Goal: Task Accomplishment & Management: Complete application form

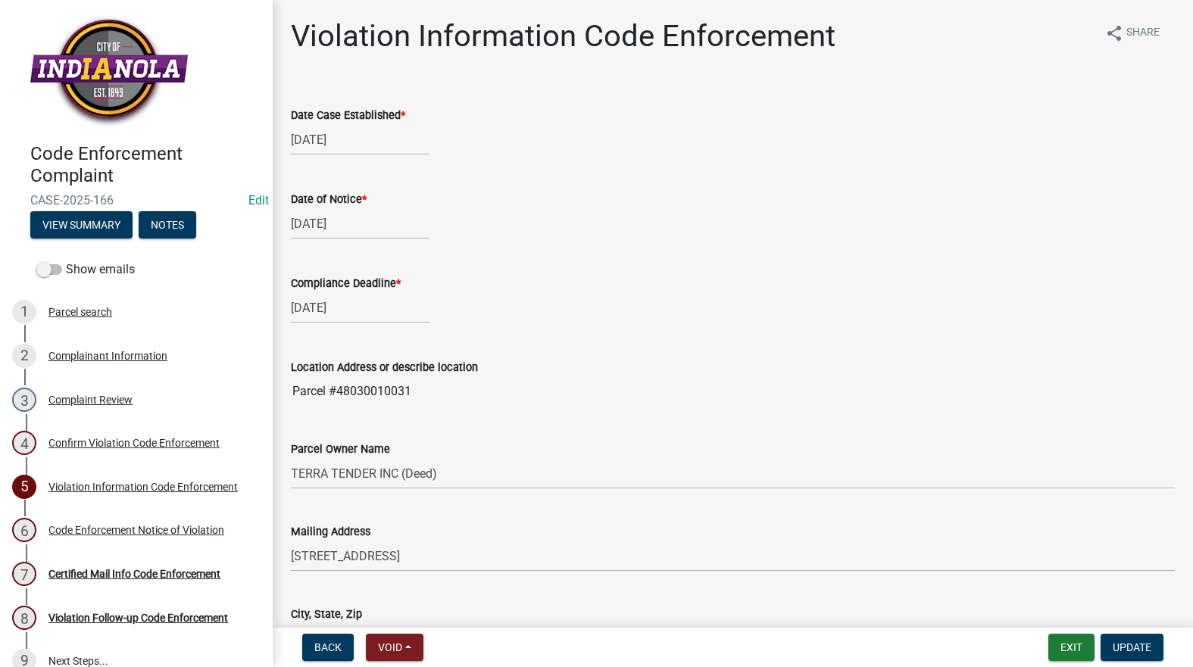
select select "634d5426-b8b3-48ee-aa1e-d523f7499186"
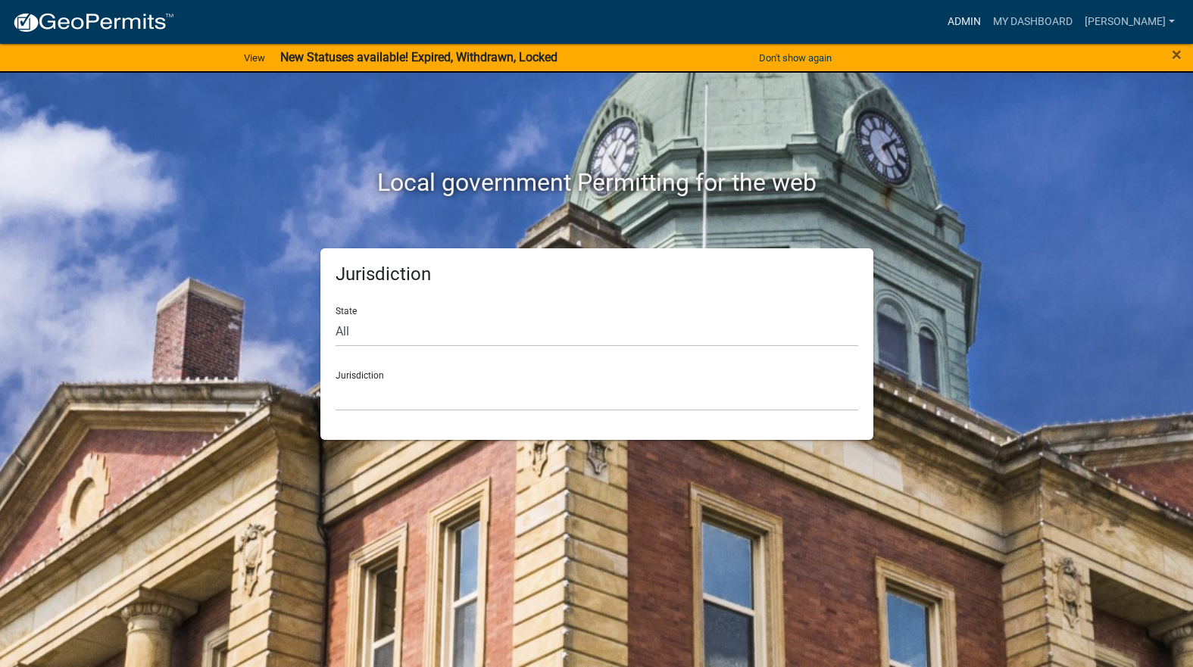
click at [987, 19] on link "Admin" at bounding box center [963, 22] width 45 height 29
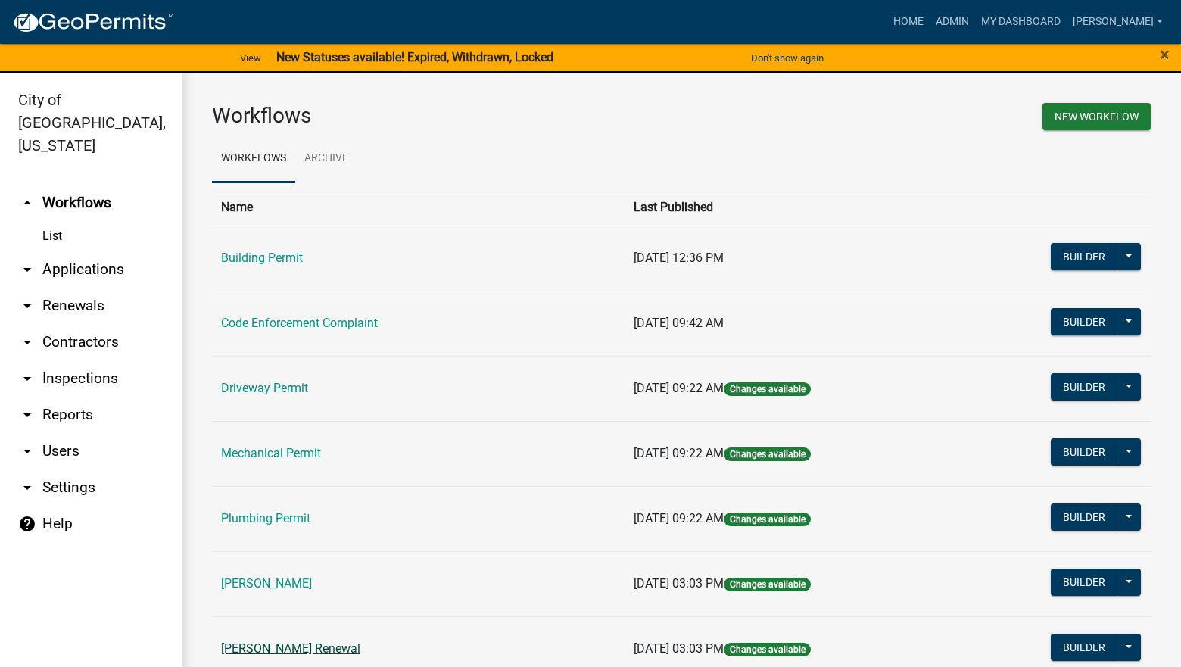
drag, startPoint x: 270, startPoint y: 638, endPoint x: 268, endPoint y: 647, distance: 8.5
click at [270, 639] on td "Rental Registration Renewal" at bounding box center [418, 648] width 413 height 65
click at [267, 650] on link "Rental Registration Renewal" at bounding box center [290, 648] width 139 height 14
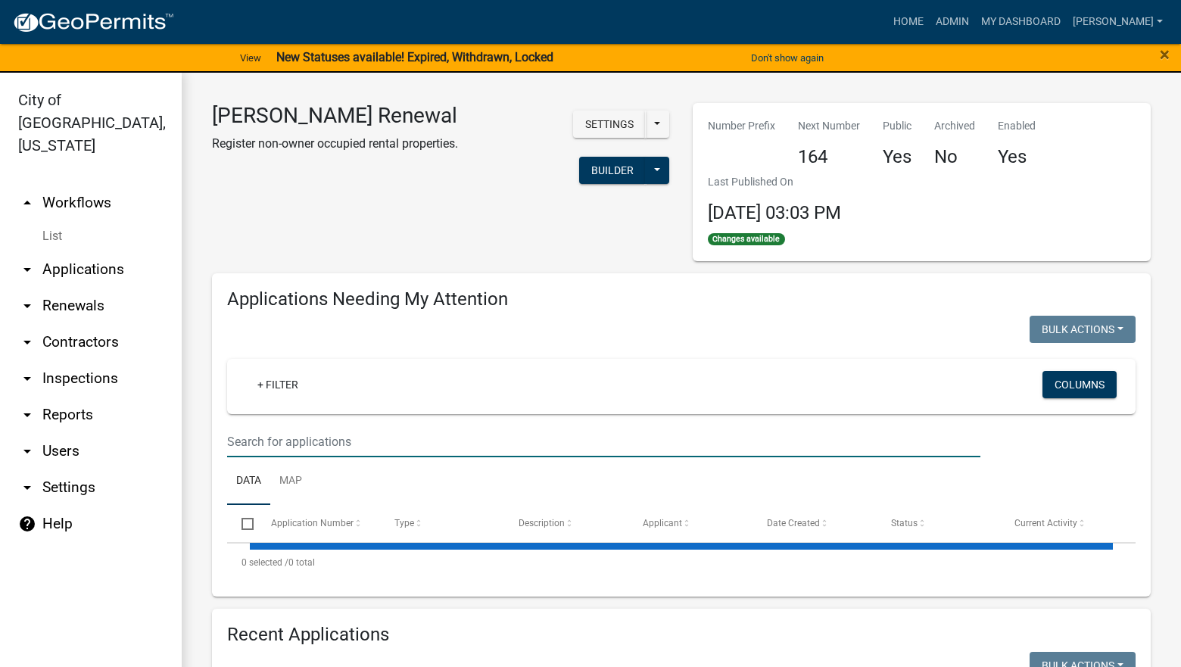
click at [324, 444] on input "text" at bounding box center [604, 441] width 754 height 31
select select "3: 100"
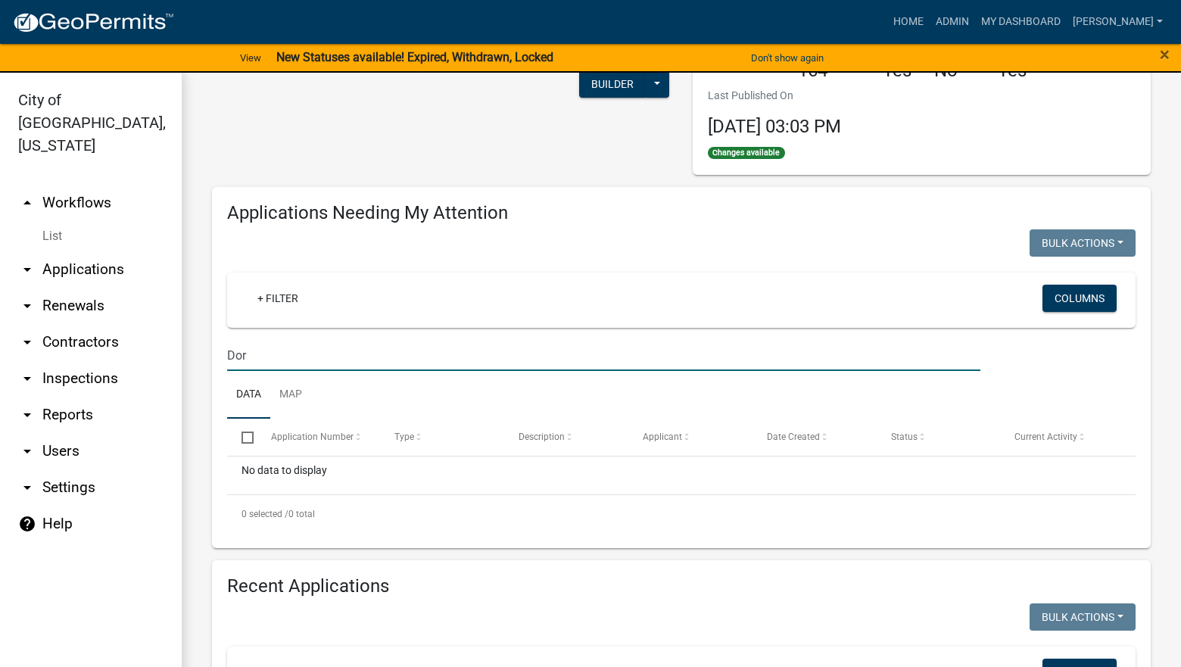
scroll to position [76, 0]
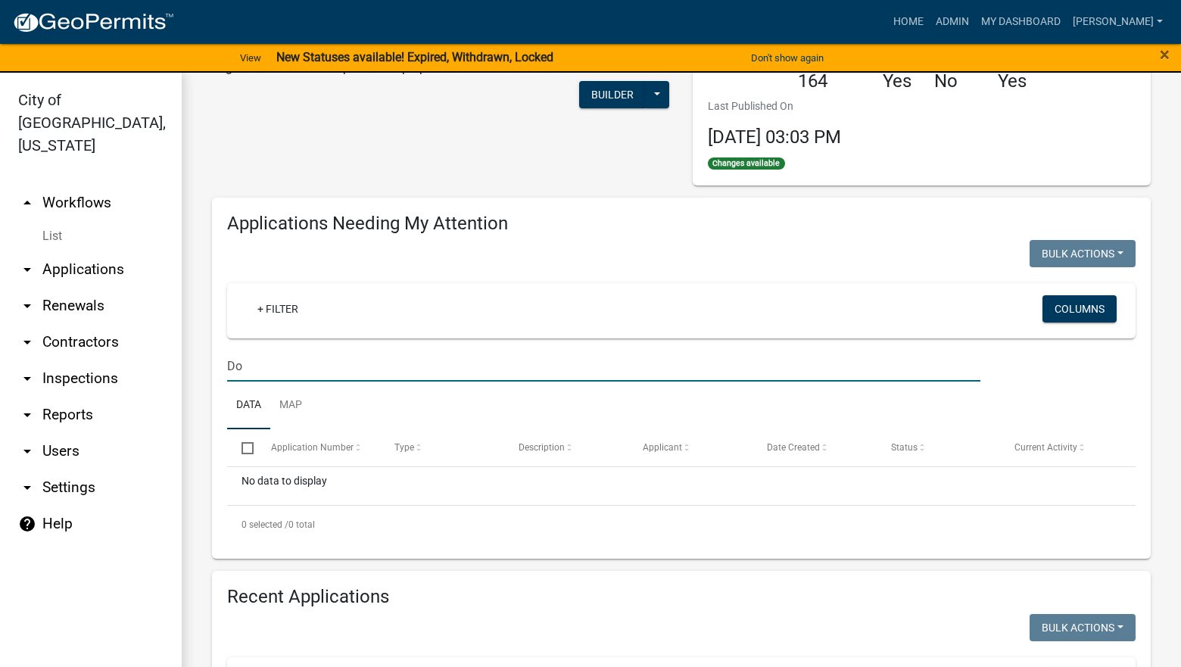
type input "D"
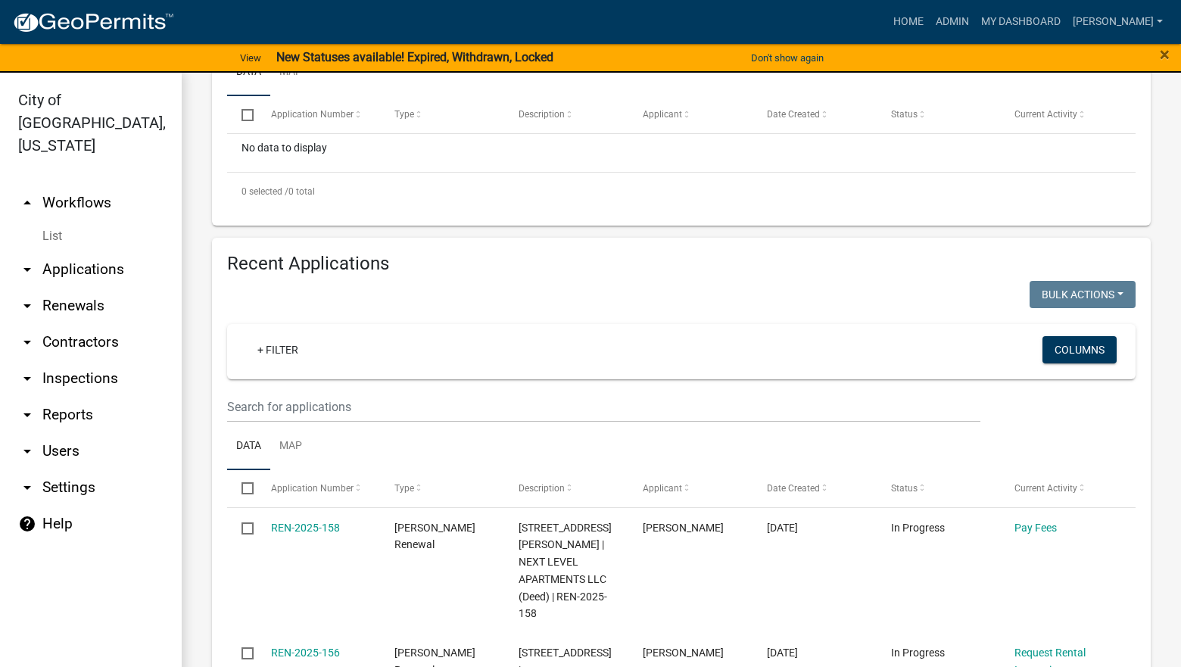
scroll to position [530, 0]
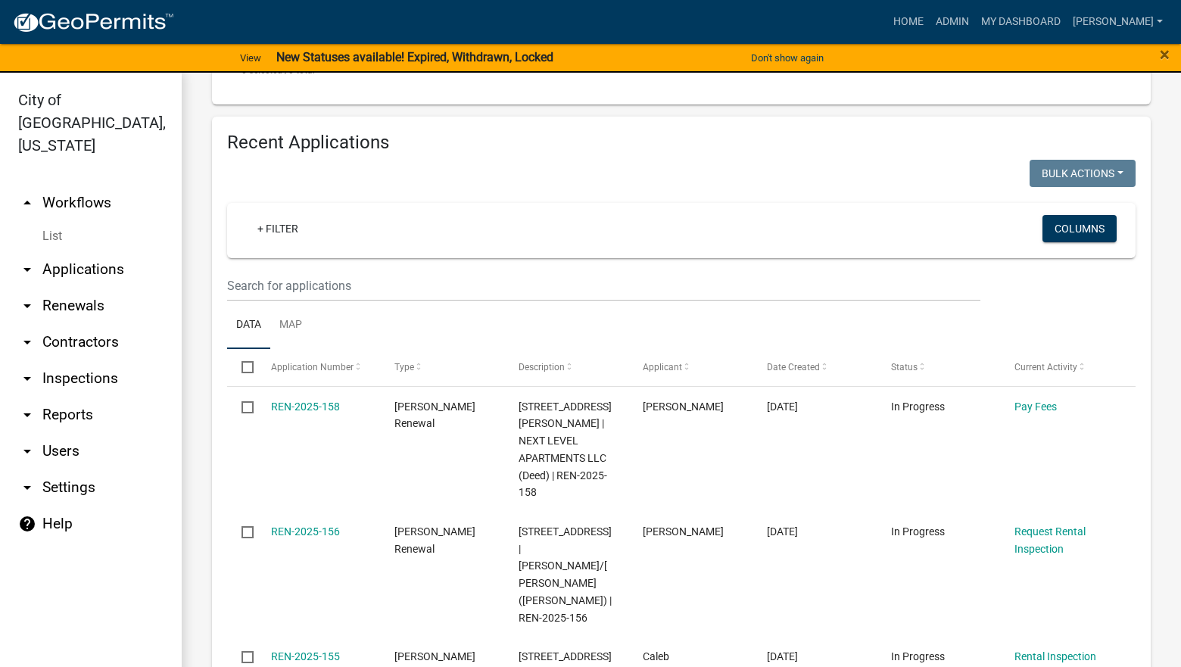
type input "Jake"
click at [385, 280] on input "text" at bounding box center [604, 285] width 754 height 31
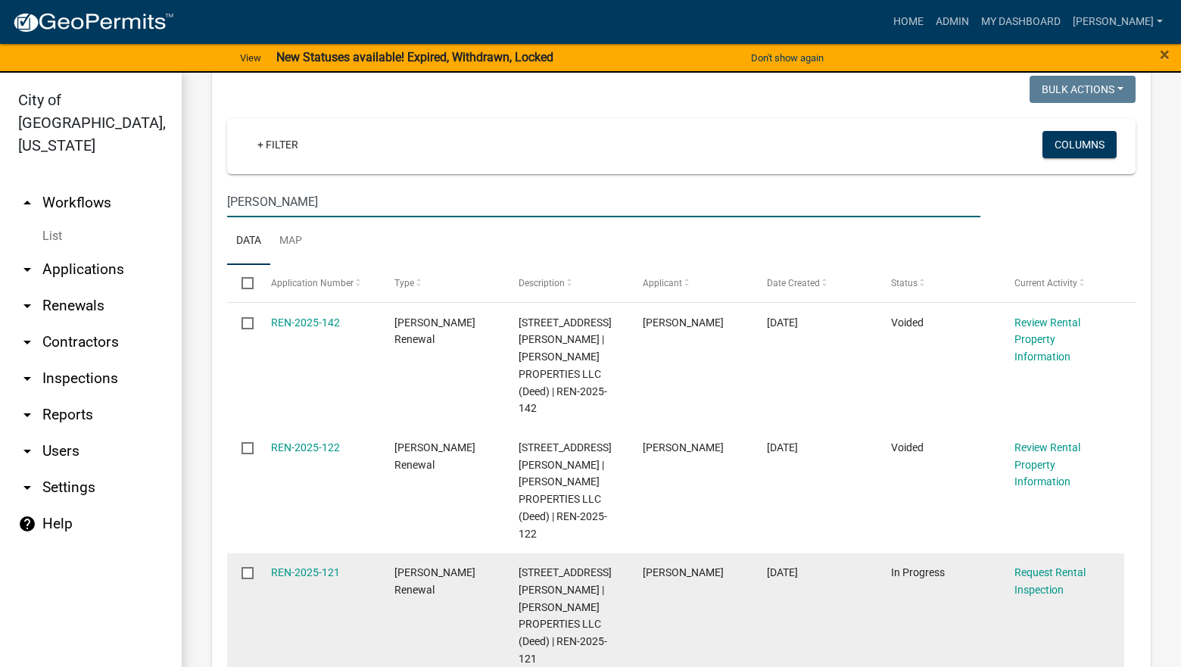
scroll to position [606, 0]
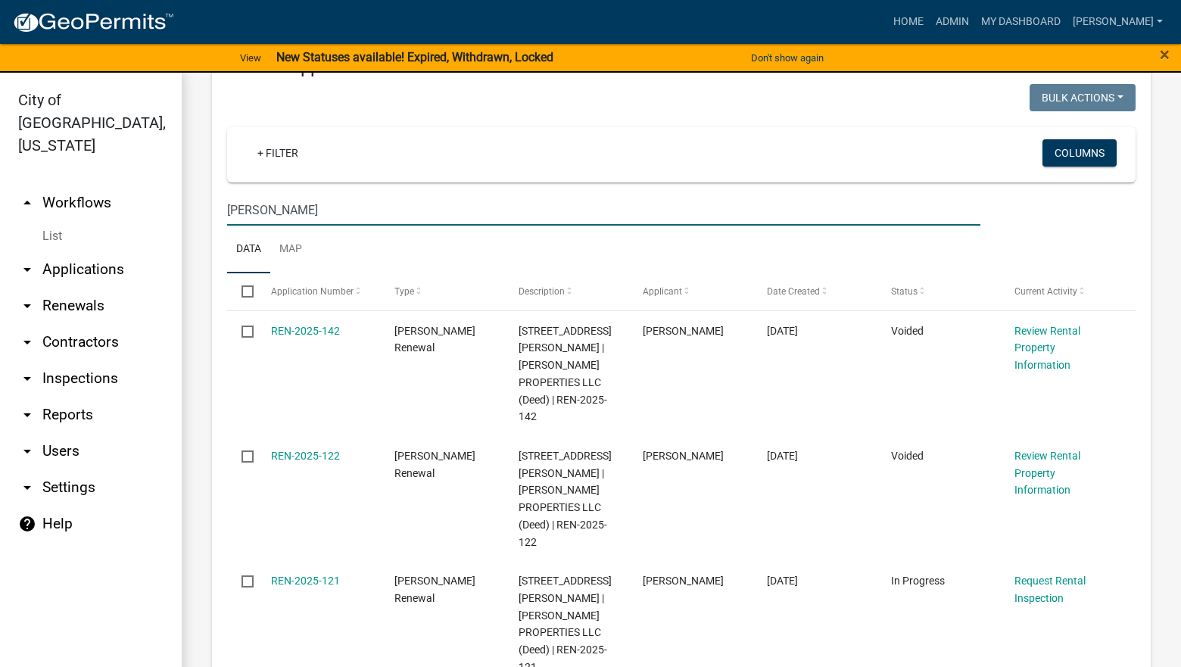
type input "Jake"
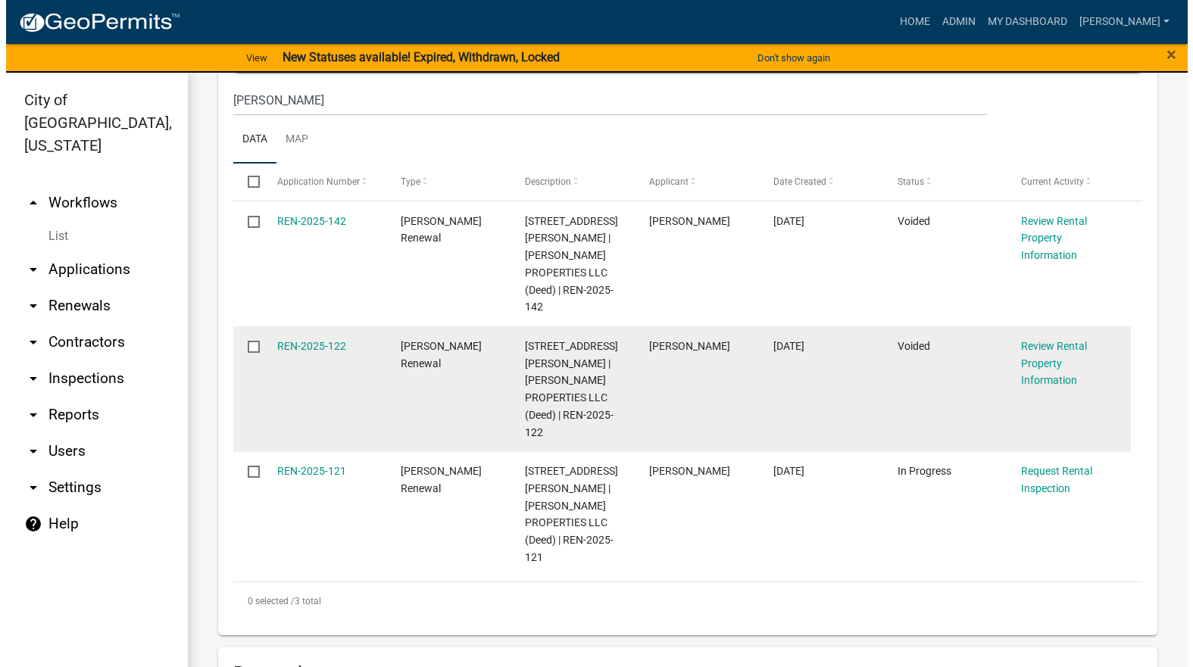
scroll to position [682, 0]
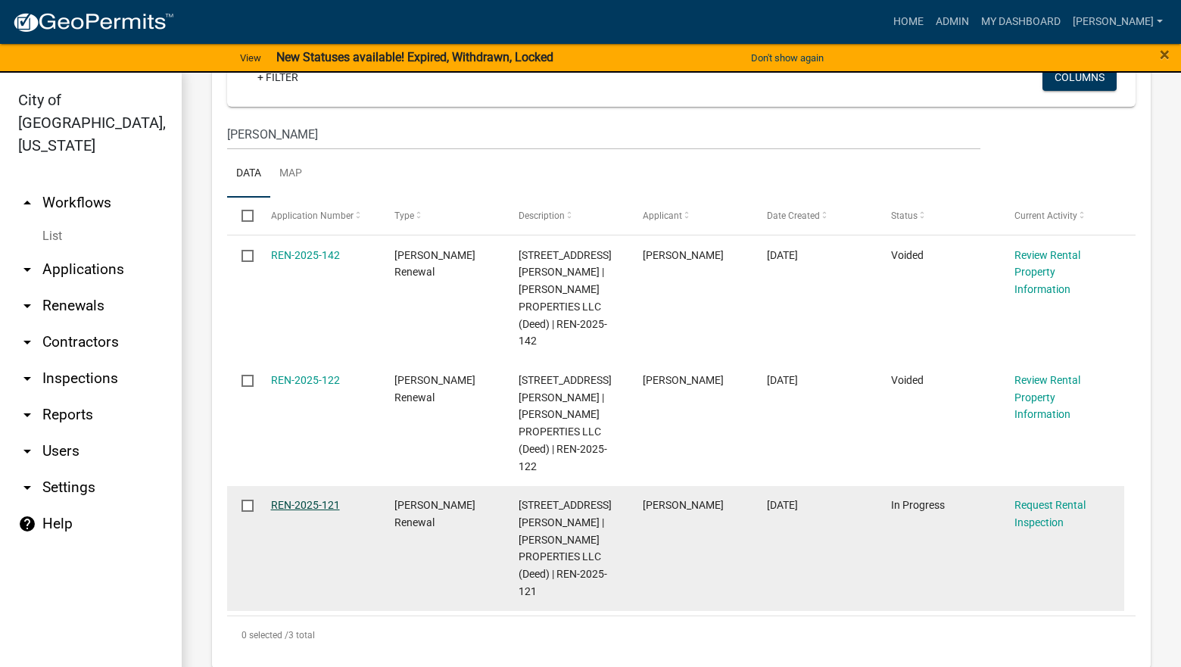
click at [306, 499] on link "REN-2025-121" at bounding box center [305, 505] width 69 height 12
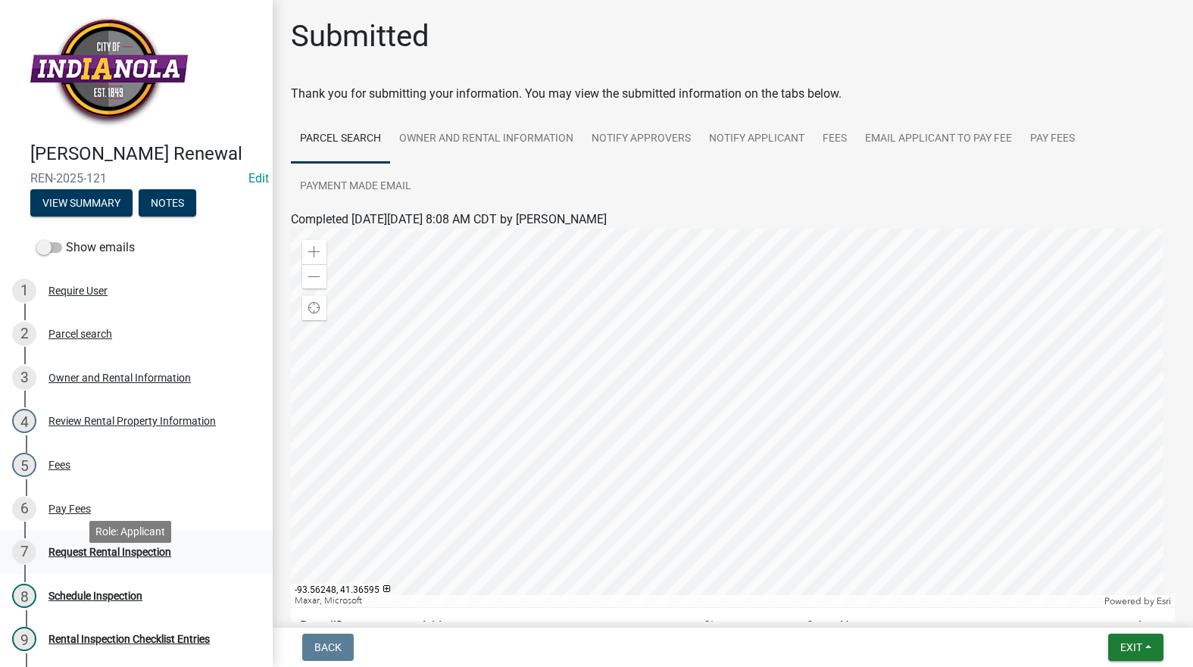
click at [144, 557] on div "Request Rental Inspection" at bounding box center [109, 552] width 123 height 11
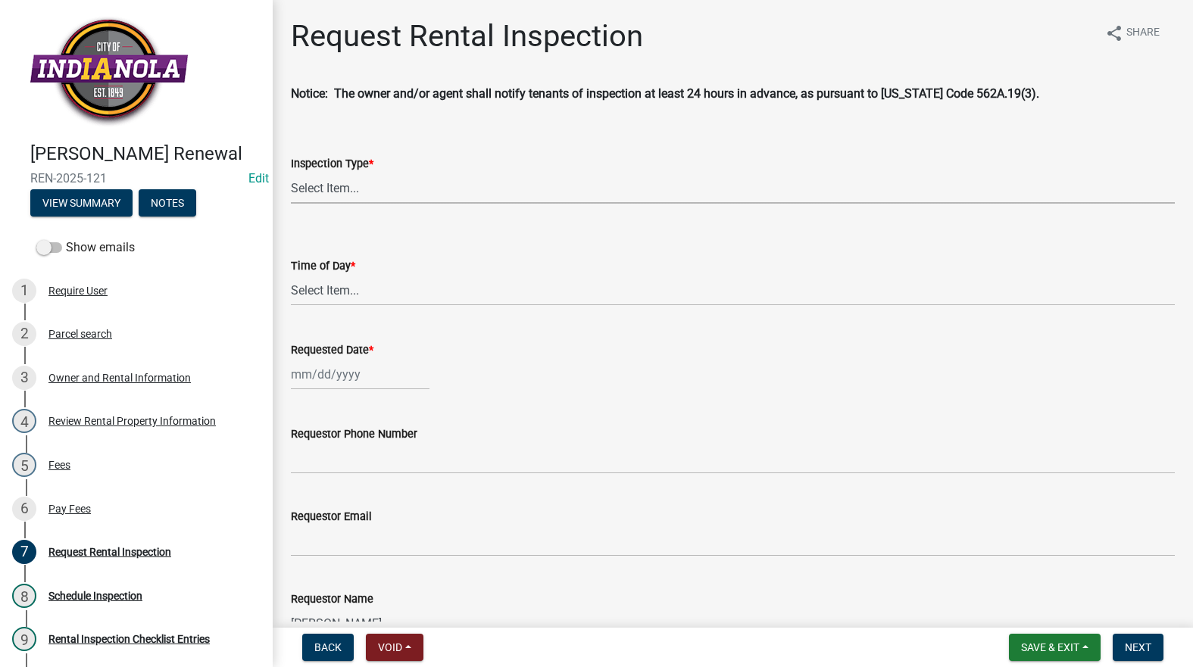
click at [356, 193] on select "Select Item... Rental Inspection" at bounding box center [733, 188] width 884 height 31
click at [291, 173] on select "Select Item... Rental Inspection" at bounding box center [733, 188] width 884 height 31
select select "b959d790-e5ea-4503-81e8-7f17c022e9fc"
click at [360, 289] on select "Select Item... AM PM" at bounding box center [733, 290] width 884 height 31
click at [291, 275] on select "Select Item... AM PM" at bounding box center [733, 290] width 884 height 31
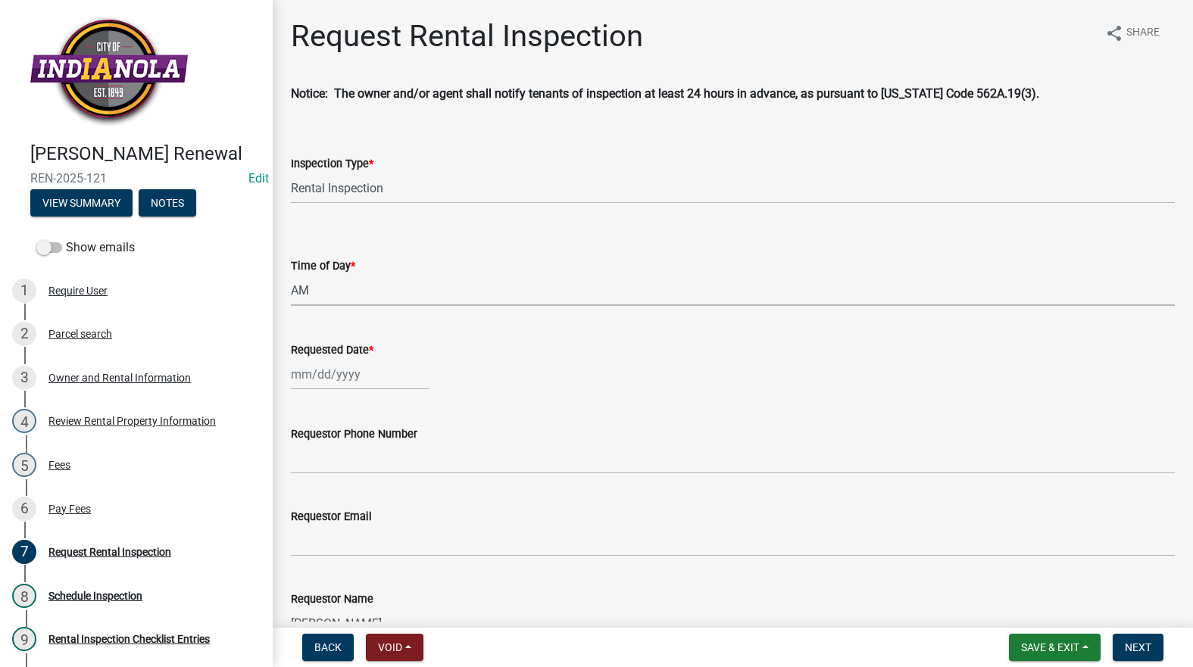
select select "843ebab2-59e7-4208-955a-d78dd632208f"
click at [343, 382] on div at bounding box center [360, 374] width 139 height 31
click at [312, 548] on div "25" at bounding box center [306, 552] width 24 height 24
type input "08/25/2025"
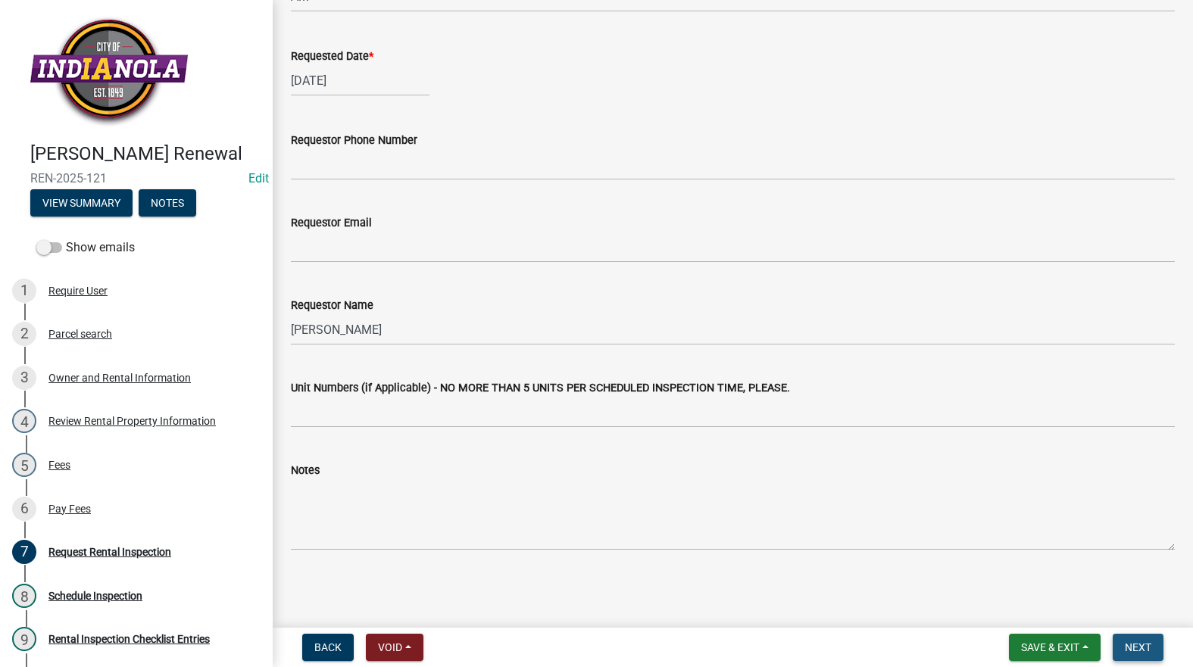
click at [1154, 643] on button "Next" at bounding box center [1137, 647] width 51 height 27
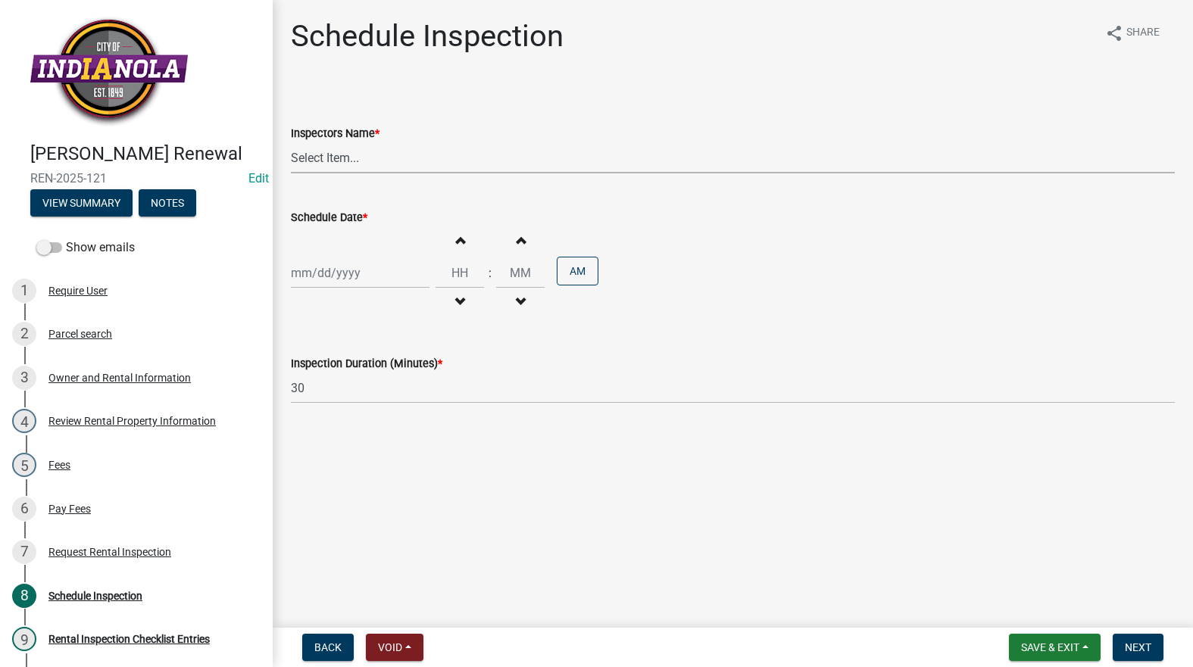
click at [364, 167] on select "Select Item... T. Little (Timothy Little) Visser (Michael Visser)" at bounding box center [733, 157] width 884 height 31
select select "252c9b68-f941-49e4-9705-8f6b19d23831"
click at [291, 142] on select "Select Item... T. Little (Timothy Little) Visser (Michael Visser)" at bounding box center [733, 157] width 884 height 31
click at [354, 274] on div at bounding box center [360, 272] width 139 height 31
select select "8"
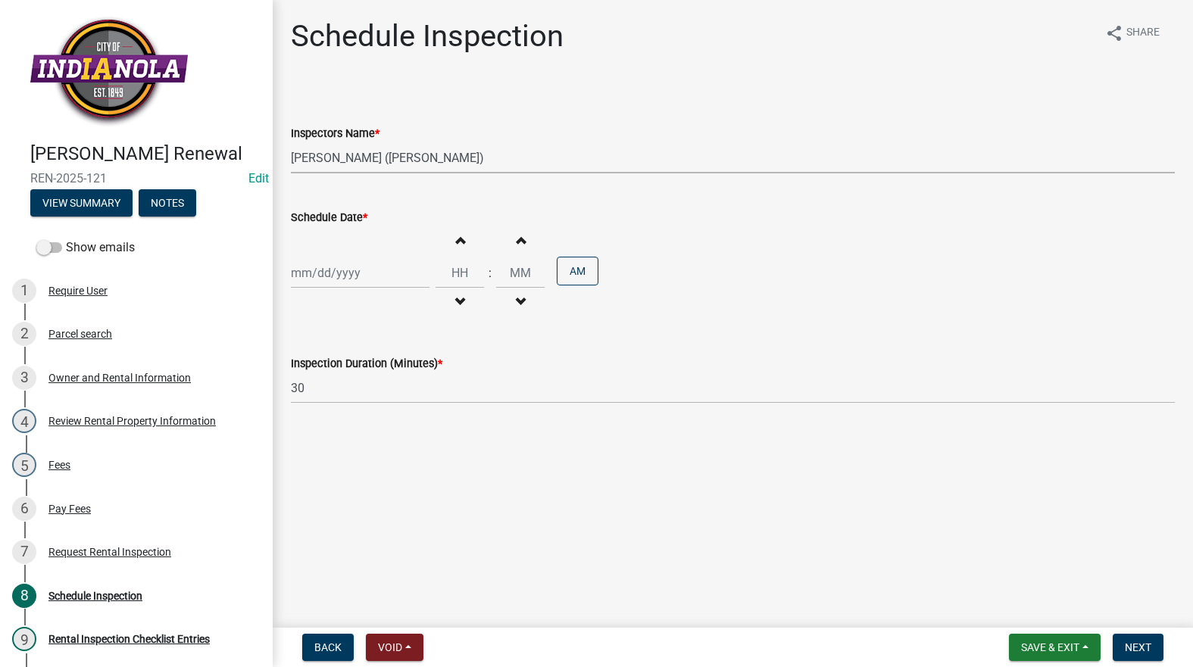
select select "2025"
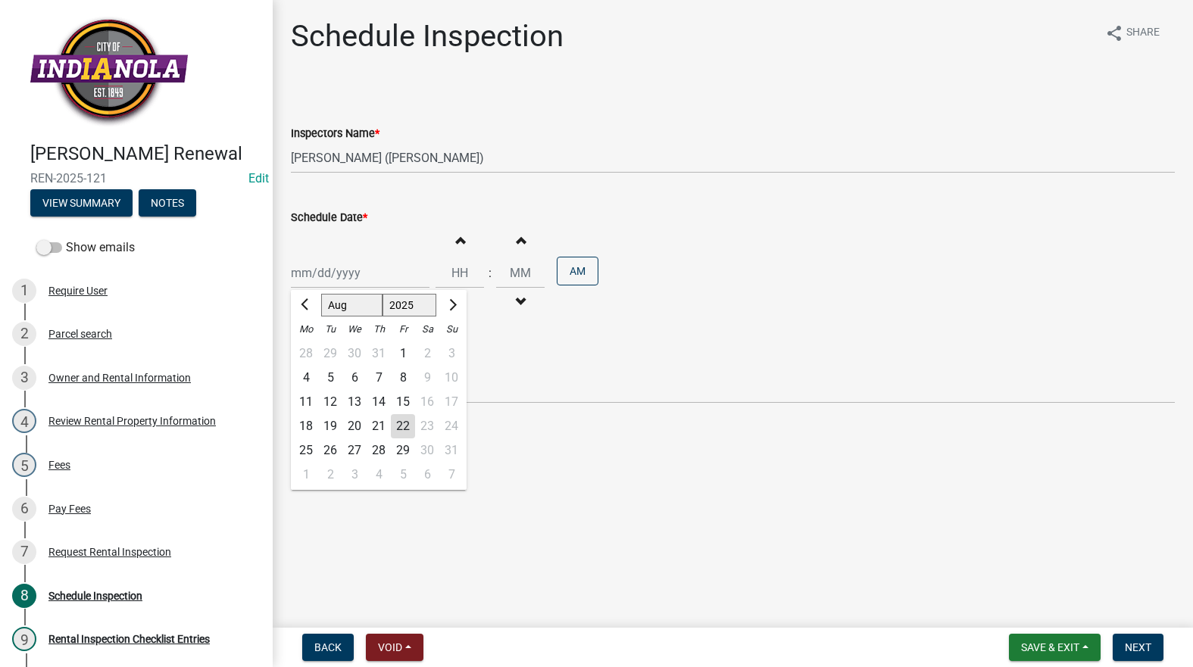
click at [302, 448] on div "25" at bounding box center [306, 450] width 24 height 24
type input "08/25/2025"
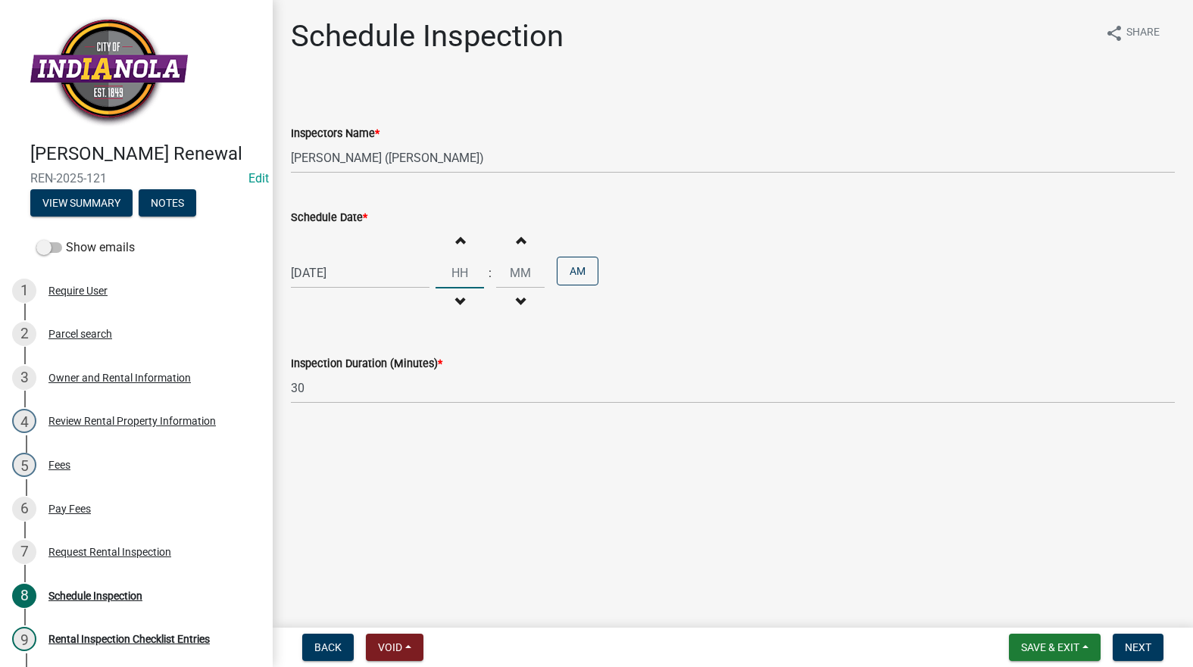
click at [450, 275] on input "Hours" at bounding box center [459, 272] width 48 height 31
type input "09"
type input "00"
click at [1136, 648] on span "Next" at bounding box center [1138, 647] width 27 height 12
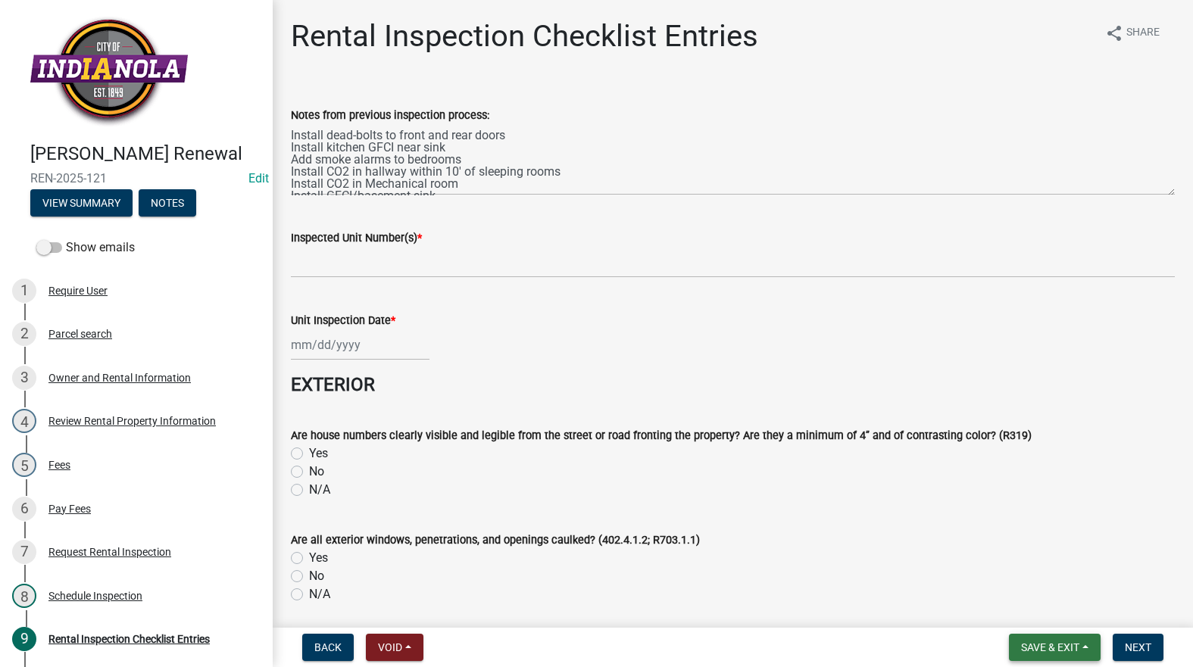
click at [1036, 648] on span "Save & Exit" at bounding box center [1050, 647] width 58 height 12
click at [1045, 602] on button "Save & Exit" at bounding box center [1039, 608] width 121 height 36
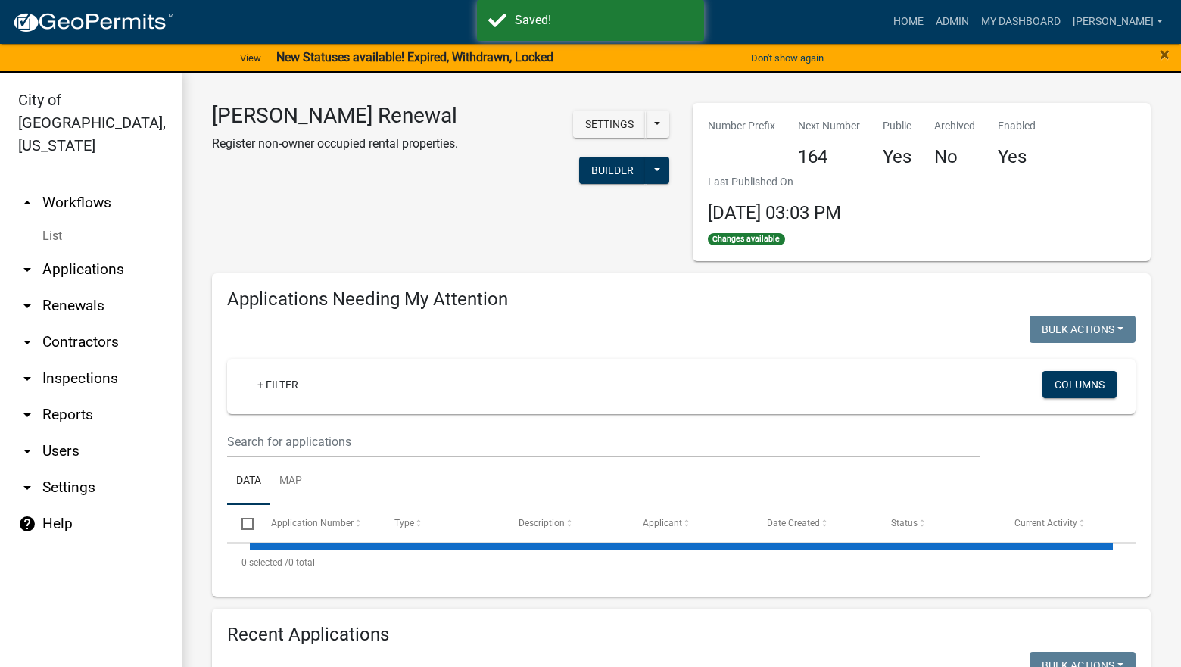
select select "3: 100"
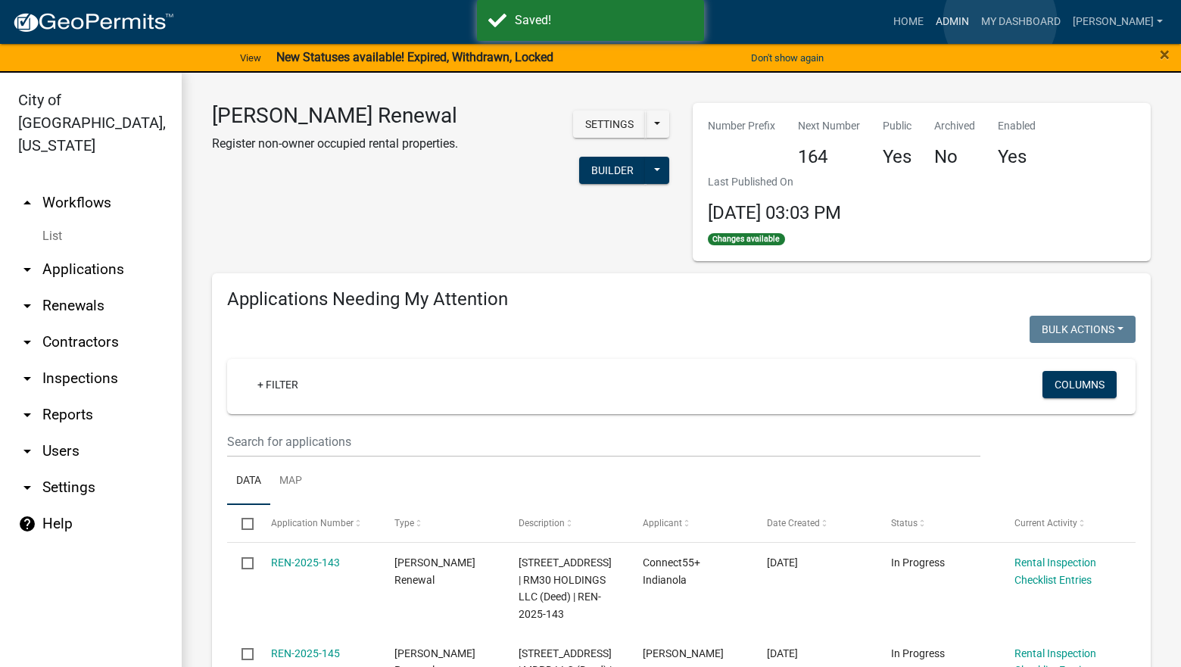
click at [975, 20] on link "Admin" at bounding box center [952, 22] width 45 height 29
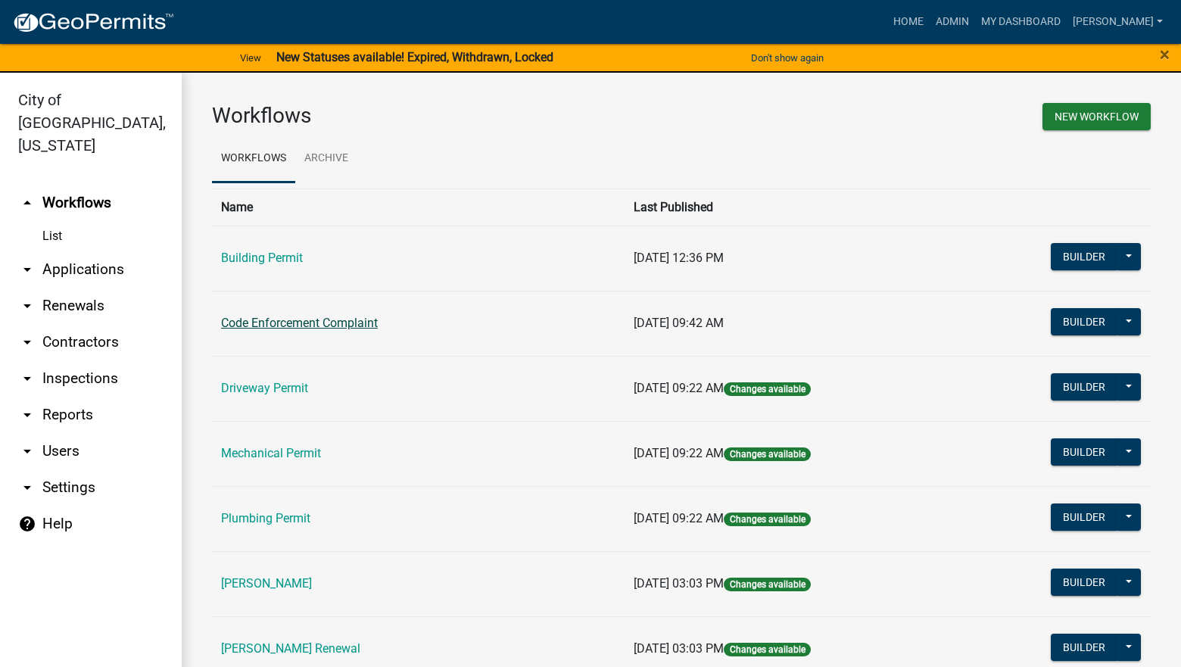
click at [367, 323] on link "Code Enforcement Complaint" at bounding box center [299, 323] width 157 height 14
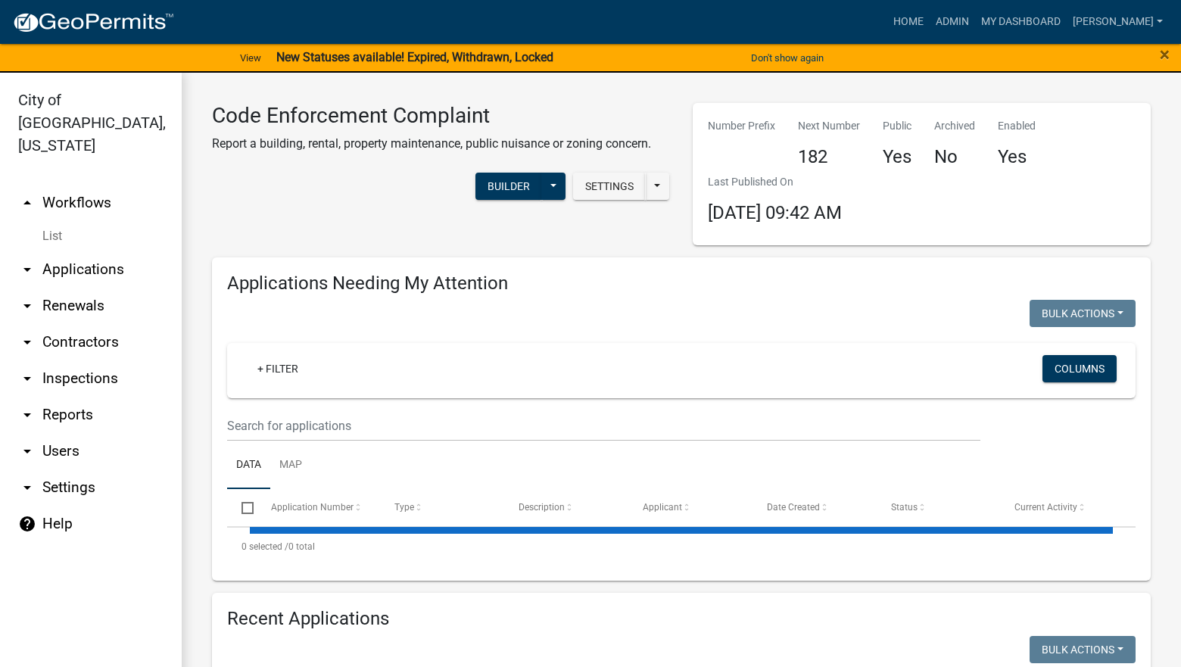
select select "3: 100"
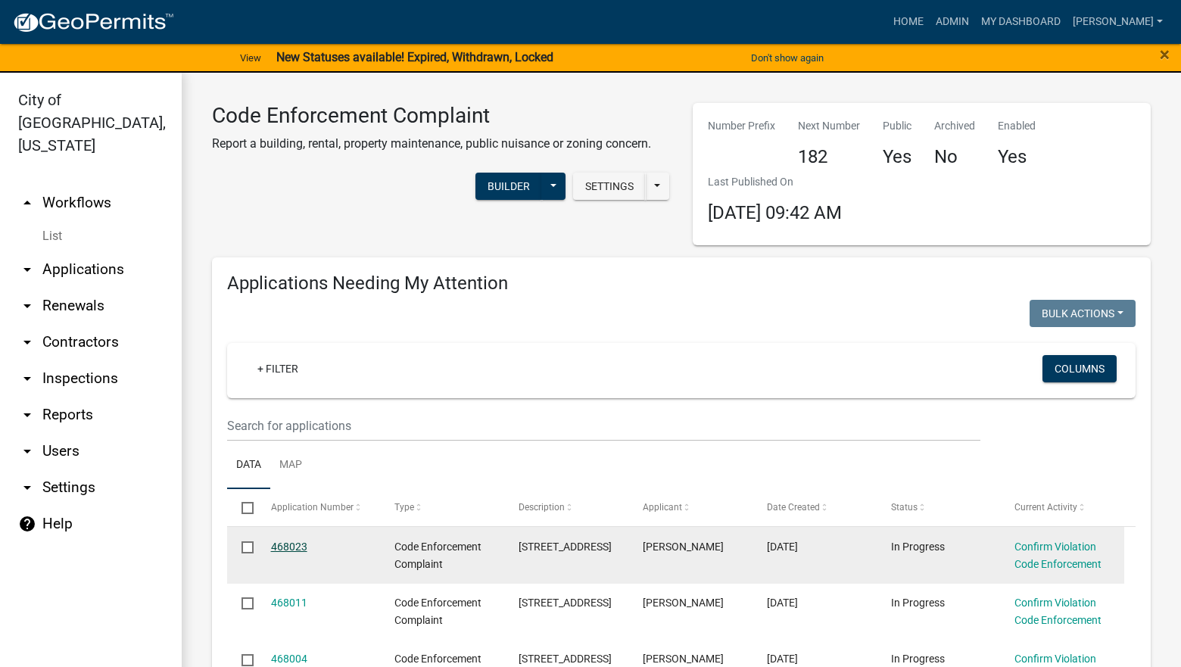
click at [301, 544] on link "468023" at bounding box center [289, 547] width 36 height 12
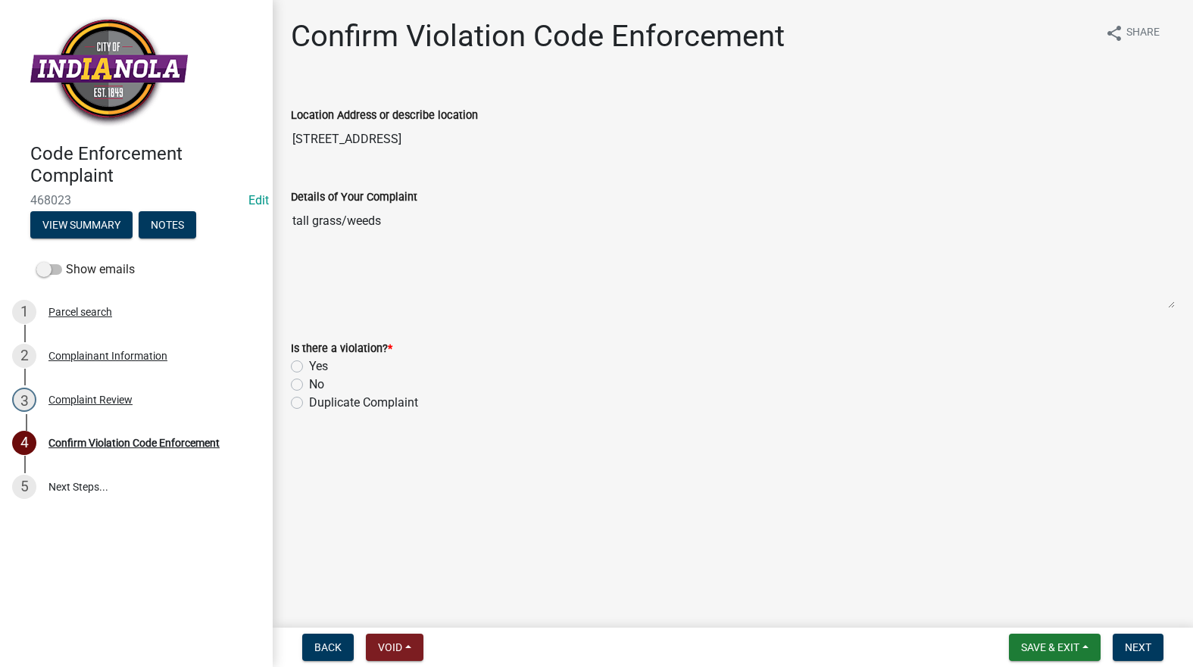
click at [309, 364] on label "Yes" at bounding box center [318, 366] width 19 height 18
click at [309, 364] on input "Yes" at bounding box center [314, 362] width 10 height 10
radio input "true"
click at [1136, 632] on nav "Back Void Withdraw Lock Expire Void Save & Exit Save Save & Exit Next" at bounding box center [733, 647] width 920 height 39
click at [1140, 639] on button "Next" at bounding box center [1137, 647] width 51 height 27
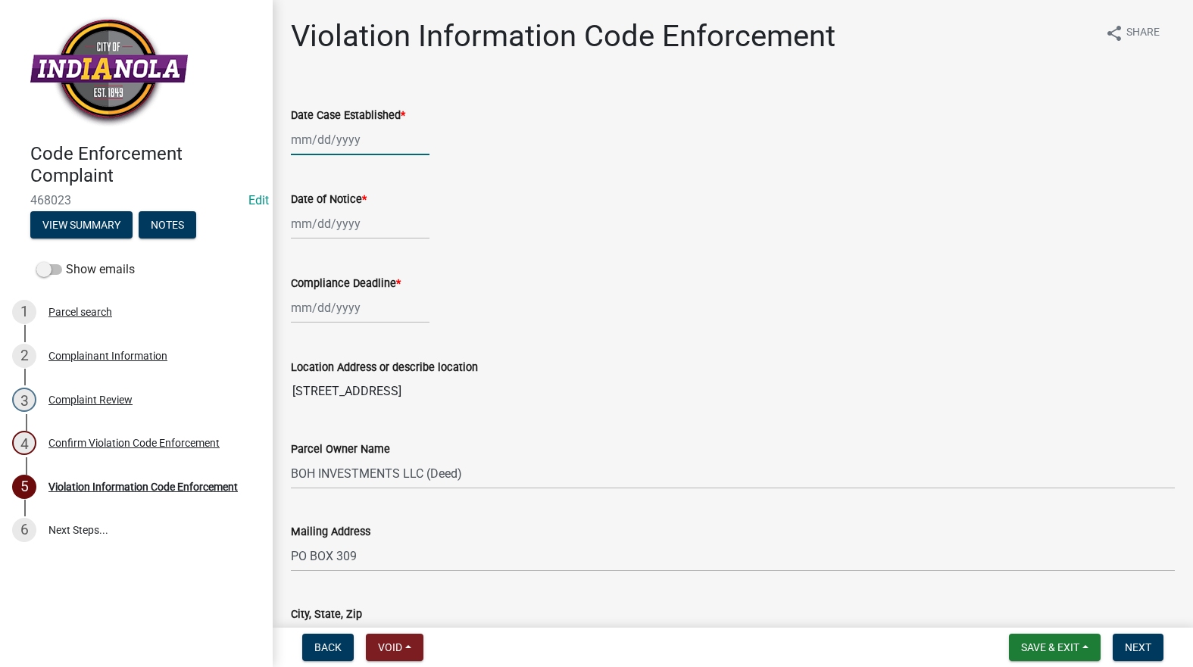
click at [359, 142] on div at bounding box center [360, 139] width 139 height 31
select select "8"
select select "2025"
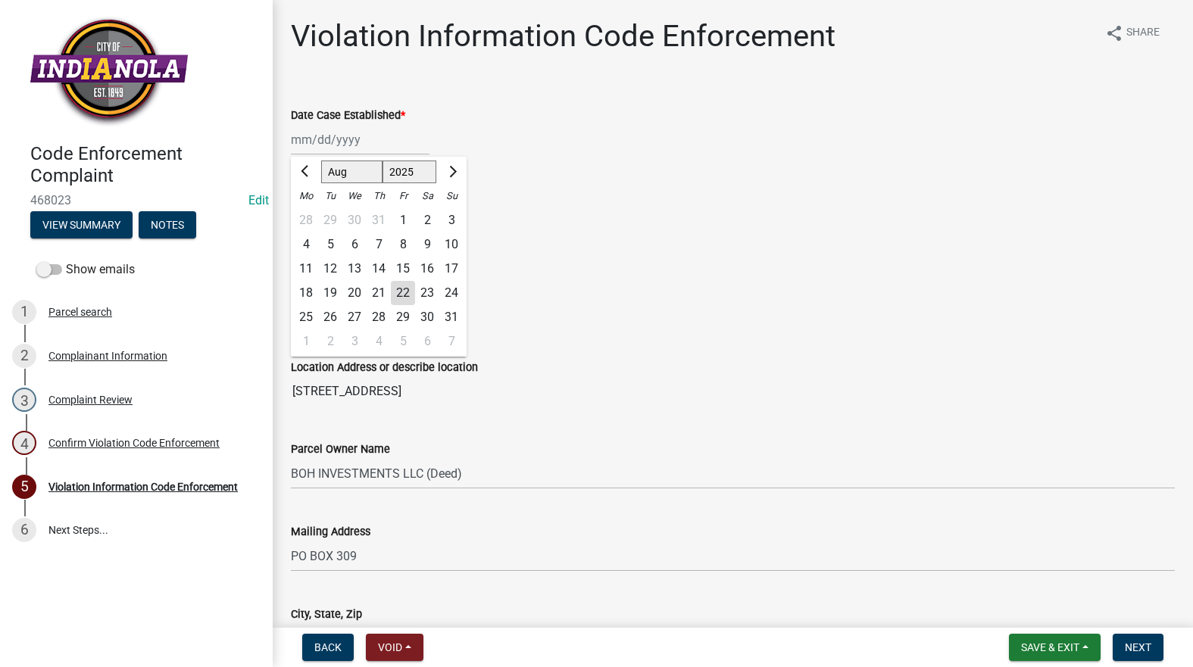
click at [397, 289] on div "22" at bounding box center [403, 293] width 24 height 24
type input "[DATE]"
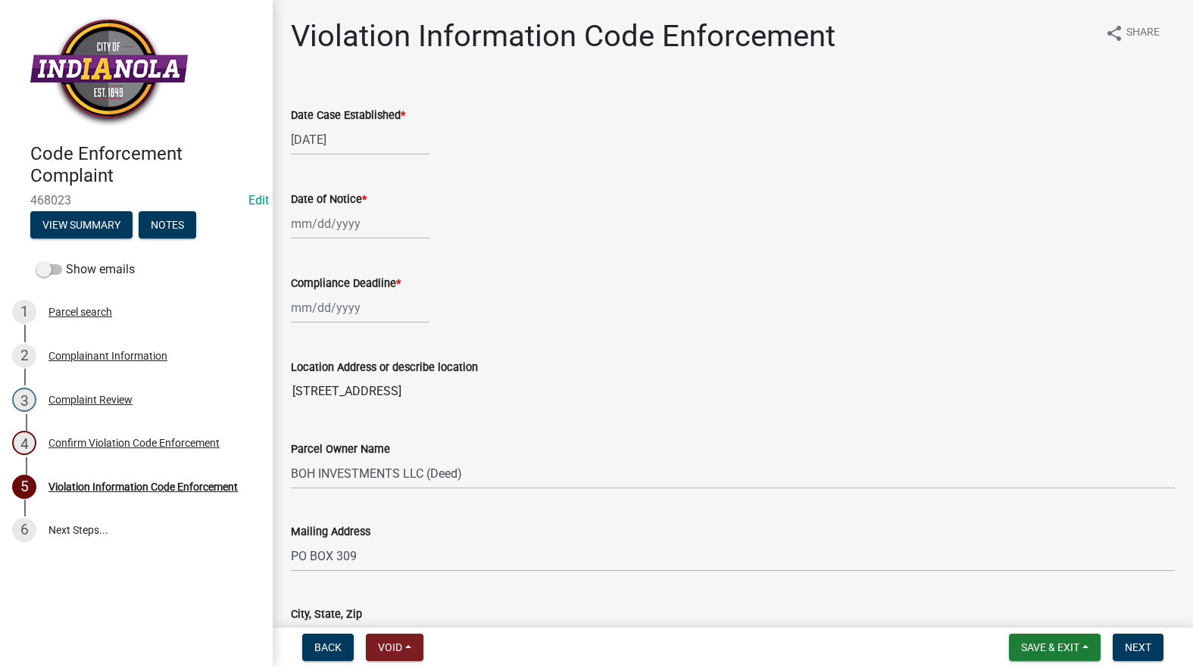
select select "8"
select select "2025"
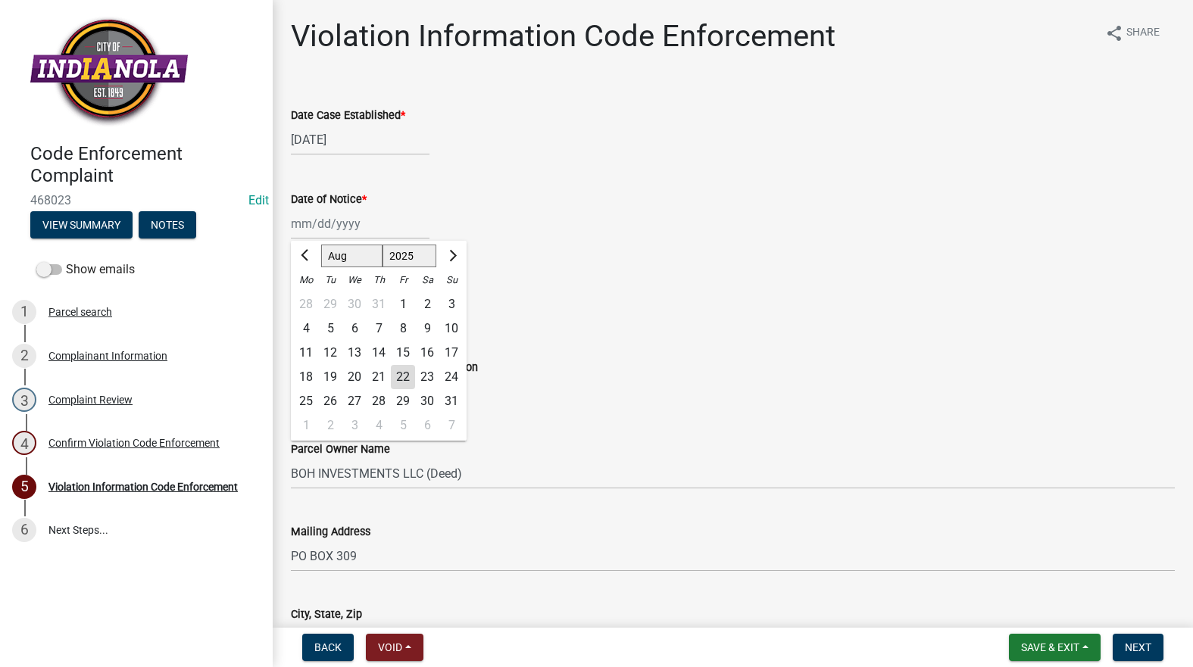
click at [374, 227] on div "Jan Feb Mar Apr May Jun Jul Aug Sep Oct Nov Dec 1525 1526 1527 1528 1529 1530 1…" at bounding box center [360, 223] width 139 height 31
click at [402, 379] on div "22" at bounding box center [403, 377] width 24 height 24
type input "[DATE]"
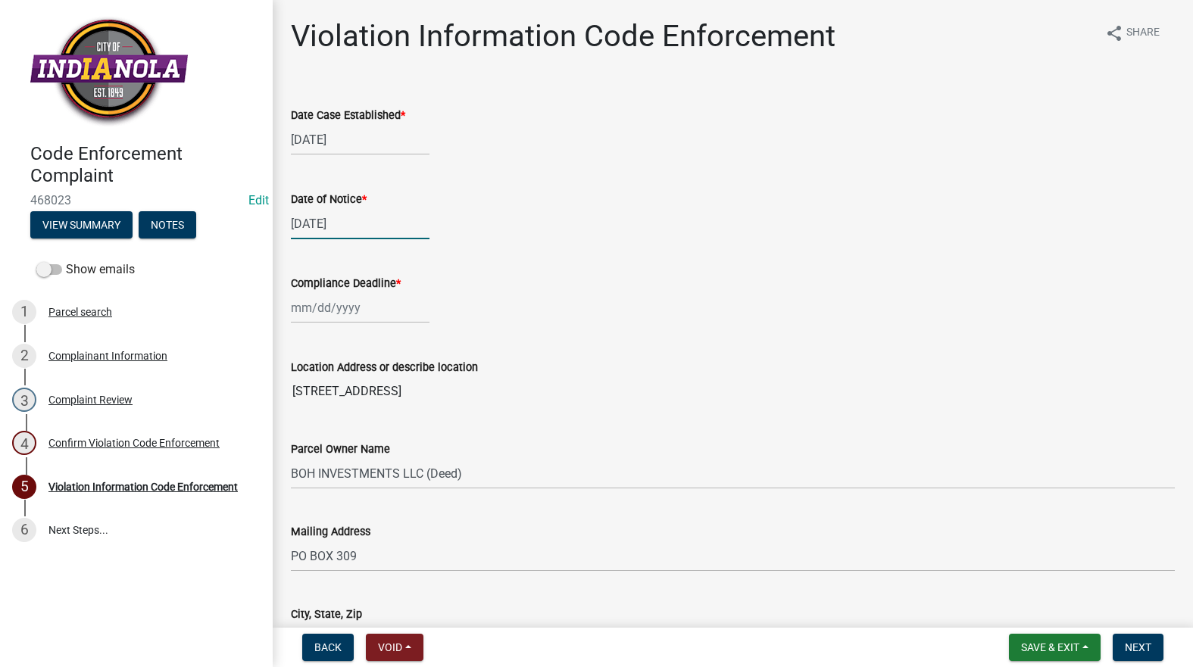
click at [366, 229] on div "[DATE]" at bounding box center [360, 223] width 139 height 31
select select "8"
select select "2025"
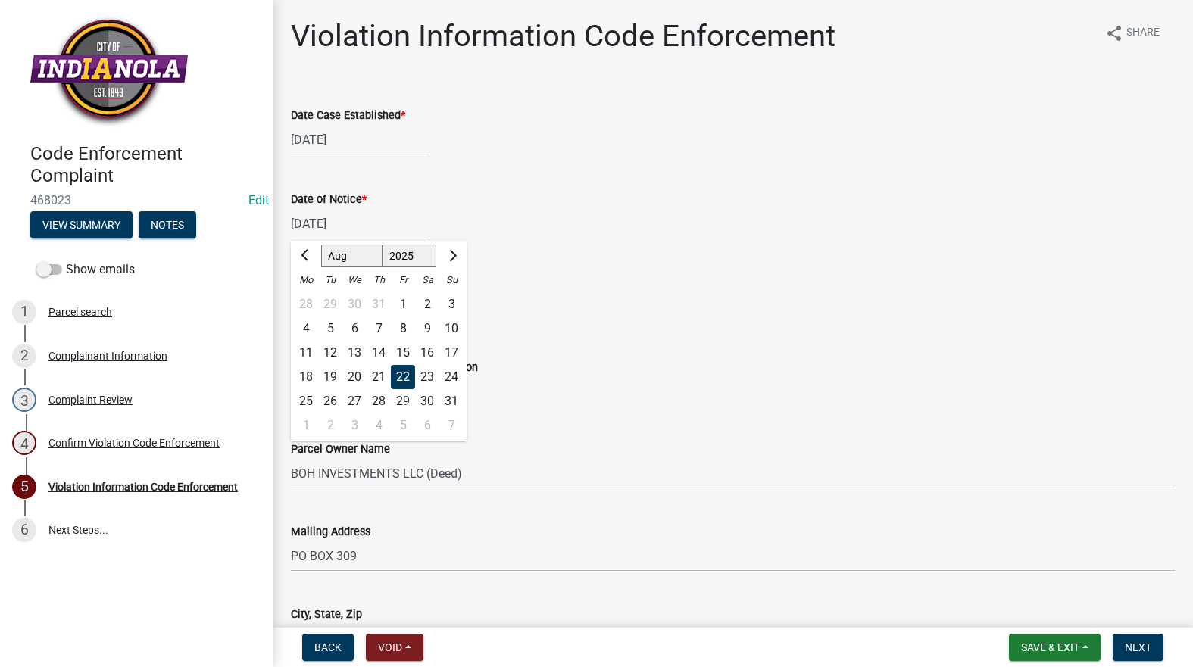
click at [306, 398] on div "25" at bounding box center [306, 401] width 24 height 24
type input "08/25/2025"
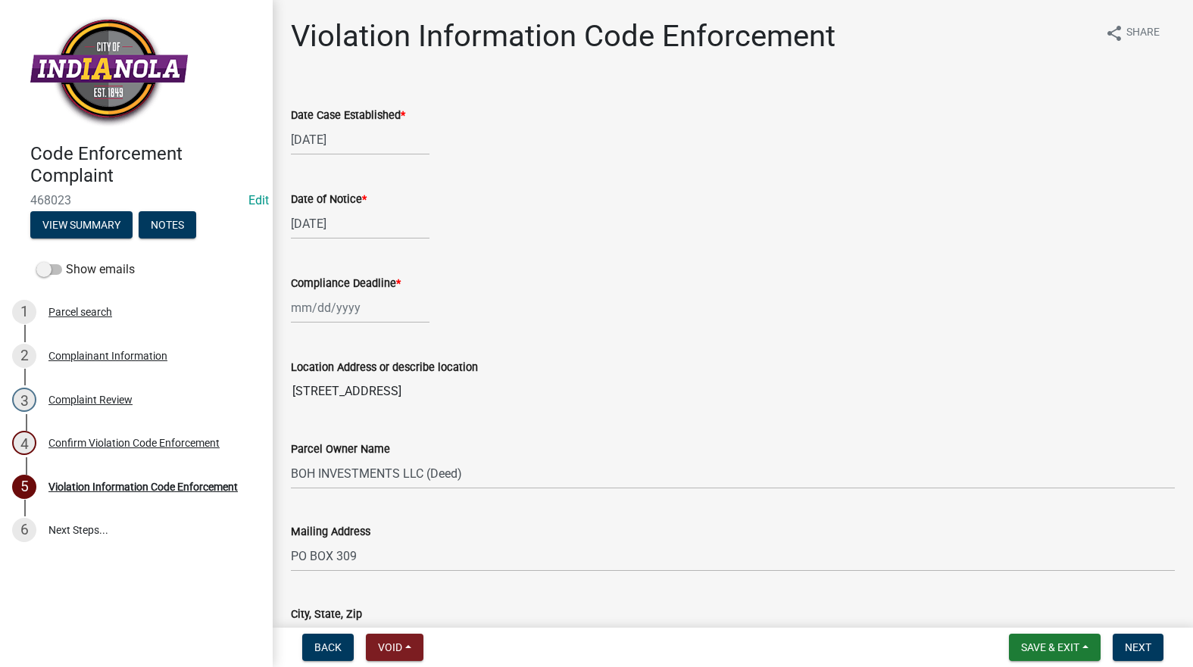
click at [337, 145] on div "[DATE]" at bounding box center [360, 139] width 139 height 31
select select "8"
select select "2025"
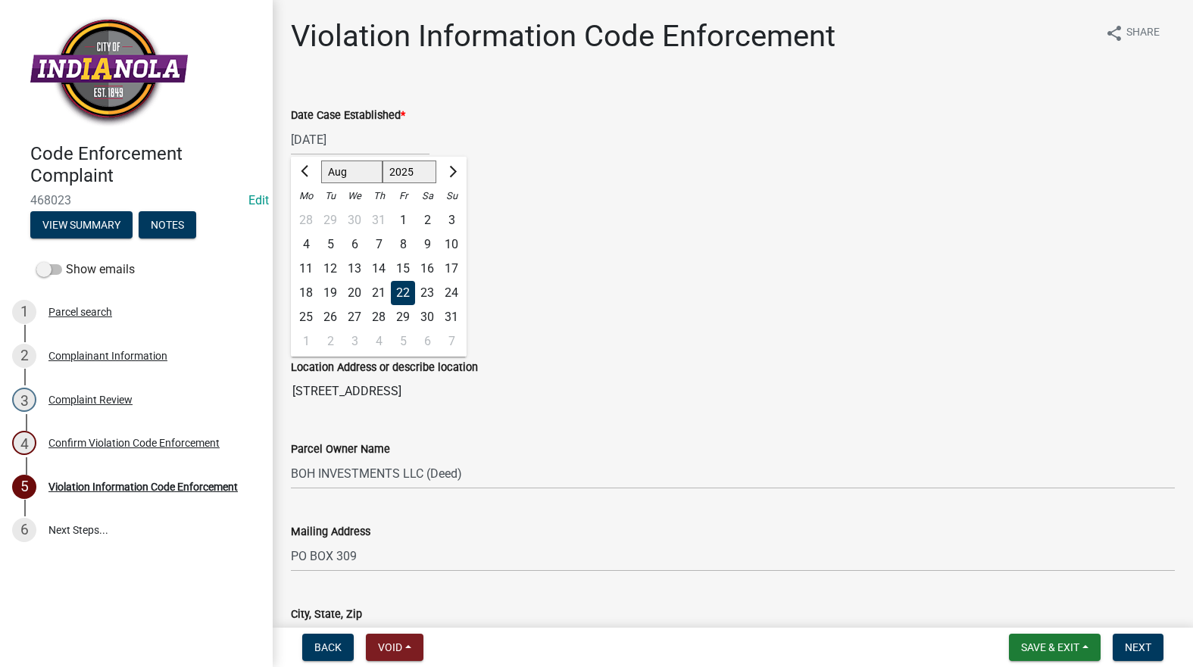
click at [301, 315] on div "25" at bounding box center [306, 317] width 24 height 24
type input "08/25/2025"
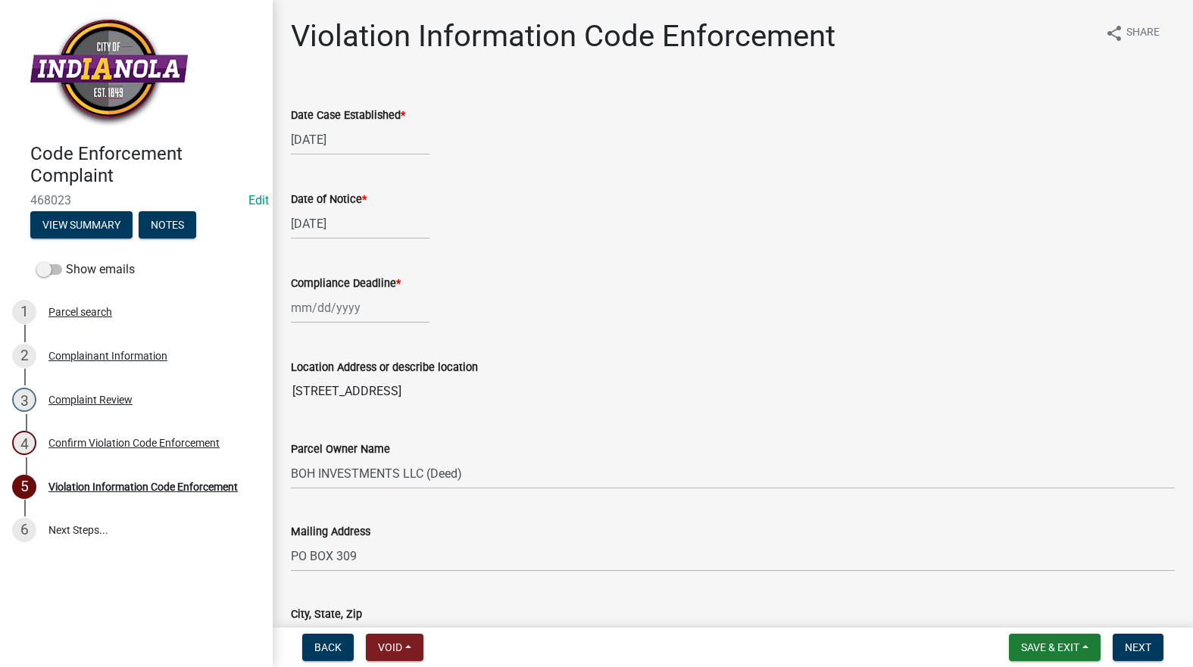
click at [315, 312] on div at bounding box center [360, 307] width 139 height 31
select select "8"
select select "2025"
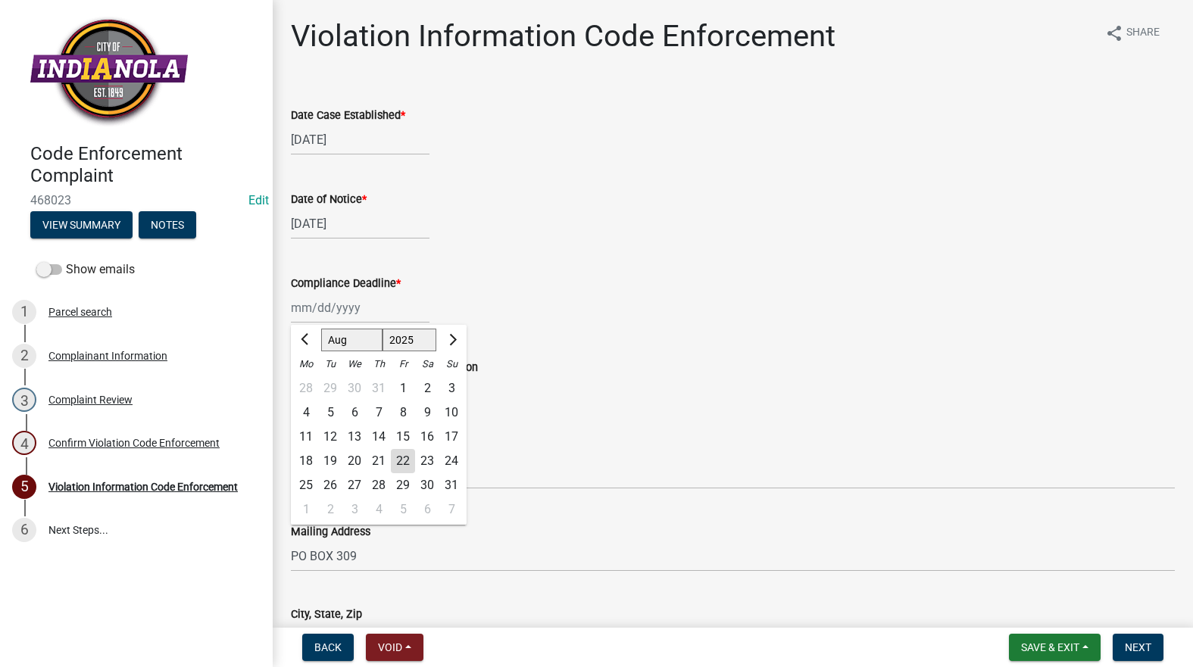
click at [305, 507] on div "1" at bounding box center [306, 510] width 24 height 24
type input "09/01/2025"
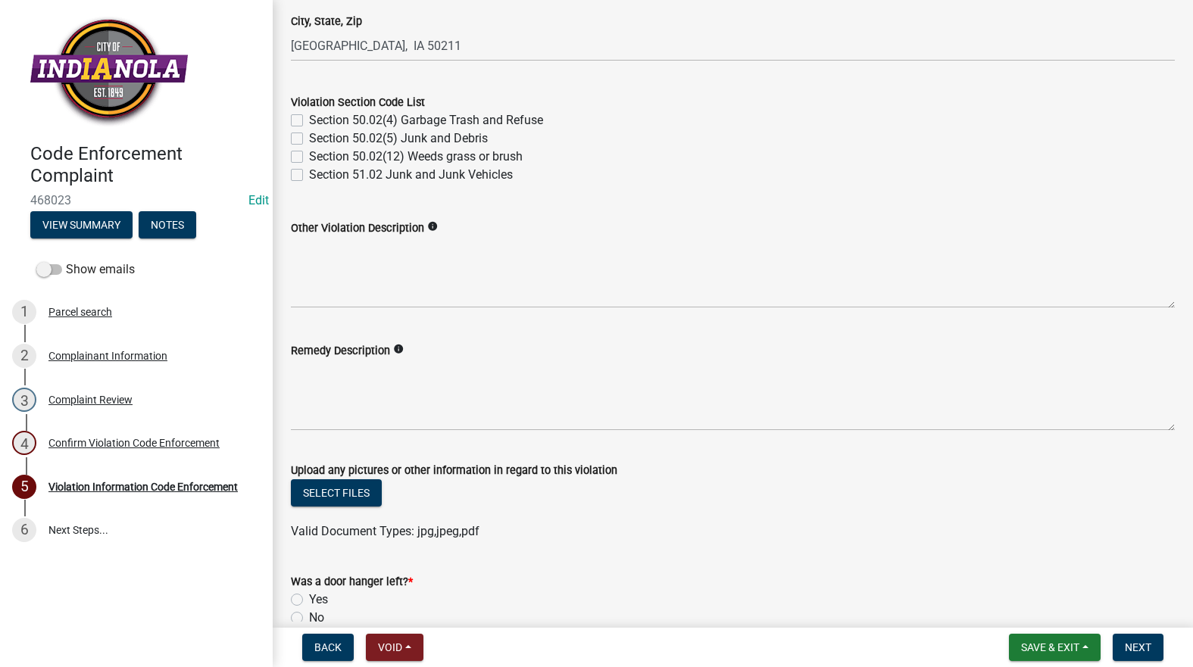
scroll to position [606, 0]
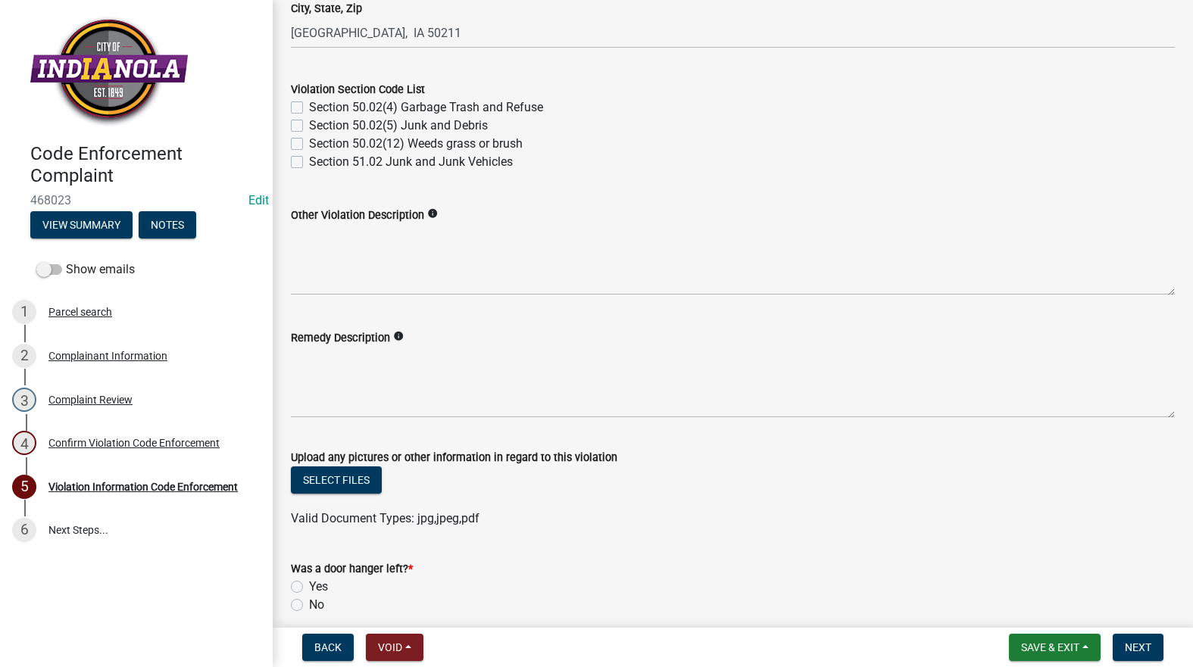
click at [309, 147] on label "Section 50.02(12) Weeds grass or brush" at bounding box center [416, 144] width 214 height 18
click at [309, 145] on input "Section 50.02(12) Weeds grass or brush" at bounding box center [314, 140] width 10 height 10
checkbox input "true"
checkbox input "false"
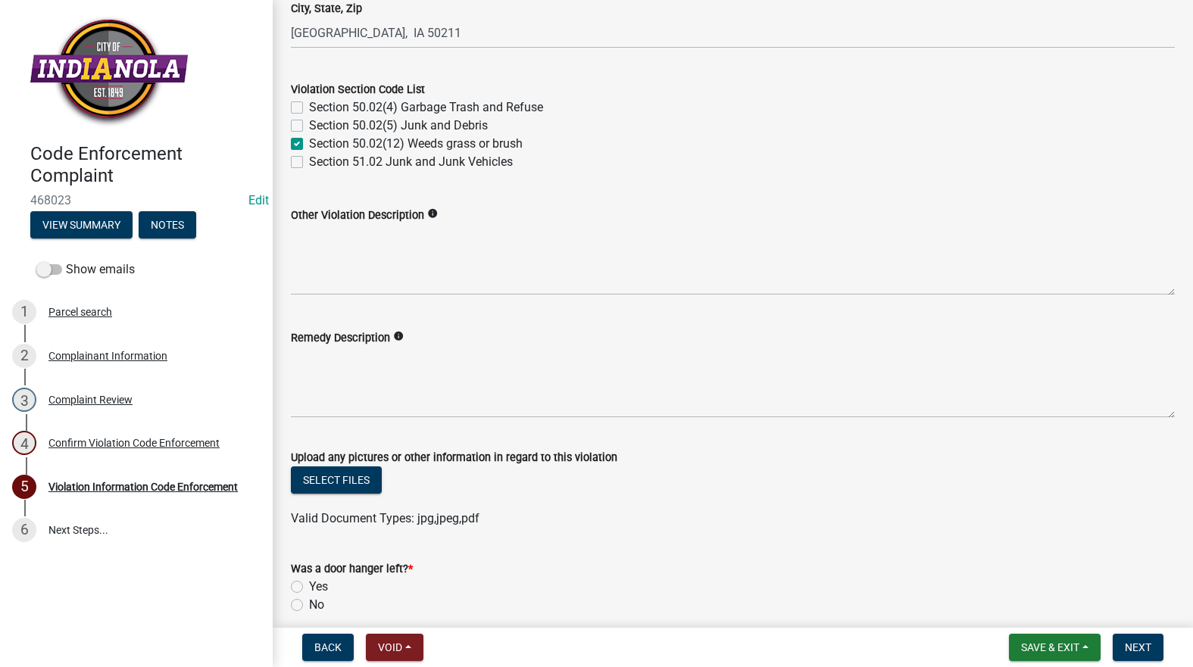
checkbox input "true"
checkbox input "false"
click at [386, 392] on textarea "Remedy Description" at bounding box center [733, 382] width 884 height 71
paste textarea "Mow and trim the property, front and rear, including any right-of-way areas adj…"
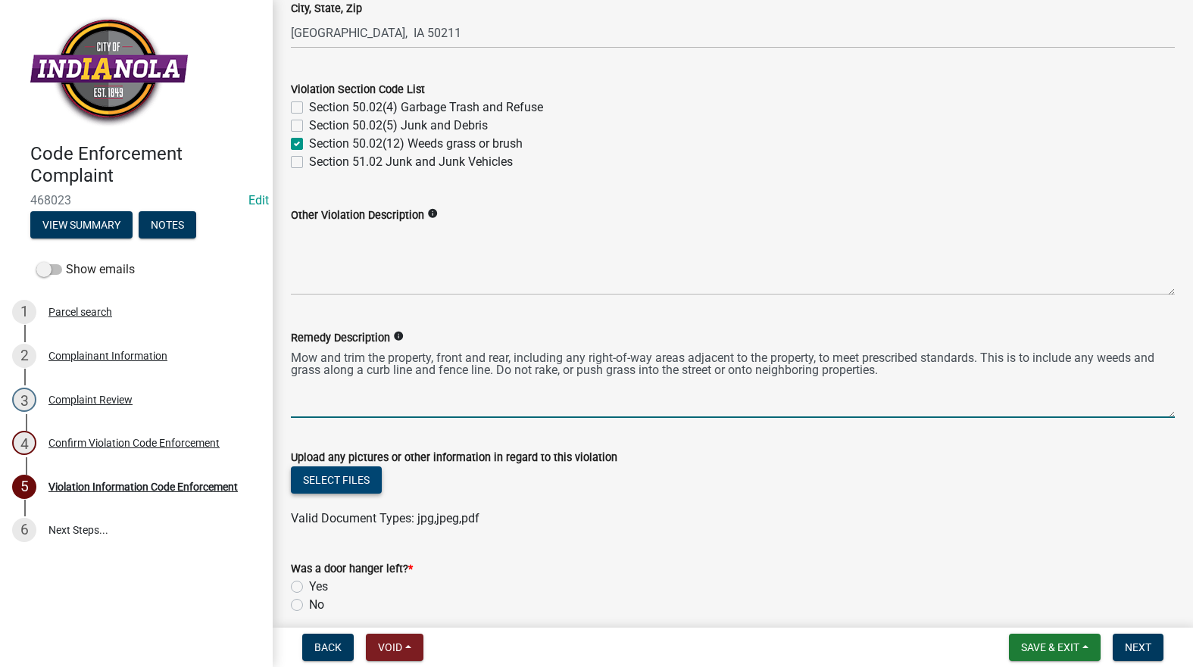
type textarea "Mow and trim the property, front and rear, including any right-of-way areas adj…"
click at [362, 488] on button "Select files" at bounding box center [336, 479] width 91 height 27
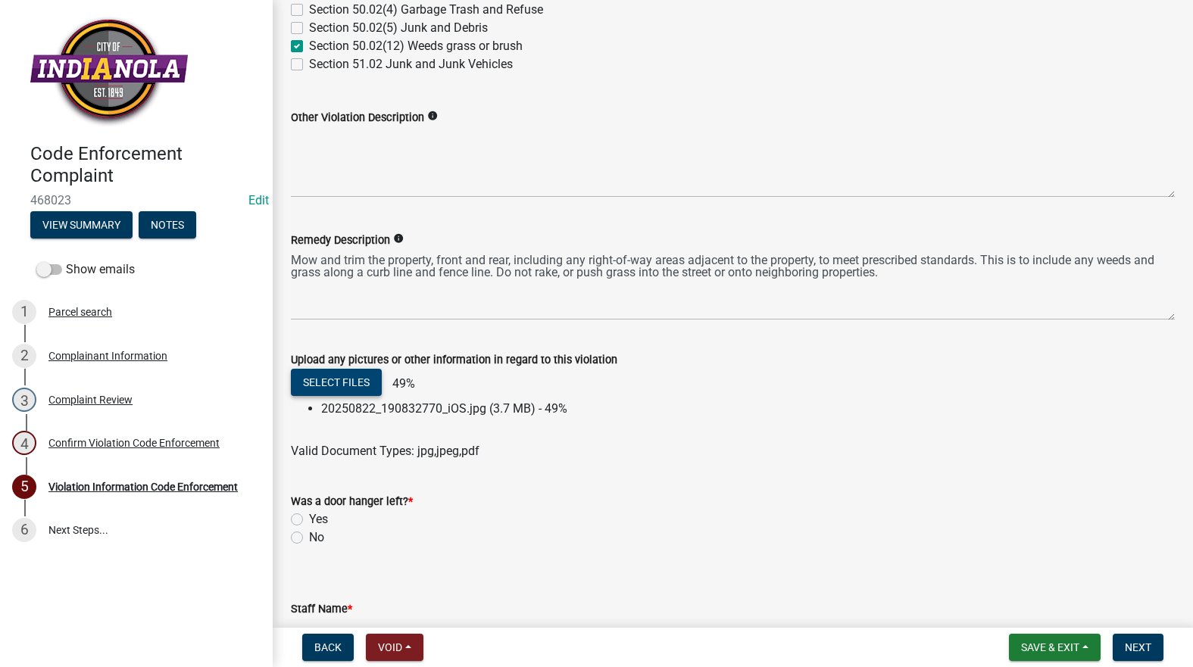
scroll to position [803, 0]
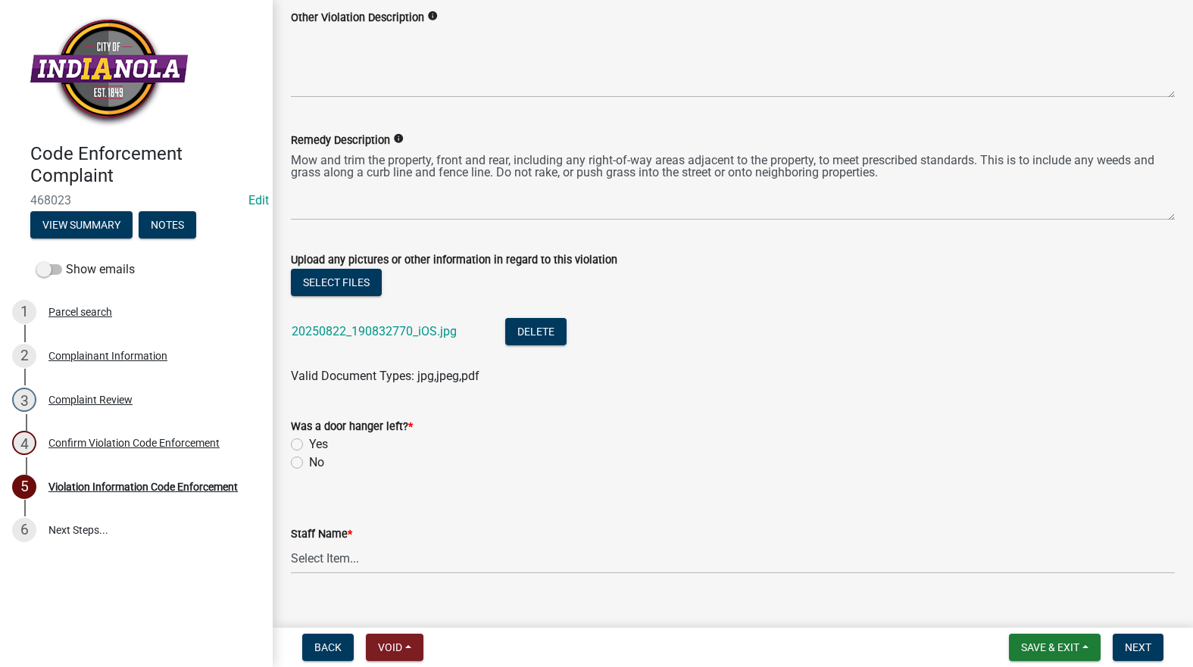
click at [300, 417] on form "Was a door hanger left? * Yes No" at bounding box center [733, 435] width 884 height 73
click at [309, 441] on label "Yes" at bounding box center [318, 444] width 19 height 18
click at [309, 441] on input "Yes" at bounding box center [314, 440] width 10 height 10
radio input "true"
click at [356, 560] on select "Select Item... Mike Visser Kevin Michels Tim Little Other" at bounding box center [733, 558] width 884 height 31
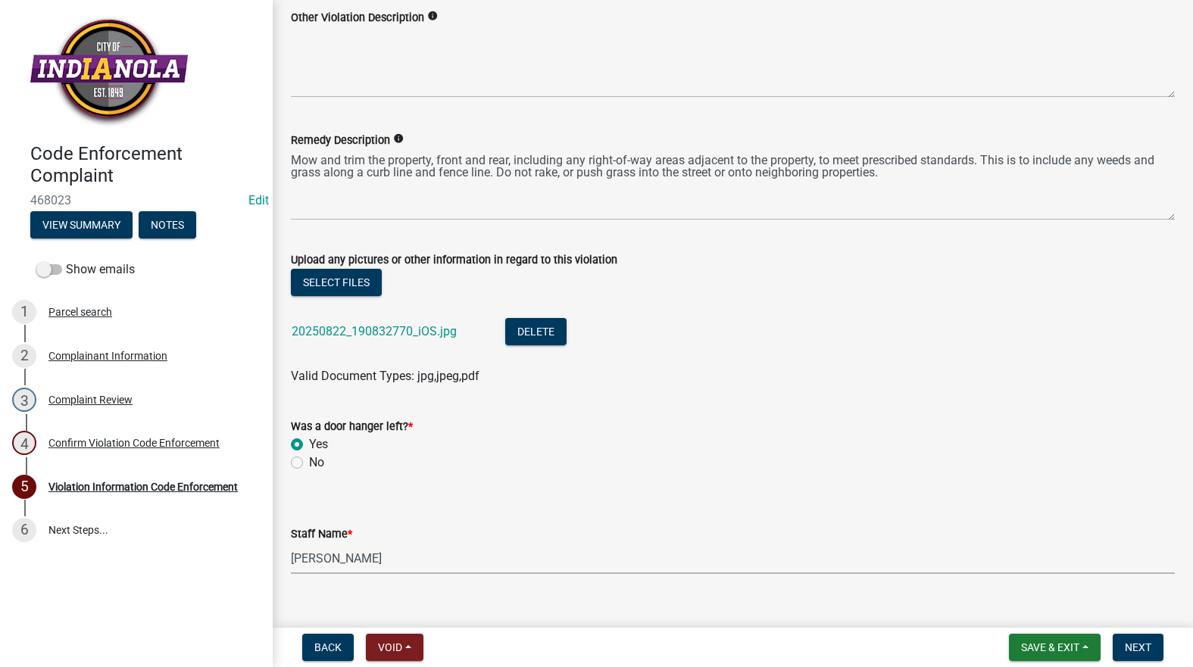
click at [291, 543] on select "Select Item... Mike Visser Kevin Michels Tim Little Other" at bounding box center [733, 558] width 884 height 31
select select "634d5426-b8b3-48ee-aa1e-d523f7499186"
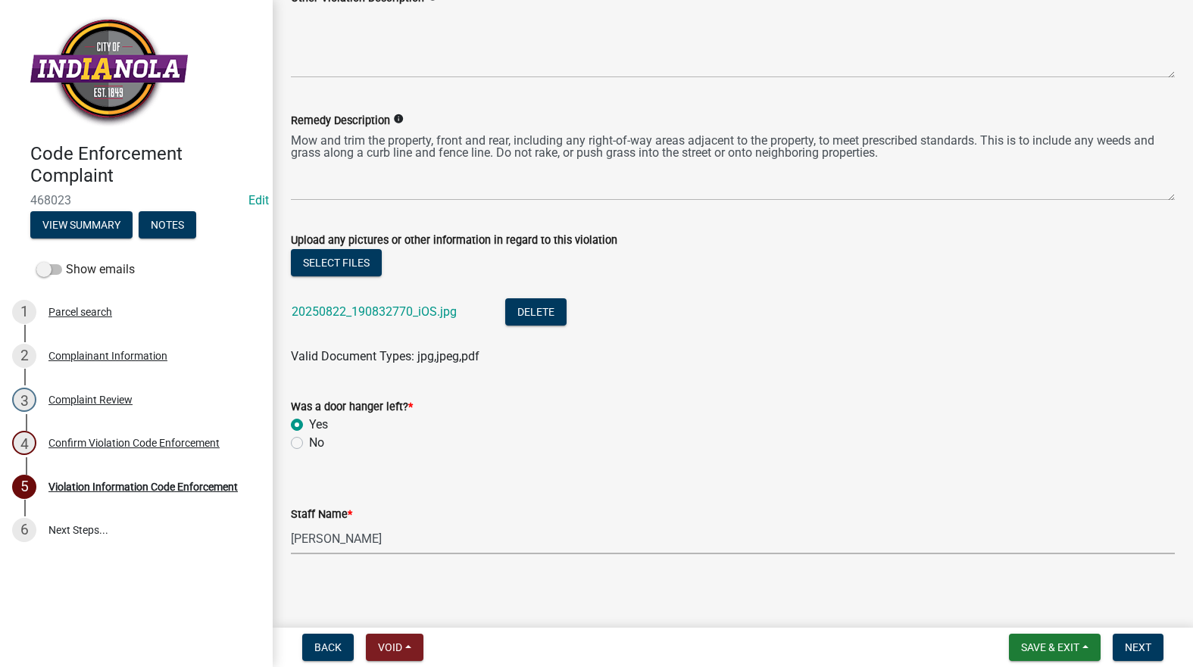
scroll to position [828, 0]
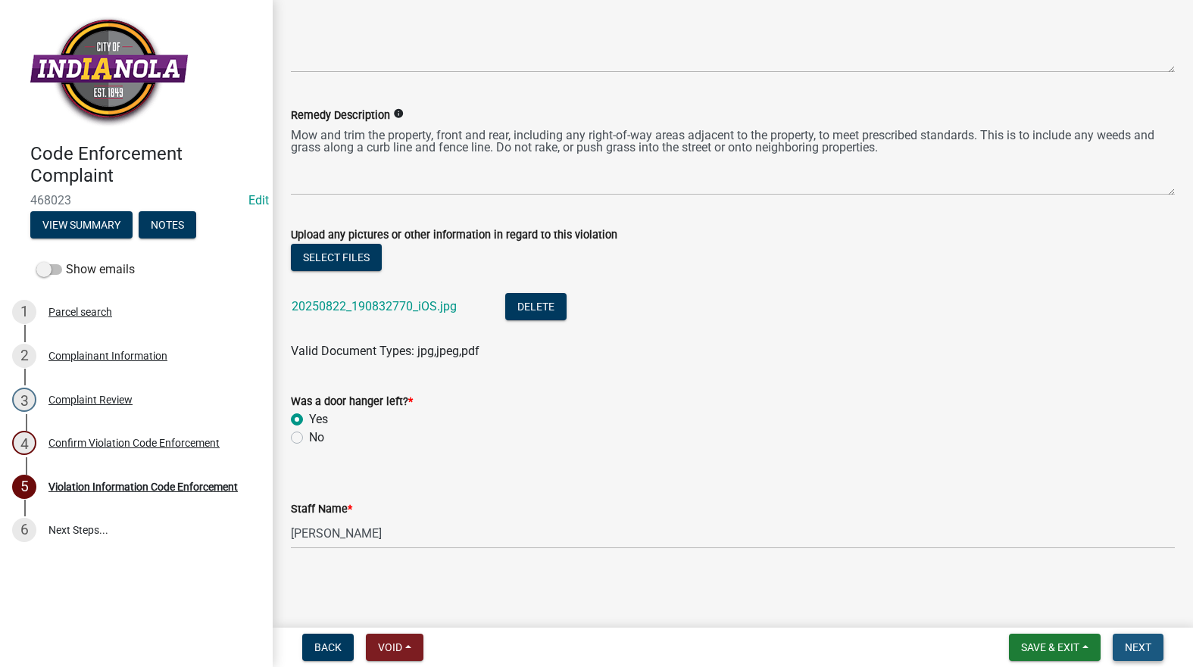
click at [1149, 641] on span "Next" at bounding box center [1138, 647] width 27 height 12
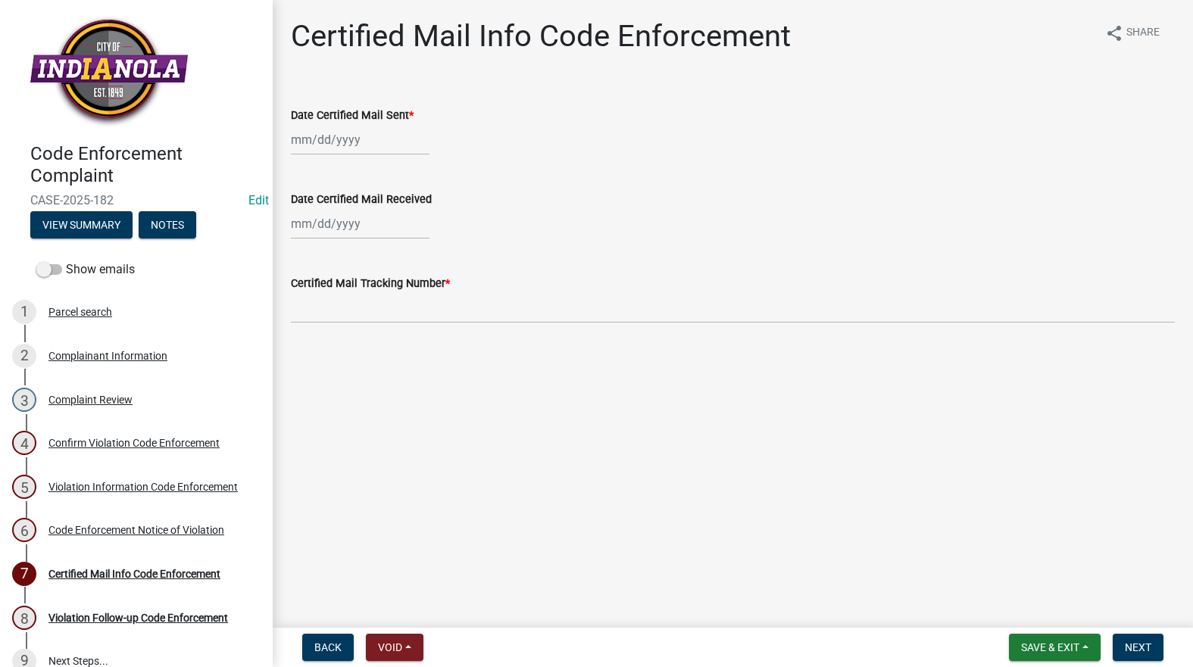
drag, startPoint x: 326, startPoint y: 123, endPoint x: 326, endPoint y: 141, distance: 18.2
click at [327, 123] on div "Date Certified Mail Sent *" at bounding box center [733, 115] width 884 height 18
click at [328, 144] on div at bounding box center [360, 139] width 139 height 31
select select "8"
select select "2025"
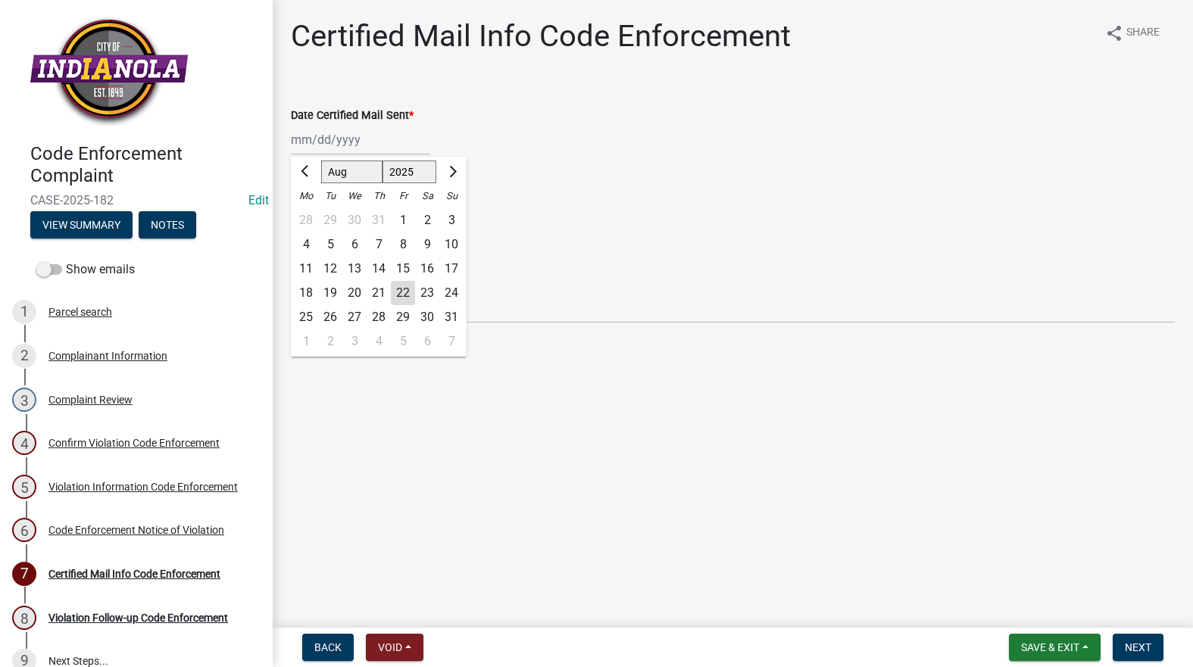
click at [404, 291] on div "22" at bounding box center [403, 293] width 24 height 24
type input "[DATE]"
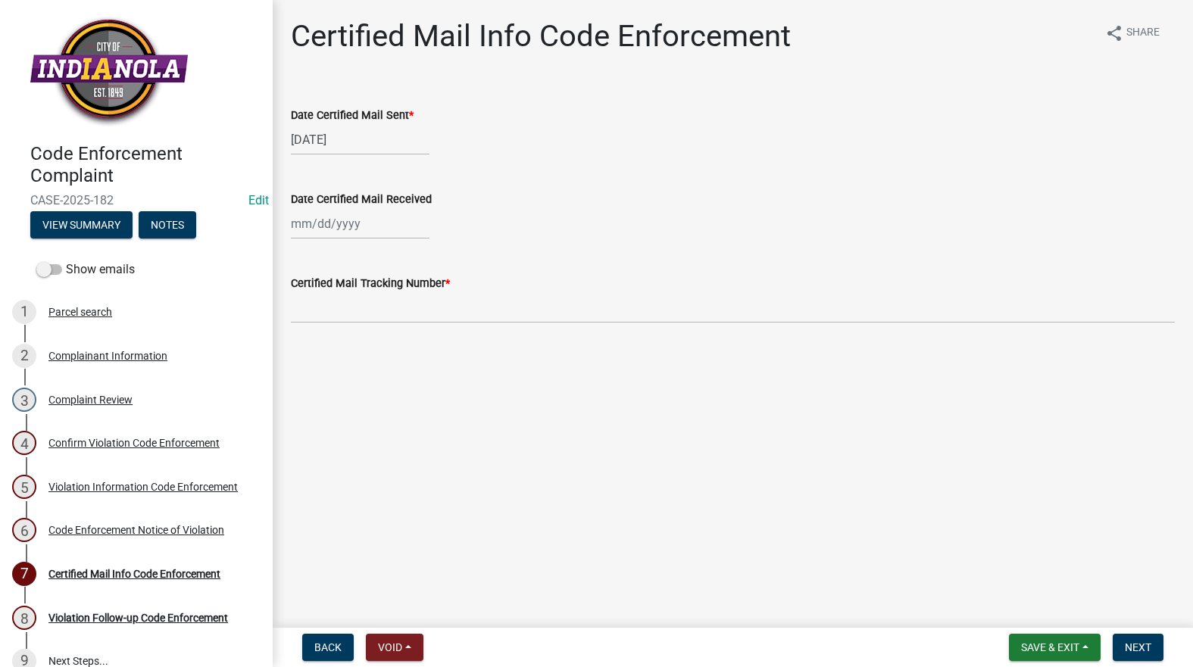
click at [380, 291] on div "Certified Mail Tracking Number *" at bounding box center [733, 283] width 884 height 18
click at [385, 307] on input "Certified Mail Tracking Number *" at bounding box center [733, 307] width 884 height 31
click at [429, 314] on input "Certified Mail Tracking Number *" at bounding box center [733, 307] width 884 height 31
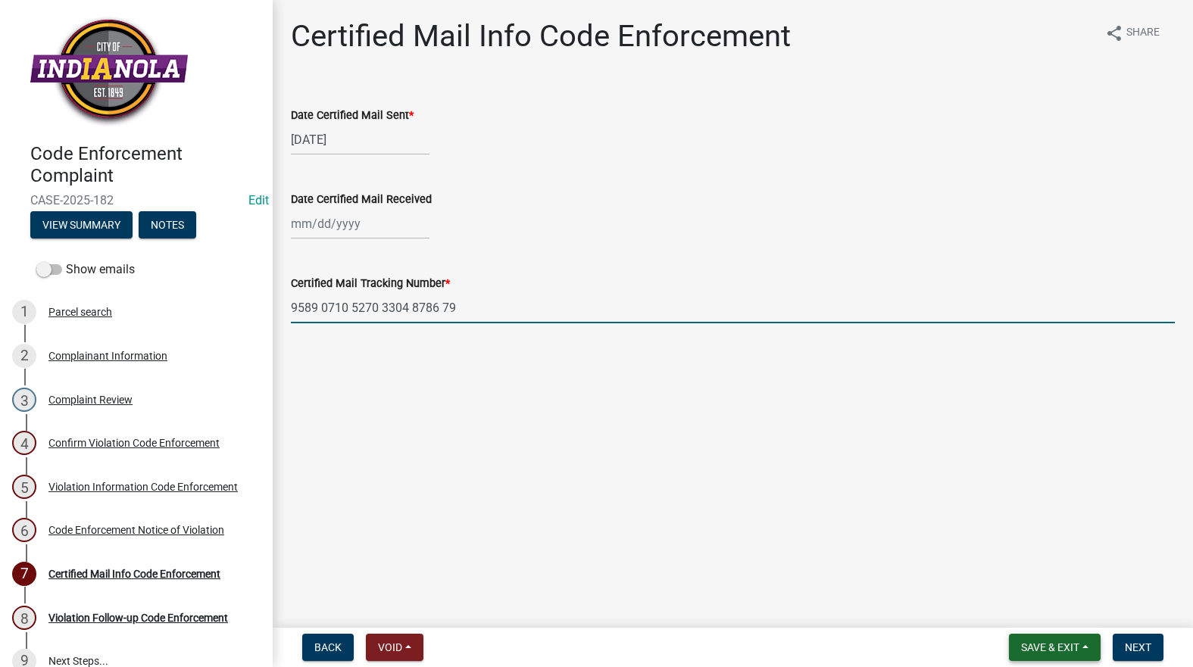
type input "9589 0710 5270 3304 8786 79"
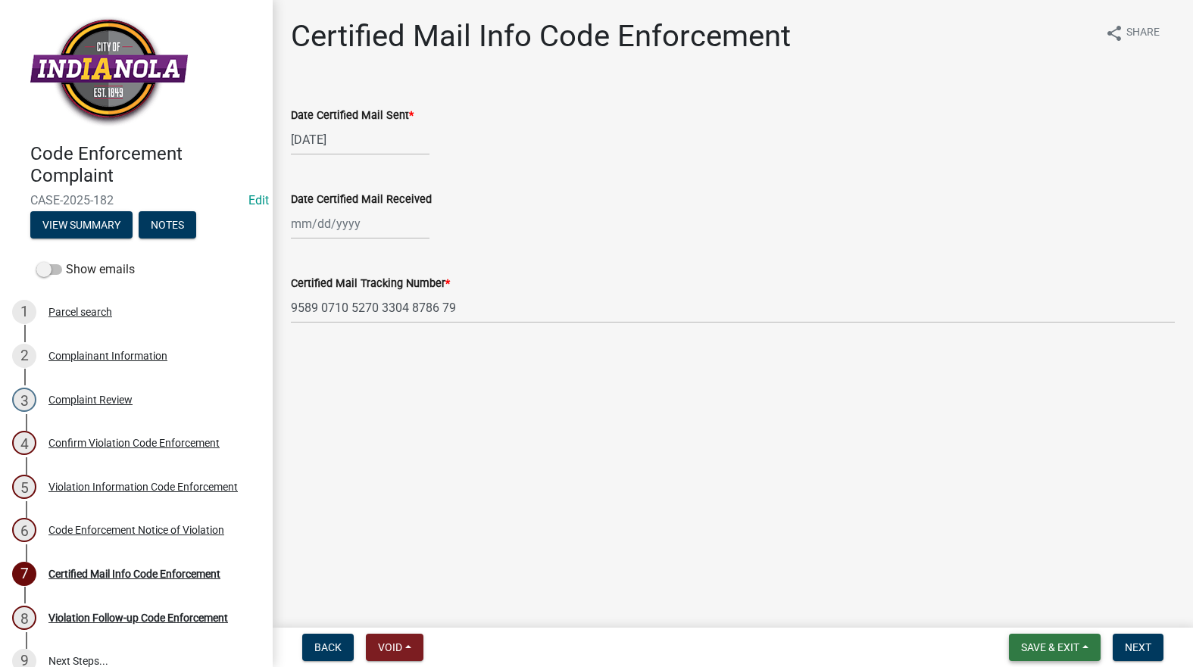
click at [1069, 647] on span "Save & Exit" at bounding box center [1050, 647] width 58 height 12
click at [1039, 578] on button "Save" at bounding box center [1039, 572] width 121 height 36
click at [121, 525] on div "Code Enforcement Notice of Violation" at bounding box center [136, 530] width 176 height 11
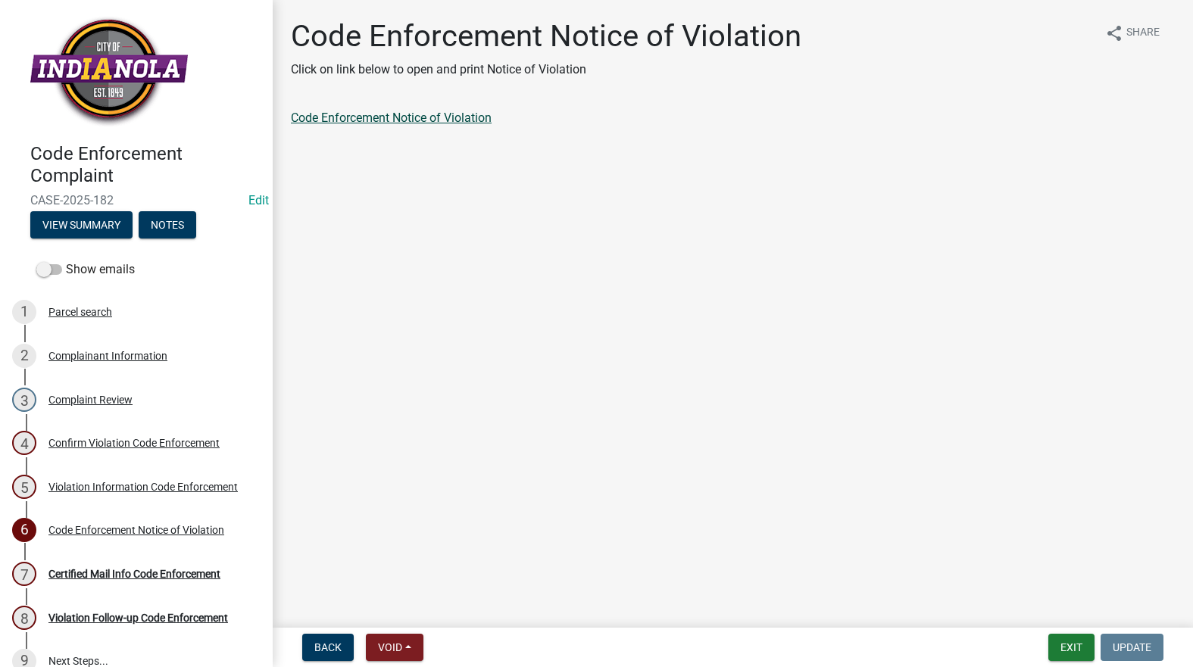
click at [406, 116] on link "Code Enforcement Notice of Violation" at bounding box center [391, 118] width 201 height 14
click at [1072, 650] on button "Exit" at bounding box center [1071, 647] width 46 height 27
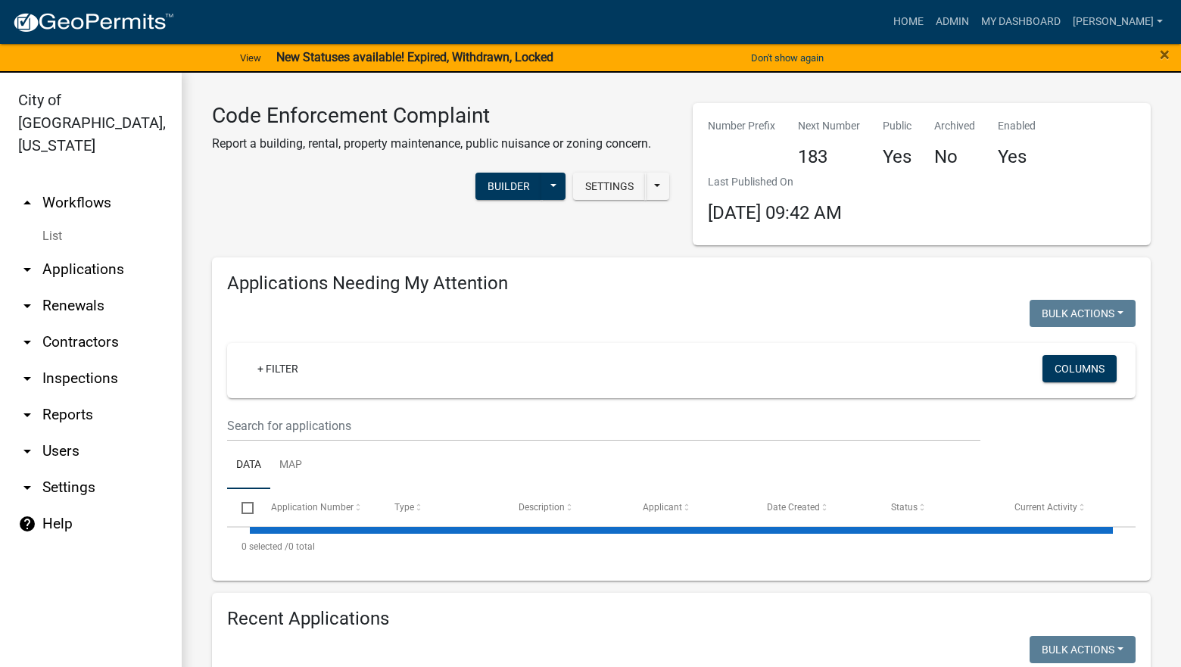
select select "3: 100"
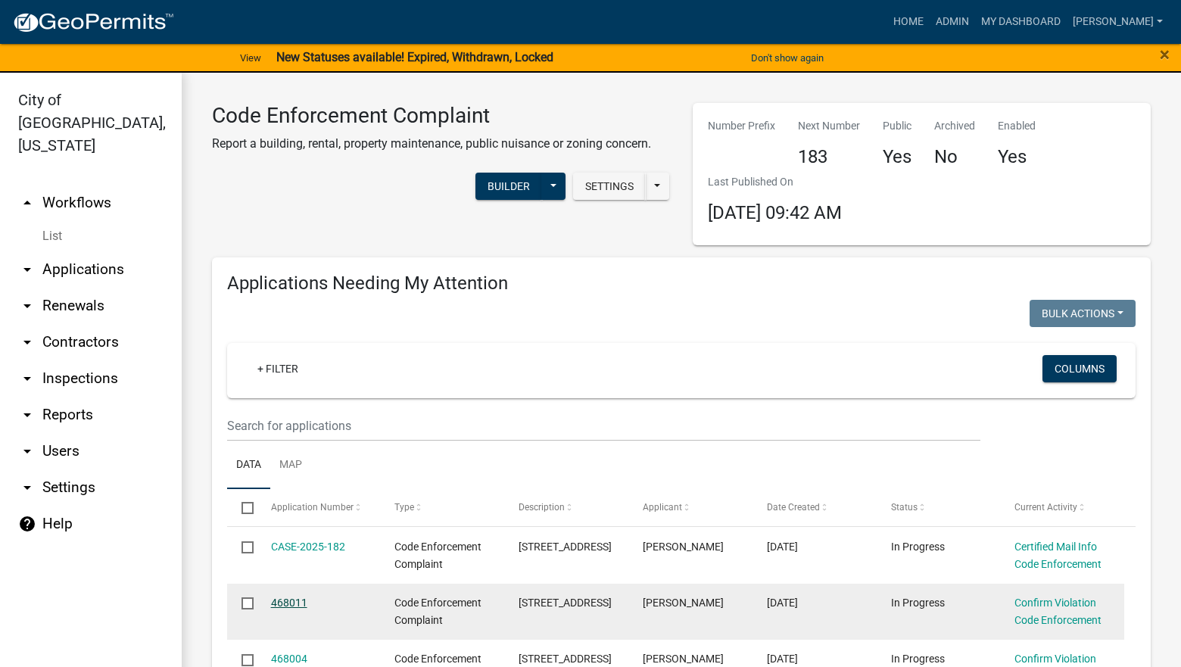
click at [301, 602] on link "468011" at bounding box center [289, 603] width 36 height 12
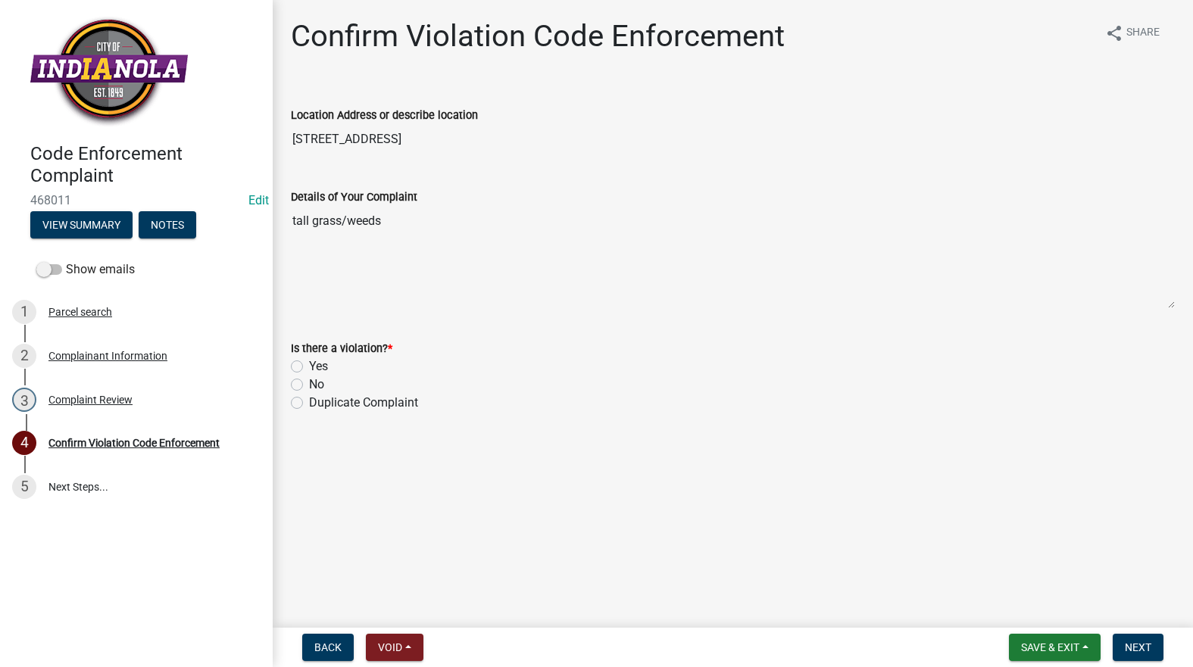
click at [303, 366] on div "Yes" at bounding box center [733, 366] width 884 height 18
click at [309, 367] on label "Yes" at bounding box center [318, 366] width 19 height 18
click at [309, 367] on input "Yes" at bounding box center [314, 362] width 10 height 10
radio input "true"
click at [1135, 633] on nav "Back Void Withdraw Lock Expire Void Save & Exit Save Save & Exit Next" at bounding box center [733, 647] width 920 height 39
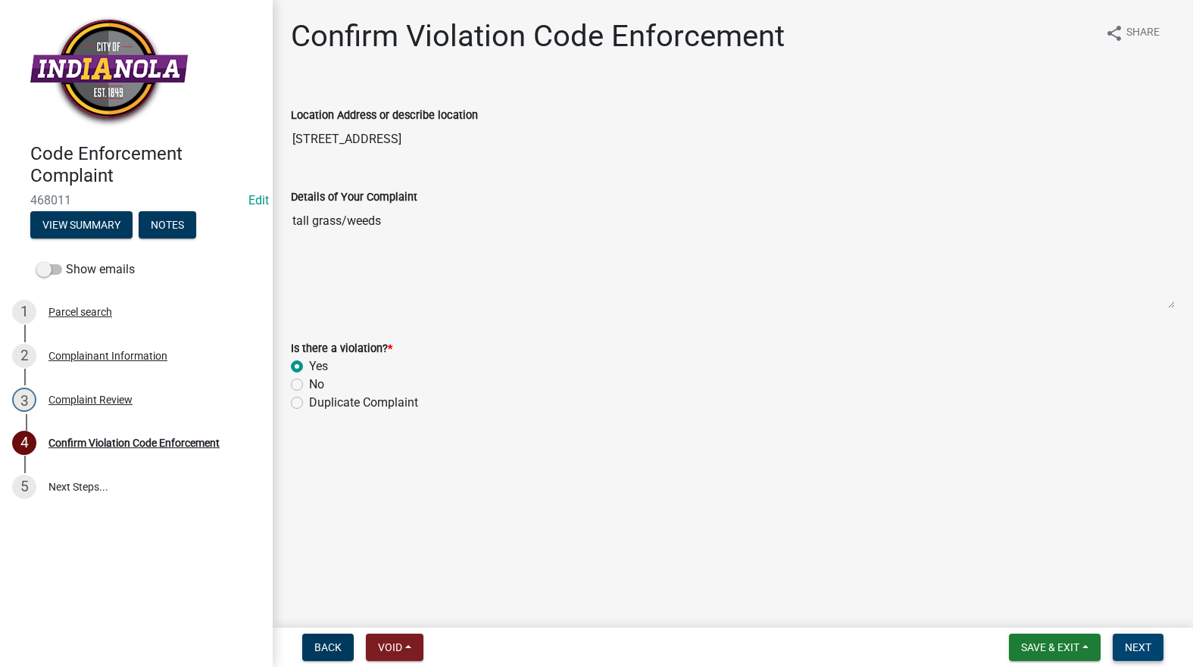
click at [1144, 643] on span "Next" at bounding box center [1138, 647] width 27 height 12
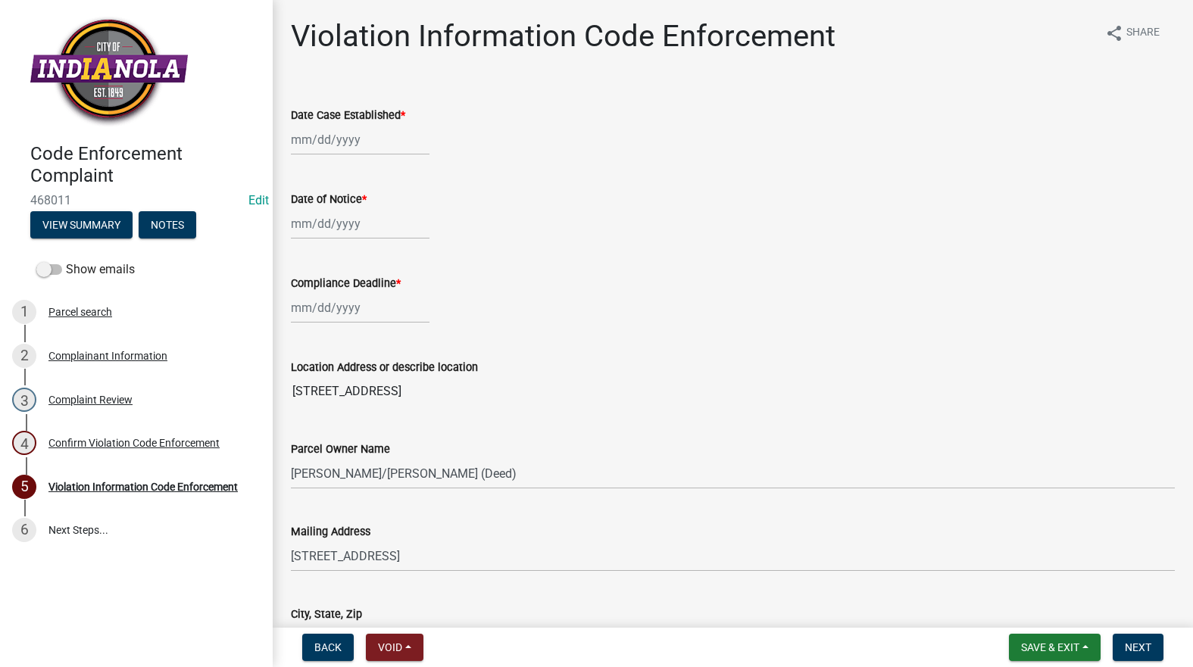
click at [327, 142] on div at bounding box center [360, 139] width 139 height 31
select select "8"
select select "2025"
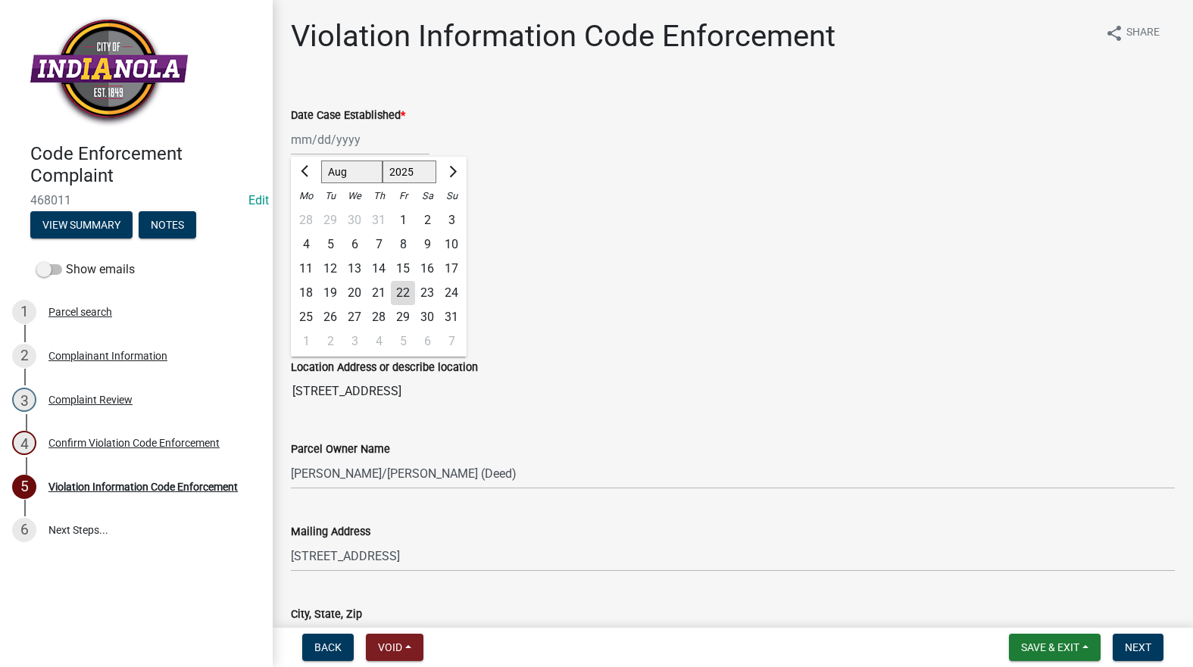
click at [307, 314] on div "25" at bounding box center [306, 317] width 24 height 24
type input "08/25/2025"
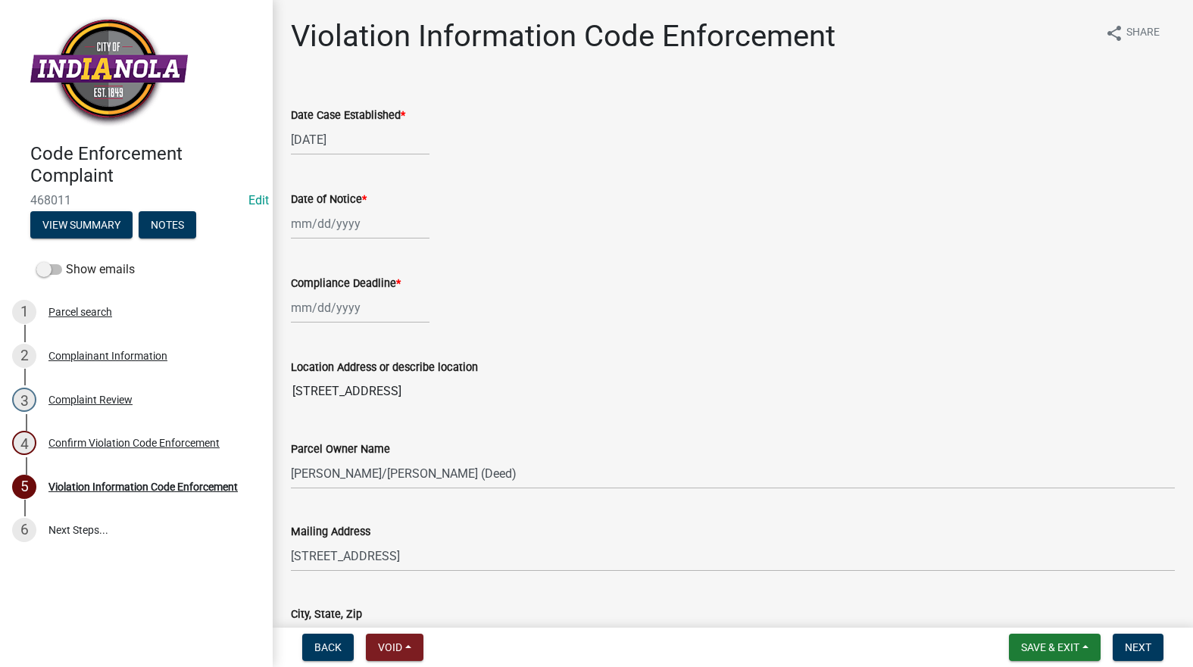
click at [311, 229] on div at bounding box center [360, 223] width 139 height 31
select select "8"
select select "2025"
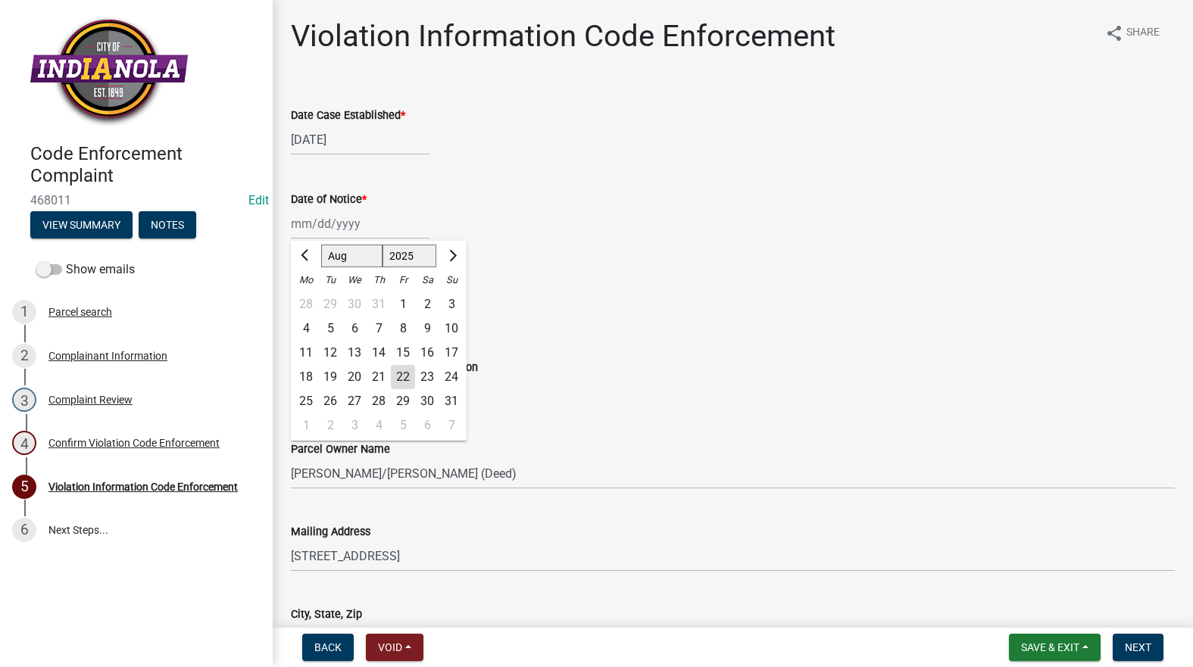
click at [309, 400] on div "25" at bounding box center [306, 401] width 24 height 24
type input "08/25/2025"
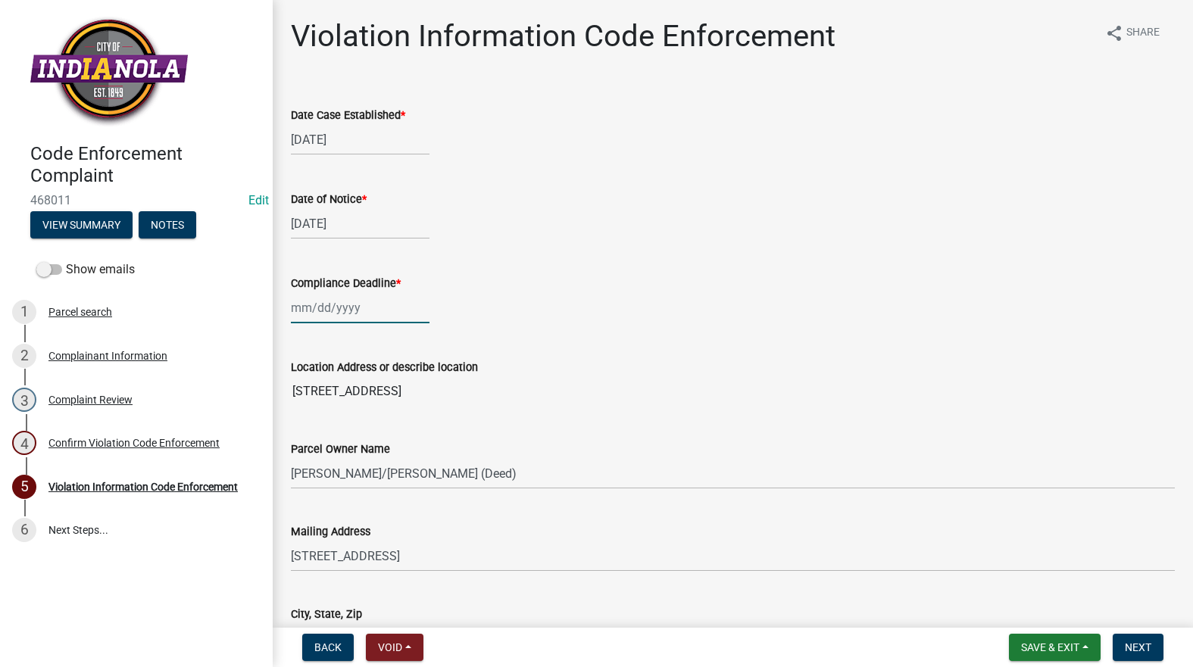
click at [304, 307] on div at bounding box center [360, 307] width 139 height 31
select select "8"
select select "2025"
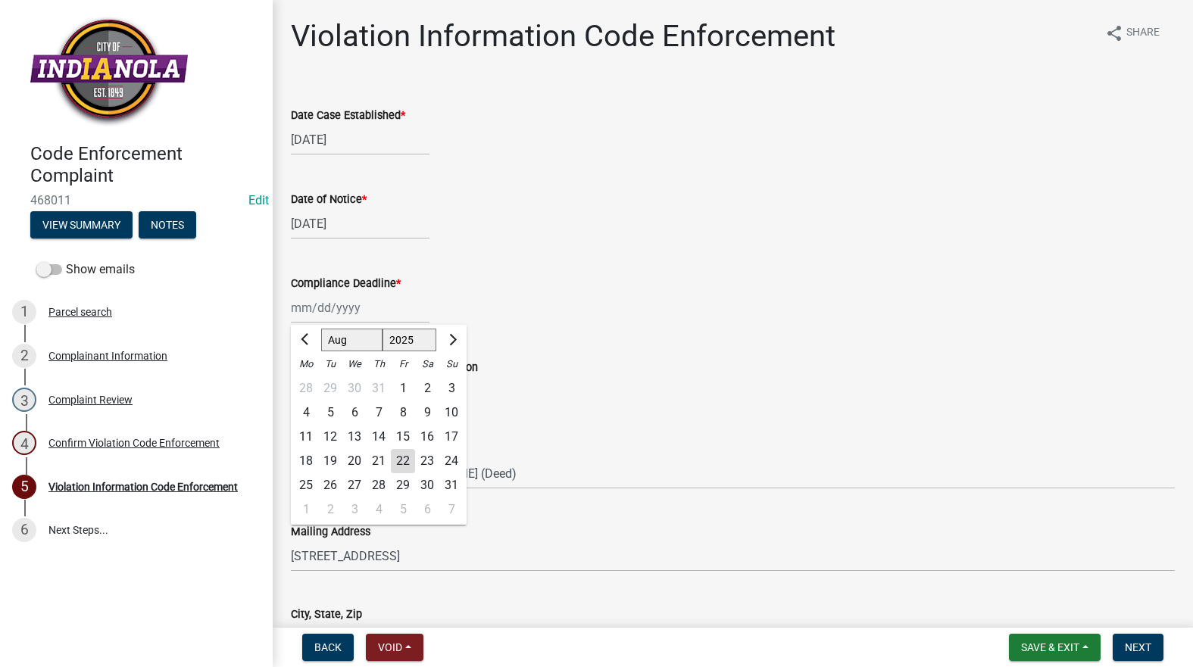
click at [307, 504] on div "1" at bounding box center [306, 510] width 24 height 24
type input "09/01/2025"
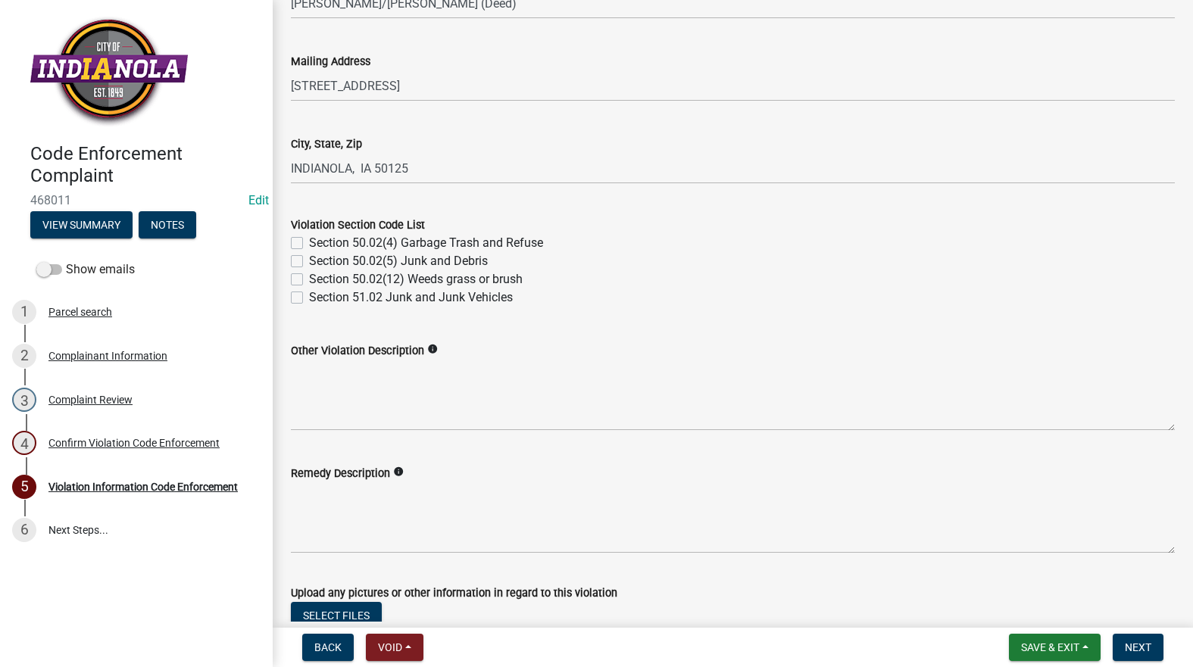
scroll to position [606, 0]
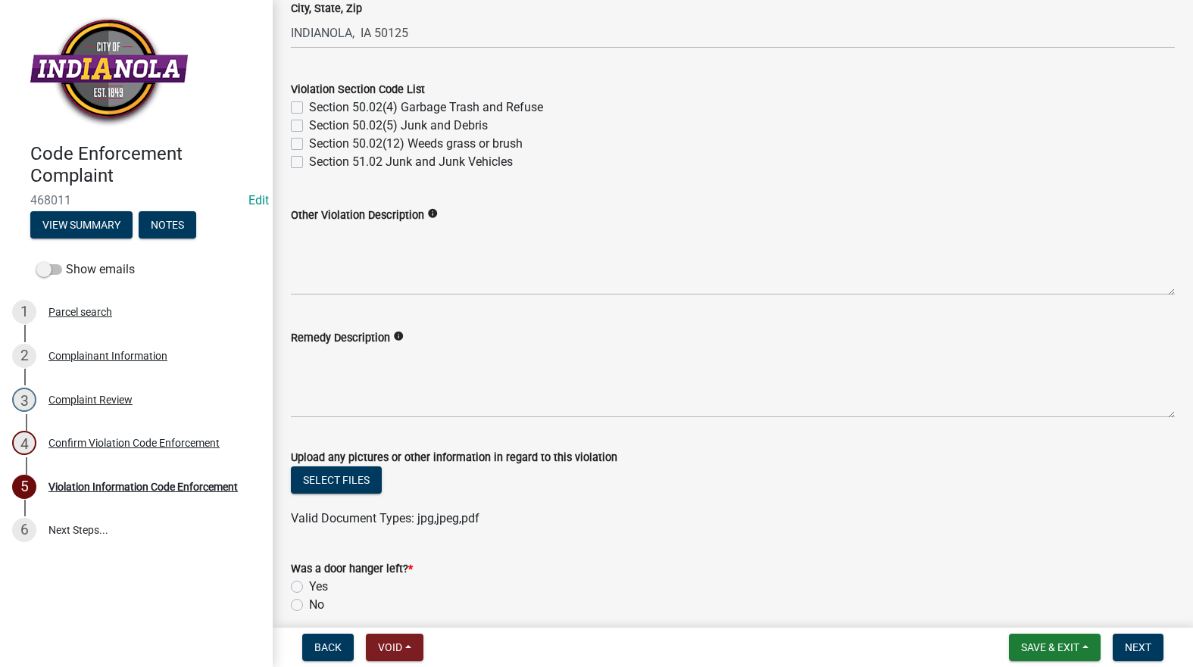
click at [309, 144] on label "Section 50.02(12) Weeds grass or brush" at bounding box center [416, 144] width 214 height 18
click at [309, 144] on input "Section 50.02(12) Weeds grass or brush" at bounding box center [314, 140] width 10 height 10
checkbox input "true"
checkbox input "false"
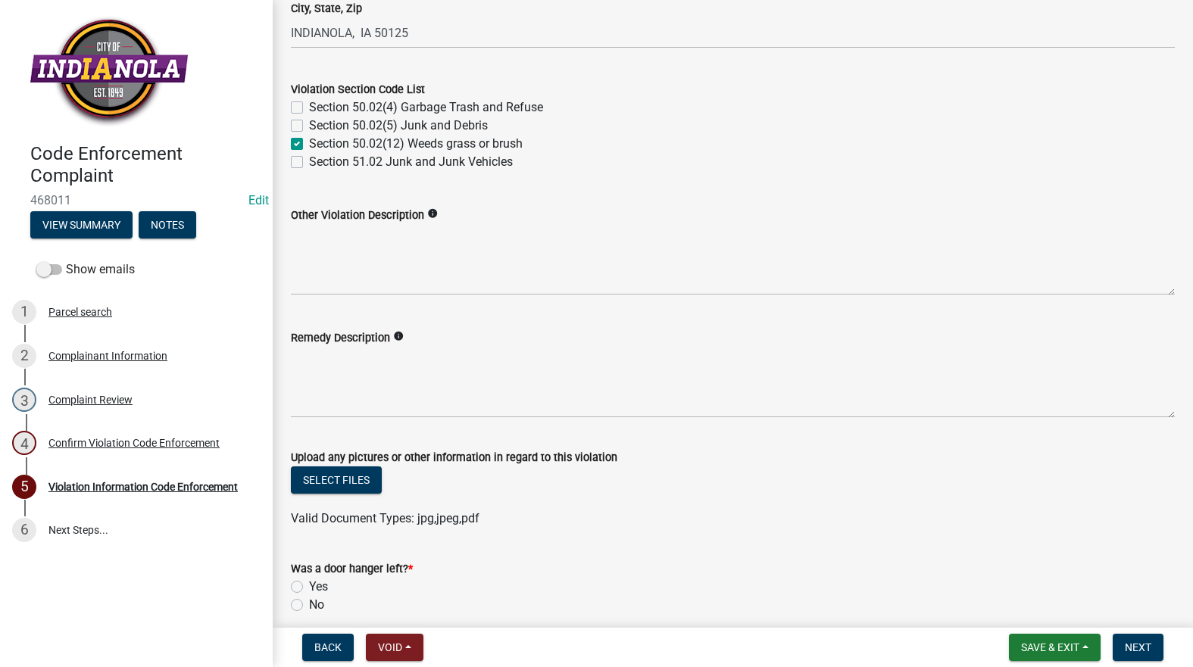
checkbox input "true"
checkbox input "false"
paste textarea "Mow and trim the property, front and rear, including any right-of-way areas adj…"
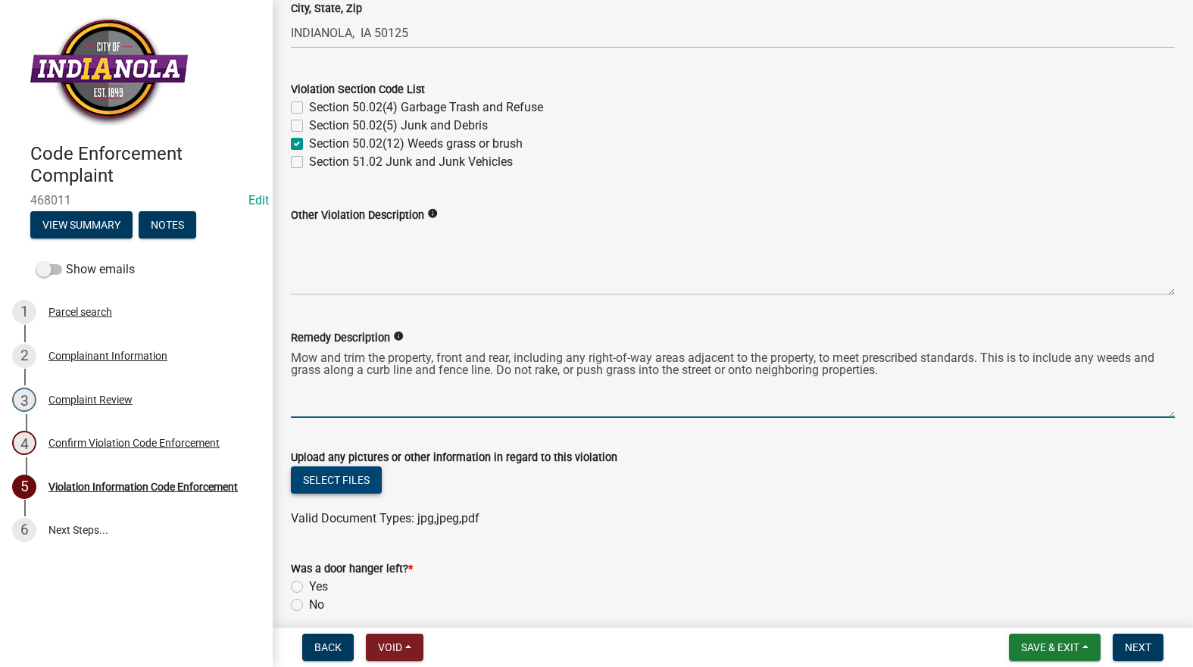
type textarea "Mow and trim the property, front and rear, including any right-of-way areas adj…"
click at [363, 479] on button "Select files" at bounding box center [336, 479] width 91 height 27
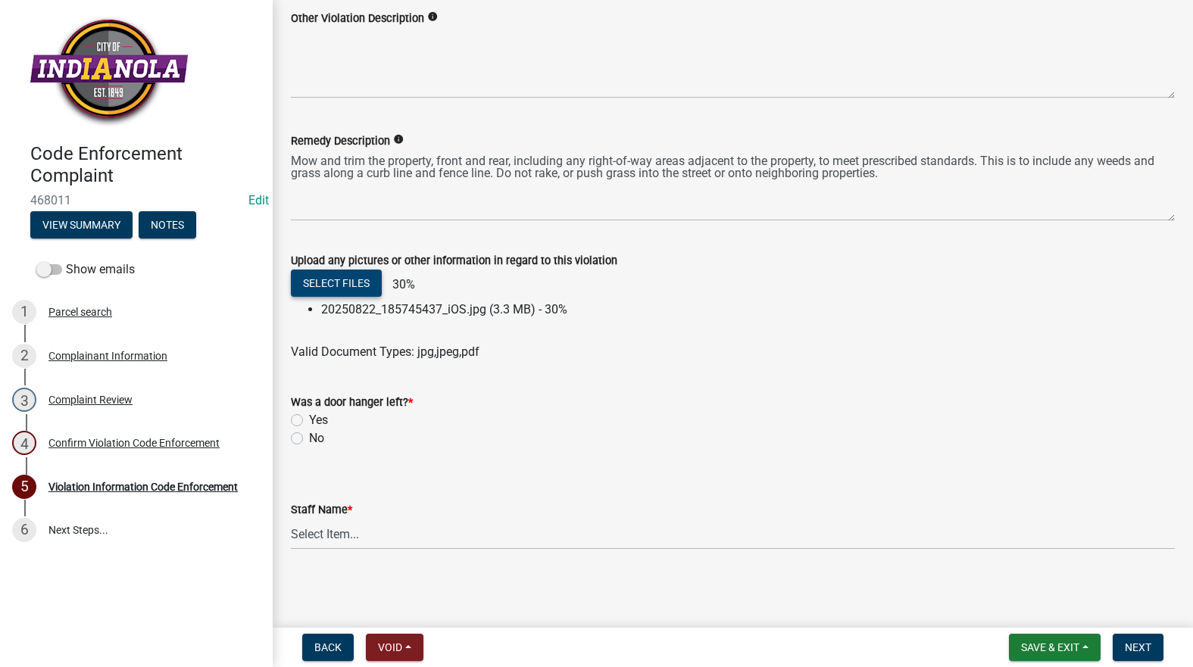
scroll to position [803, 0]
drag, startPoint x: 295, startPoint y: 435, endPoint x: 298, endPoint y: 454, distance: 19.1
click at [309, 435] on label "No" at bounding box center [316, 438] width 15 height 18
click at [309, 435] on input "No" at bounding box center [314, 434] width 10 height 10
radio input "true"
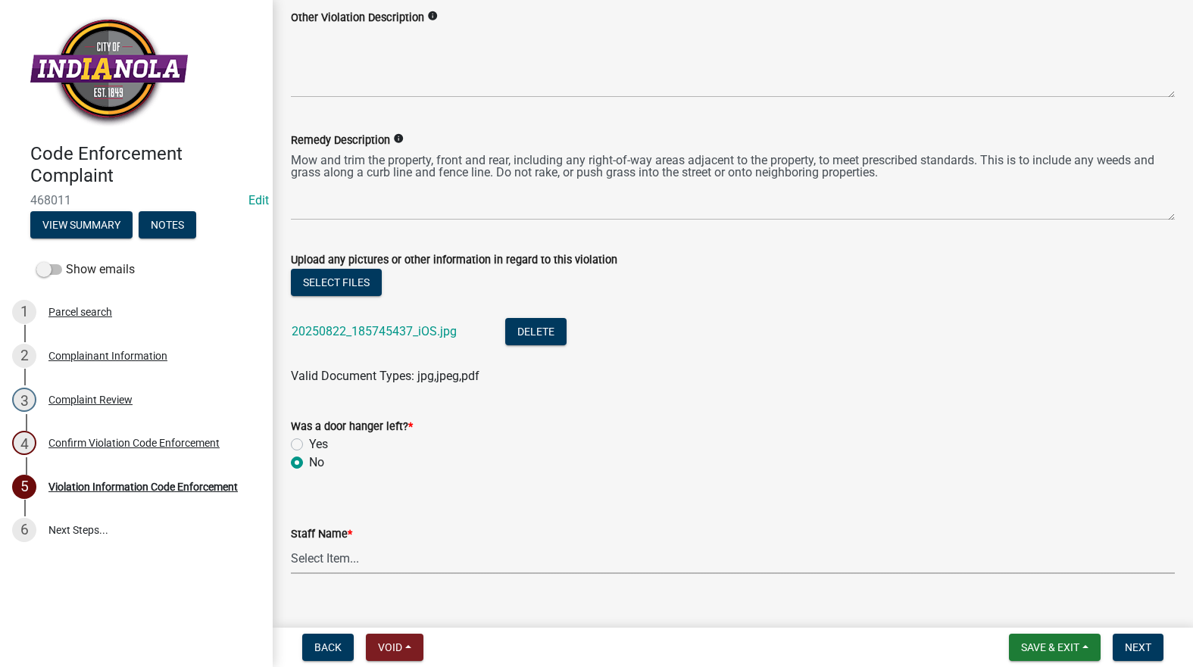
click at [332, 557] on select "Select Item... Mike Visser Kevin Michels Tim Little Other" at bounding box center [733, 558] width 884 height 31
click at [291, 543] on select "Select Item... Mike Visser Kevin Michels Tim Little Other" at bounding box center [733, 558] width 884 height 31
select select "634d5426-b8b3-48ee-aa1e-d523f7499186"
click at [1134, 654] on button "Next" at bounding box center [1137, 647] width 51 height 27
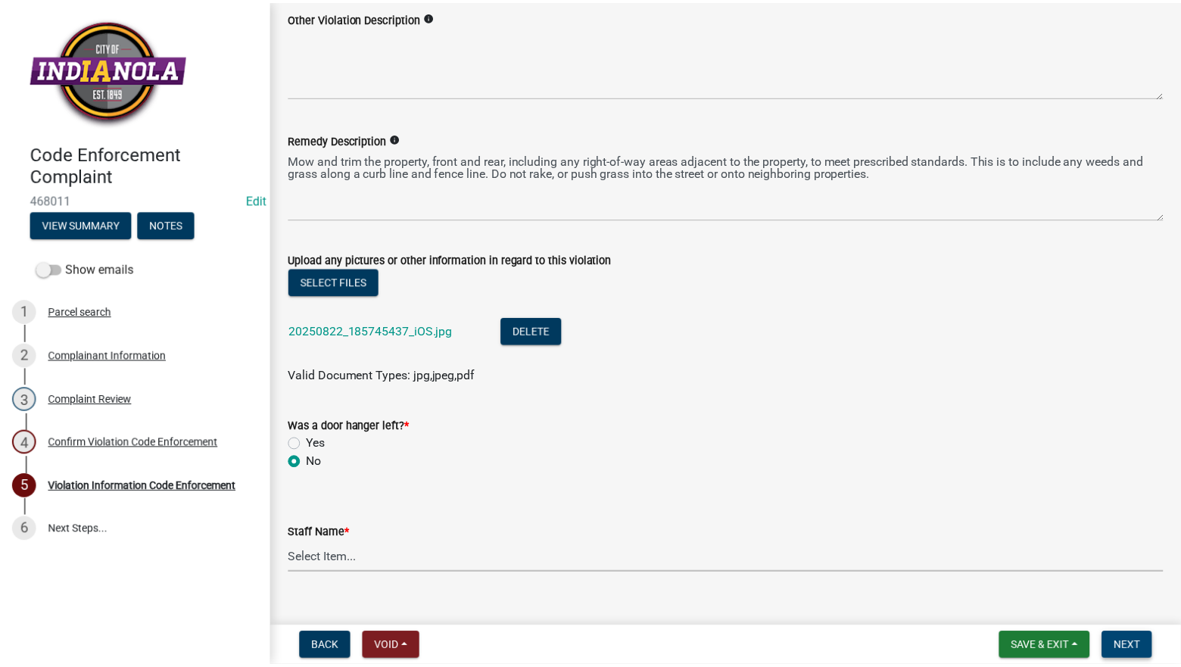
scroll to position [0, 0]
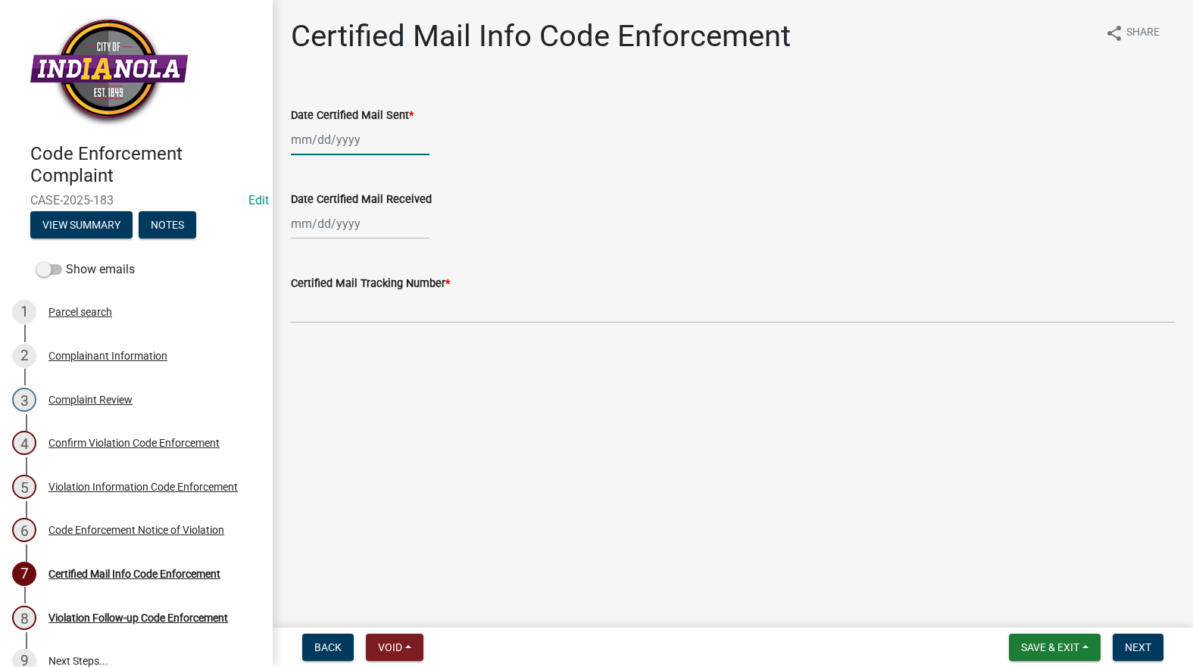
click at [344, 137] on div at bounding box center [360, 139] width 139 height 31
select select "8"
select select "2025"
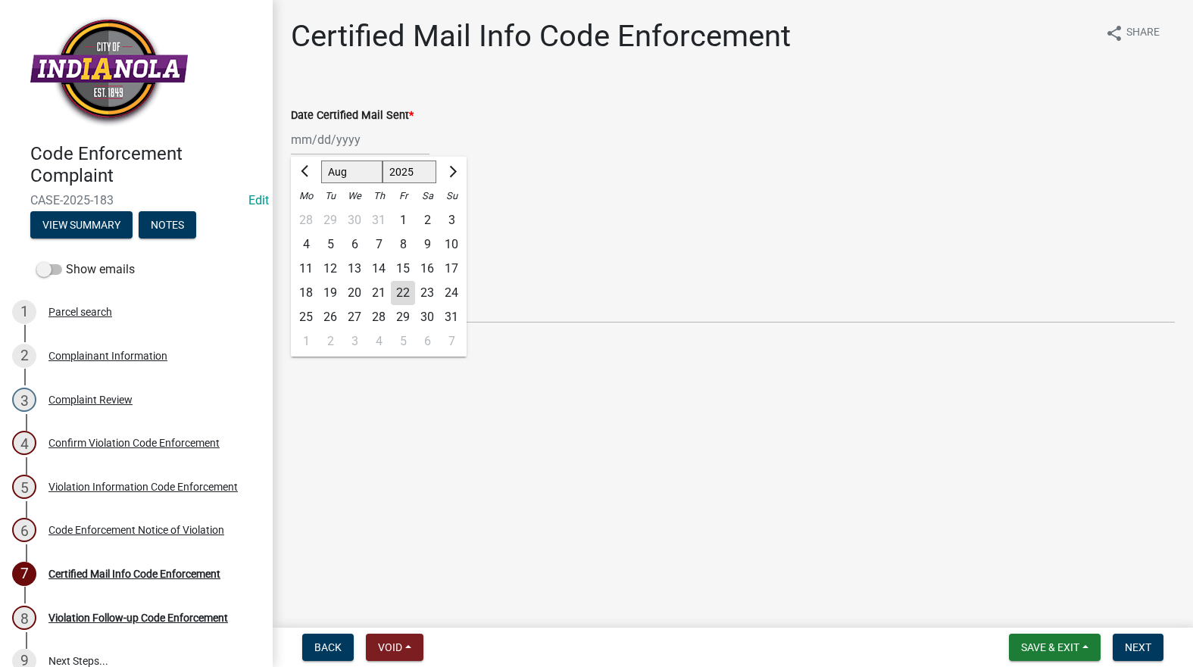
click at [406, 294] on div "22" at bounding box center [403, 293] width 24 height 24
type input "[DATE]"
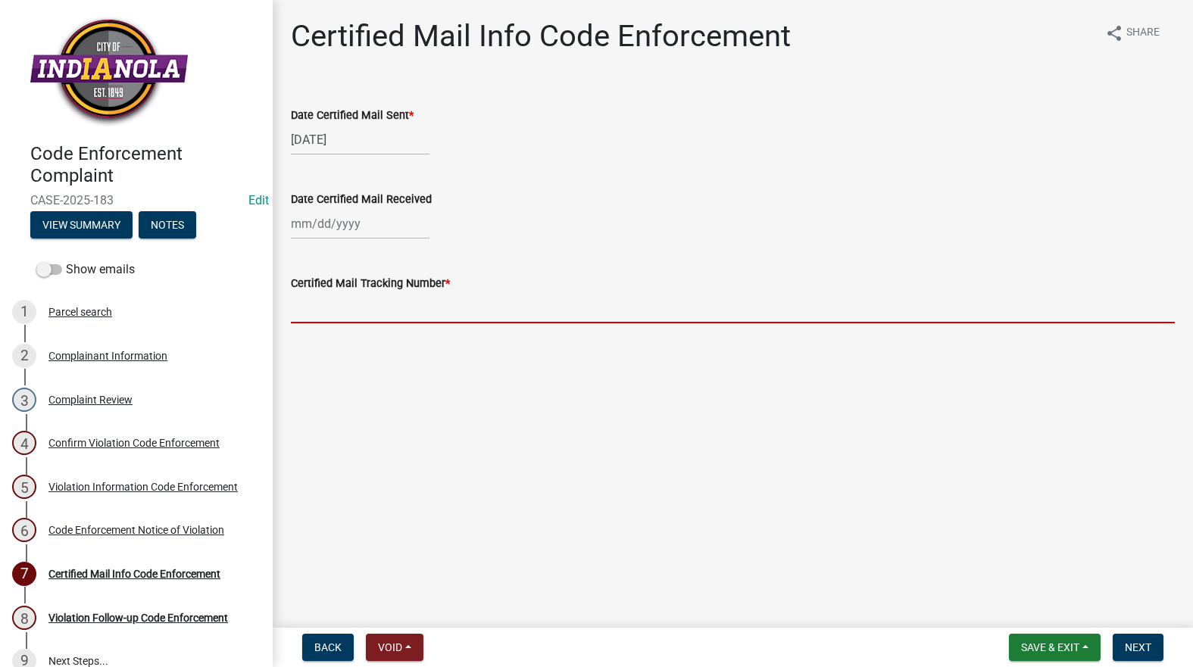
click at [398, 312] on input "Certified Mail Tracking Number *" at bounding box center [733, 307] width 884 height 31
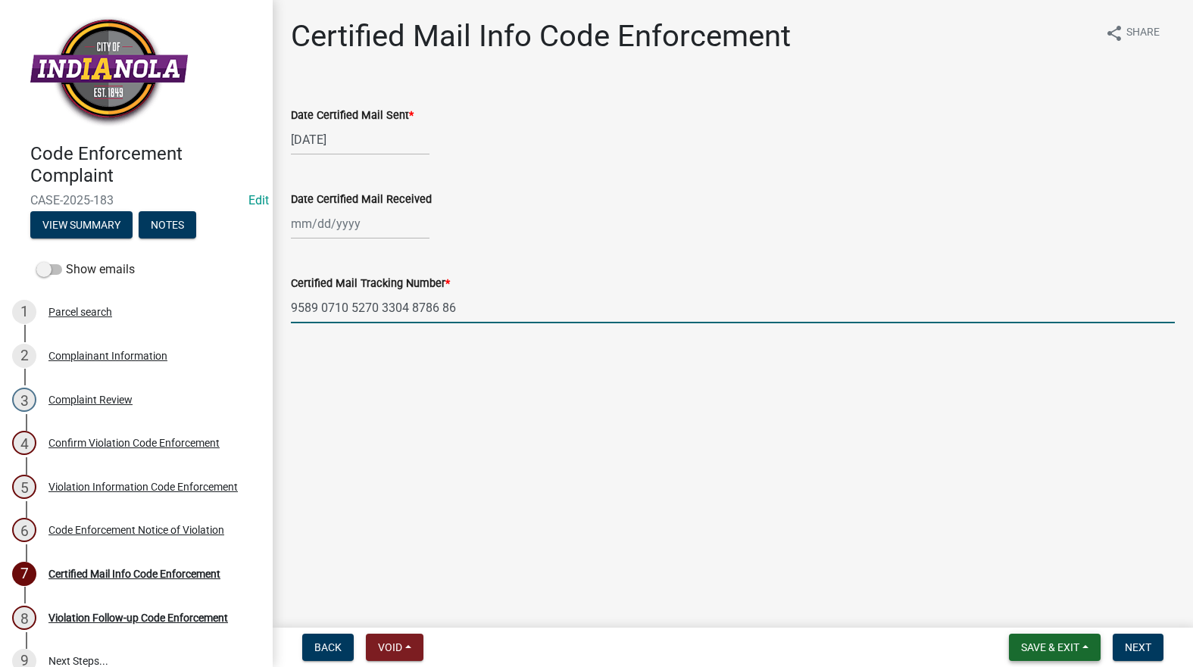
type input "9589 0710 5270 3304 8786 86"
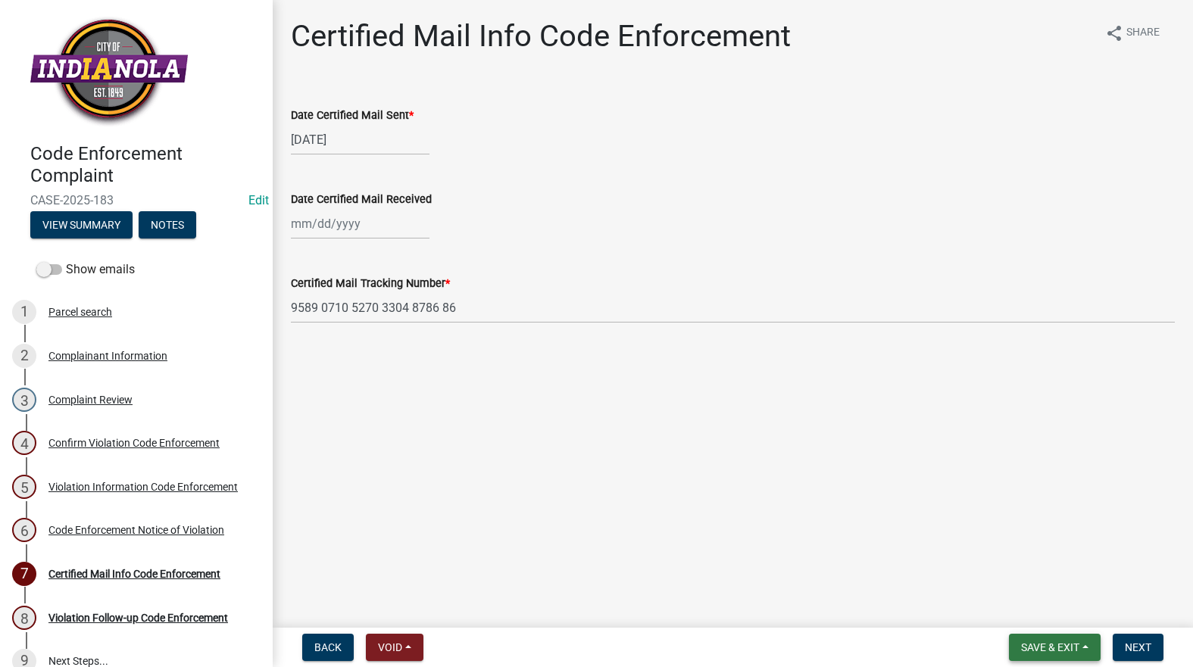
click at [1040, 636] on button "Save & Exit" at bounding box center [1055, 647] width 92 height 27
click at [1026, 573] on button "Save" at bounding box center [1039, 572] width 121 height 36
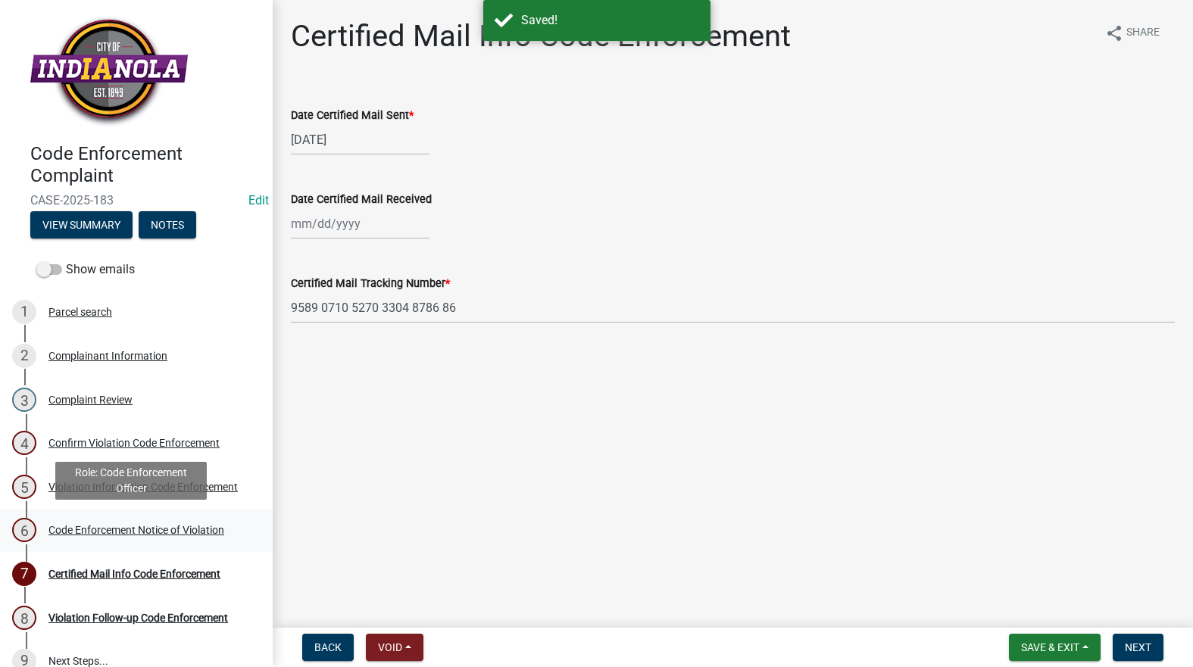
click at [201, 533] on div "Code Enforcement Notice of Violation" at bounding box center [136, 530] width 176 height 11
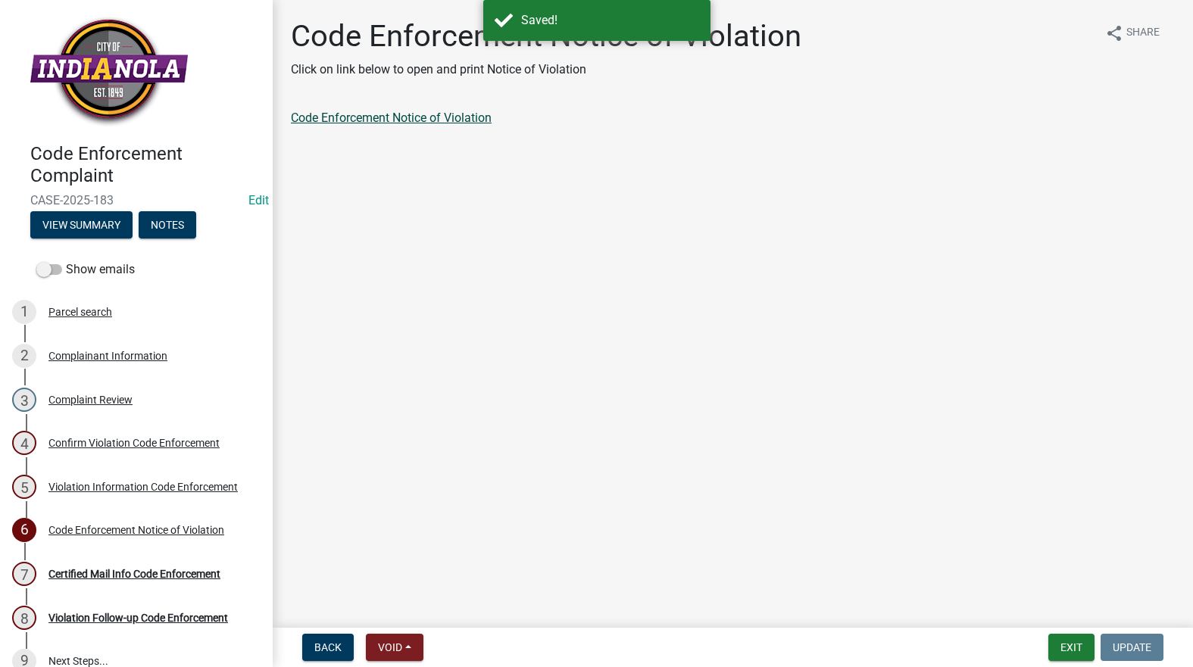
click at [413, 120] on link "Code Enforcement Notice of Violation" at bounding box center [391, 118] width 201 height 14
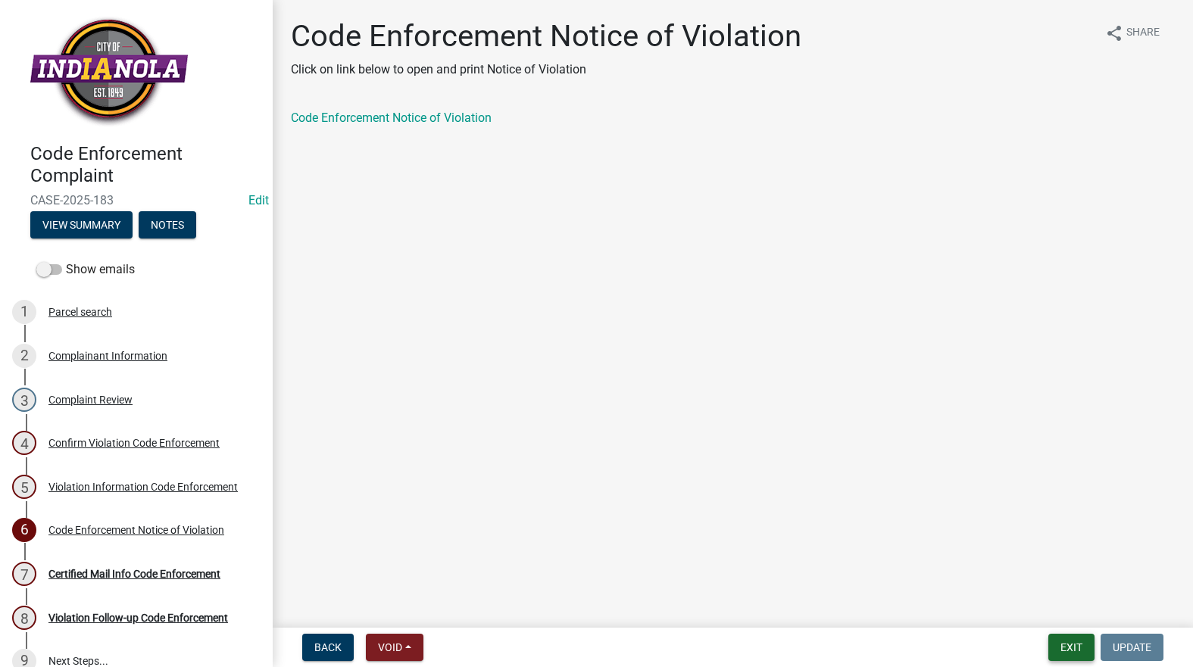
click at [1081, 644] on button "Exit" at bounding box center [1071, 647] width 46 height 27
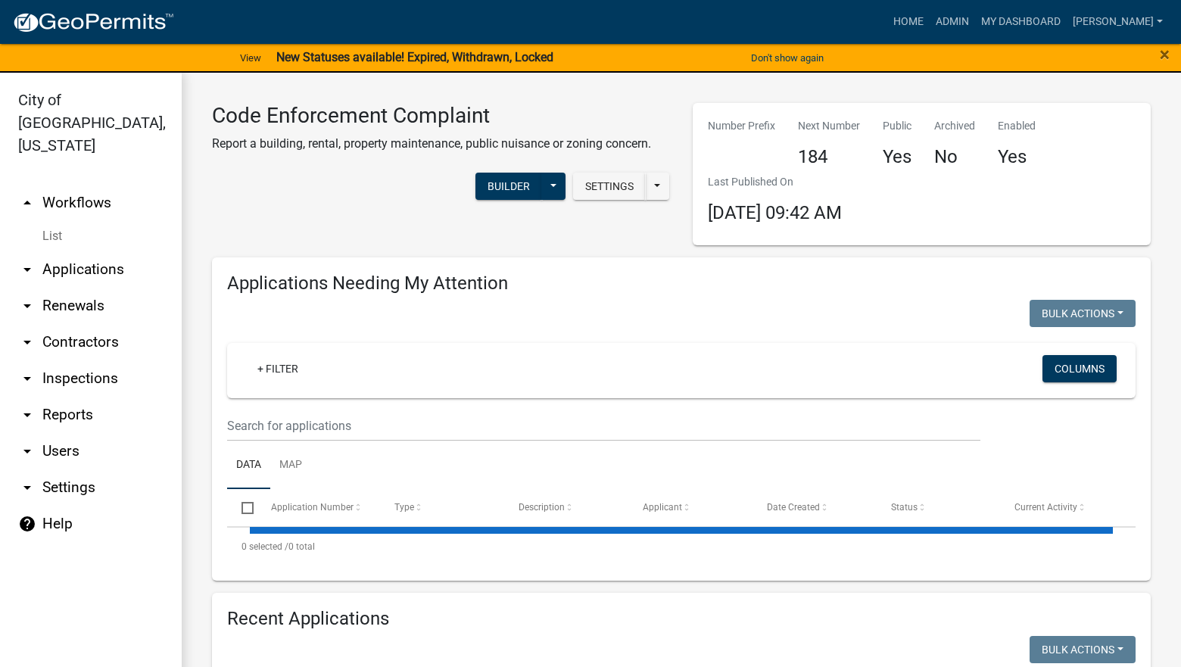
select select "3: 100"
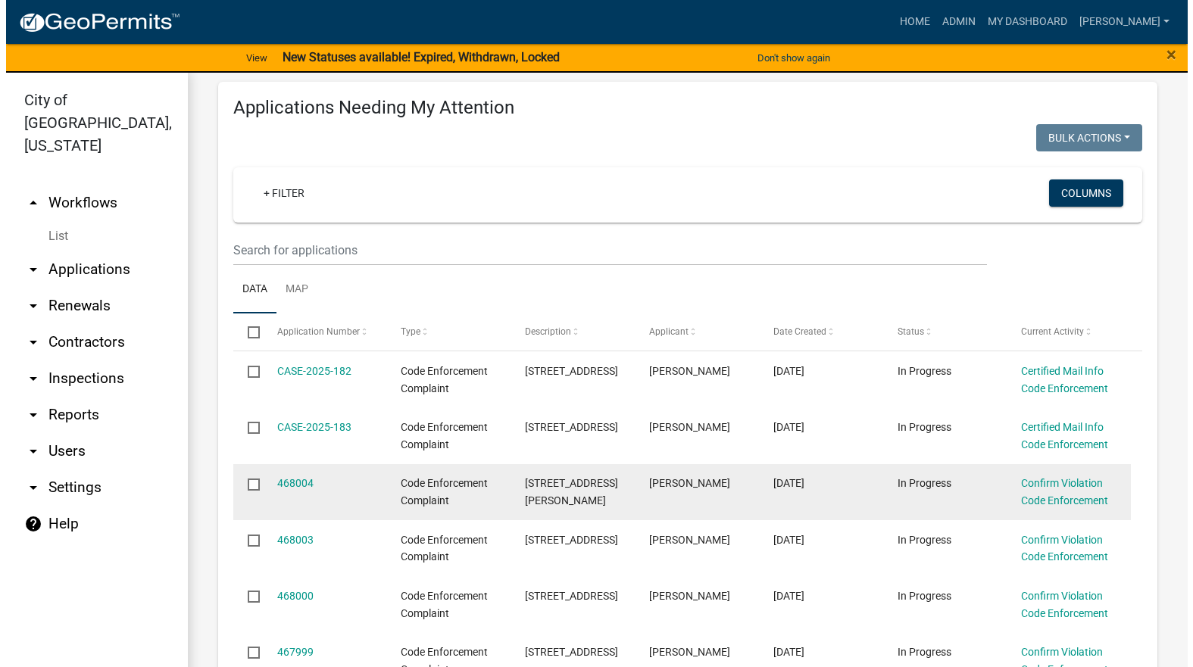
scroll to position [227, 0]
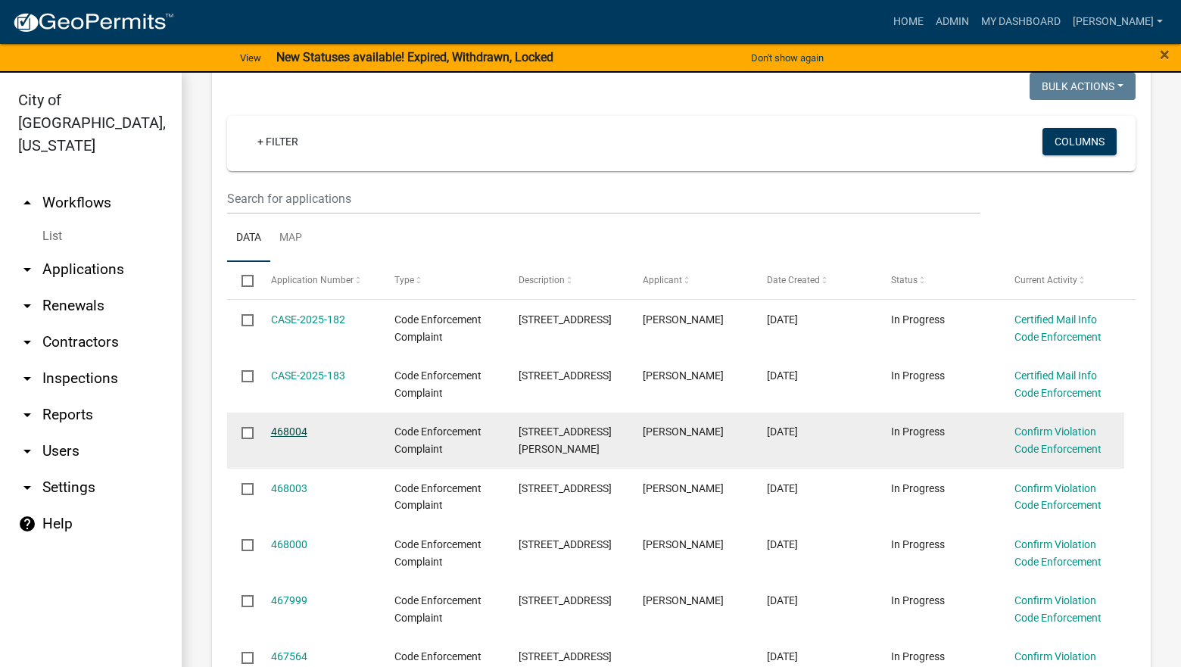
click at [292, 432] on link "468004" at bounding box center [289, 432] width 36 height 12
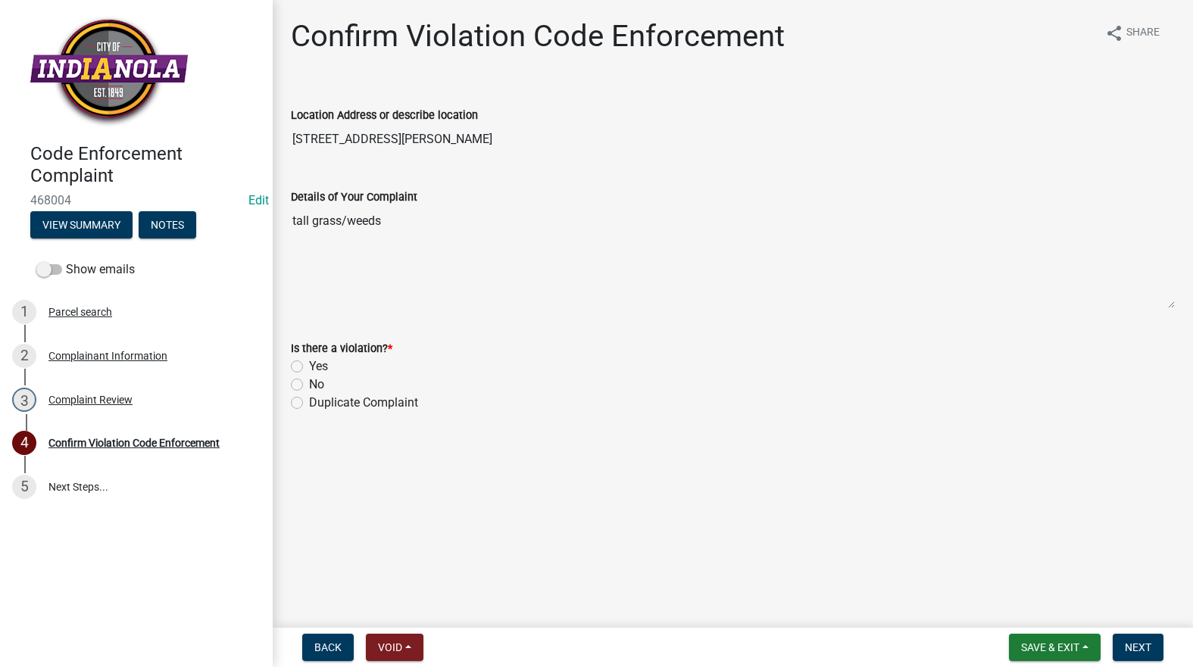
click at [309, 370] on label "Yes" at bounding box center [318, 366] width 19 height 18
click at [309, 367] on input "Yes" at bounding box center [314, 362] width 10 height 10
radio input "true"
drag, startPoint x: 1135, startPoint y: 643, endPoint x: 1151, endPoint y: 598, distance: 48.1
click at [1136, 642] on span "Next" at bounding box center [1138, 647] width 27 height 12
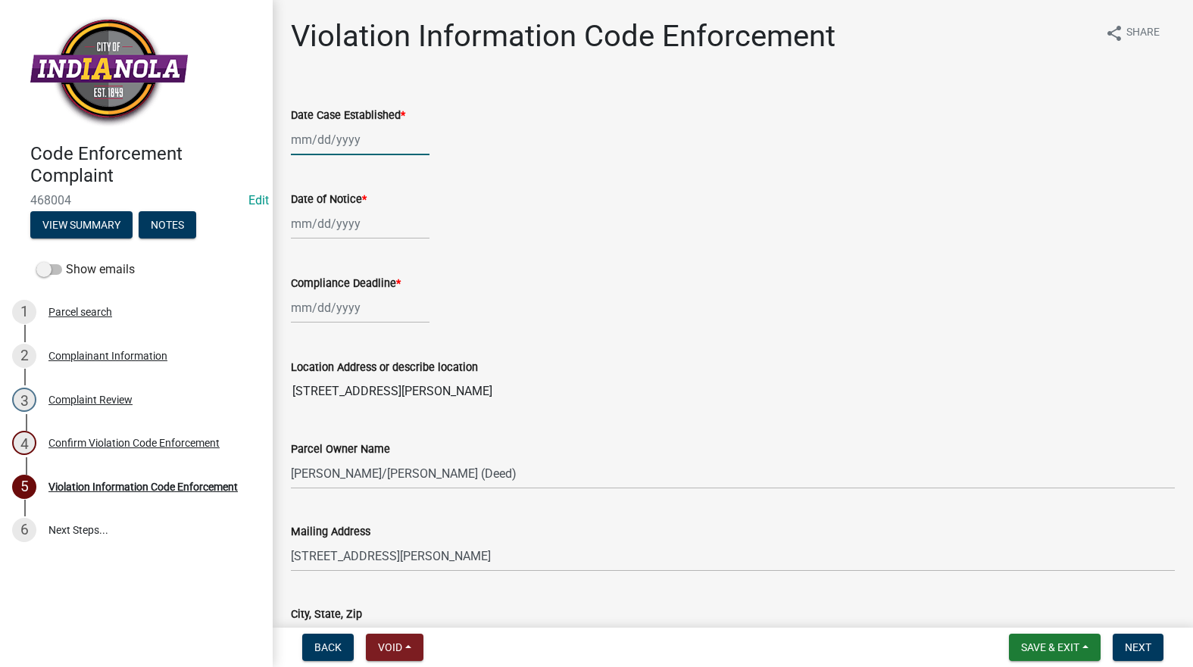
click at [354, 142] on div at bounding box center [360, 139] width 139 height 31
select select "8"
select select "2025"
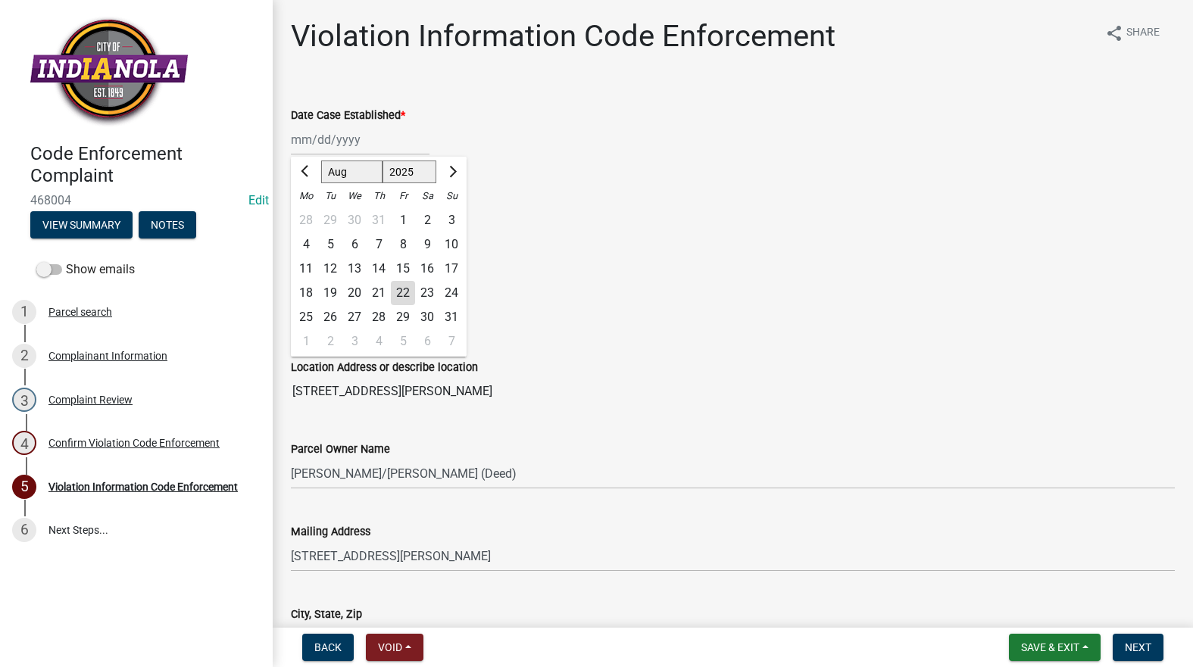
click at [312, 310] on div "25" at bounding box center [306, 317] width 24 height 24
type input "08/25/2025"
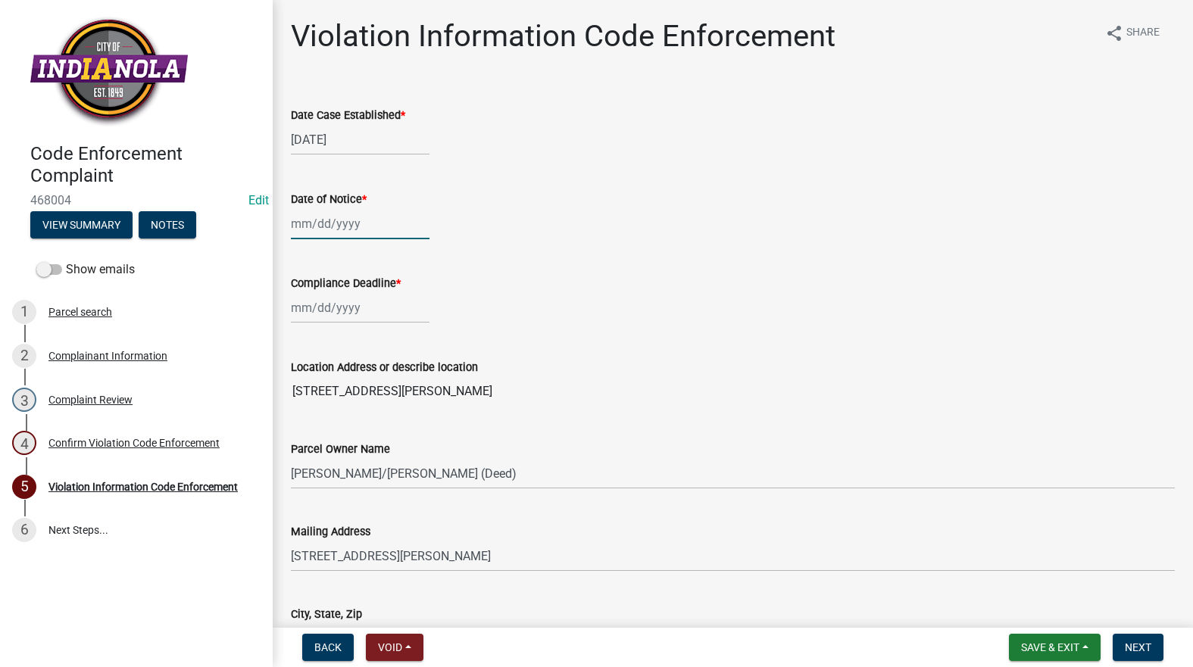
click at [319, 215] on div at bounding box center [360, 223] width 139 height 31
select select "8"
select select "2025"
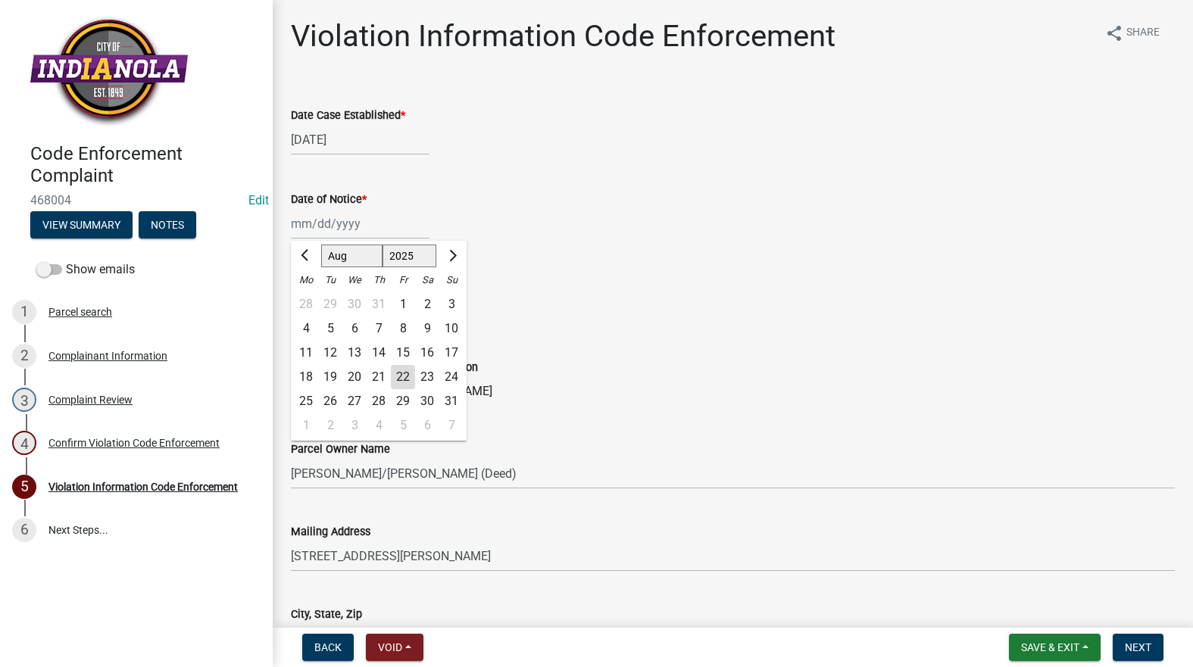
click at [303, 404] on div "25" at bounding box center [306, 401] width 24 height 24
type input "08/25/2025"
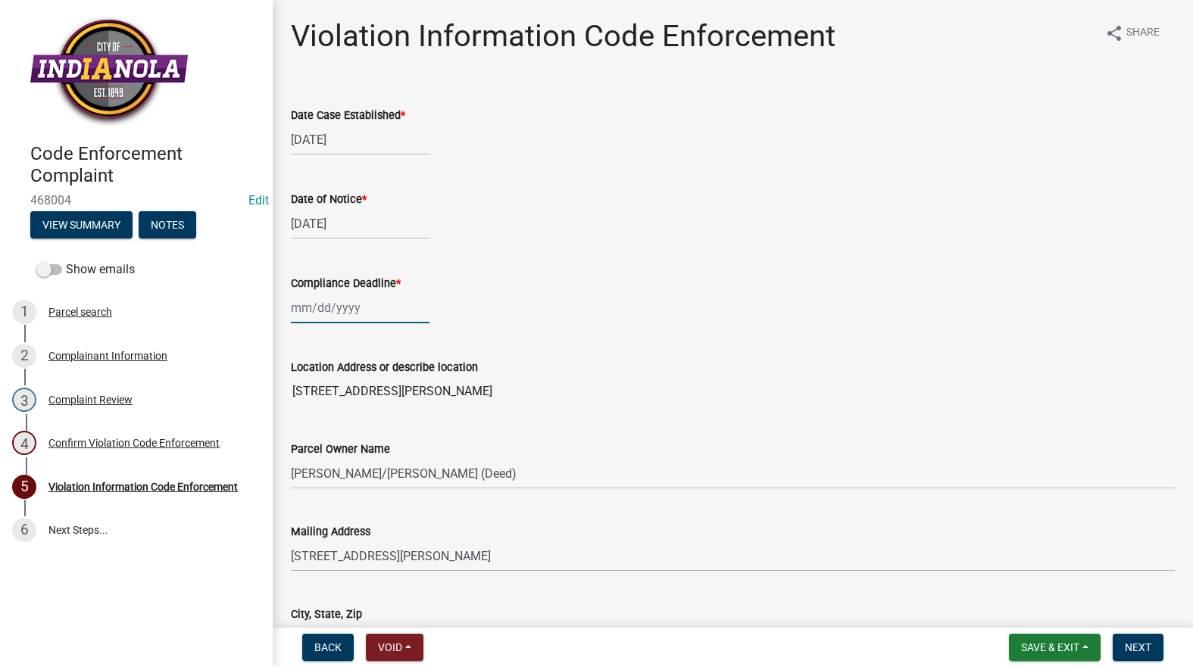
click at [323, 309] on div at bounding box center [360, 307] width 139 height 31
select select "8"
select select "2025"
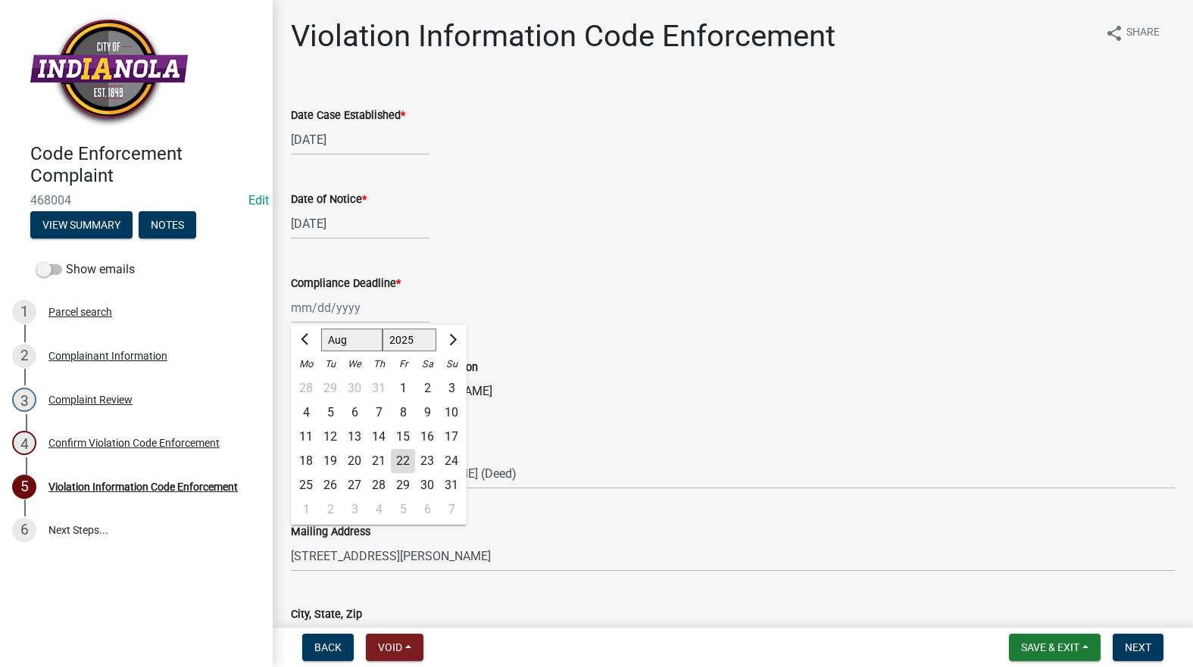
click at [311, 504] on div "1" at bounding box center [306, 510] width 24 height 24
type input "09/01/2025"
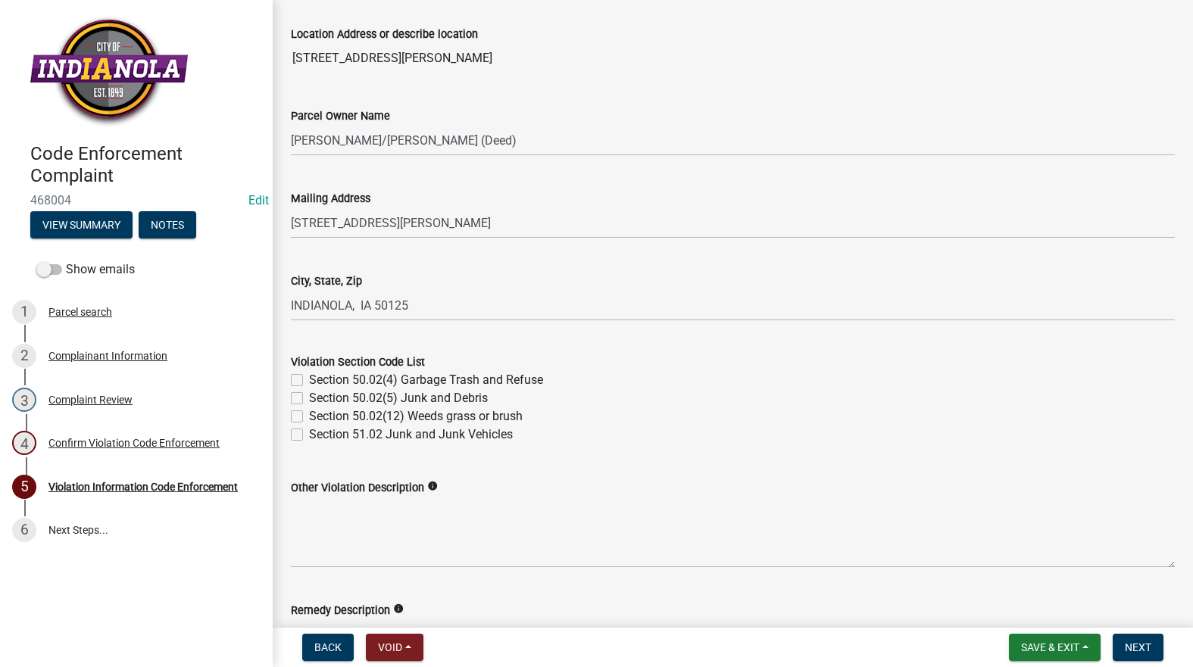
scroll to position [379, 0]
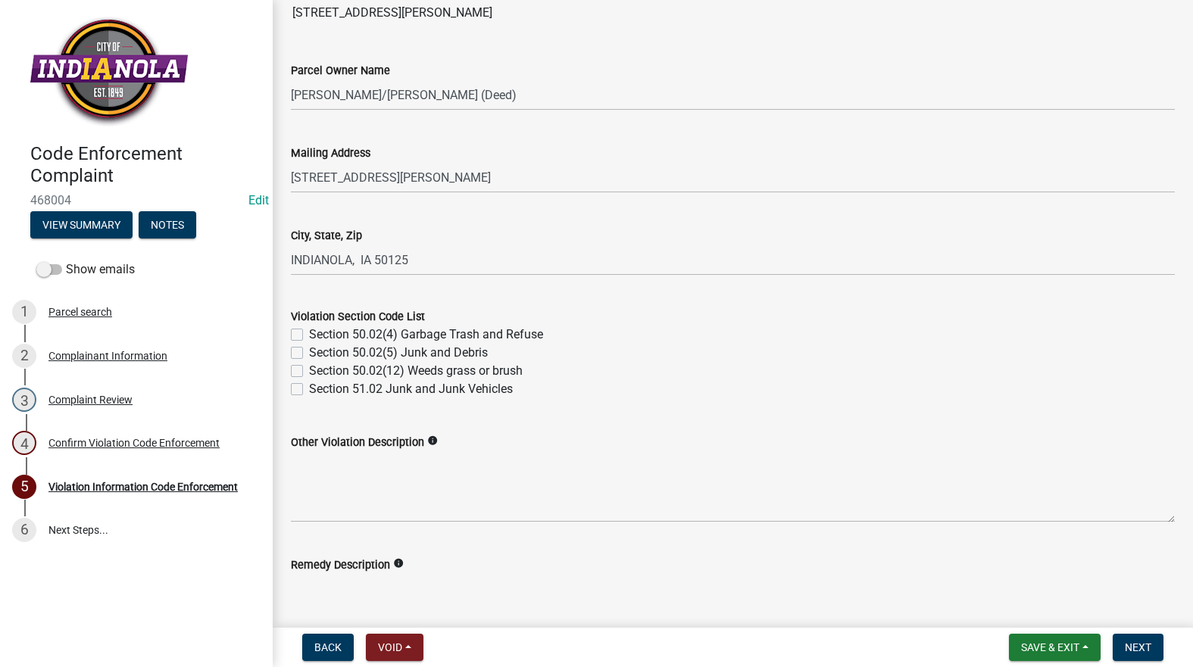
click at [309, 372] on label "Section 50.02(12) Weeds grass or brush" at bounding box center [416, 371] width 214 height 18
click at [309, 372] on input "Section 50.02(12) Weeds grass or brush" at bounding box center [314, 367] width 10 height 10
checkbox input "true"
checkbox input "false"
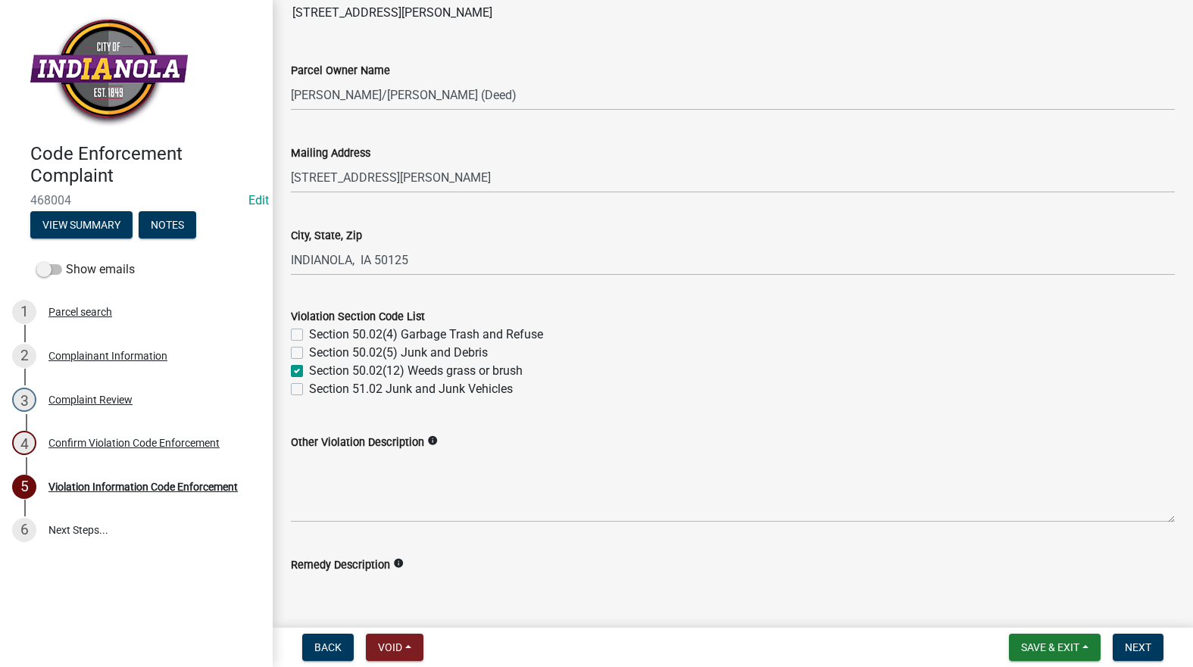
checkbox input "true"
checkbox input "false"
click at [384, 577] on textarea "Remedy Description" at bounding box center [733, 609] width 884 height 71
paste textarea "Mow and trim the property, front and rear, including any right-of-way areas adj…"
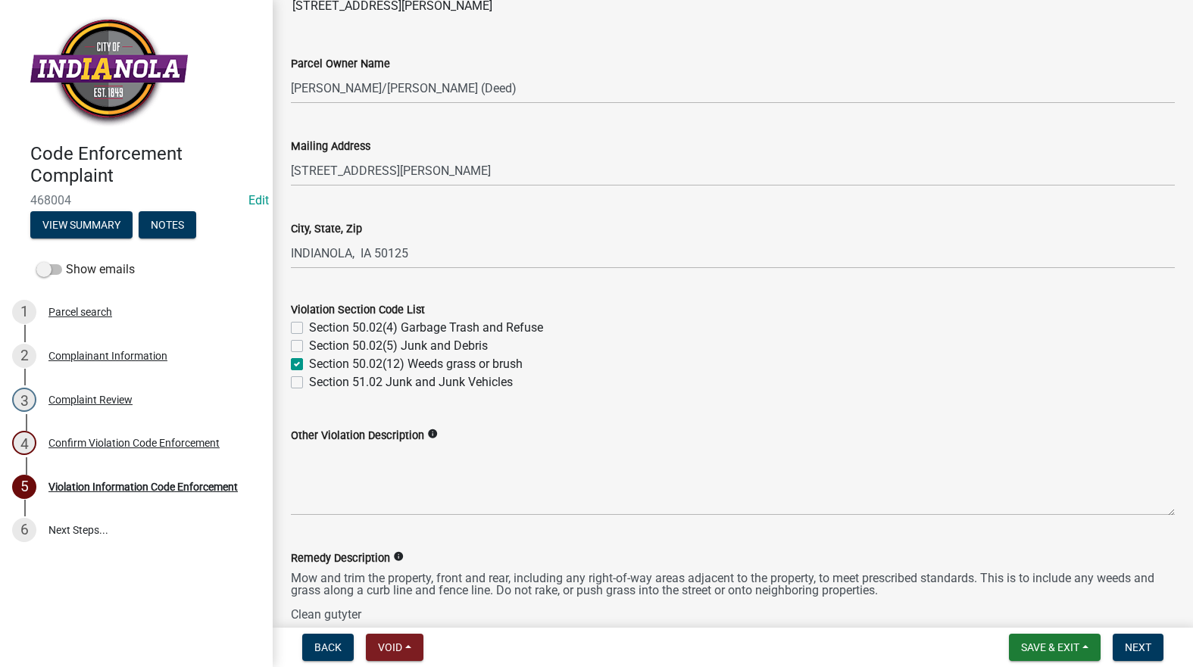
scroll to position [764, 0]
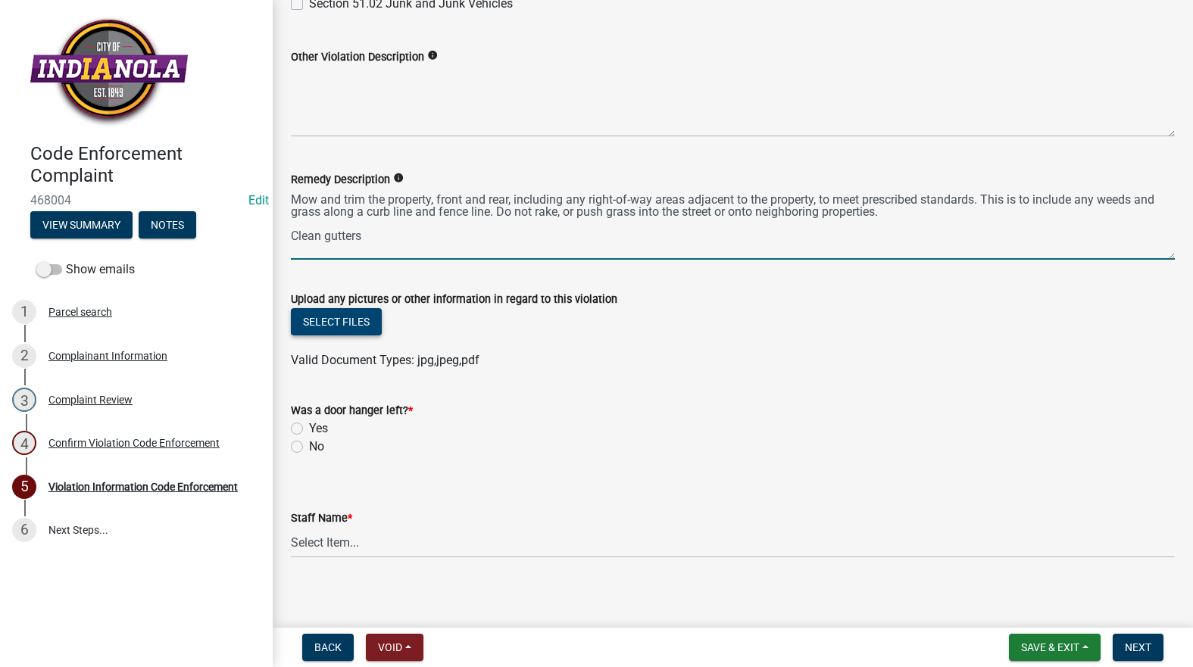
type textarea "Mow and trim the property, front and rear, including any right-of-way areas adj…"
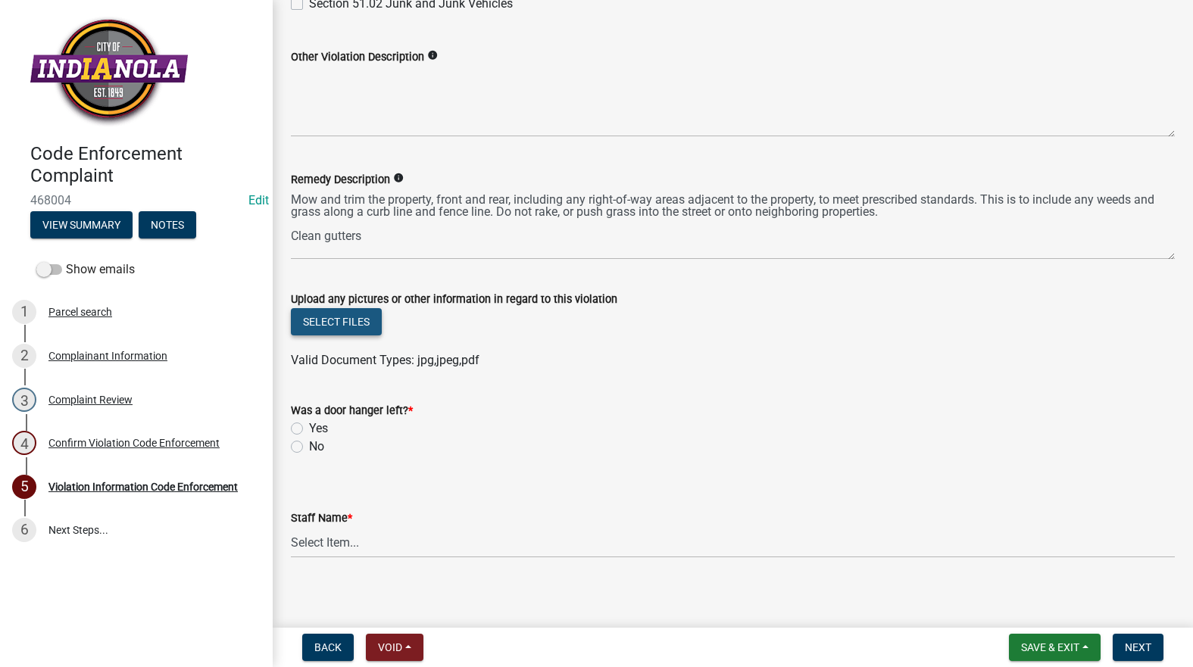
click at [343, 323] on button "Select files" at bounding box center [336, 321] width 91 height 27
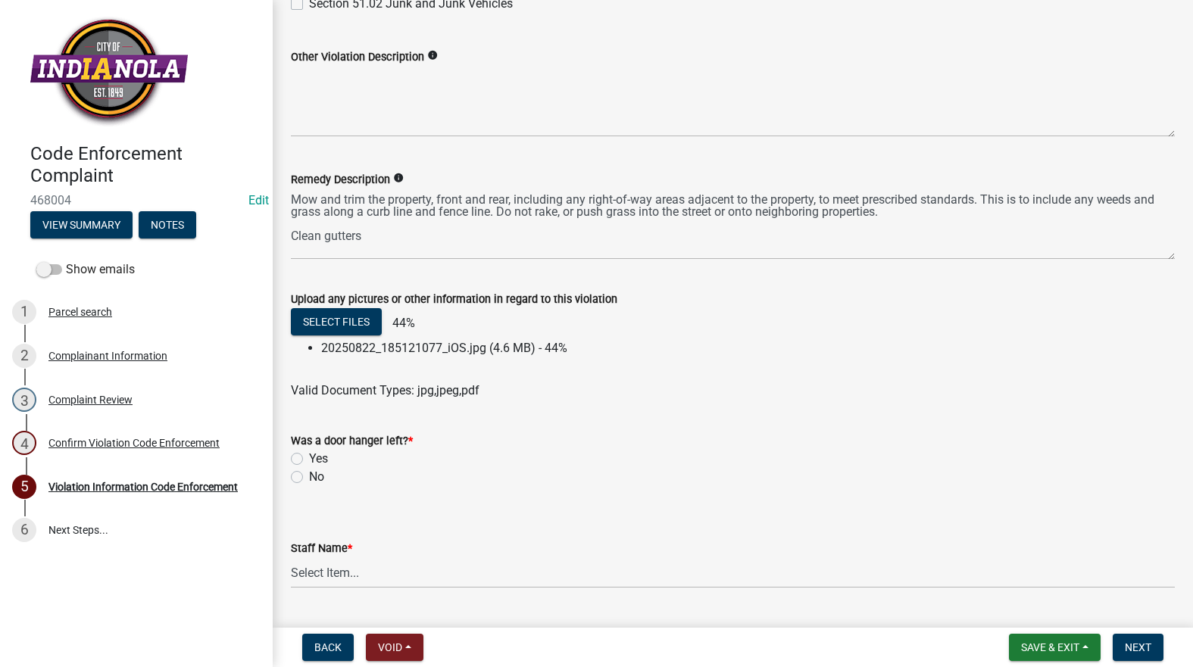
click at [309, 477] on label "No" at bounding box center [316, 477] width 15 height 18
click at [309, 477] on input "No" at bounding box center [314, 473] width 10 height 10
radio input "true"
click at [323, 575] on select "Select Item... Mike Visser Kevin Michels Tim Little Other" at bounding box center [733, 572] width 884 height 31
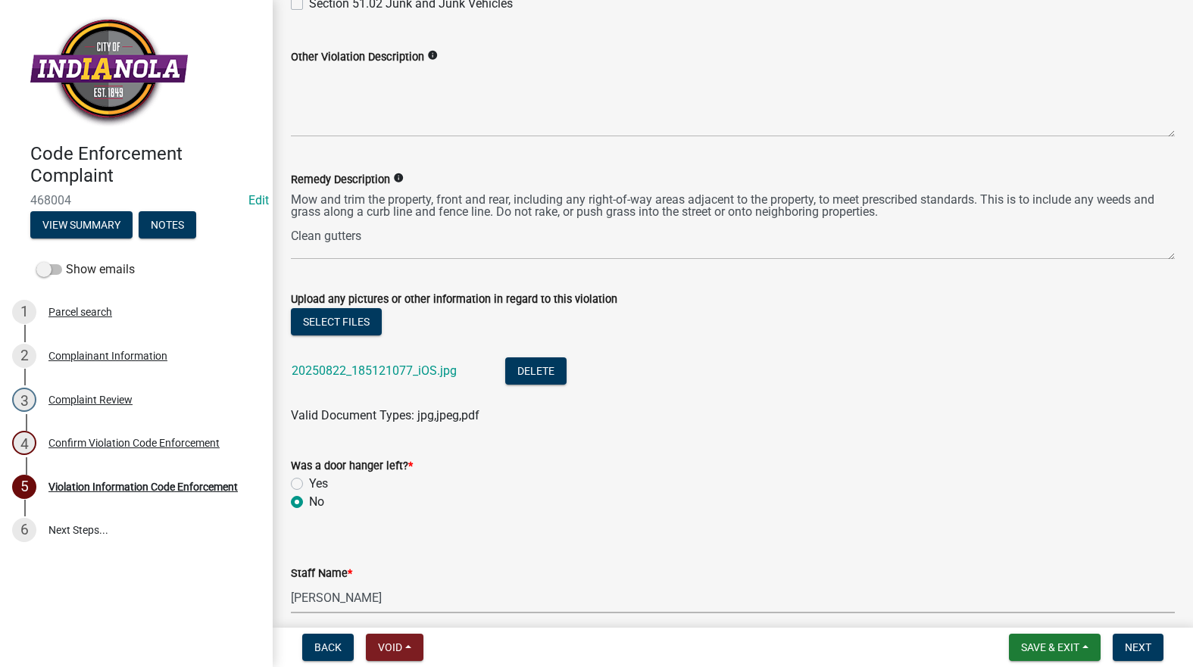
click at [291, 582] on select "Select Item... Mike Visser Kevin Michels Tim Little Other" at bounding box center [733, 597] width 884 height 31
select select "634d5426-b8b3-48ee-aa1e-d523f7499186"
click at [1148, 639] on button "Next" at bounding box center [1137, 647] width 51 height 27
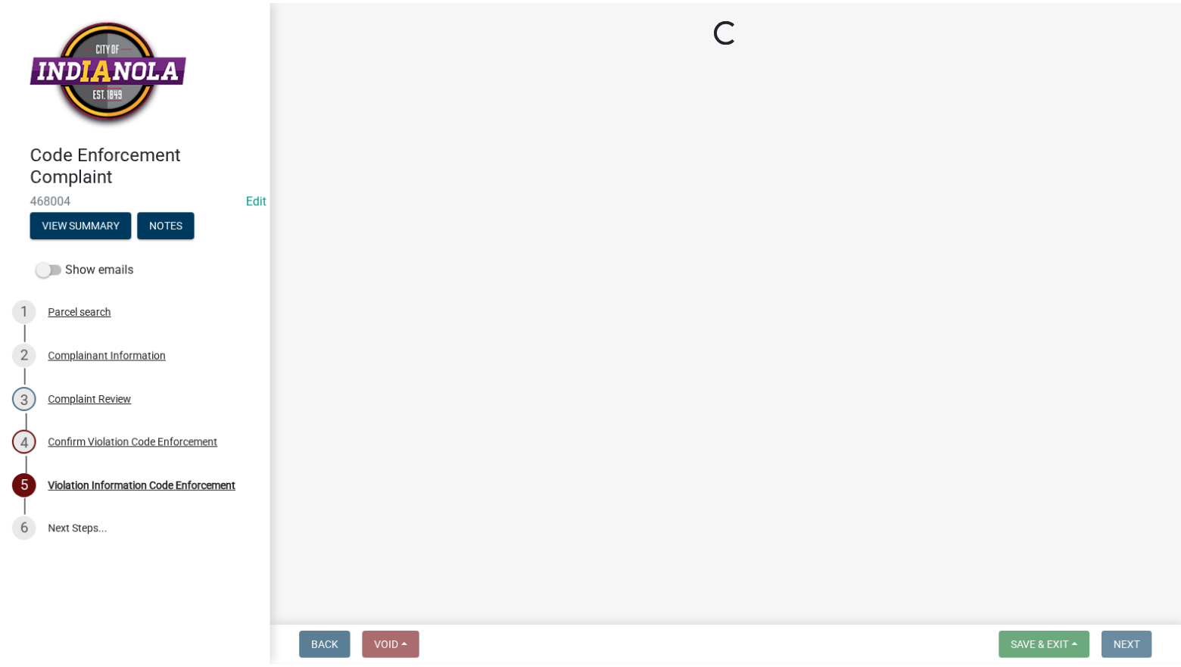
scroll to position [0, 0]
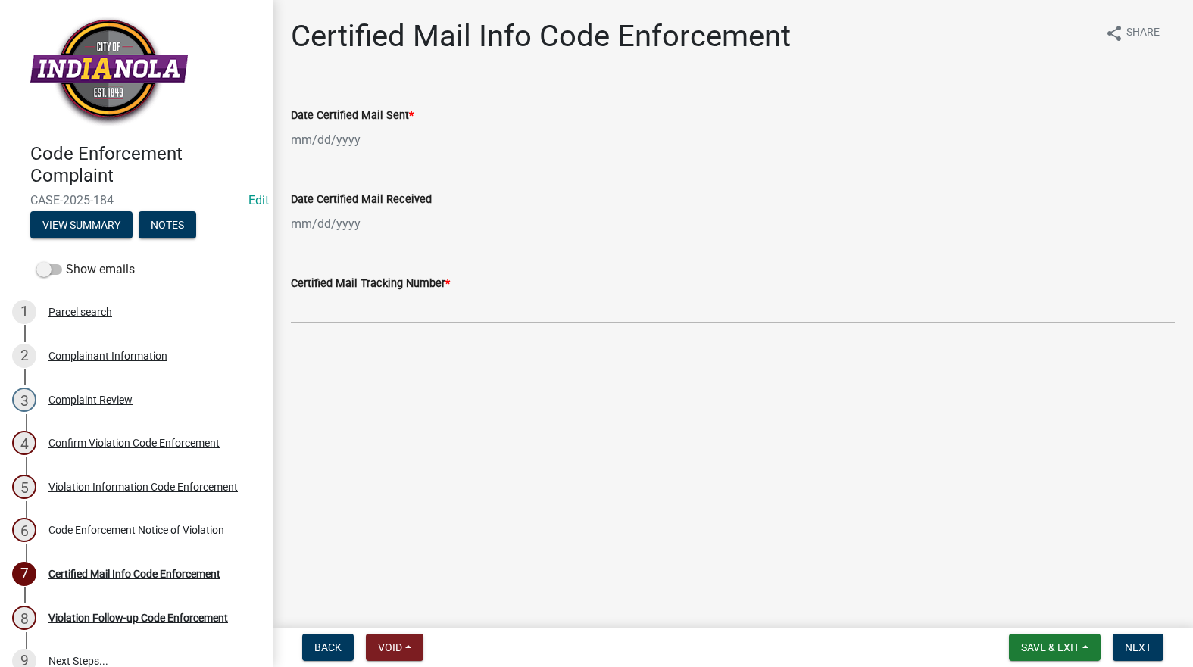
select select "8"
select select "2025"
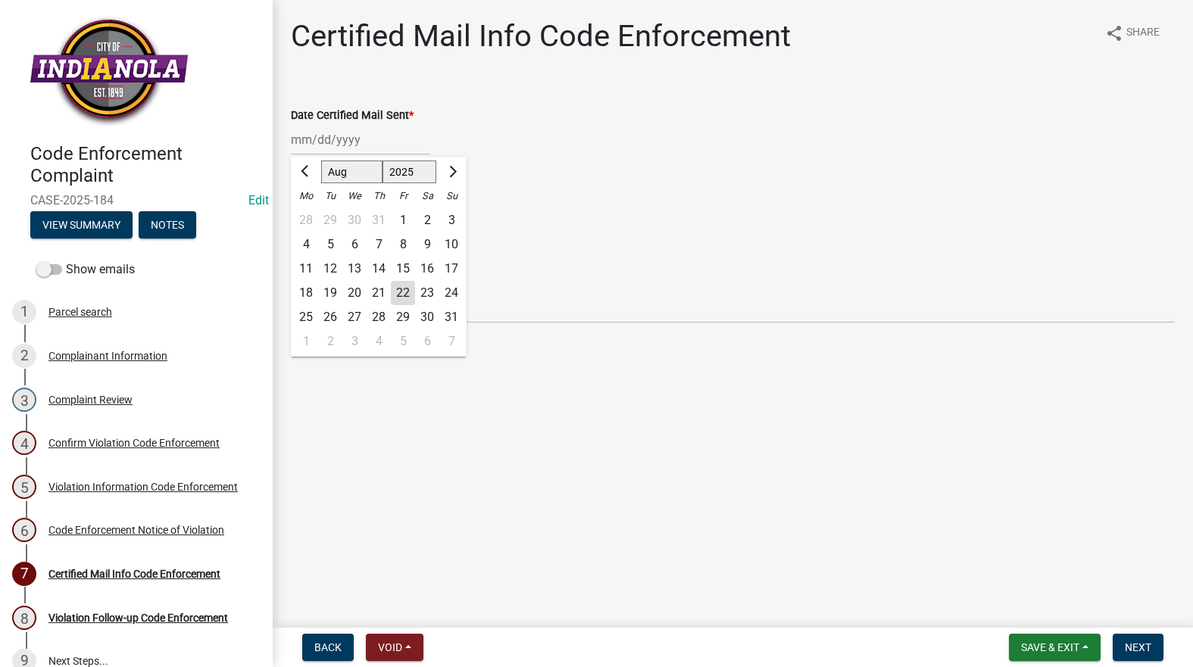
click at [332, 143] on div "Jan Feb Mar Apr May Jun Jul Aug Sep Oct Nov Dec 1525 1526 1527 1528 1529 1530 1…" at bounding box center [360, 139] width 139 height 31
click at [404, 289] on div "22" at bounding box center [403, 293] width 24 height 24
type input "[DATE]"
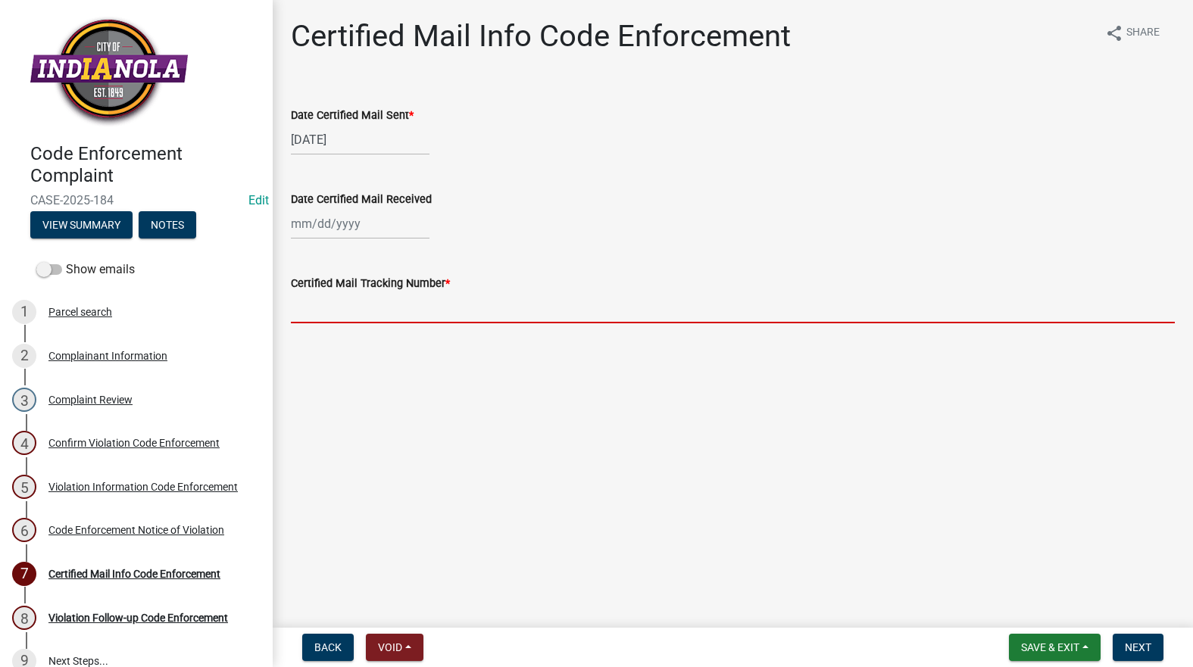
click at [409, 309] on input "Certified Mail Tracking Number *" at bounding box center [733, 307] width 884 height 31
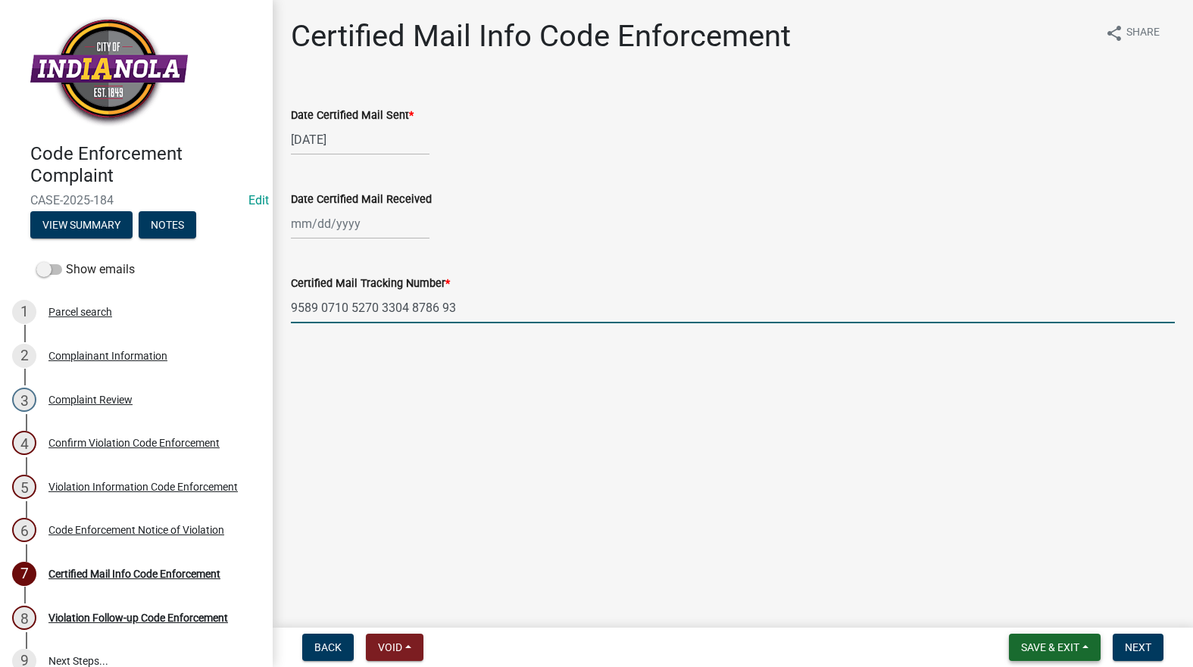
type input "9589 0710 5270 3304 8786 93"
click at [1022, 647] on span "Save & Exit" at bounding box center [1050, 647] width 58 height 12
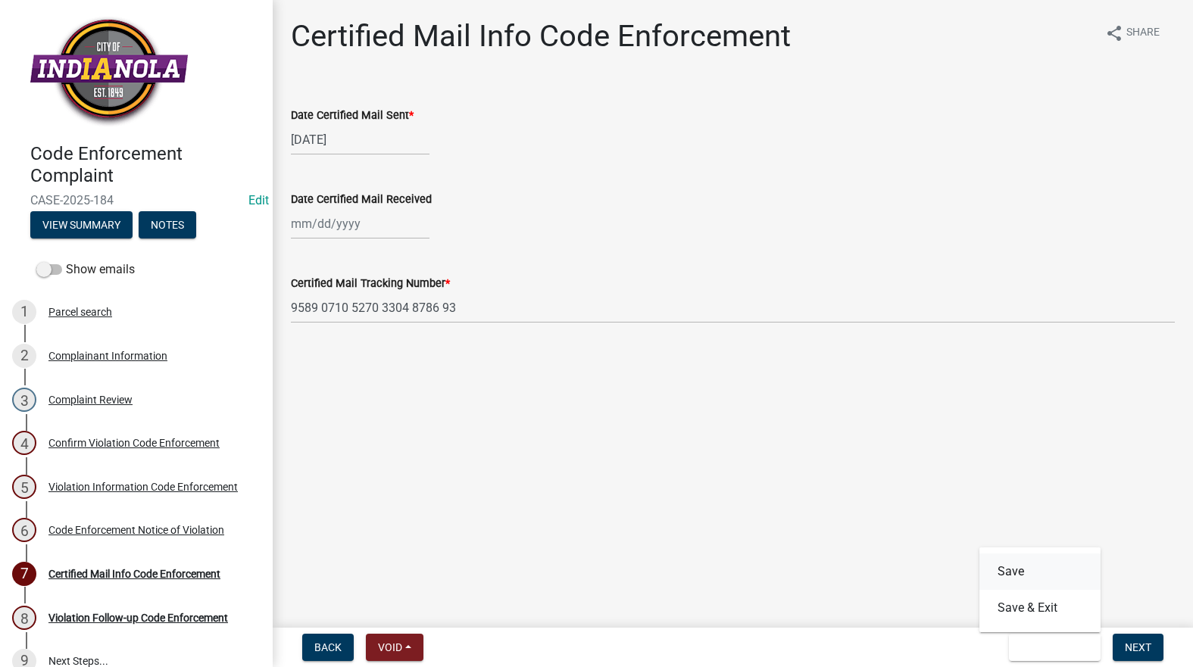
click at [1009, 573] on button "Save" at bounding box center [1039, 572] width 121 height 36
click at [1151, 642] on span "Next" at bounding box center [1138, 647] width 27 height 12
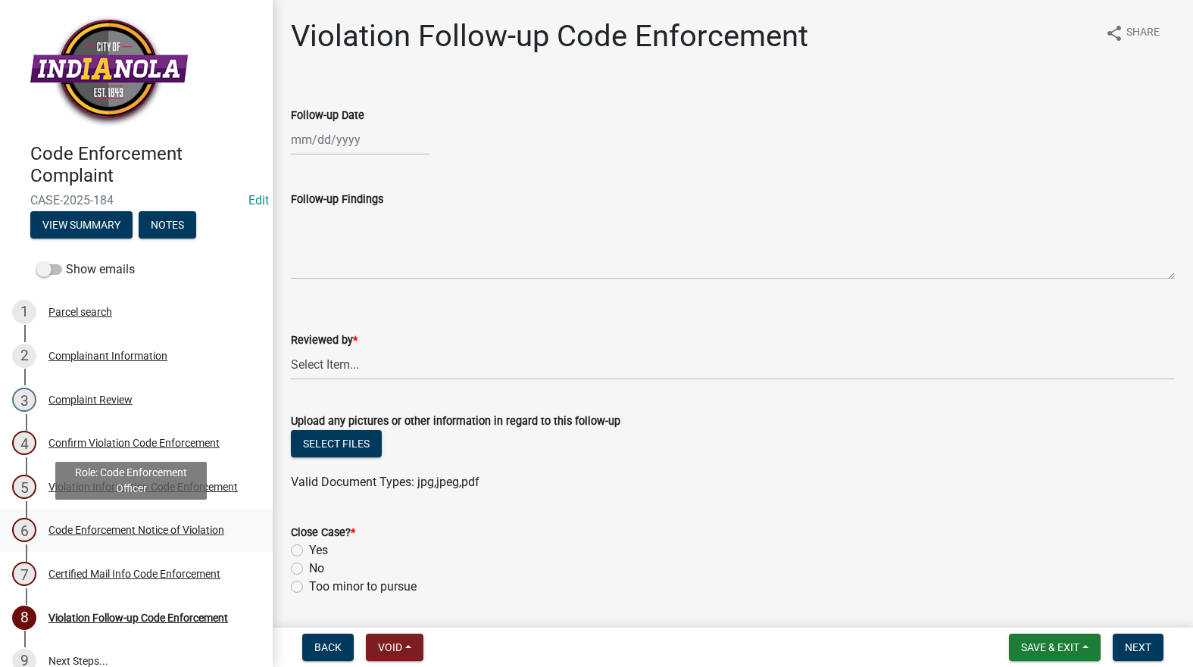
click at [135, 527] on div "Code Enforcement Notice of Violation" at bounding box center [136, 530] width 176 height 11
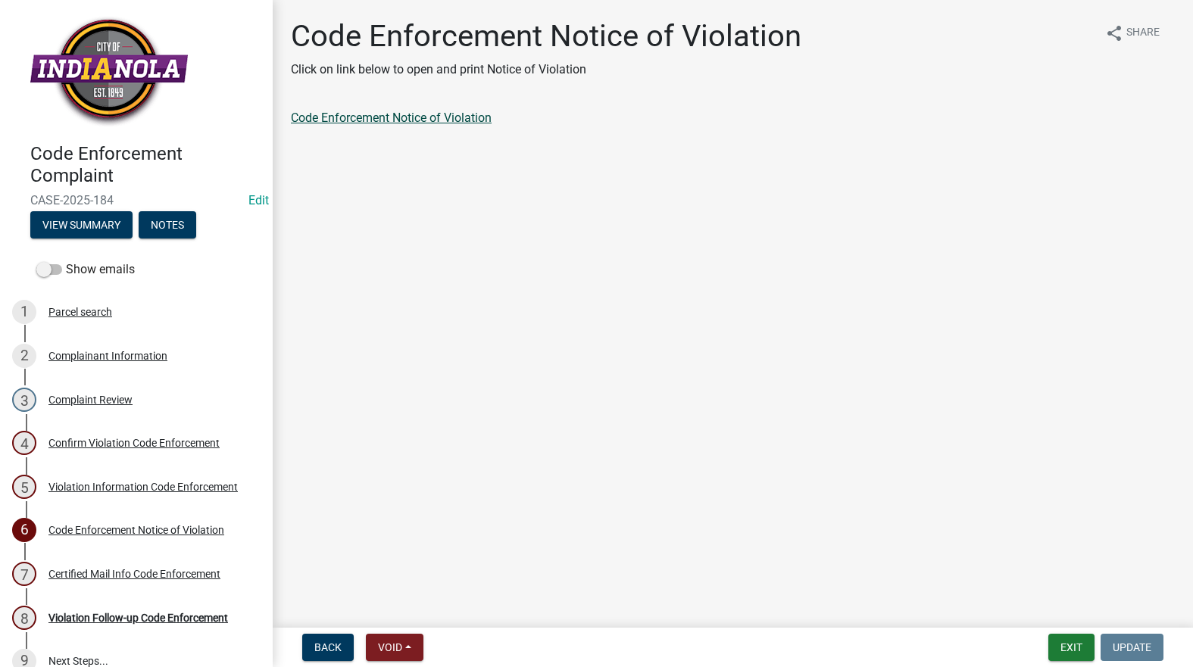
click at [370, 117] on link "Code Enforcement Notice of Violation" at bounding box center [391, 118] width 201 height 14
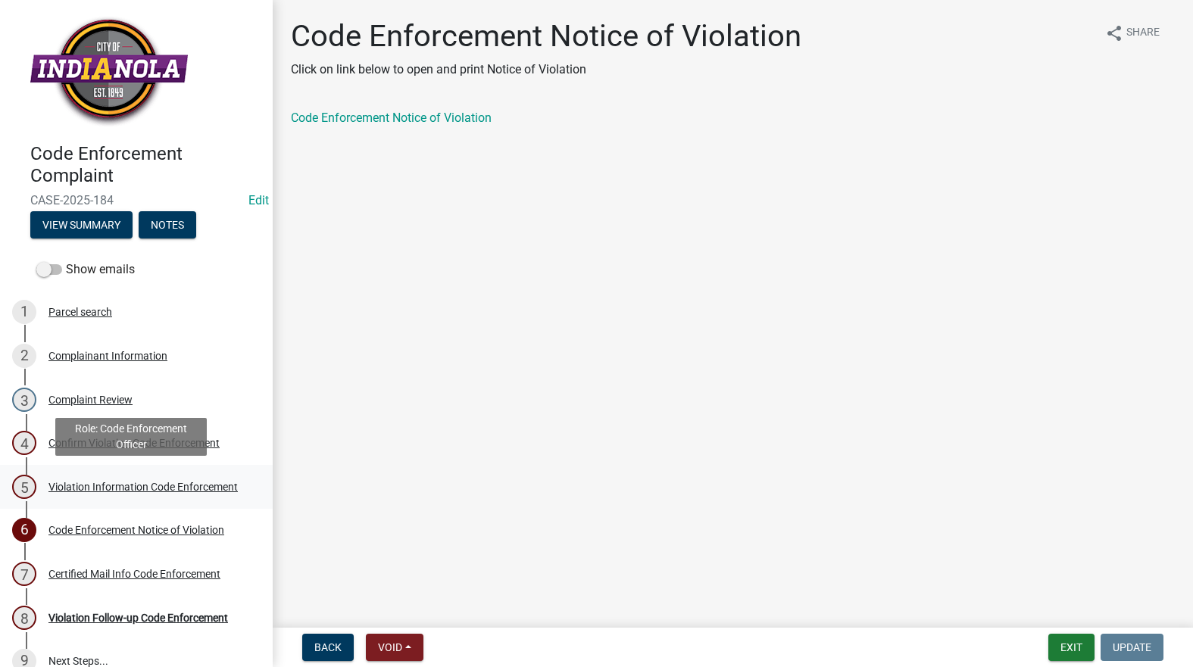
click at [61, 492] on div "Violation Information Code Enforcement" at bounding box center [142, 487] width 189 height 11
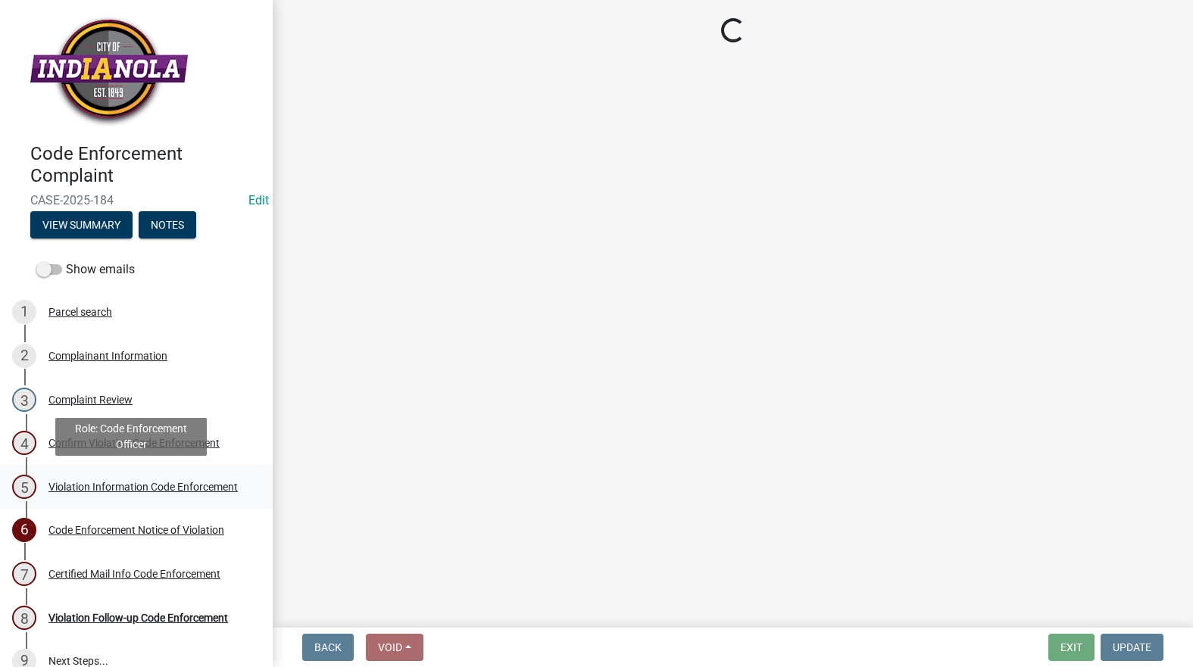
select select "634d5426-b8b3-48ee-aa1e-d523f7499186"
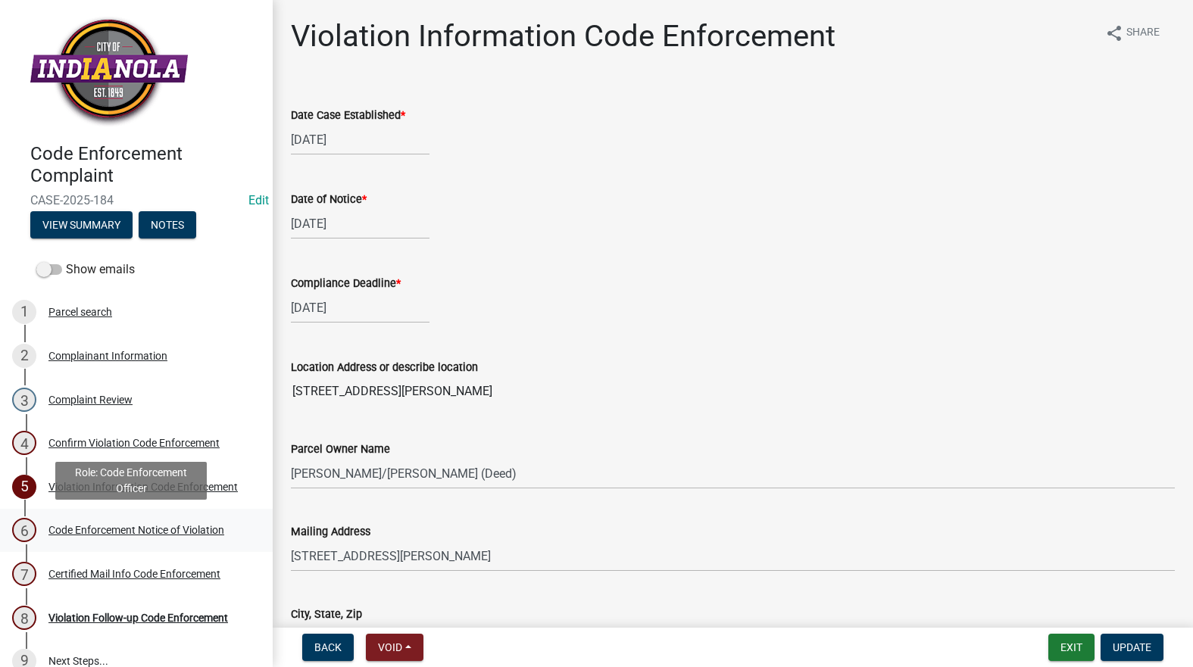
click at [67, 526] on div "Code Enforcement Notice of Violation" at bounding box center [136, 530] width 176 height 11
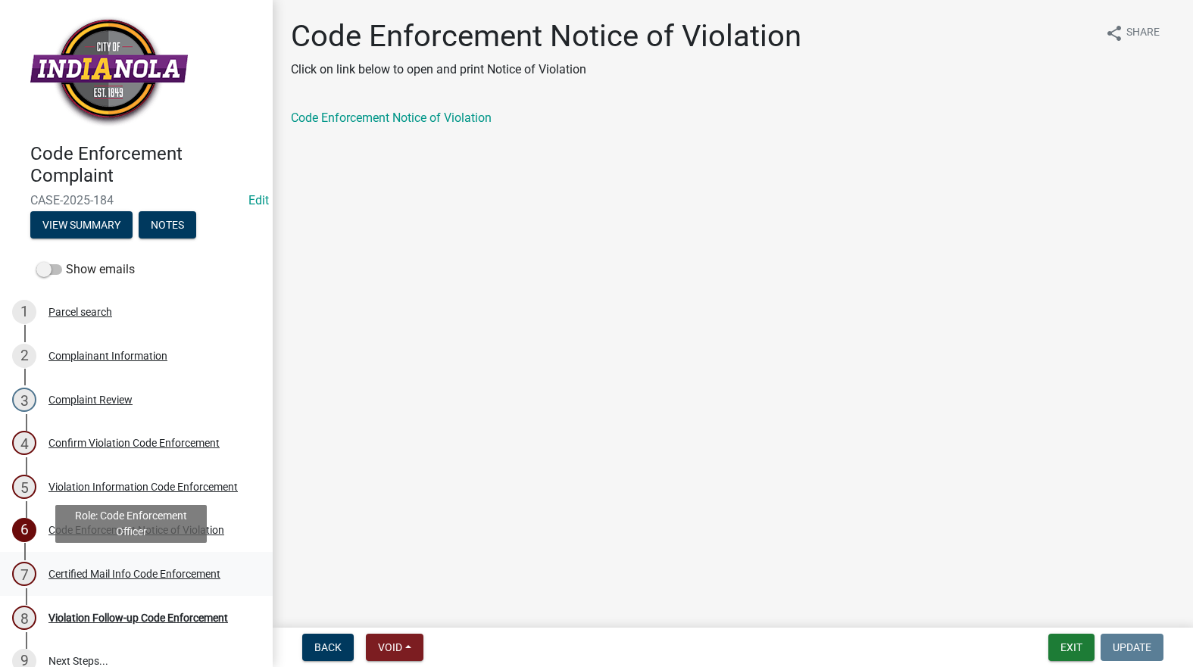
click at [107, 563] on div "7 Certified Mail Info Code Enforcement" at bounding box center [130, 574] width 236 height 24
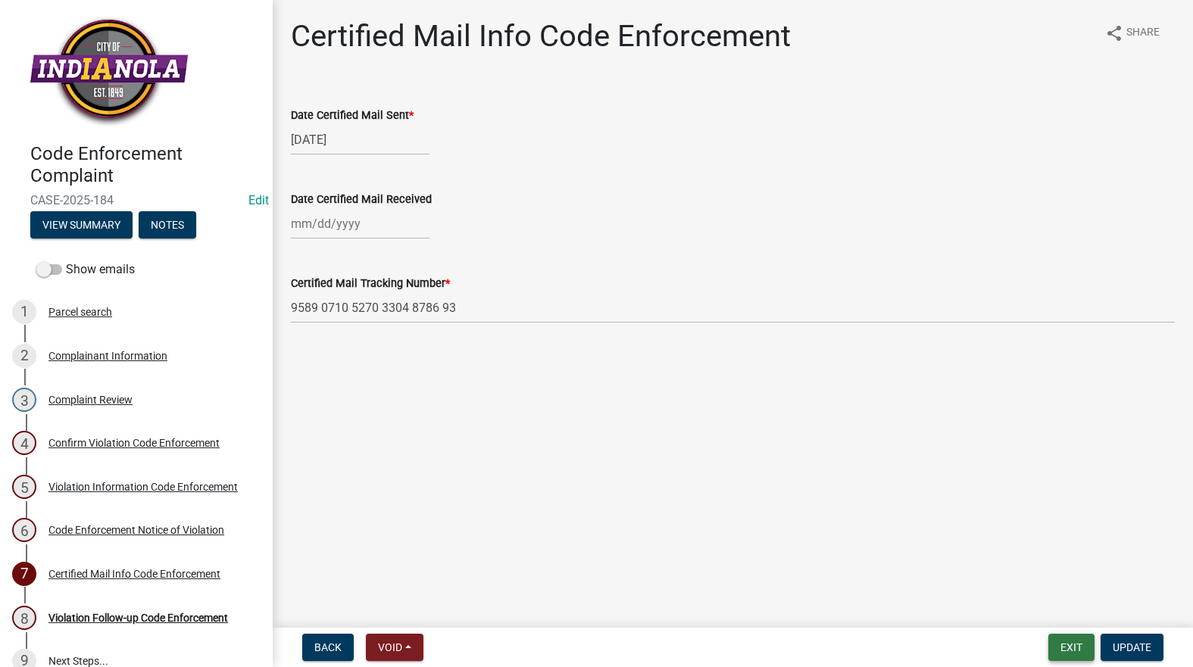
click at [1073, 639] on button "Exit" at bounding box center [1071, 647] width 46 height 27
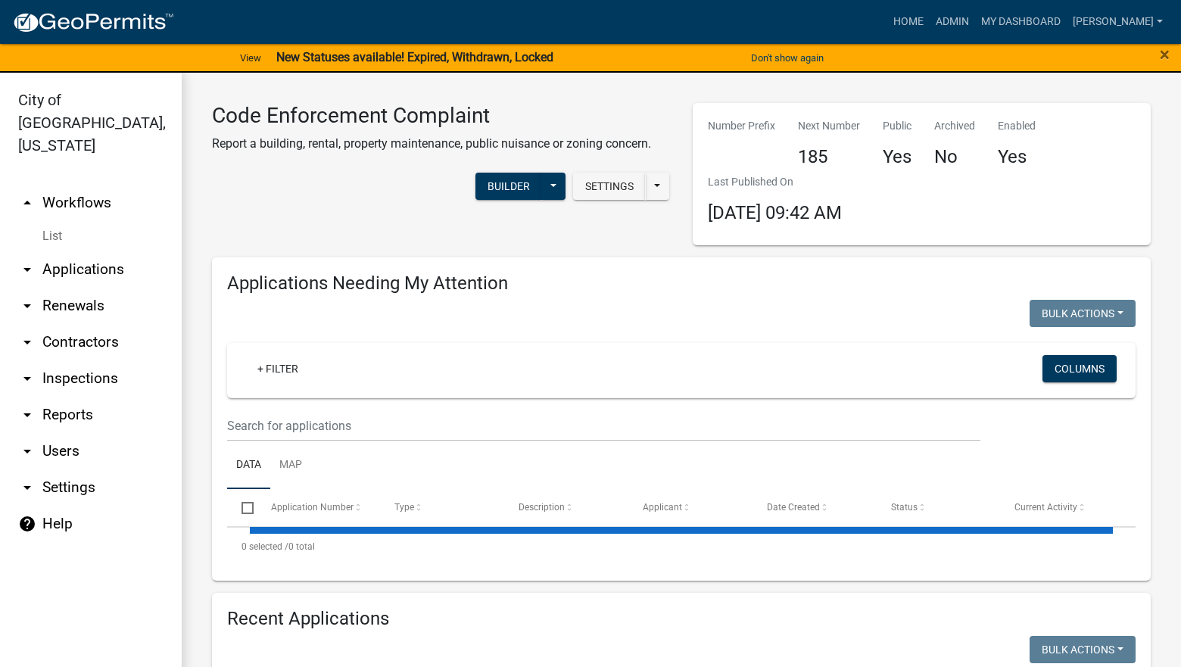
select select "3: 100"
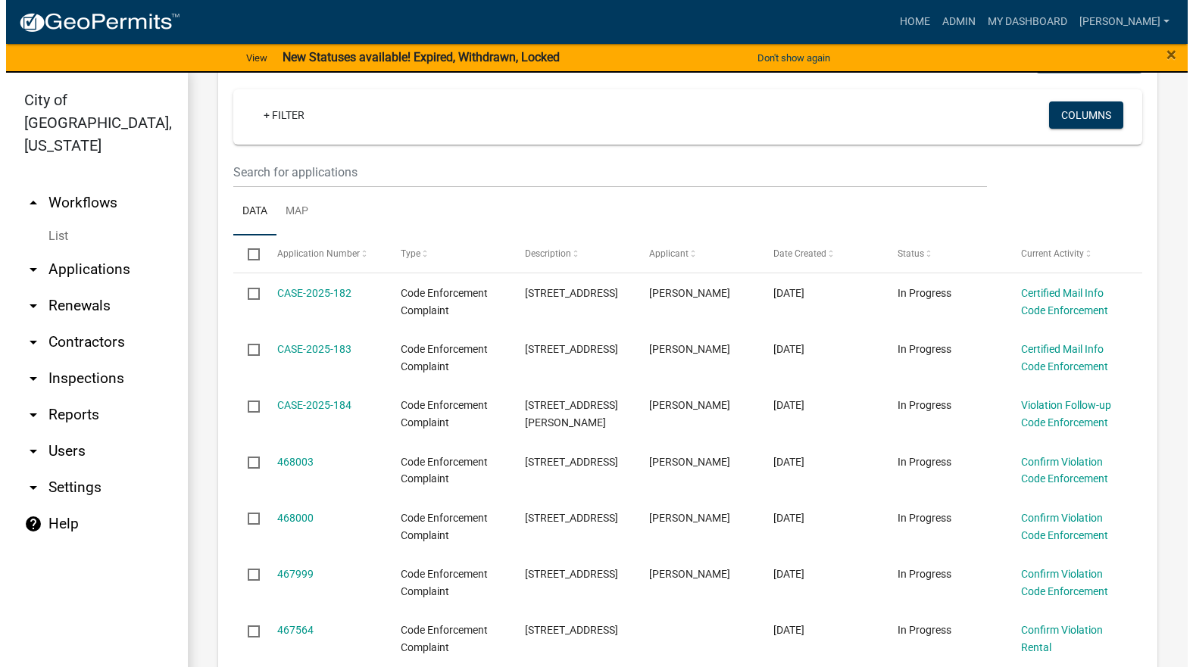
scroll to position [303, 0]
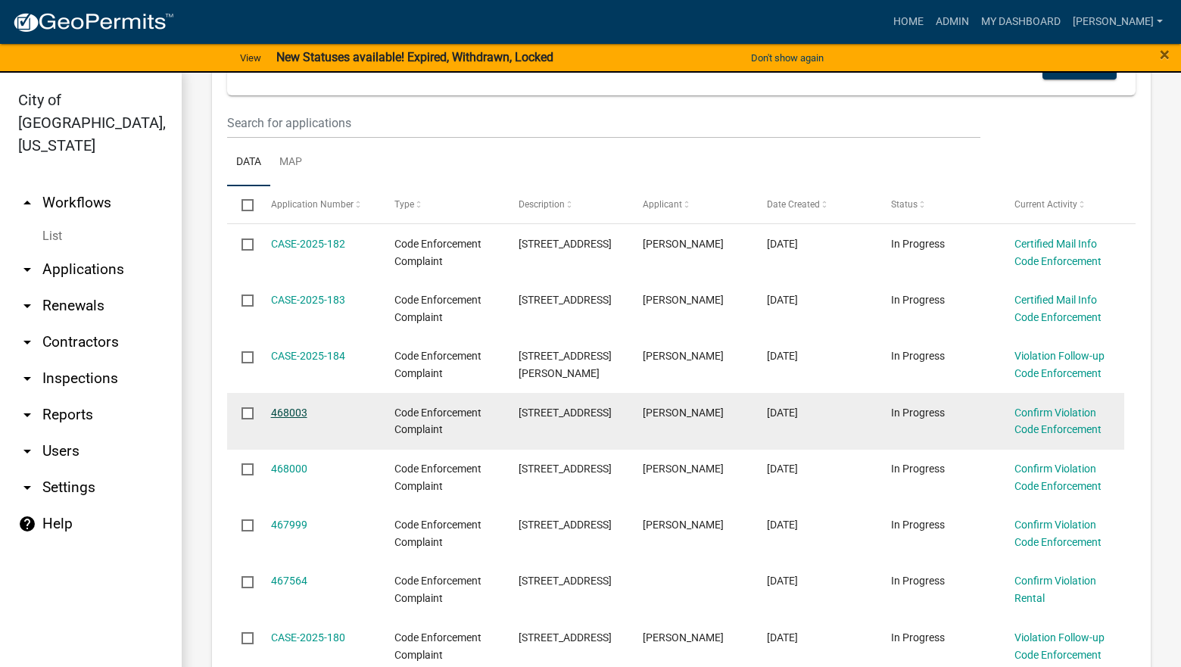
click at [295, 407] on link "468003" at bounding box center [289, 413] width 36 height 12
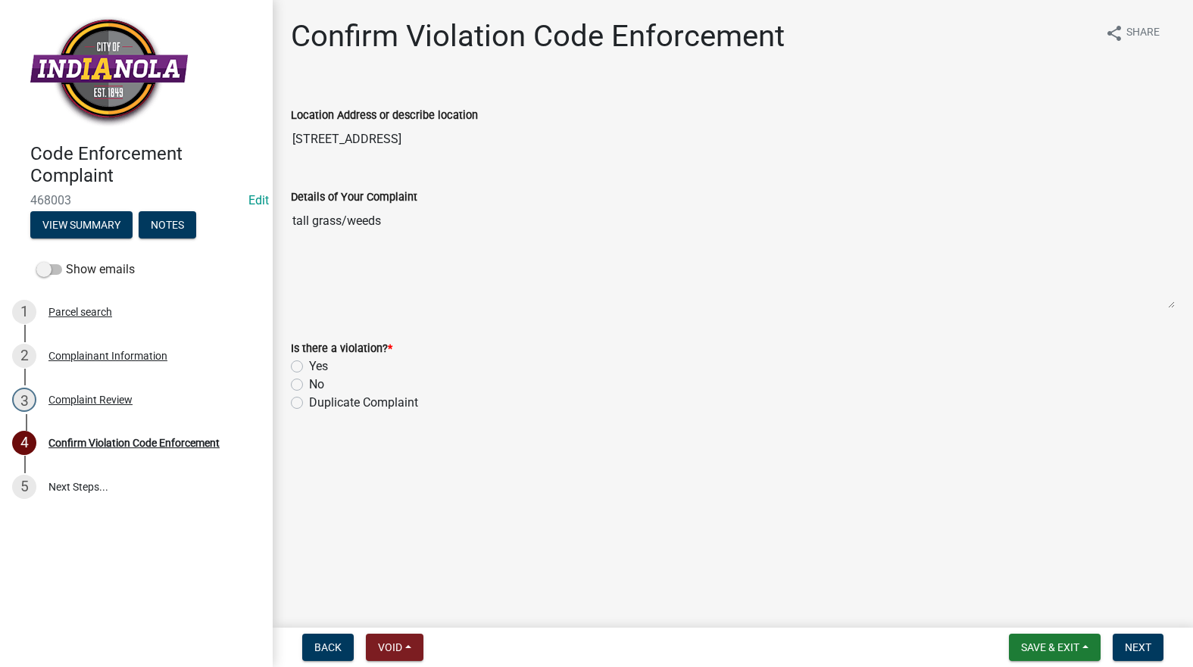
click at [309, 364] on label "Yes" at bounding box center [318, 366] width 19 height 18
click at [309, 364] on input "Yes" at bounding box center [314, 362] width 10 height 10
radio input "true"
click at [1133, 643] on span "Next" at bounding box center [1138, 647] width 27 height 12
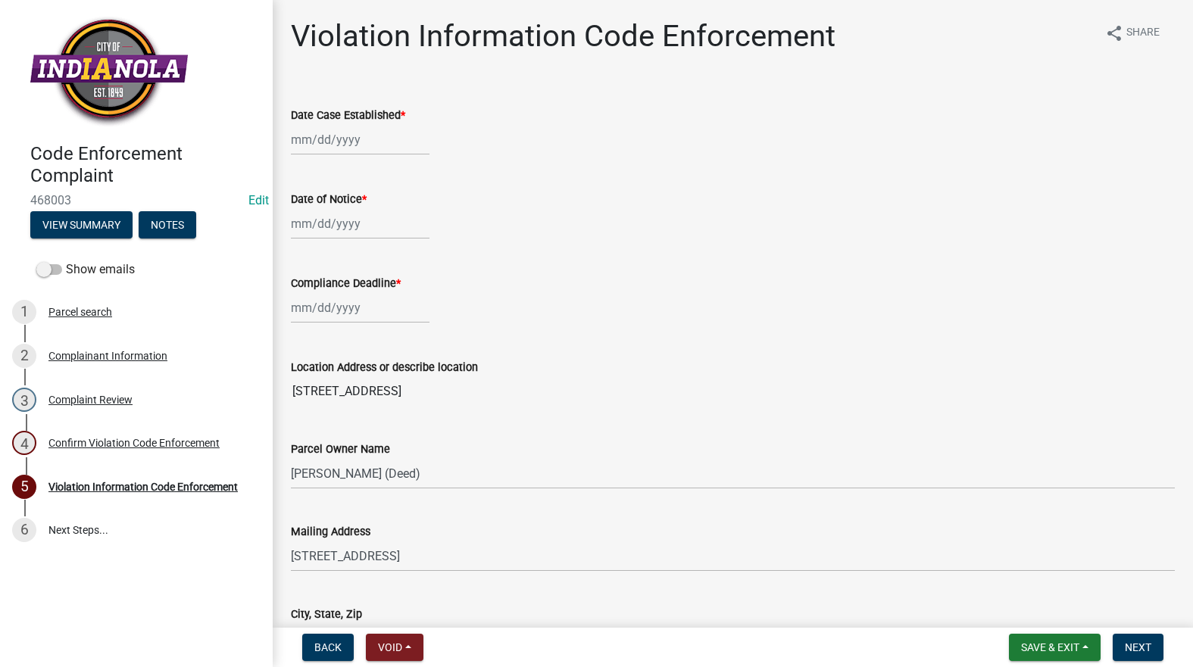
select select "8"
select select "2025"
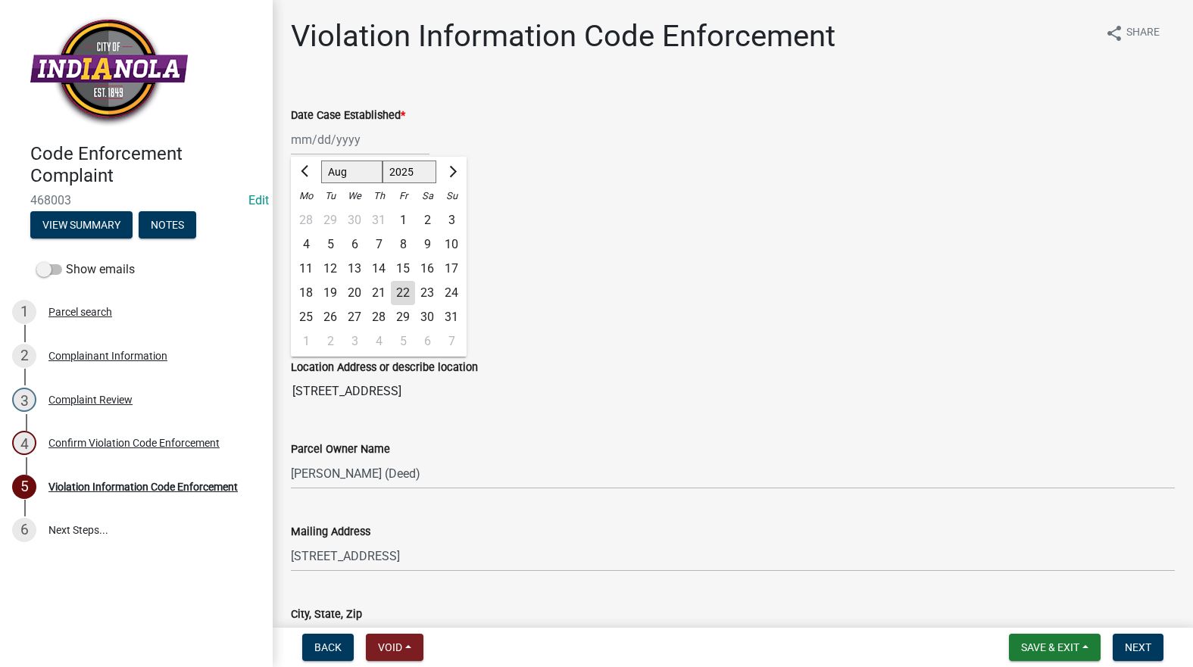
click at [310, 151] on div "Jan Feb Mar Apr May Jun Jul Aug Sep Oct Nov Dec 1525 1526 1527 1528 1529 1530 1…" at bounding box center [360, 139] width 139 height 31
click at [314, 309] on div "25" at bounding box center [306, 317] width 24 height 24
type input "08/25/2025"
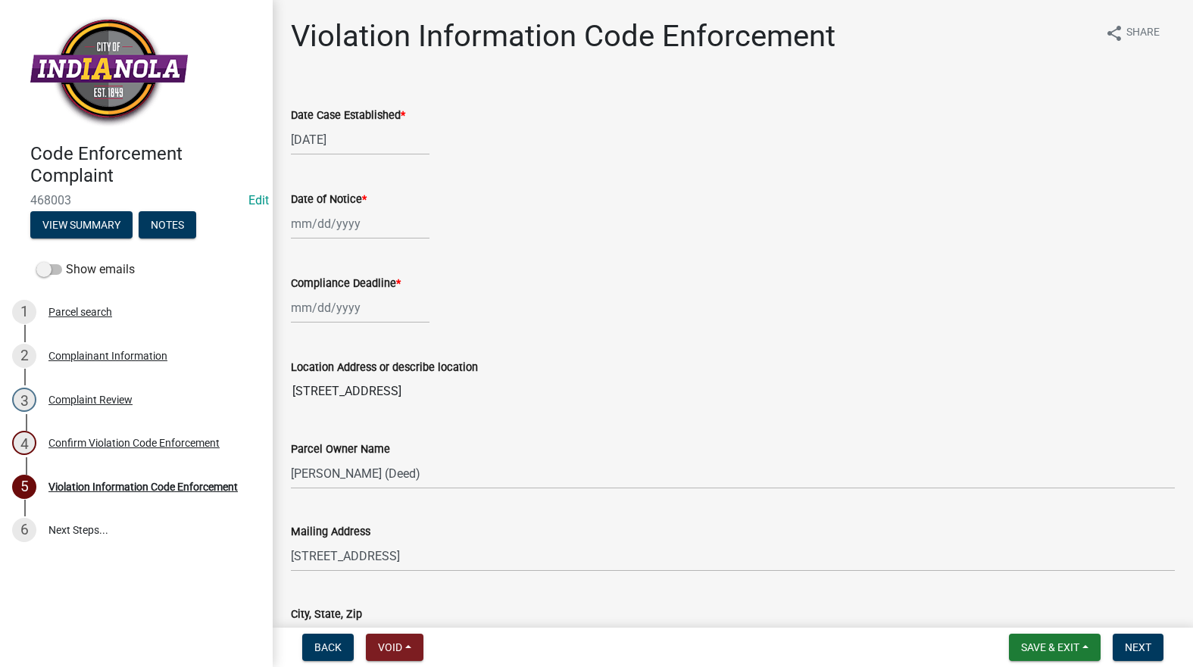
click at [301, 216] on div at bounding box center [360, 223] width 139 height 31
select select "8"
select select "2025"
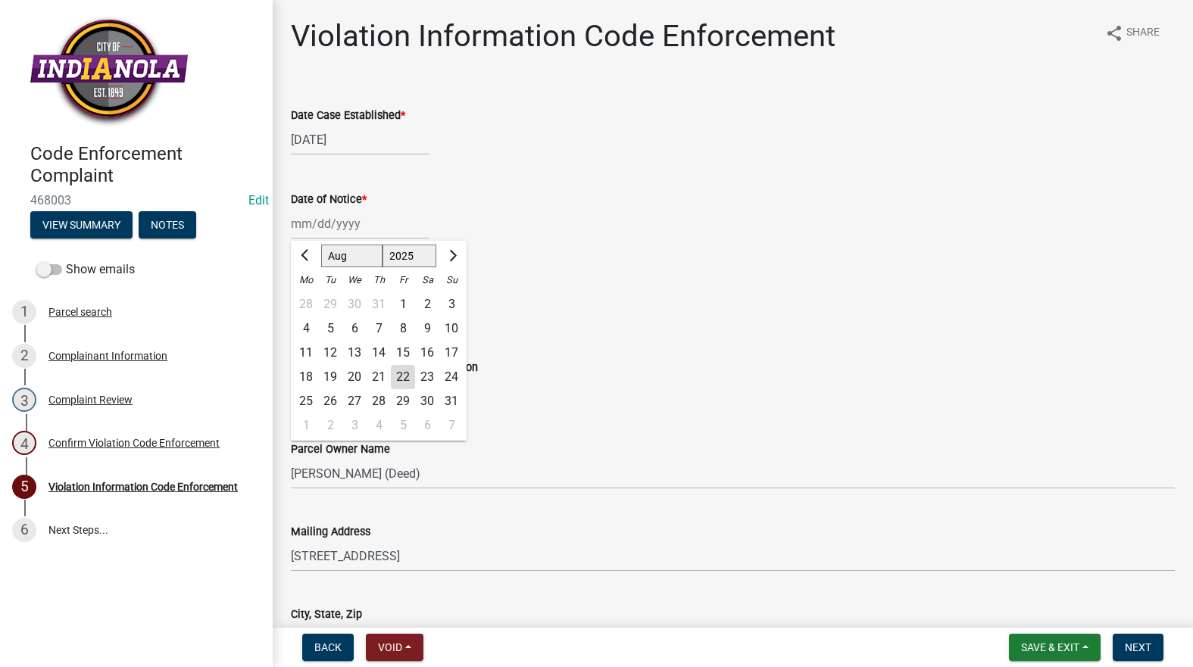
click at [307, 396] on div "25" at bounding box center [306, 401] width 24 height 24
type input "08/25/2025"
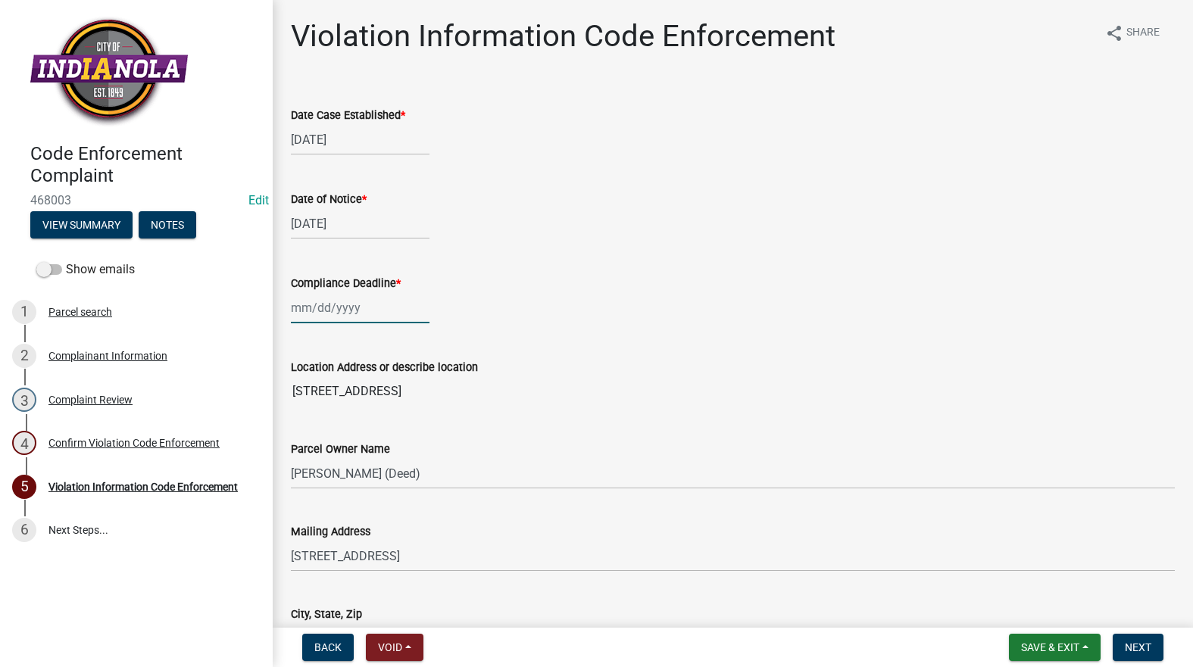
click at [314, 317] on div at bounding box center [360, 307] width 139 height 31
select select "8"
select select "2025"
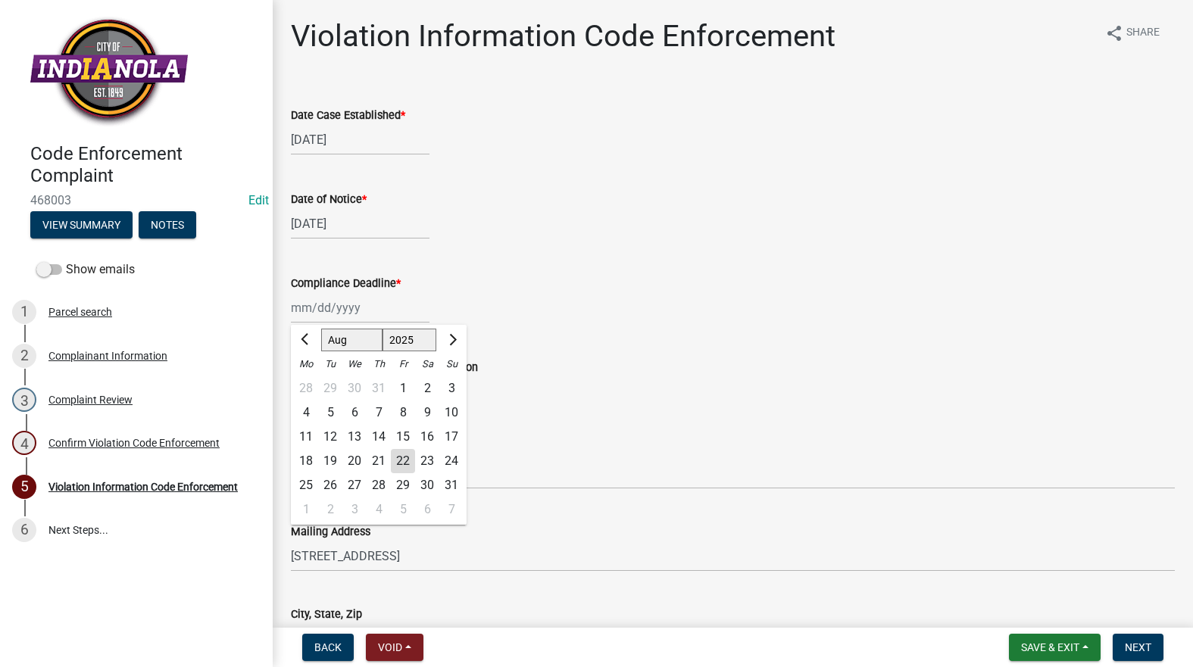
click at [307, 499] on div "1" at bounding box center [306, 510] width 24 height 24
type input "09/01/2025"
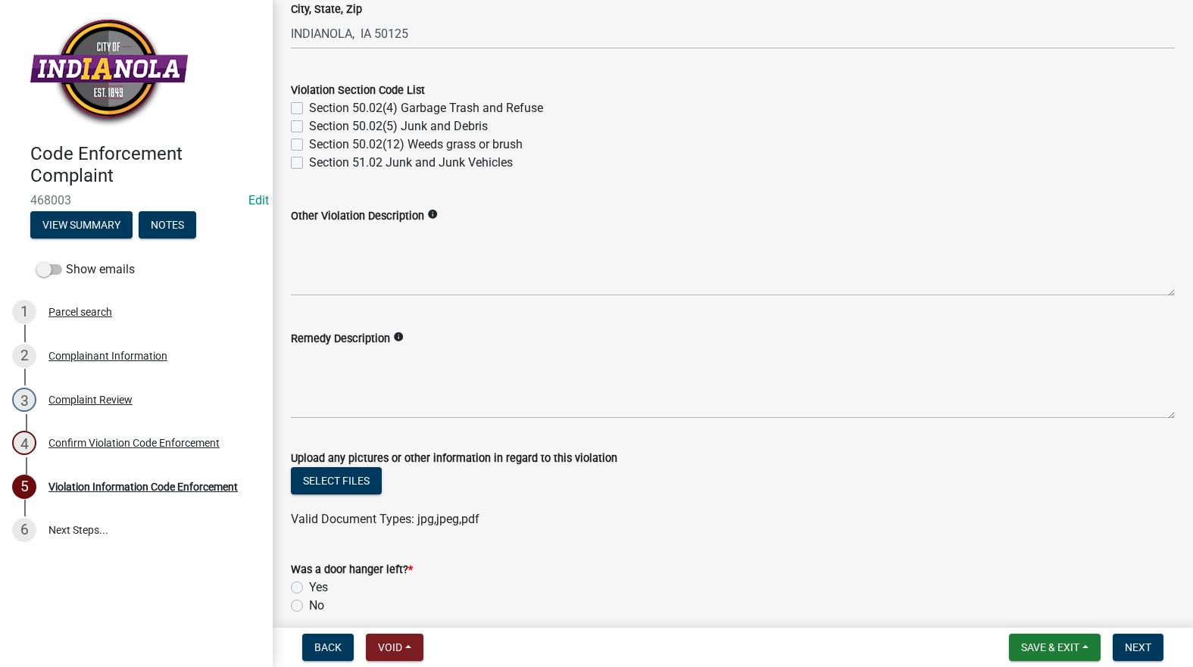
scroll to position [606, 0]
click at [309, 145] on label "Section 50.02(12) Weeds grass or brush" at bounding box center [416, 144] width 214 height 18
click at [309, 145] on input "Section 50.02(12) Weeds grass or brush" at bounding box center [314, 140] width 10 height 10
checkbox input "true"
checkbox input "false"
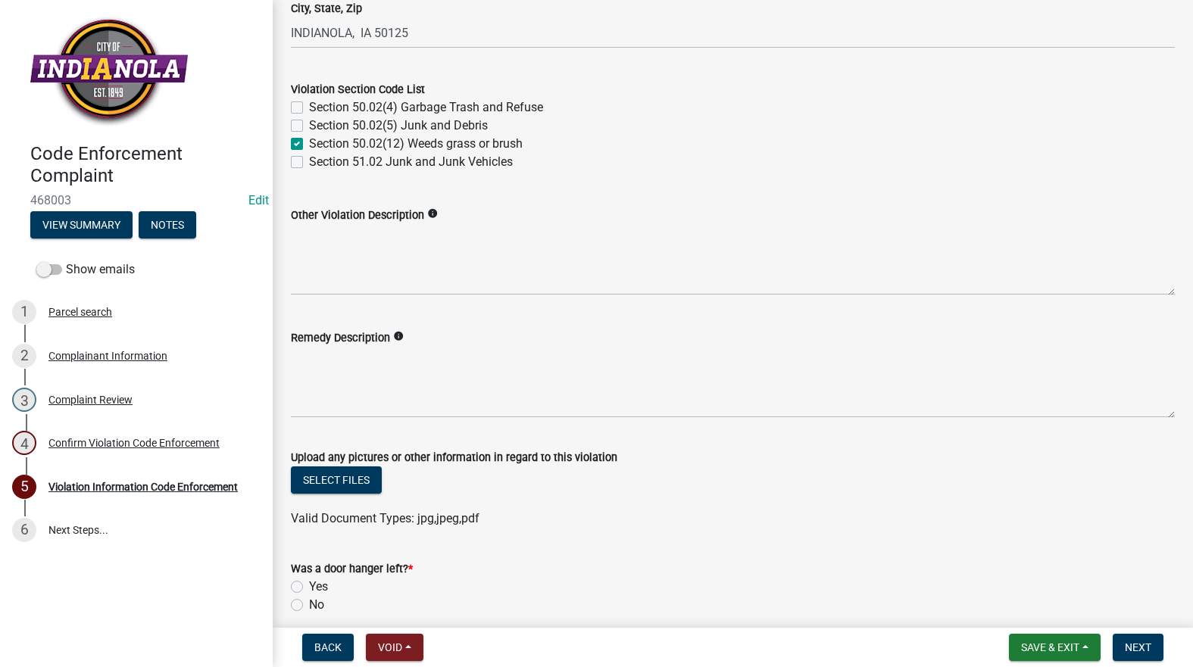
checkbox input "false"
checkbox input "true"
checkbox input "false"
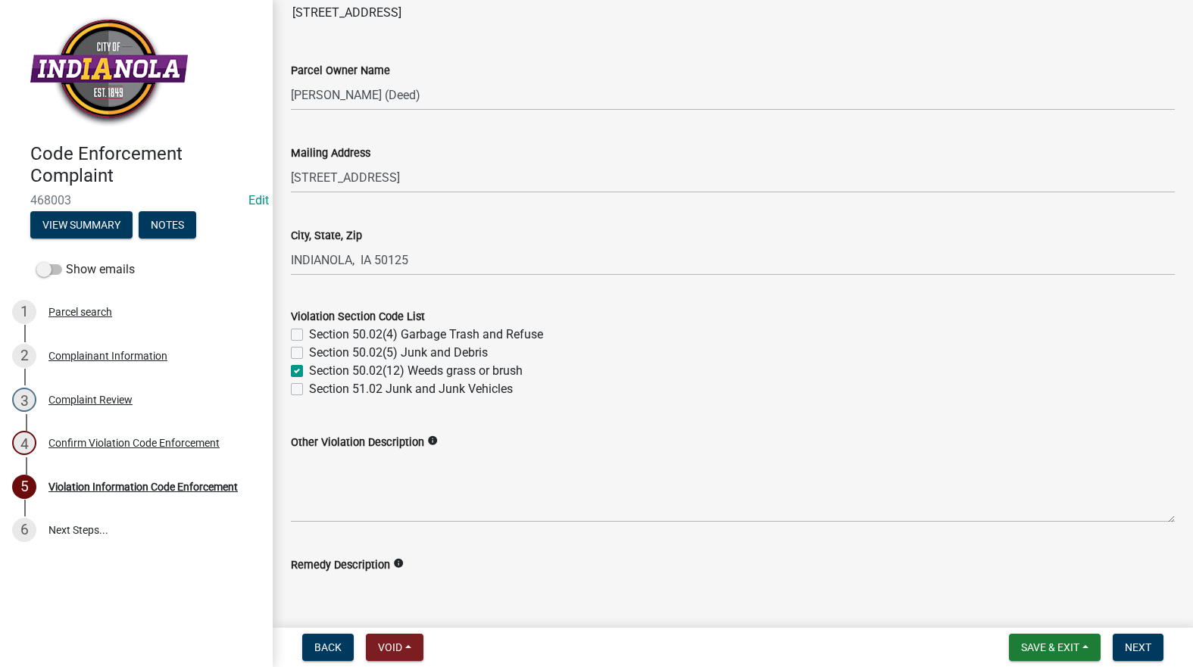
scroll to position [682, 0]
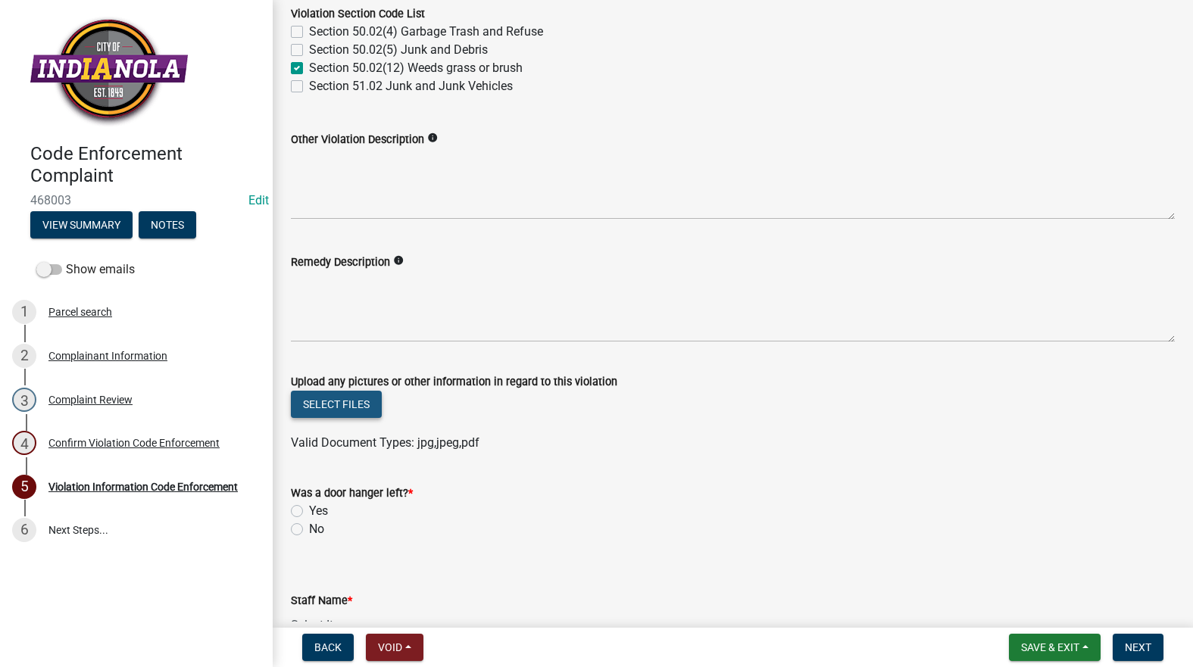
click at [357, 398] on button "Select files" at bounding box center [336, 404] width 91 height 27
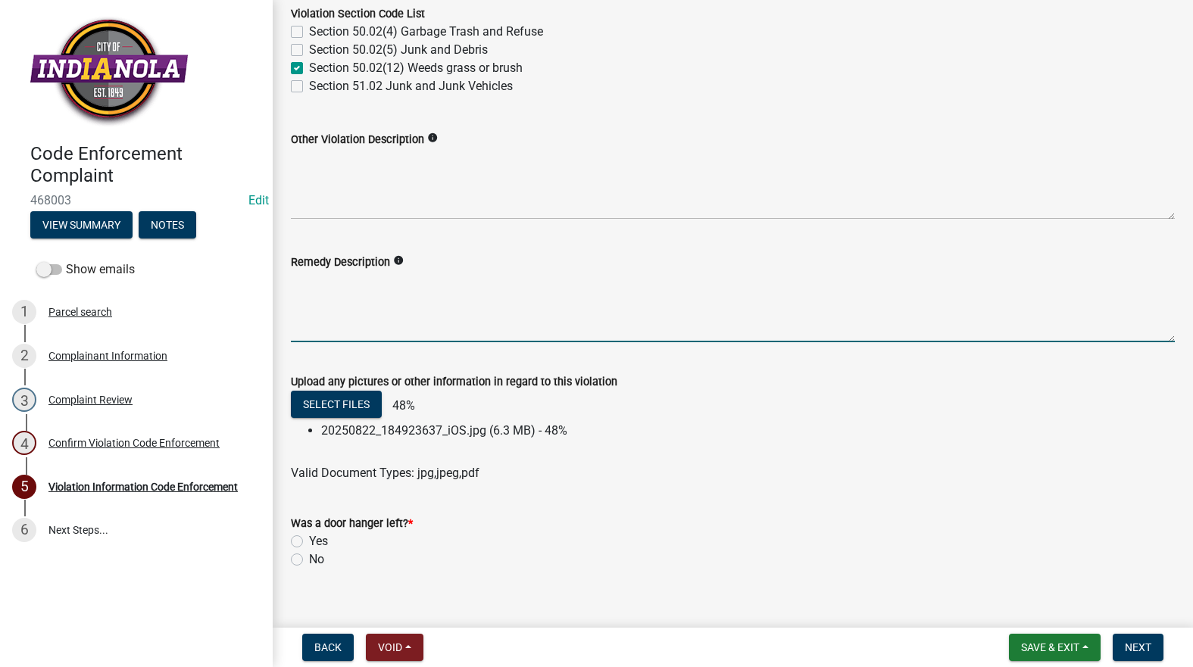
paste textarea "Mow and trim the property, front and rear, including any right-of-way areas adj…"
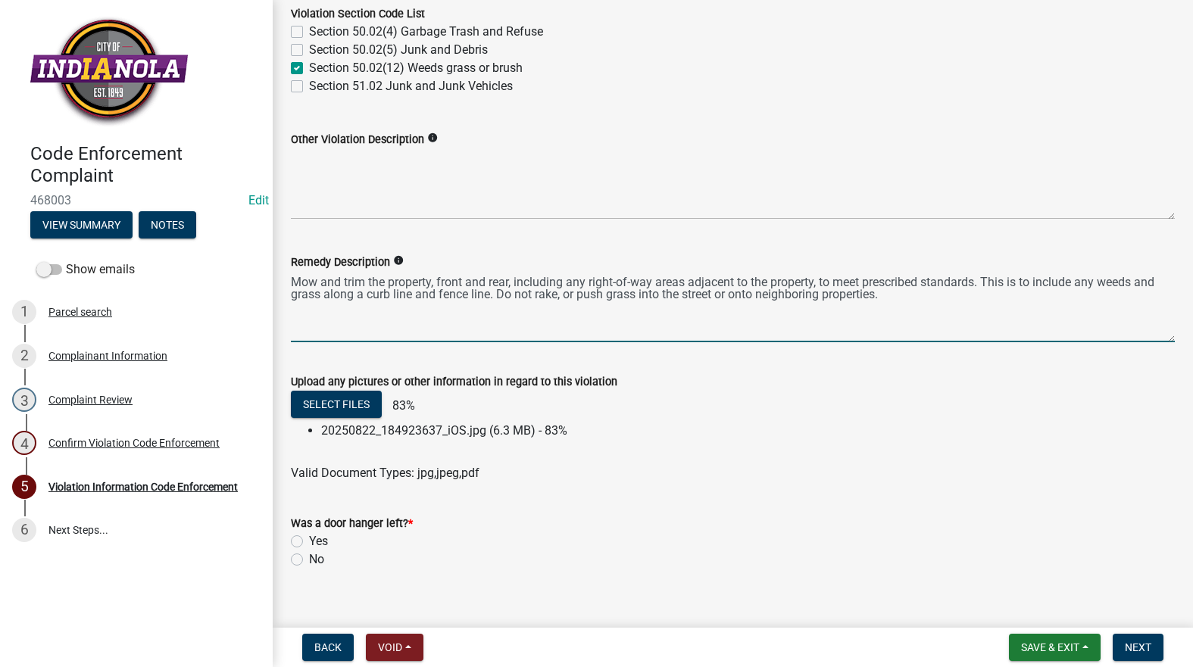
type textarea "Mow and trim the property, front and rear, including any right-of-way areas adj…"
click at [309, 561] on label "No" at bounding box center [316, 560] width 15 height 18
click at [309, 560] on input "No" at bounding box center [314, 556] width 10 height 10
radio input "true"
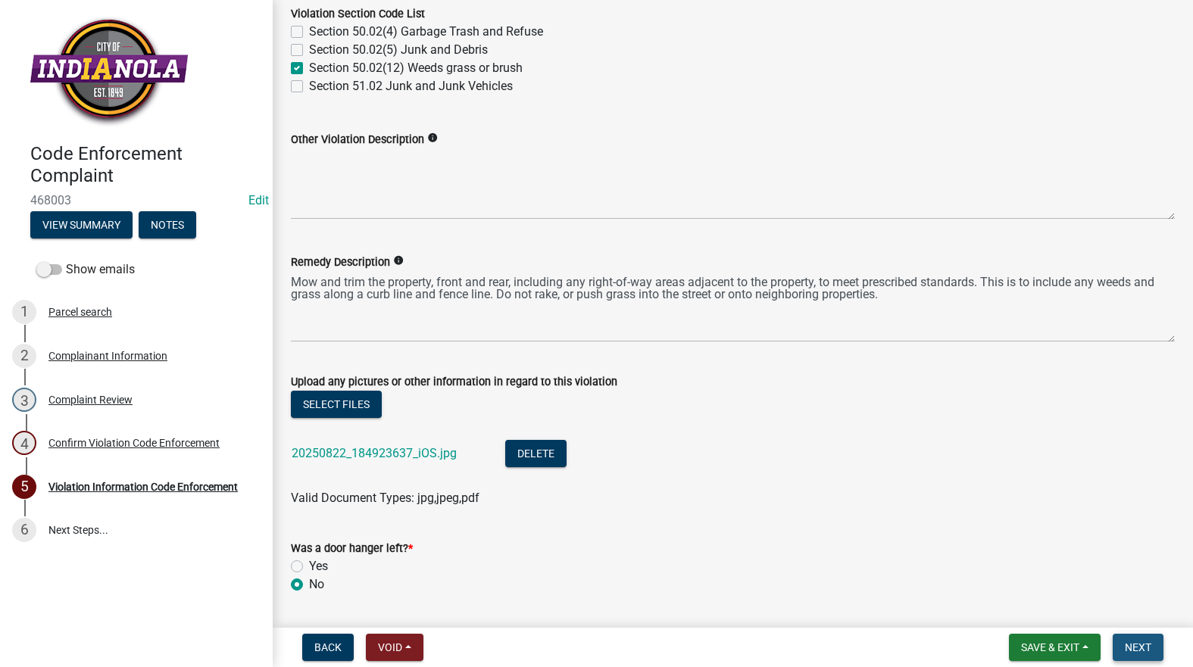
click at [1151, 642] on span "Next" at bounding box center [1138, 647] width 27 height 12
click at [1147, 647] on span "Next" at bounding box center [1138, 647] width 27 height 12
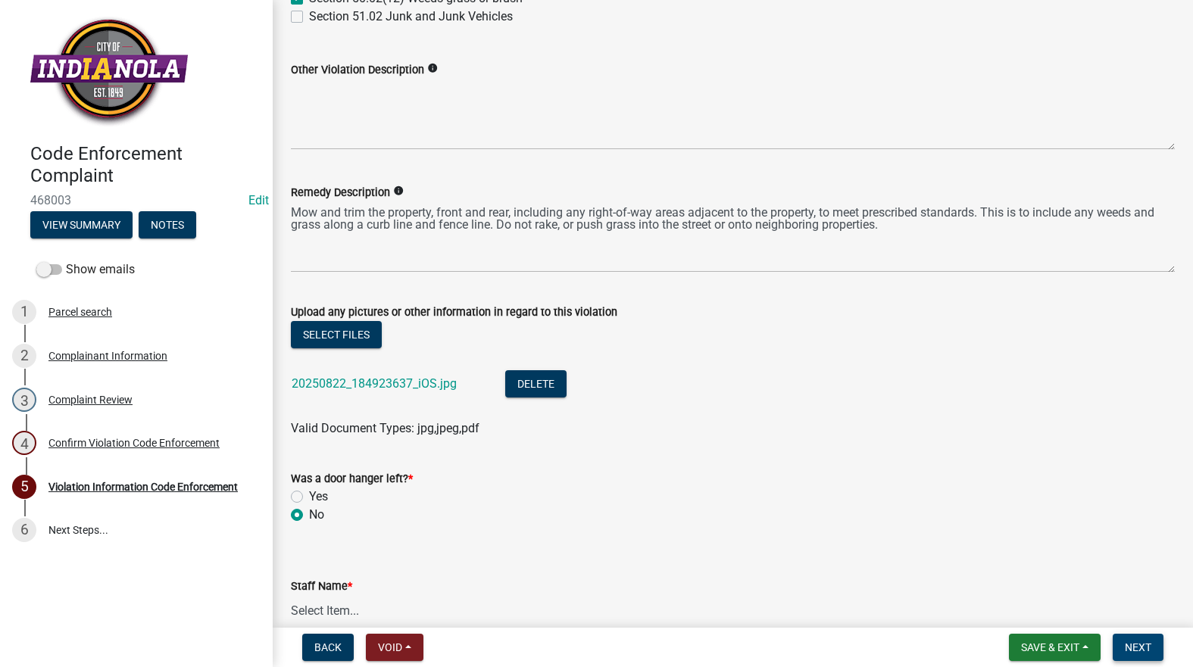
scroll to position [859, 0]
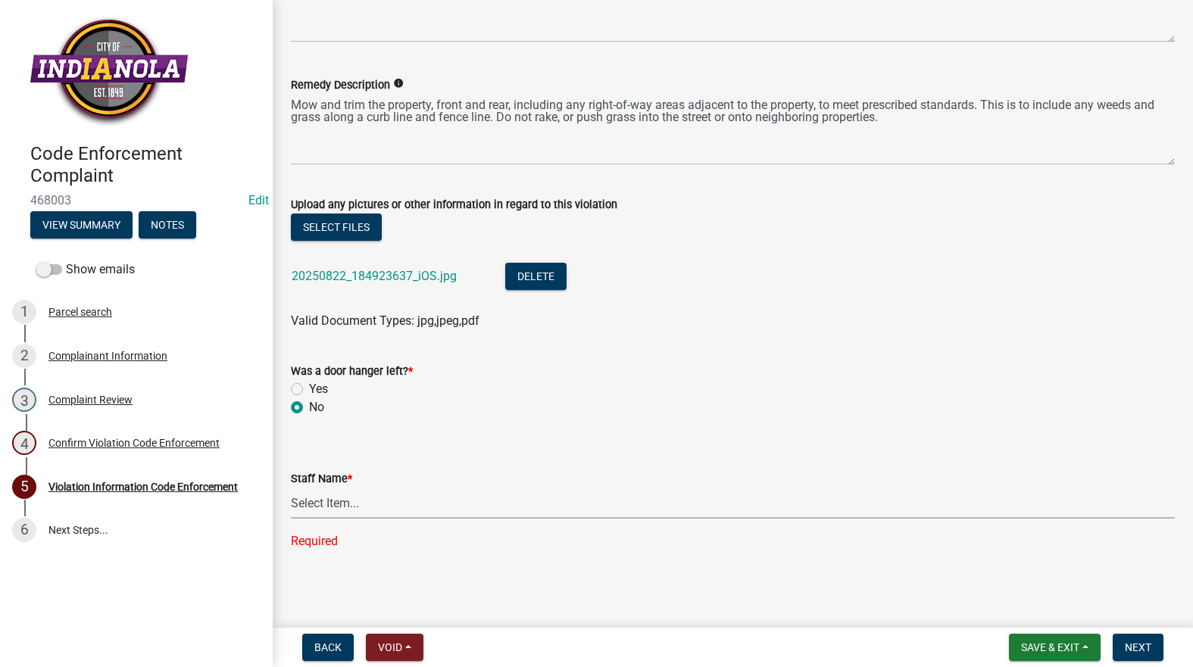
drag, startPoint x: 340, startPoint y: 500, endPoint x: 342, endPoint y: 509, distance: 9.4
click at [340, 500] on select "Select Item... Mike Visser Kevin Michels Tim Little Other" at bounding box center [733, 503] width 884 height 31
click at [291, 518] on select "Select Item... Mike Visser Kevin Michels Tim Little Other" at bounding box center [733, 503] width 884 height 31
select select "634d5426-b8b3-48ee-aa1e-d523f7499186"
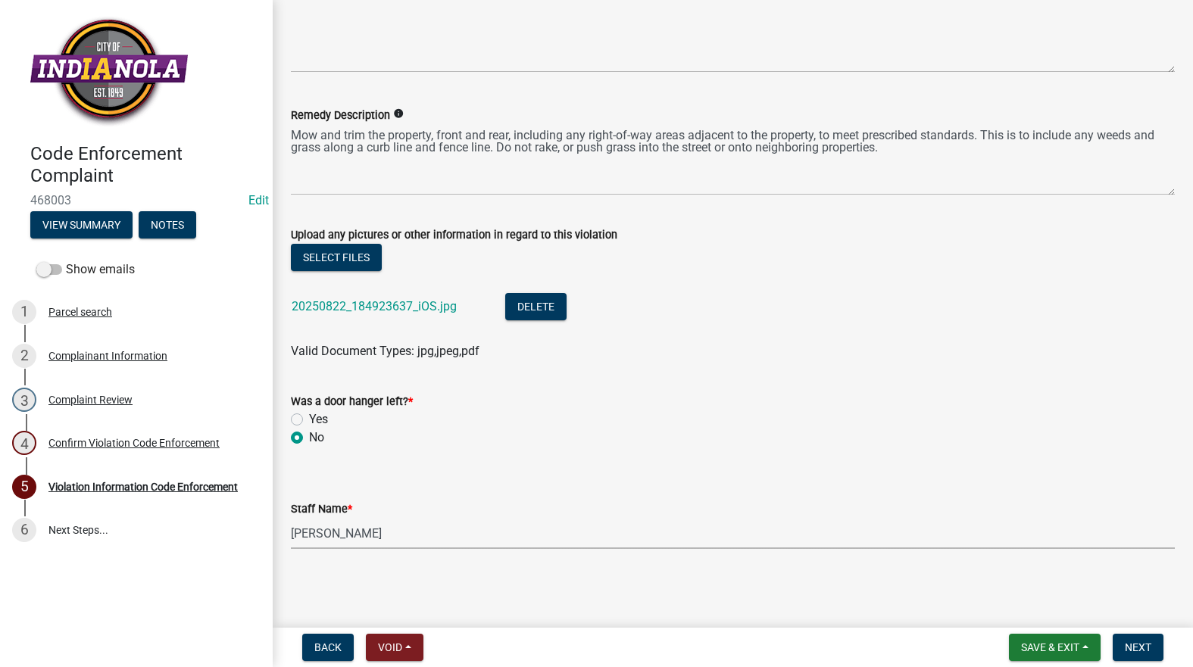
scroll to position [828, 0]
click at [1147, 633] on nav "Back Void Withdraw Lock Expire Void Save & Exit Save Save & Exit Next" at bounding box center [733, 647] width 920 height 39
click at [1147, 641] on span "Next" at bounding box center [1138, 647] width 27 height 12
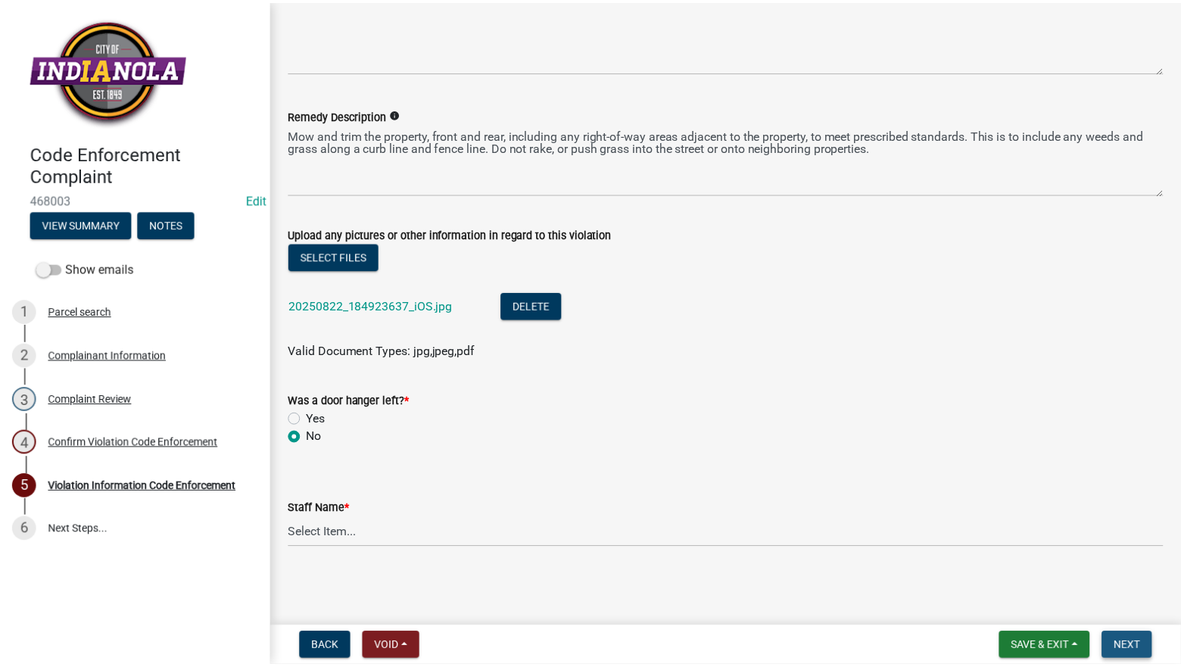
scroll to position [0, 0]
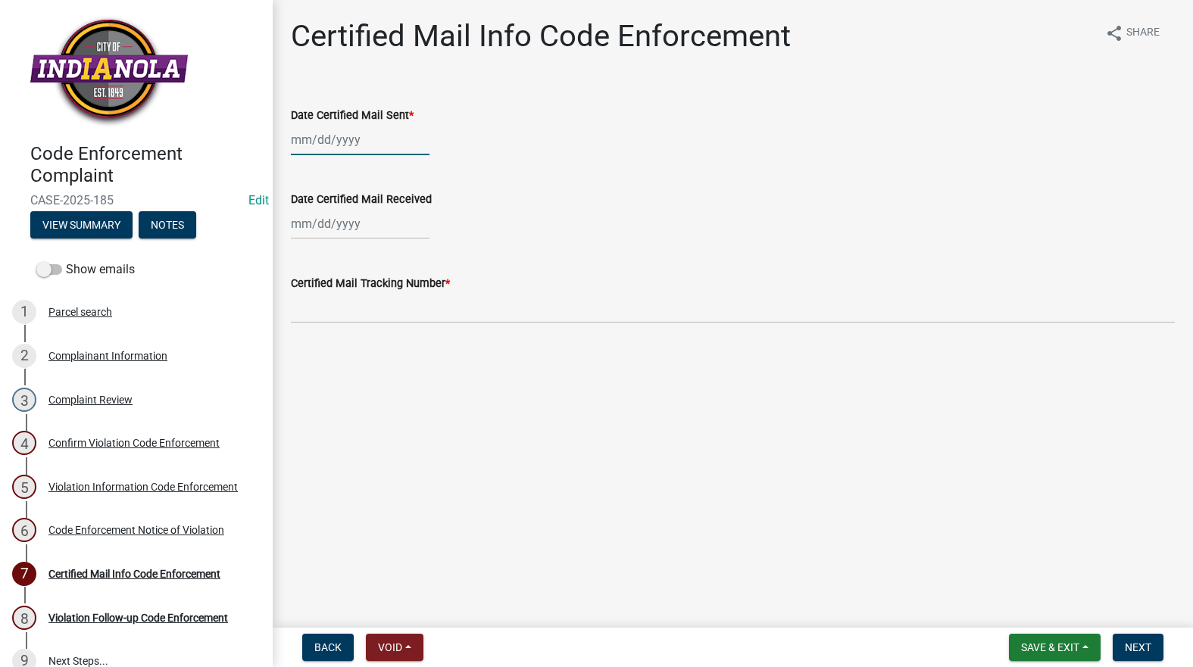
click at [348, 136] on div at bounding box center [360, 139] width 139 height 31
select select "8"
select select "2025"
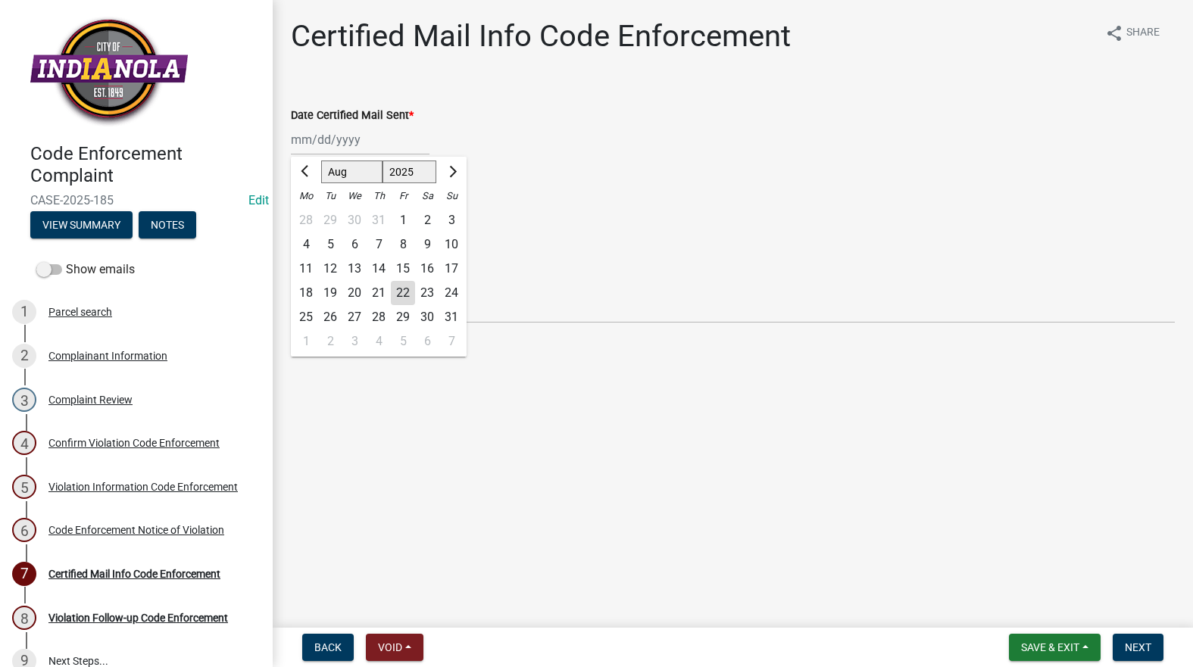
click at [301, 314] on div "25" at bounding box center [306, 317] width 24 height 24
type input "08/25/2025"
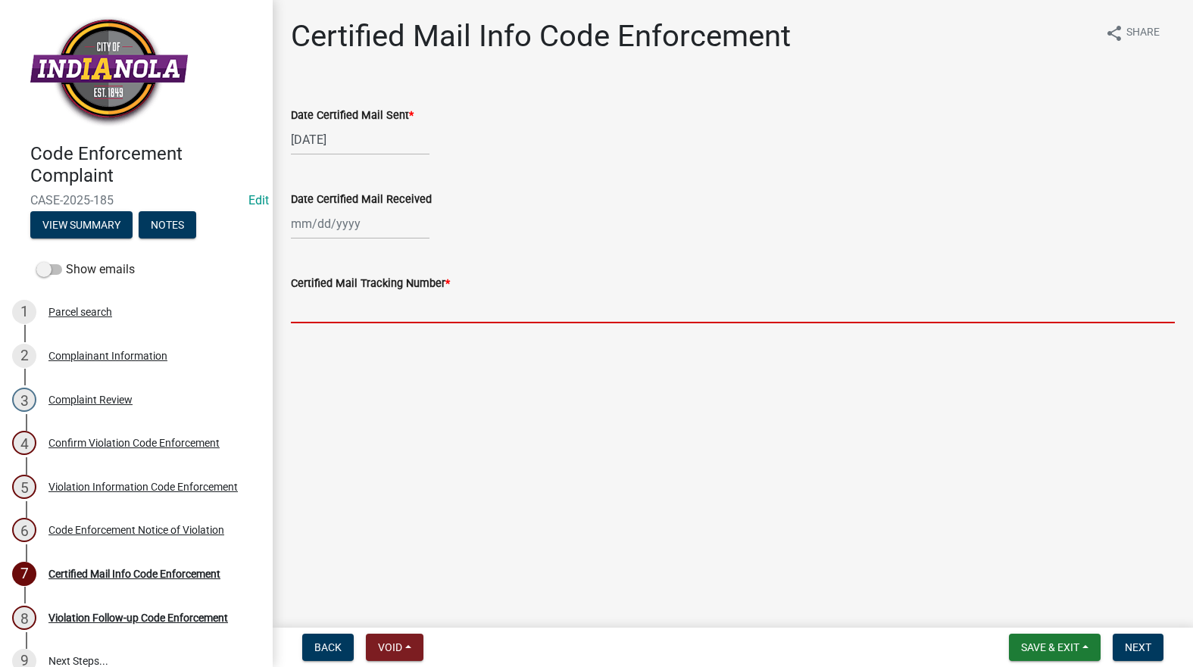
click at [333, 304] on input "Certified Mail Tracking Number *" at bounding box center [733, 307] width 884 height 31
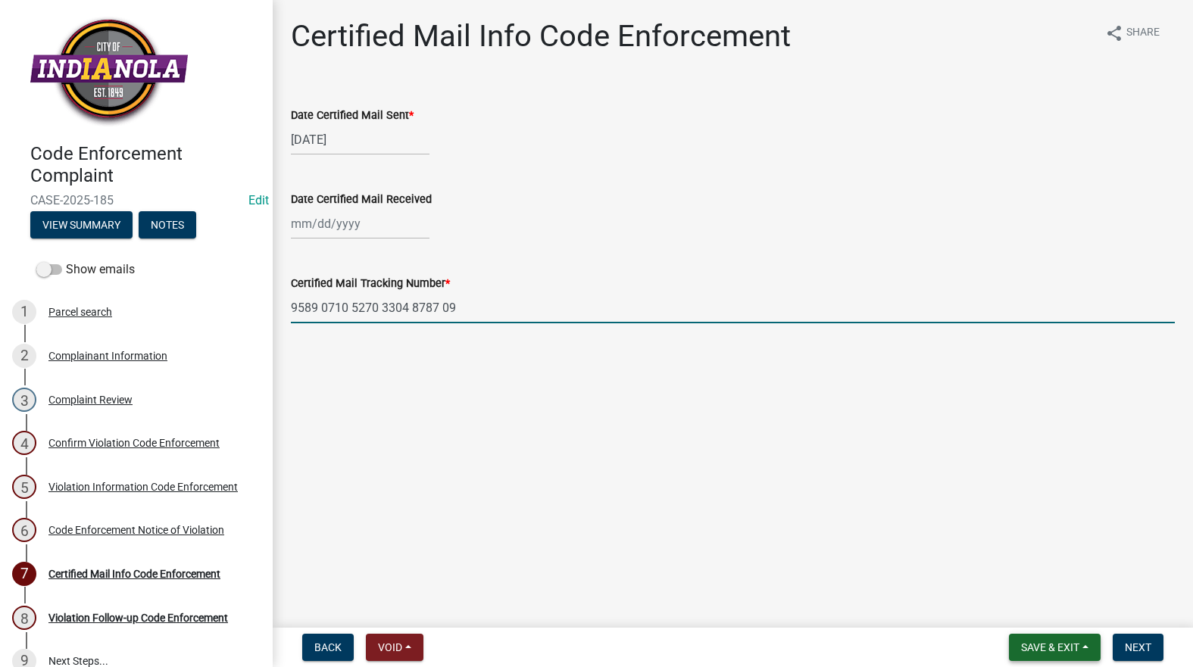
type input "9589 0710 5270 3304 8787 09"
click at [1047, 650] on span "Save & Exit" at bounding box center [1050, 647] width 58 height 12
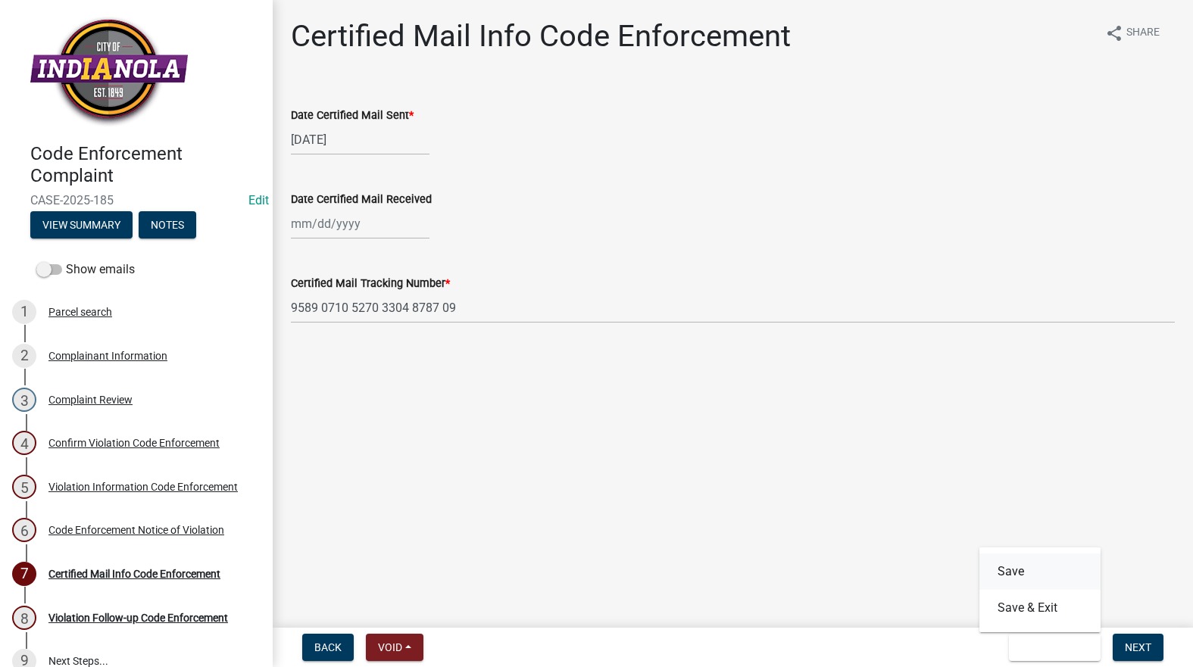
click at [1024, 573] on button "Save" at bounding box center [1039, 572] width 121 height 36
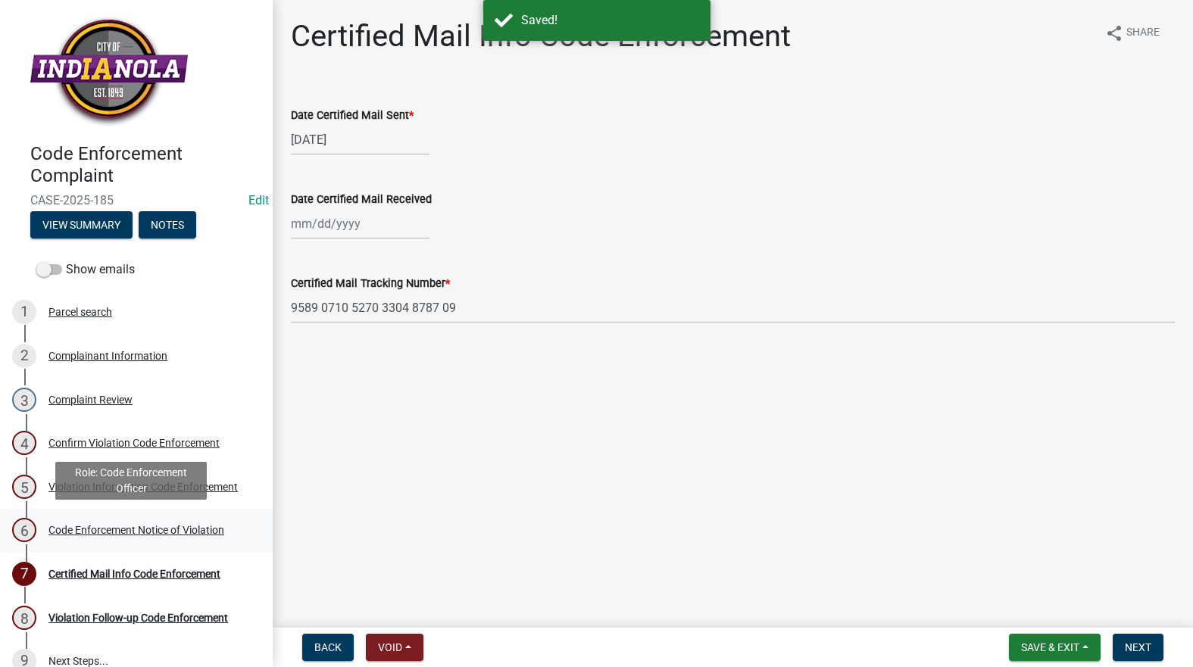
click at [109, 532] on div "Code Enforcement Notice of Violation" at bounding box center [136, 530] width 176 height 11
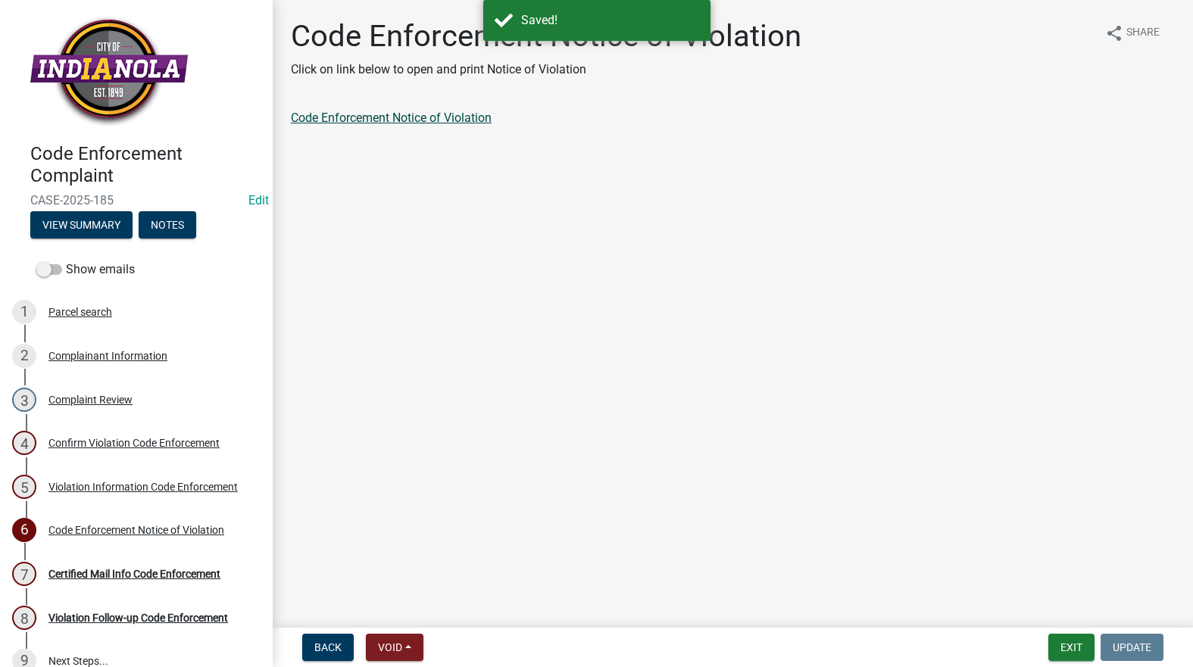
click at [421, 116] on link "Code Enforcement Notice of Violation" at bounding box center [391, 118] width 201 height 14
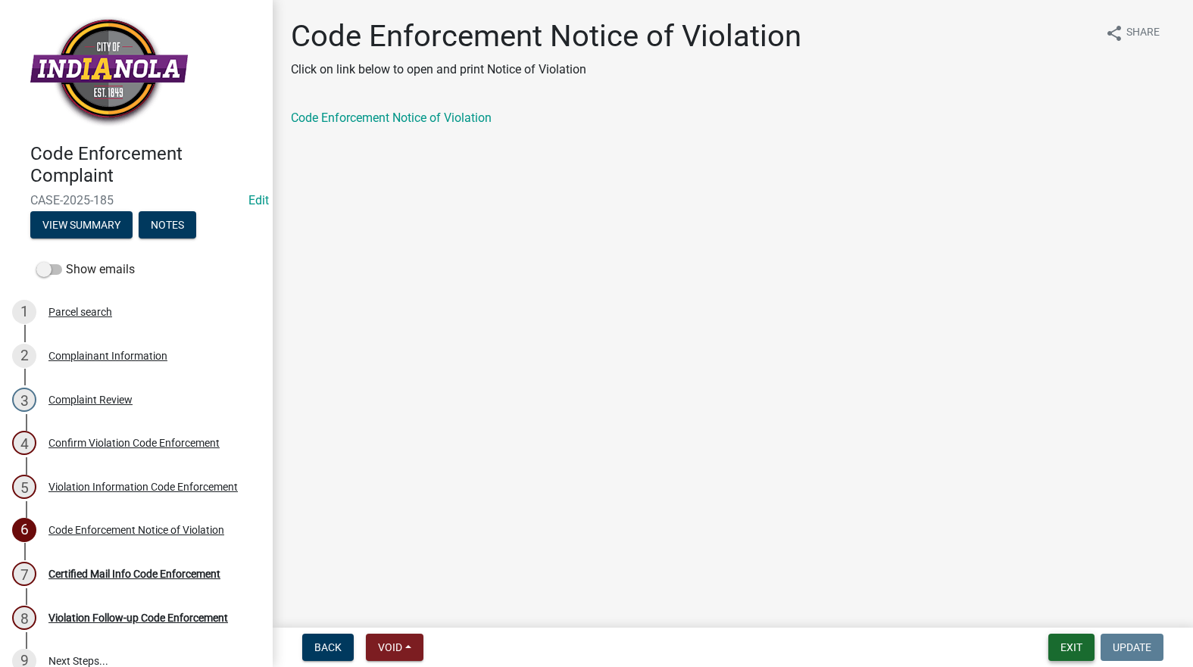
drag, startPoint x: 1065, startPoint y: 640, endPoint x: 1069, endPoint y: 632, distance: 9.2
click at [1068, 632] on nav "Back Void Withdraw Lock Expire Void Exit Update" at bounding box center [733, 647] width 920 height 39
click at [1068, 639] on button "Exit" at bounding box center [1071, 647] width 46 height 27
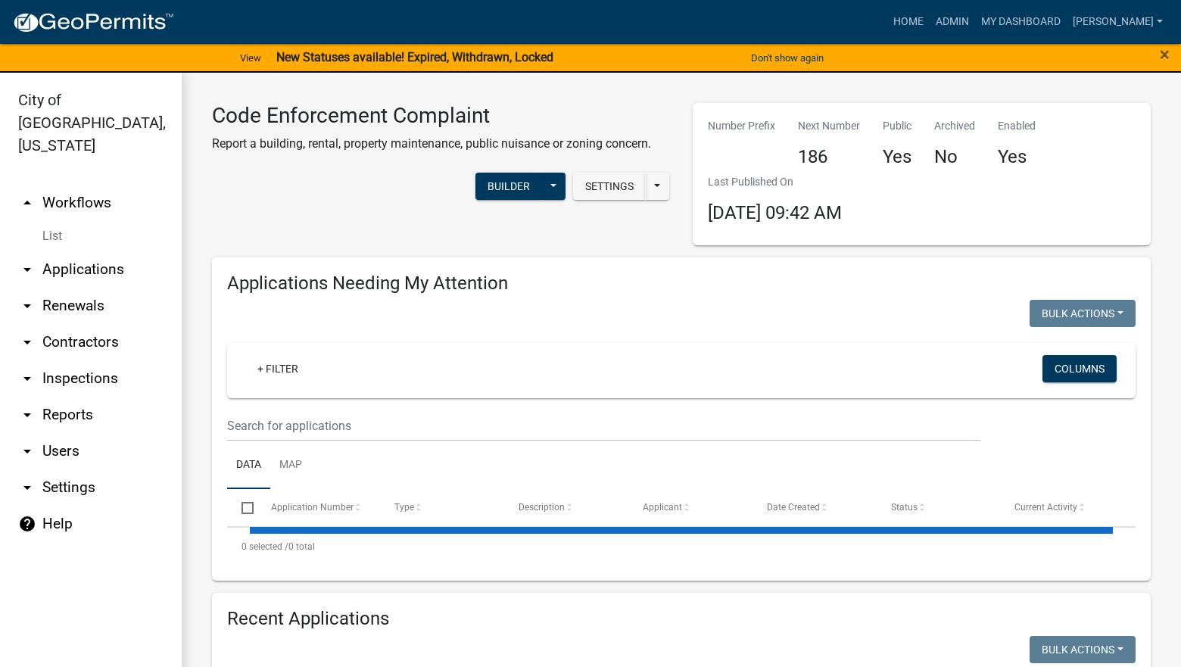
select select "3: 100"
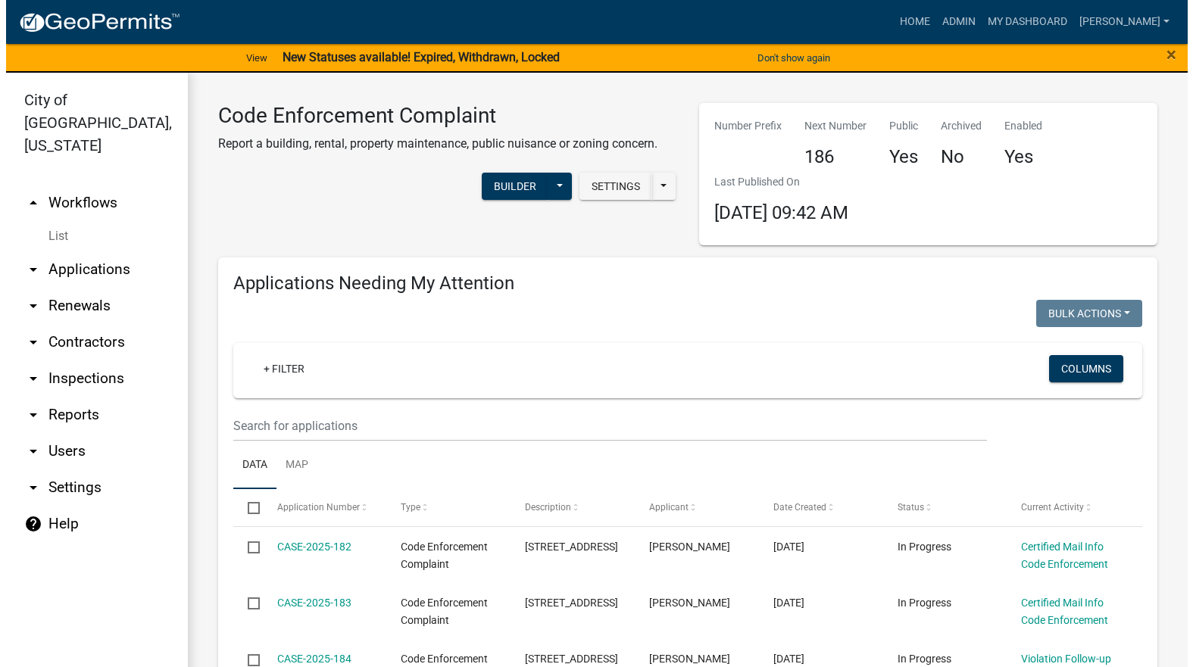
scroll to position [379, 0]
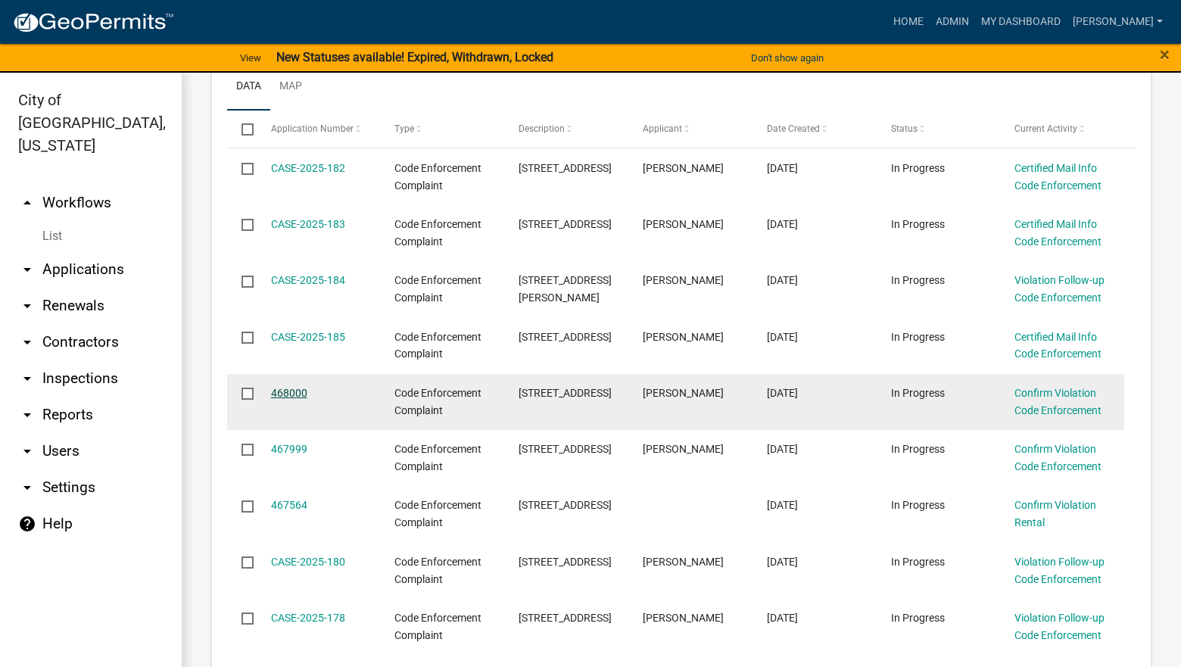
click at [292, 392] on link "468000" at bounding box center [289, 393] width 36 height 12
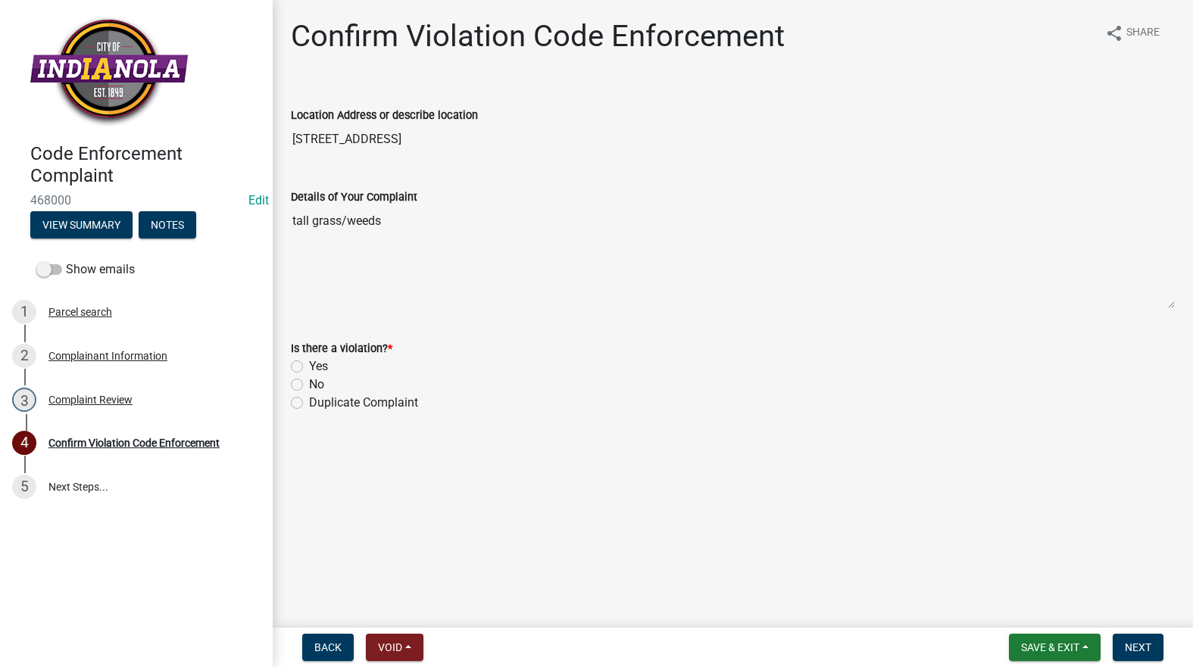
click at [309, 361] on label "Yes" at bounding box center [318, 366] width 19 height 18
click at [309, 361] on input "Yes" at bounding box center [314, 362] width 10 height 10
radio input "true"
click at [1137, 643] on span "Next" at bounding box center [1138, 647] width 27 height 12
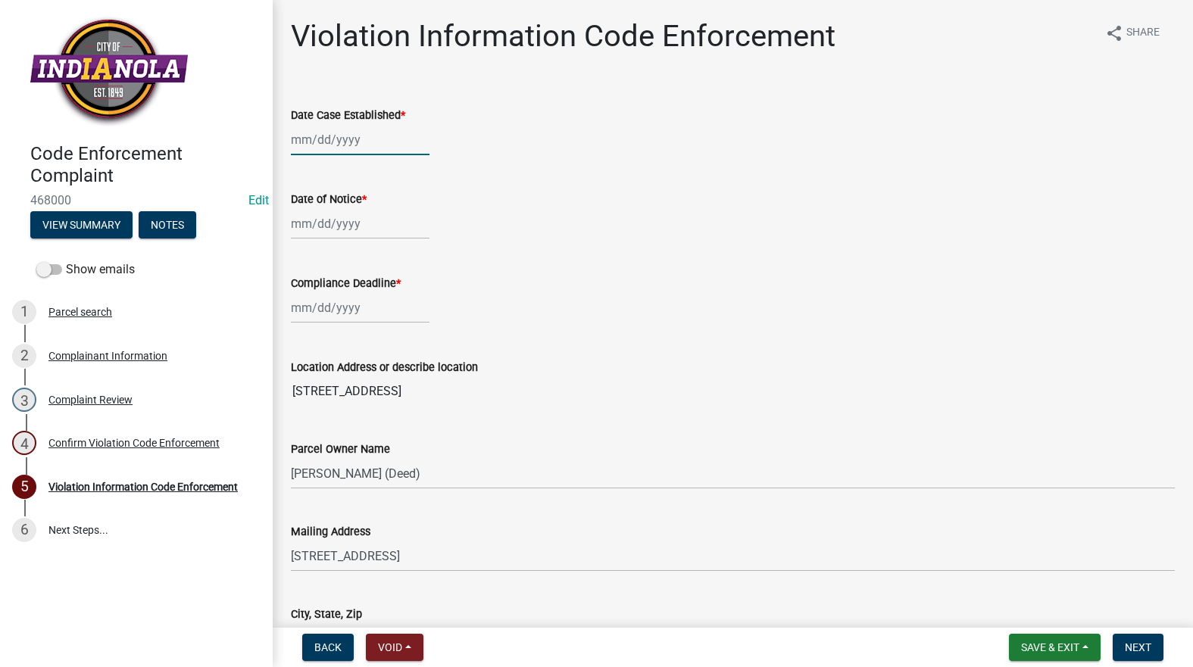
click at [361, 133] on div at bounding box center [360, 139] width 139 height 31
select select "8"
select select "2025"
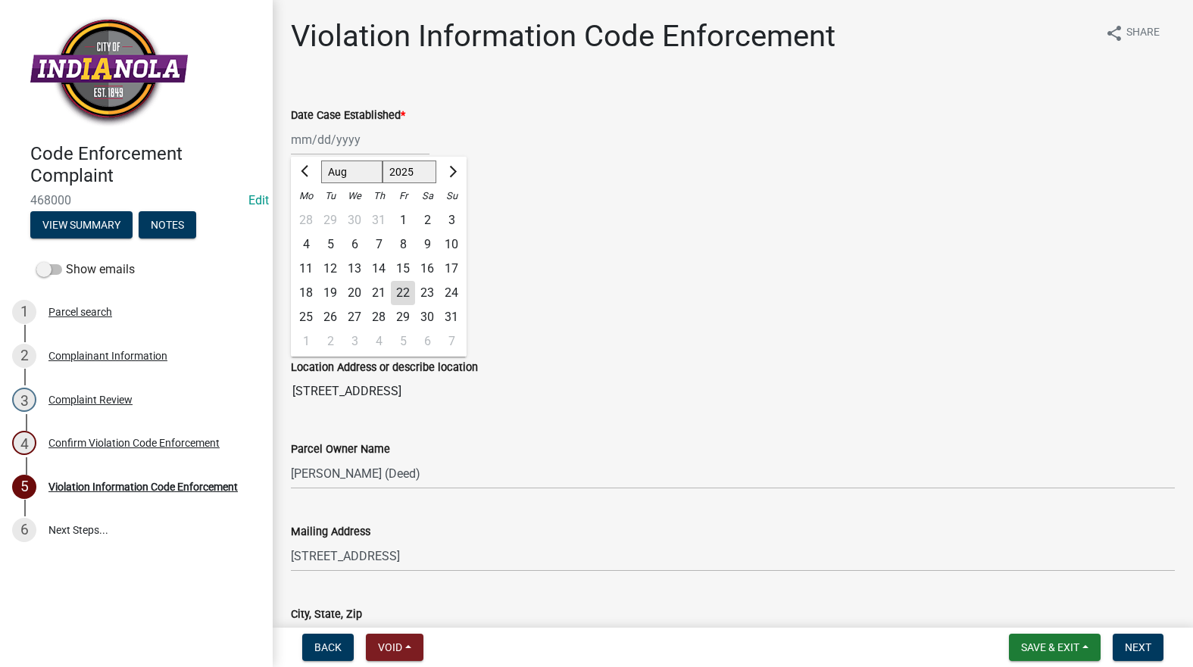
click at [310, 314] on div "25" at bounding box center [306, 317] width 24 height 24
type input "08/25/2025"
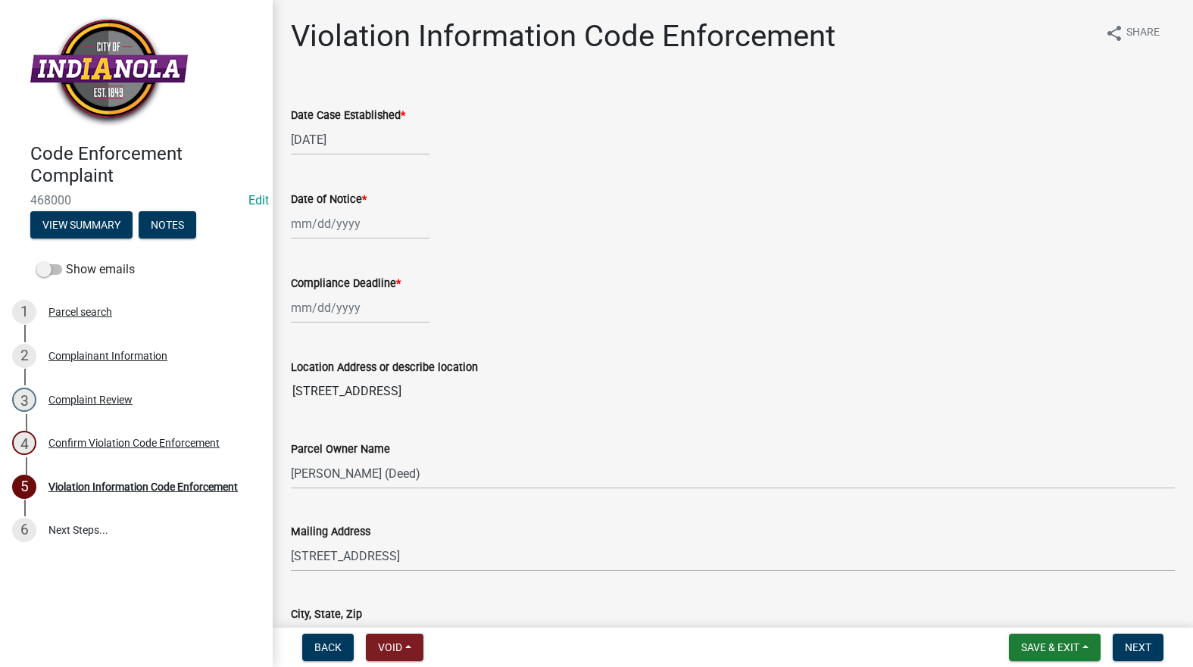
click at [327, 223] on div at bounding box center [360, 223] width 139 height 31
select select "8"
select select "2025"
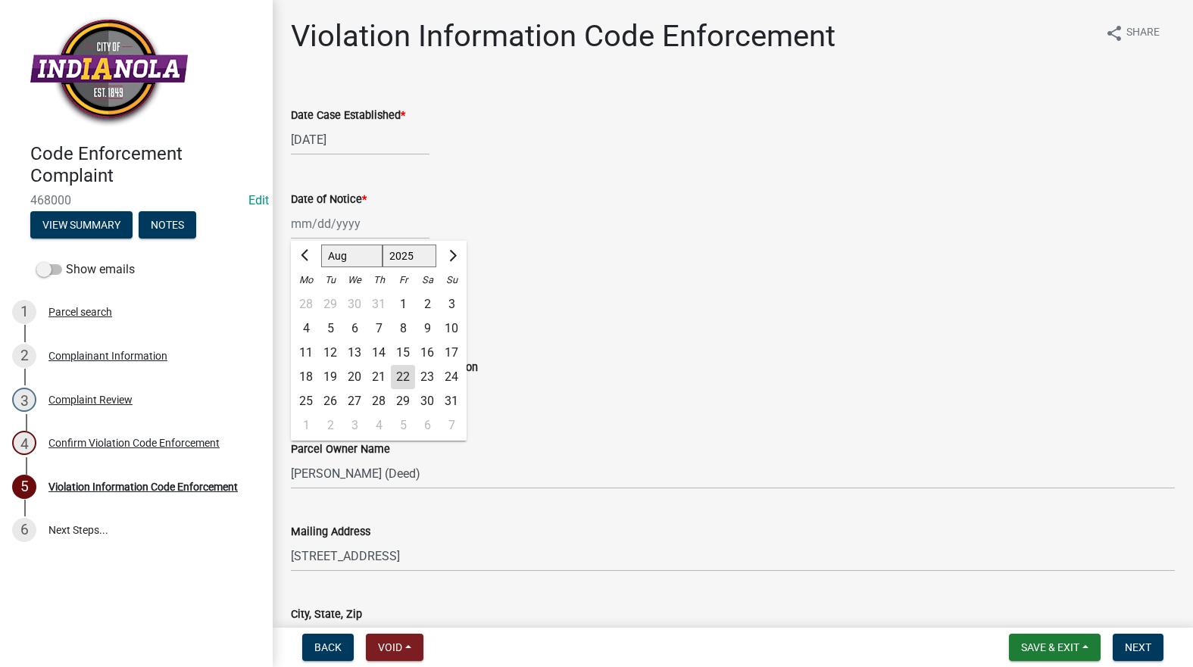
click at [305, 397] on div "25" at bounding box center [306, 401] width 24 height 24
type input "08/25/2025"
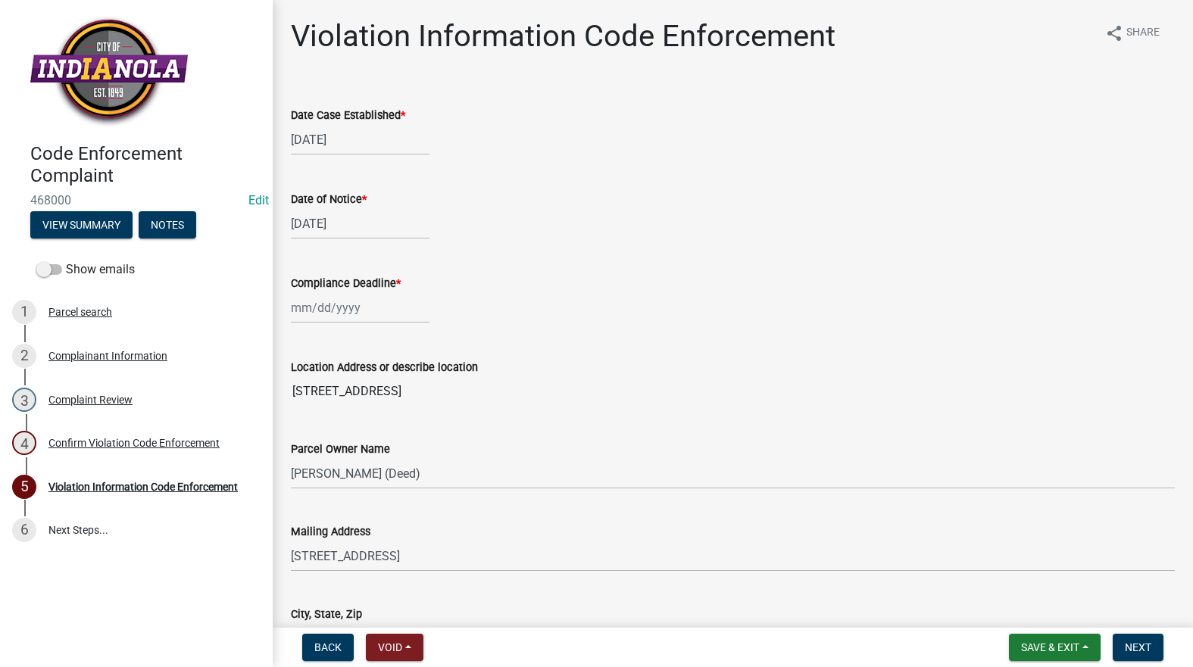
click at [334, 311] on div at bounding box center [360, 307] width 139 height 31
select select "8"
select select "2025"
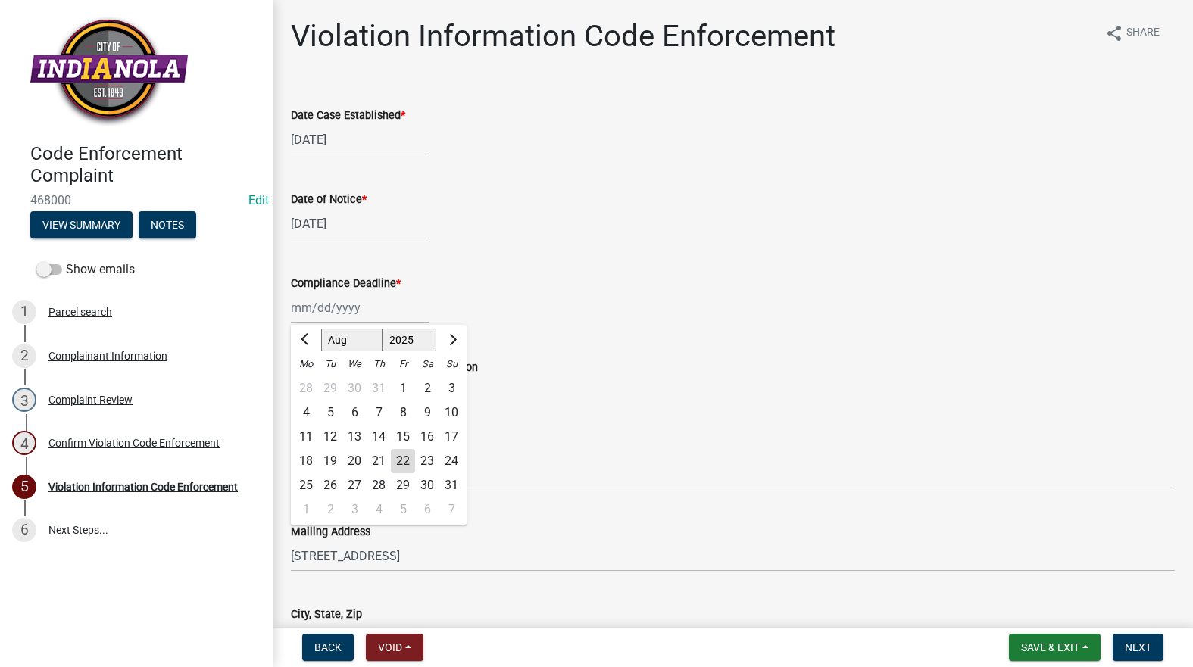
click at [307, 507] on div "1" at bounding box center [306, 510] width 24 height 24
type input "09/01/2025"
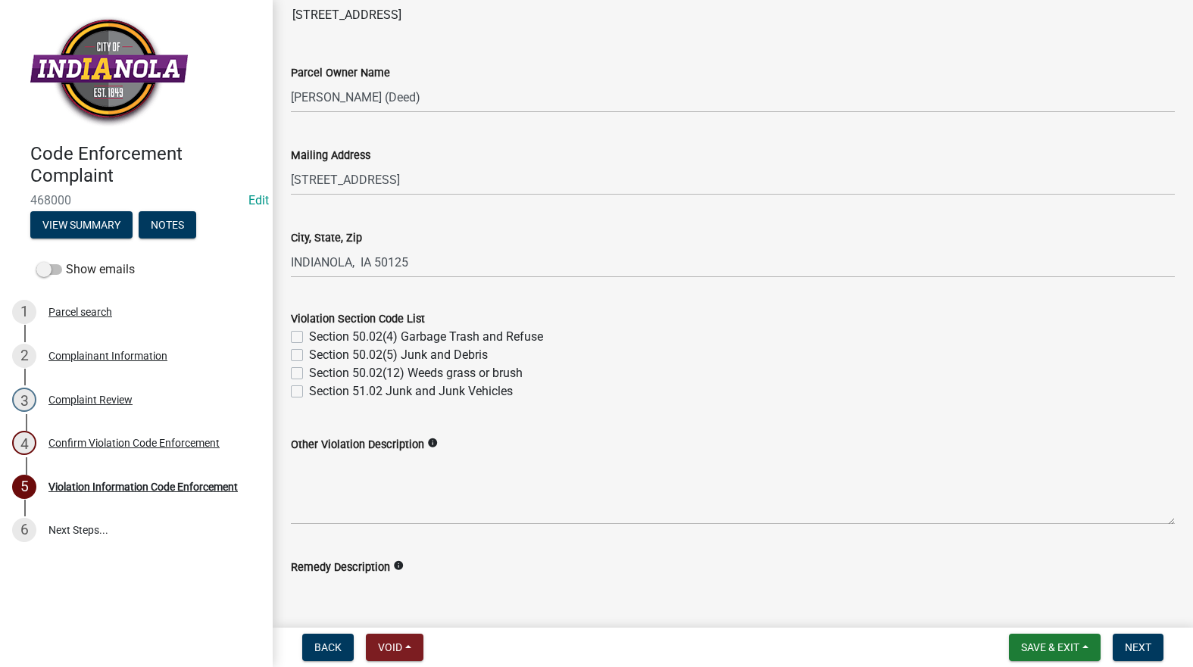
scroll to position [379, 0]
click at [309, 370] on label "Section 50.02(12) Weeds grass or brush" at bounding box center [416, 371] width 214 height 18
click at [309, 370] on input "Section 50.02(12) Weeds grass or brush" at bounding box center [314, 367] width 10 height 10
checkbox input "true"
checkbox input "false"
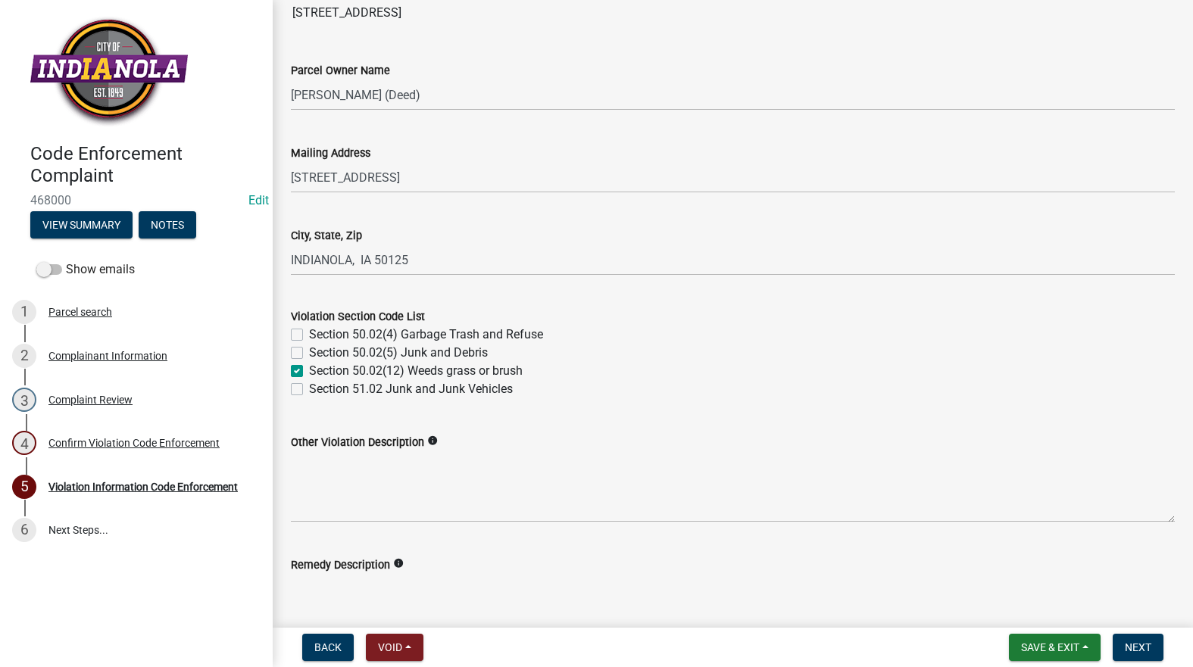
checkbox input "false"
checkbox input "true"
checkbox input "false"
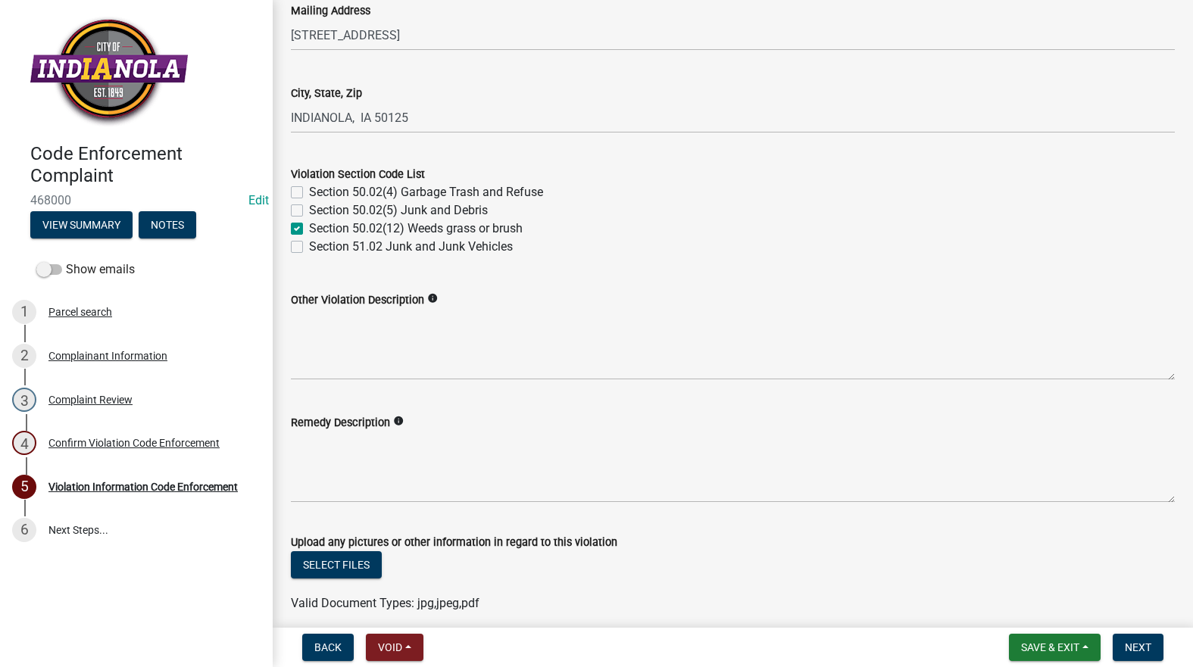
scroll to position [682, 0]
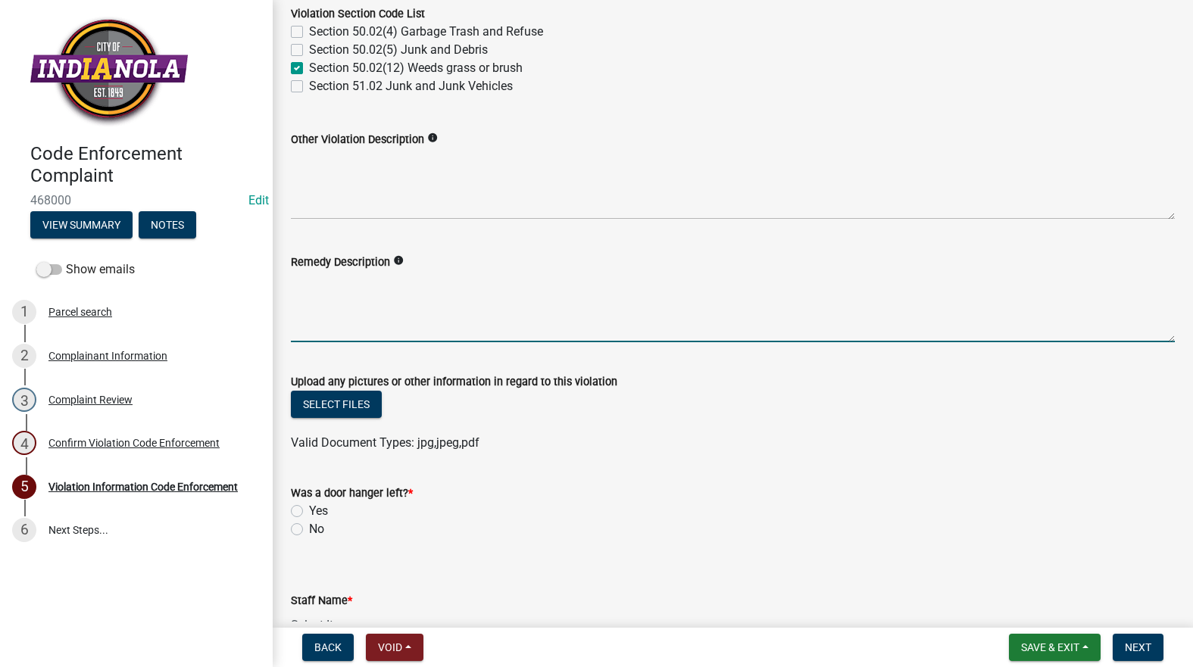
paste textarea "Mow and trim the property, front and rear, including any right-of-way areas adj…"
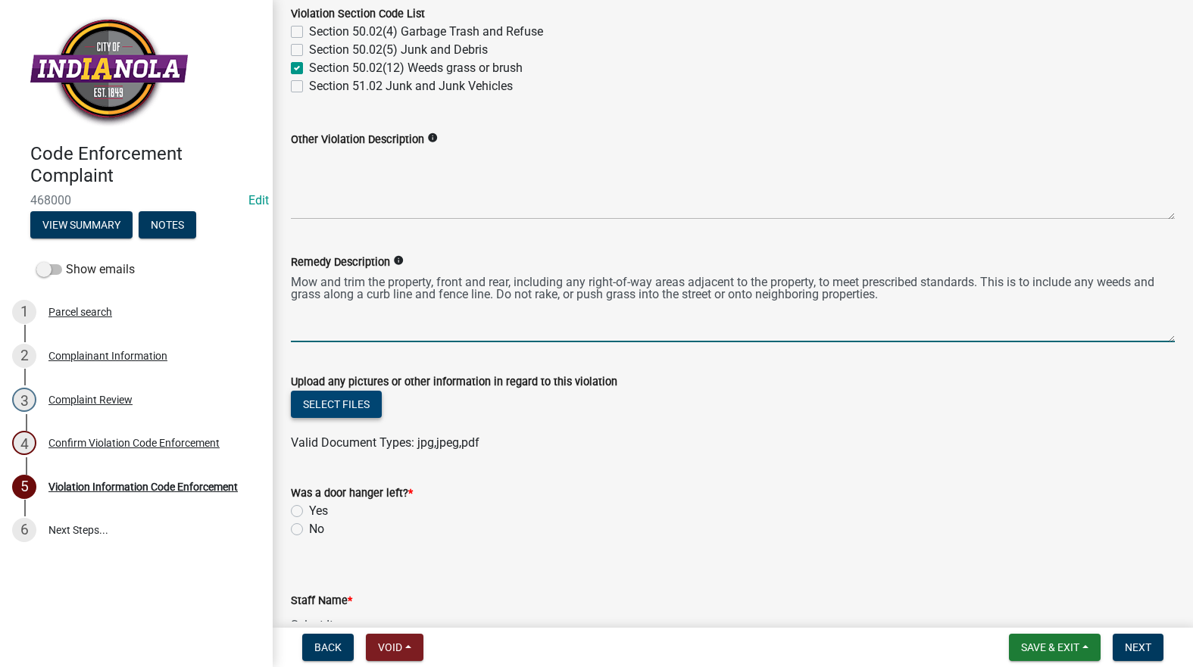
type textarea "Mow and trim the property, front and rear, including any right-of-way areas adj…"
click at [339, 401] on button "Select files" at bounding box center [336, 404] width 91 height 27
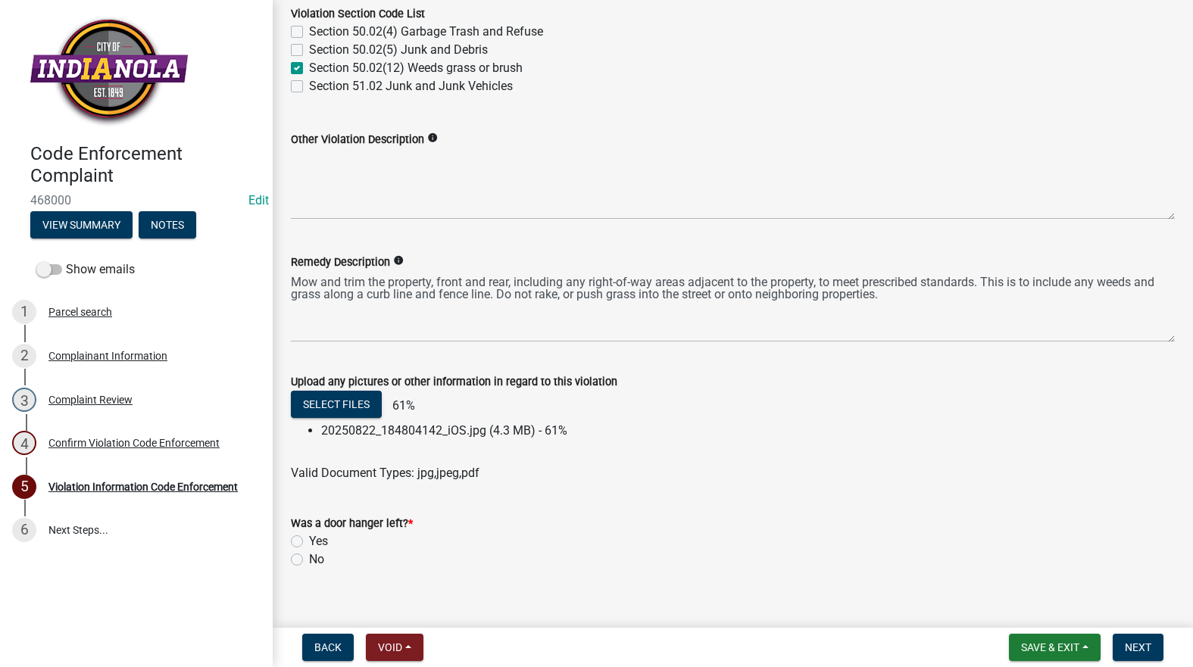
drag, startPoint x: 298, startPoint y: 560, endPoint x: 307, endPoint y: 557, distance: 10.3
click at [309, 558] on label "No" at bounding box center [316, 560] width 15 height 18
click at [309, 558] on input "No" at bounding box center [314, 556] width 10 height 10
radio input "true"
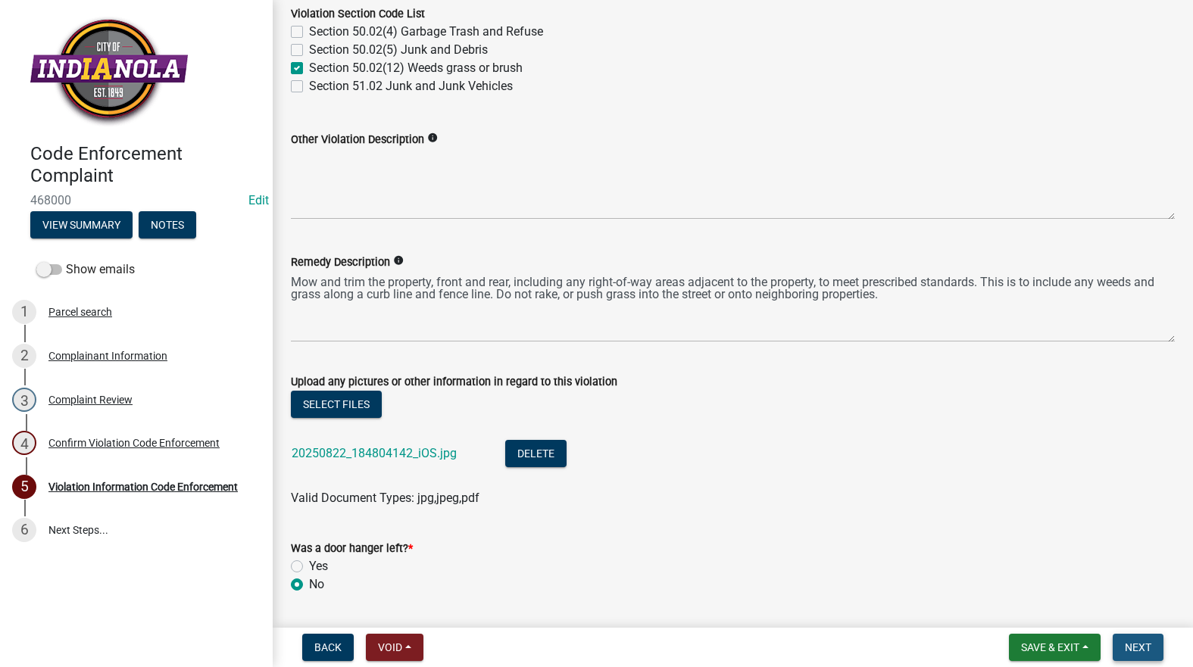
click at [1135, 639] on button "Next" at bounding box center [1137, 647] width 51 height 27
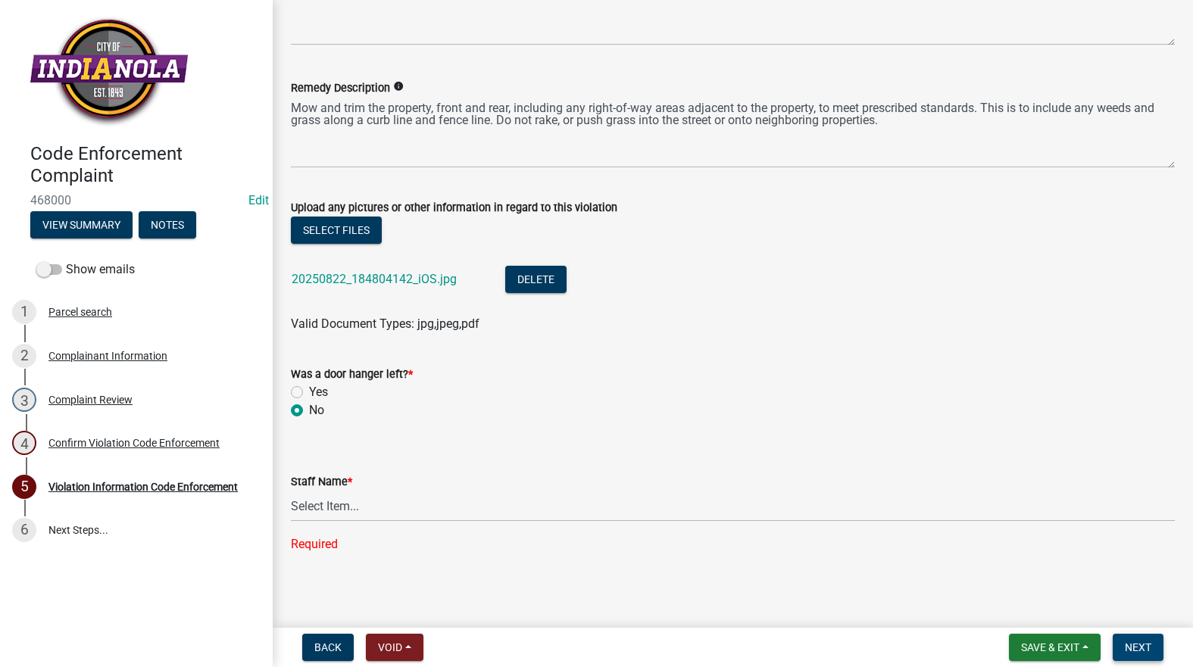
scroll to position [859, 0]
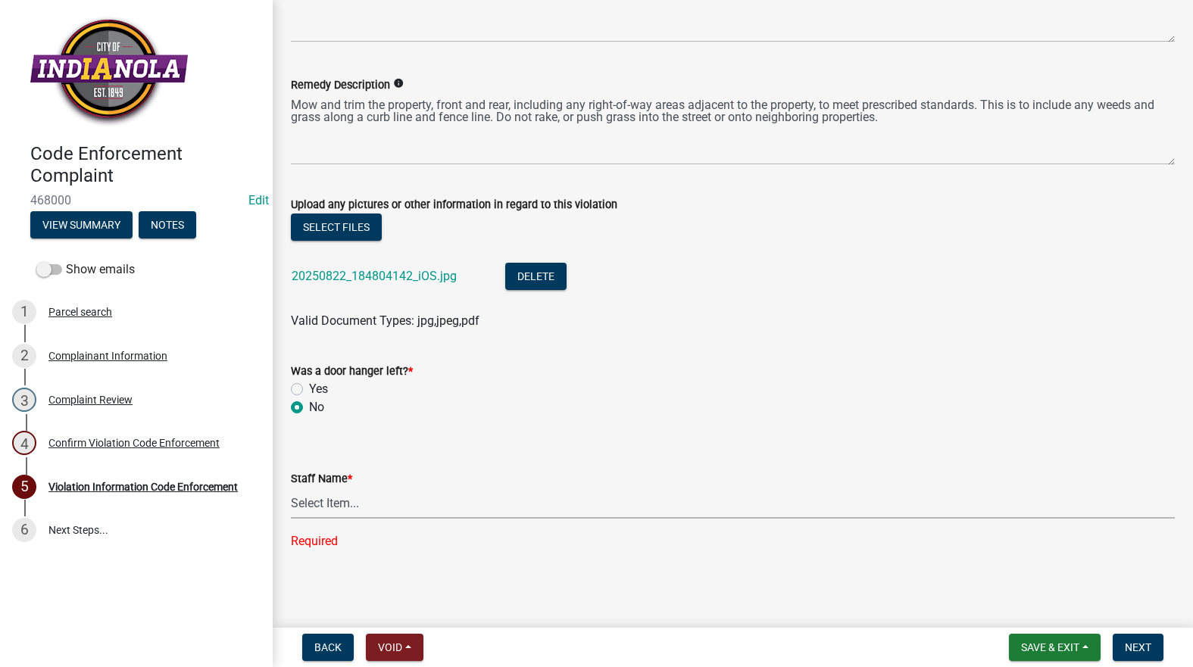
click at [334, 516] on select "Select Item... Mike Visser Kevin Michels Tim Little Other" at bounding box center [733, 503] width 884 height 31
click at [291, 518] on select "Select Item... Mike Visser Kevin Michels Tim Little Other" at bounding box center [733, 503] width 884 height 31
select select "634d5426-b8b3-48ee-aa1e-d523f7499186"
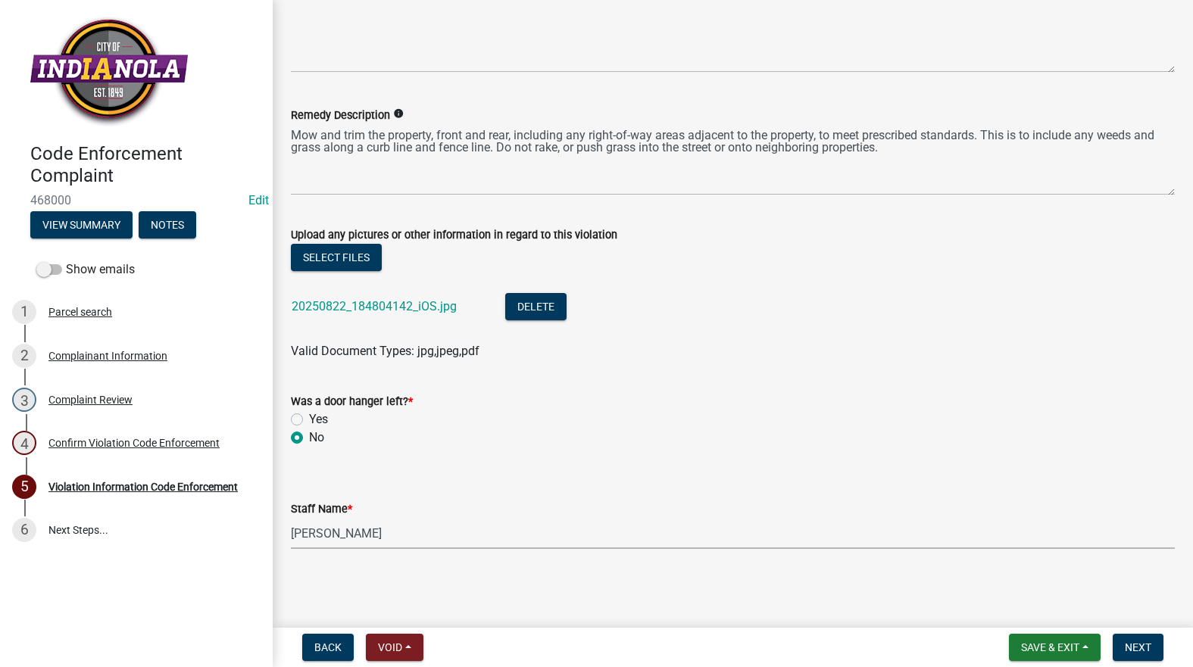
scroll to position [828, 0]
click at [1141, 639] on button "Next" at bounding box center [1137, 647] width 51 height 27
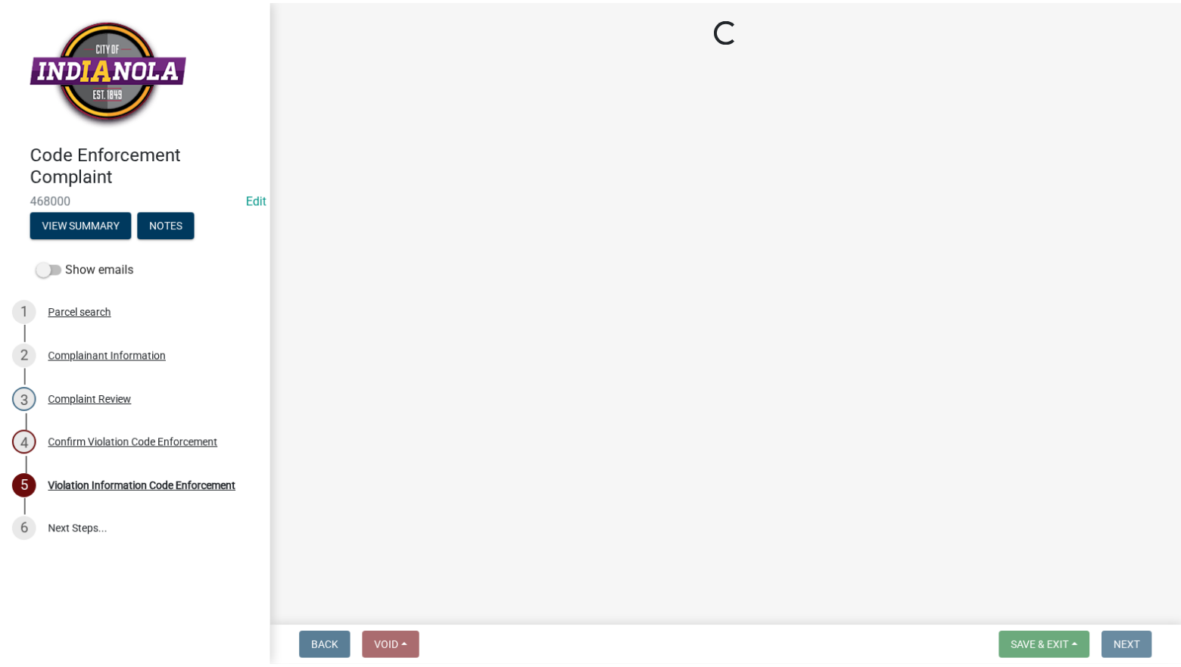
scroll to position [0, 0]
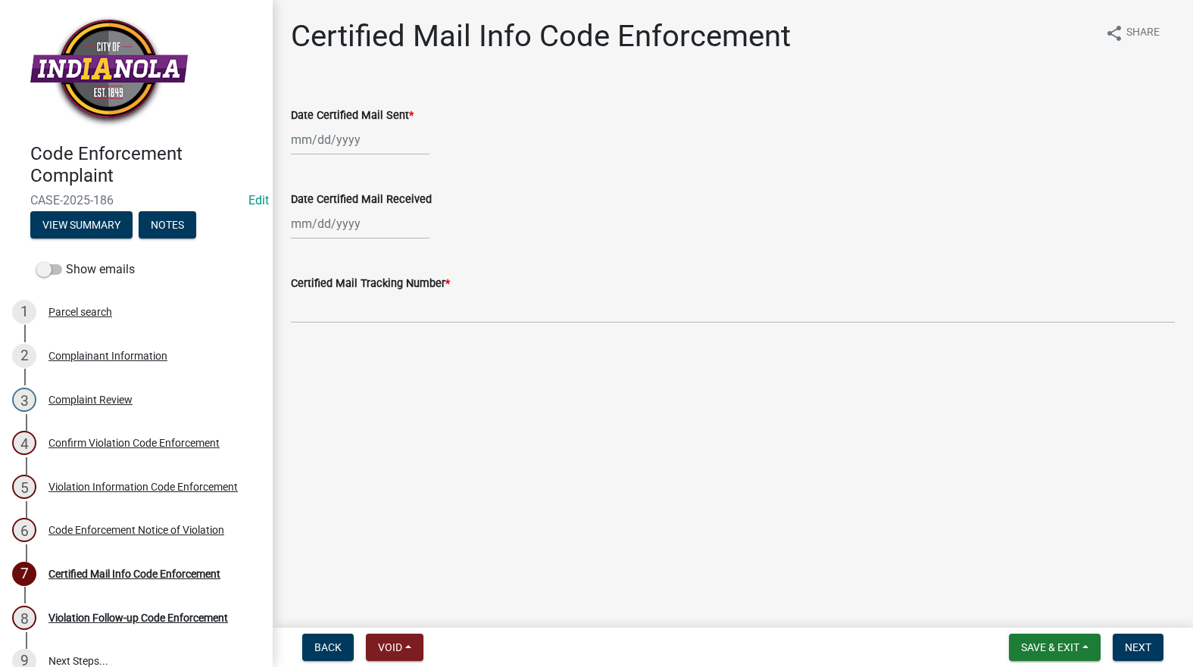
click at [319, 150] on div at bounding box center [360, 139] width 139 height 31
select select "8"
select select "2025"
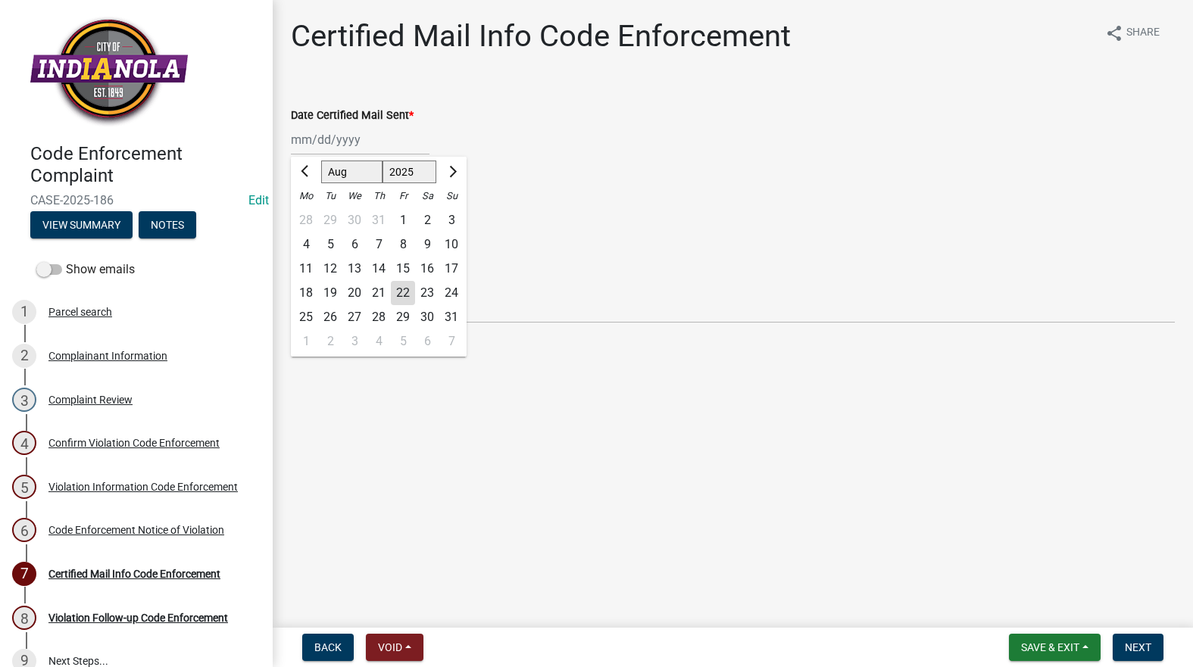
click at [396, 295] on div "22" at bounding box center [403, 293] width 24 height 24
type input "[DATE]"
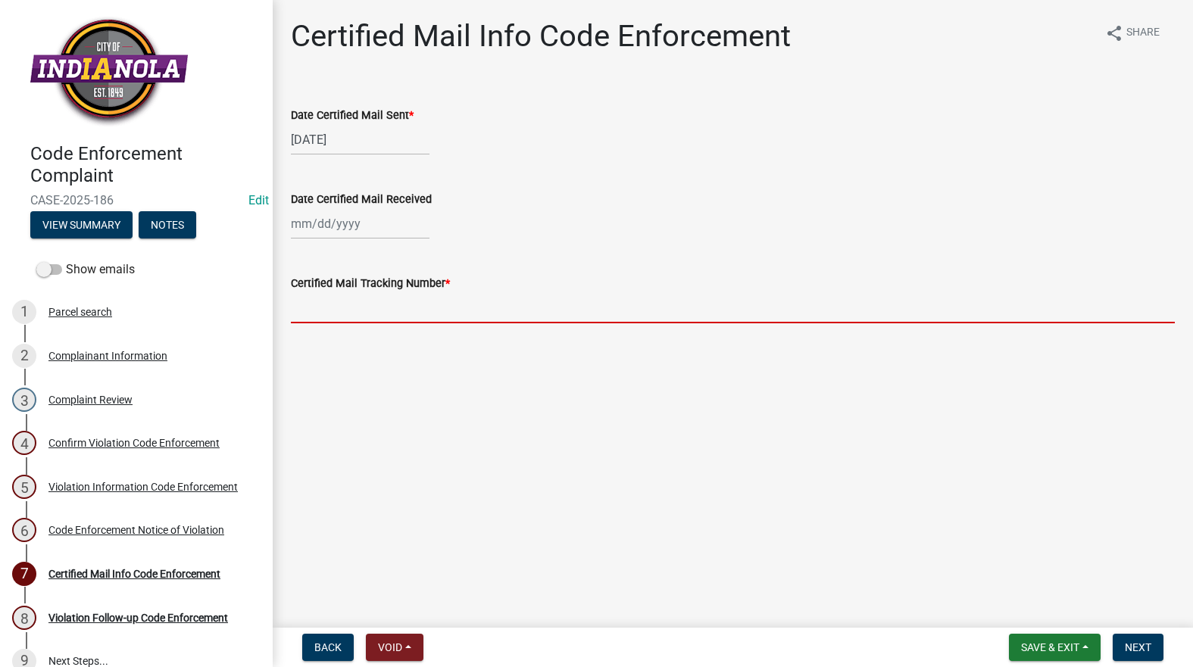
click at [397, 307] on input "Certified Mail Tracking Number *" at bounding box center [733, 307] width 884 height 31
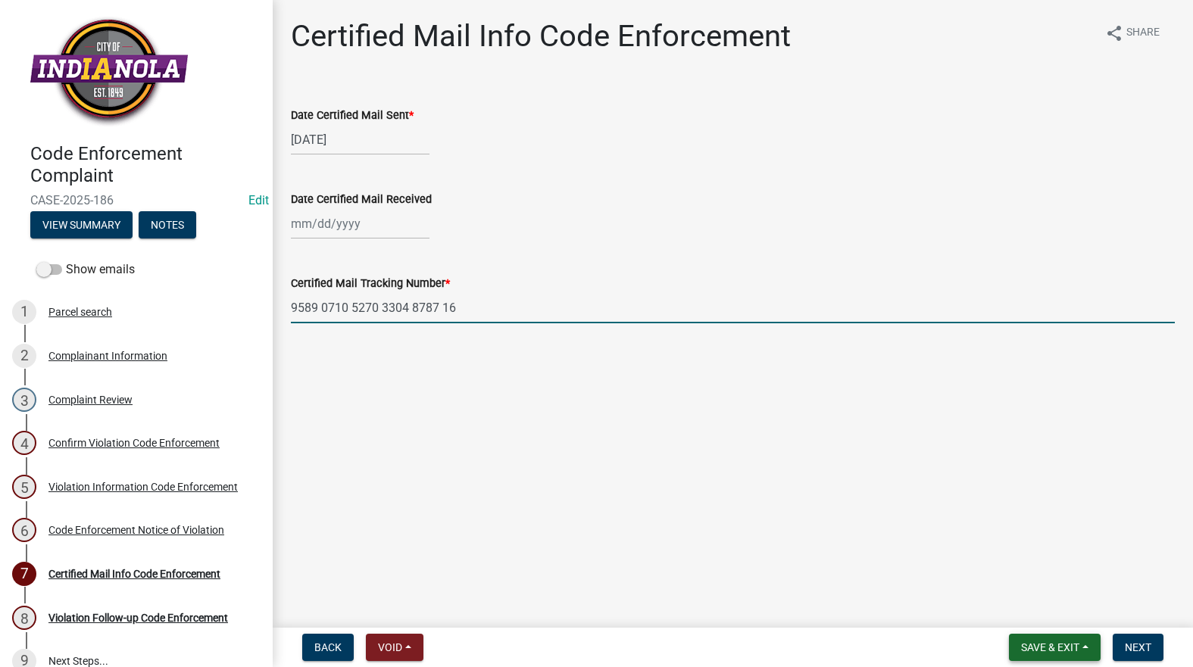
type input "9589 0710 5270 3304 8787 16"
click at [1034, 641] on span "Save & Exit" at bounding box center [1050, 647] width 58 height 12
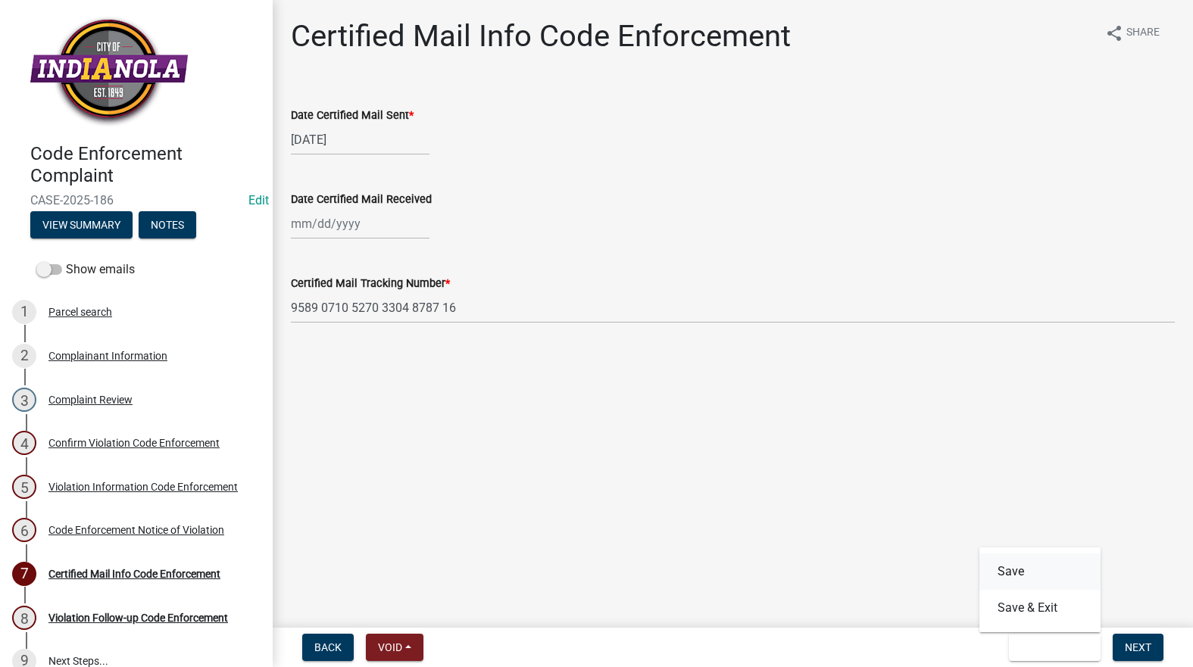
click at [1020, 578] on button "Save" at bounding box center [1039, 572] width 121 height 36
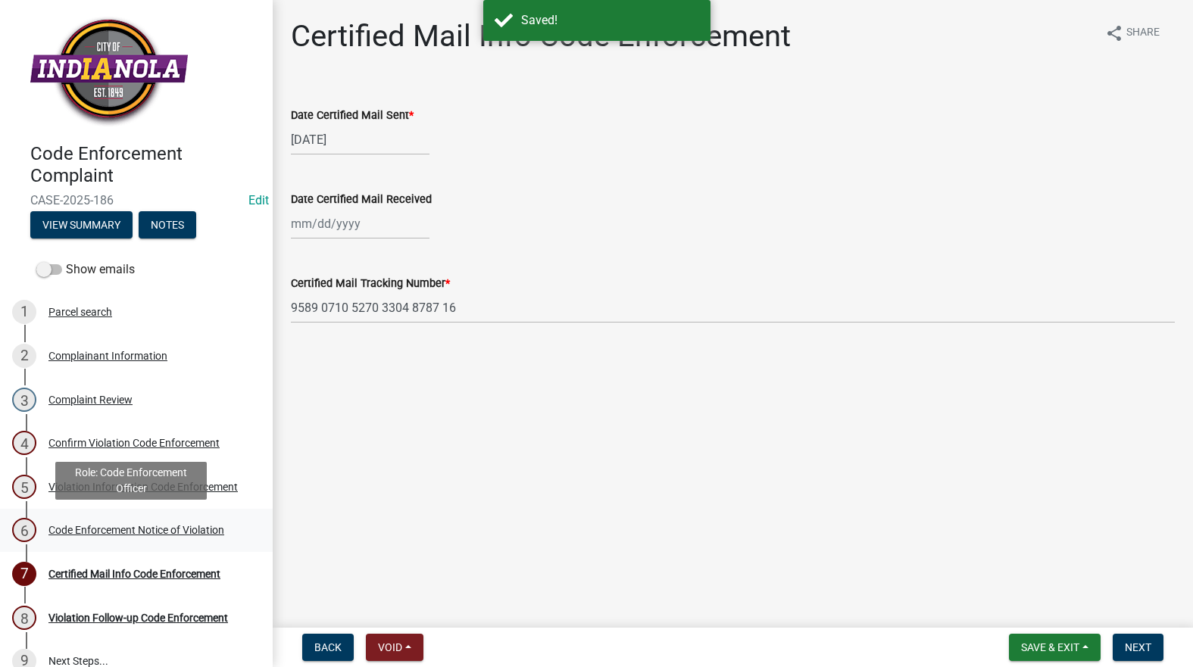
click at [120, 528] on div "Code Enforcement Notice of Violation" at bounding box center [136, 530] width 176 height 11
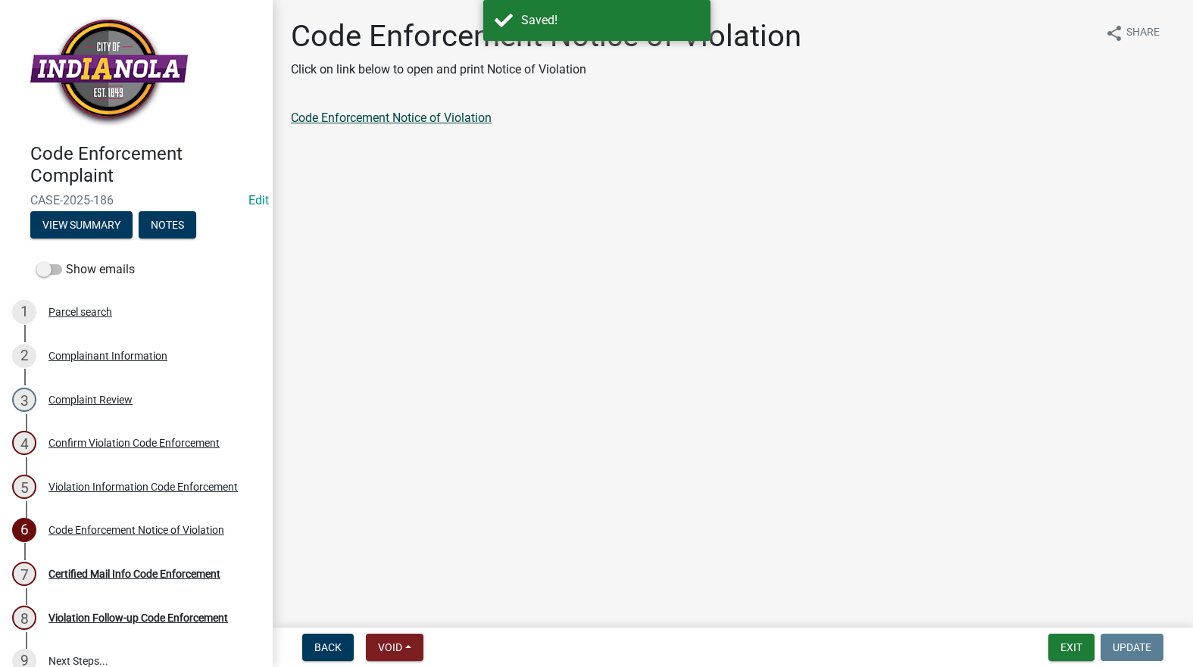
click at [357, 114] on link "Code Enforcement Notice of Violation" at bounding box center [391, 118] width 201 height 14
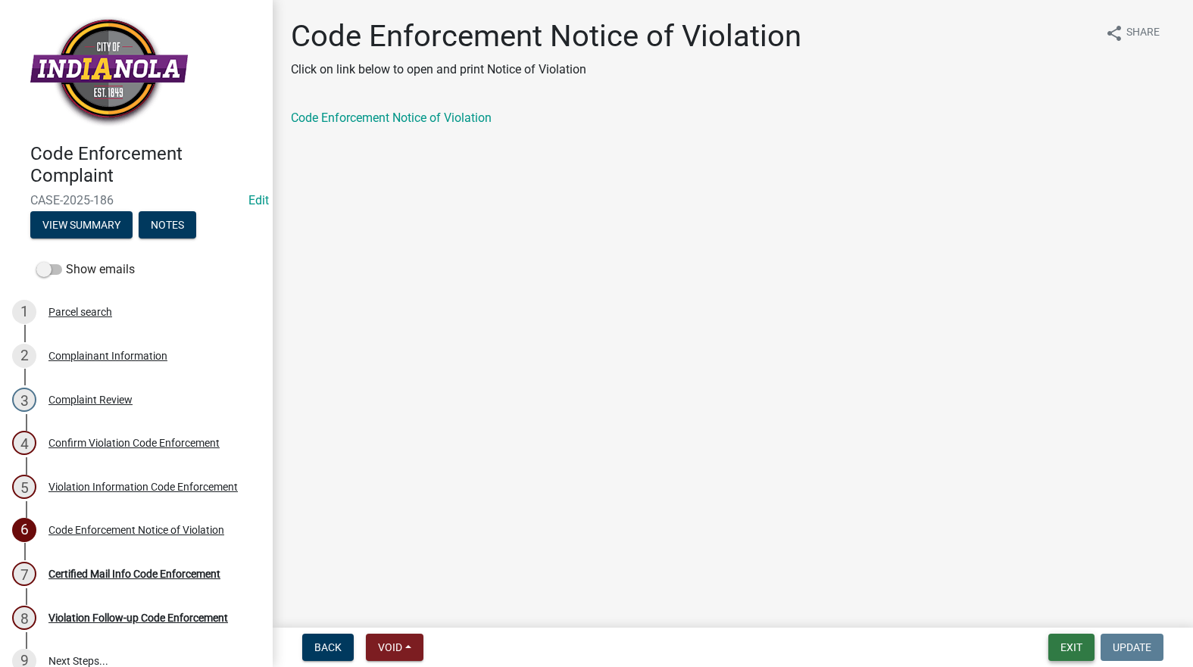
click at [1075, 650] on button "Exit" at bounding box center [1071, 647] width 46 height 27
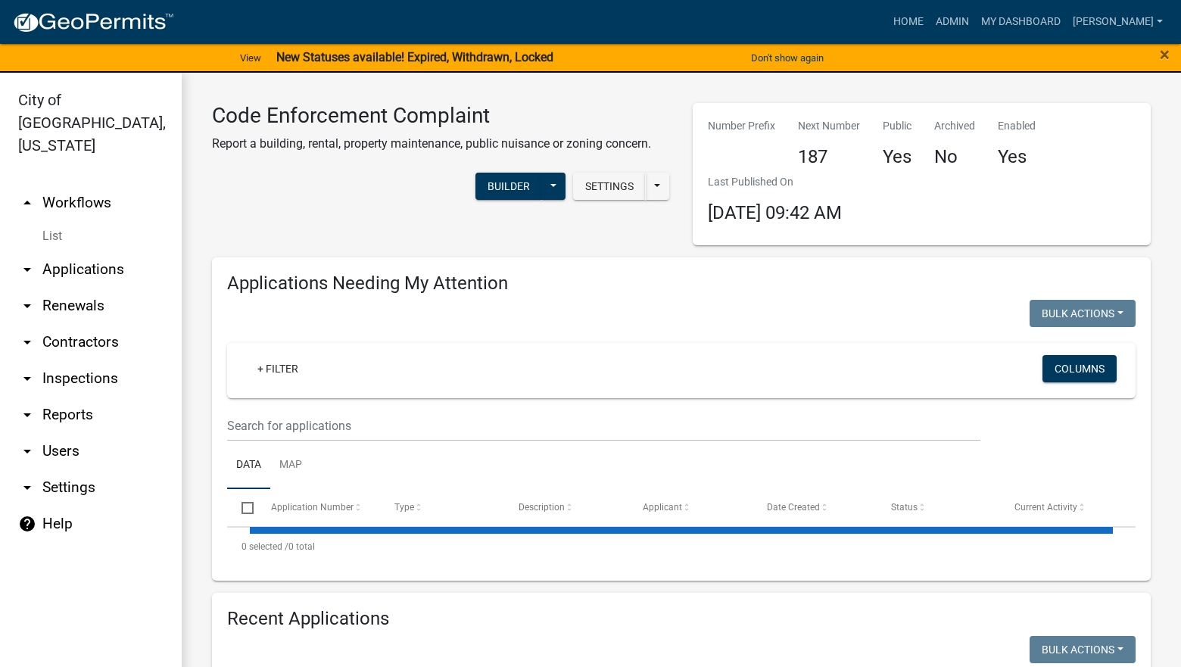
select select "3: 100"
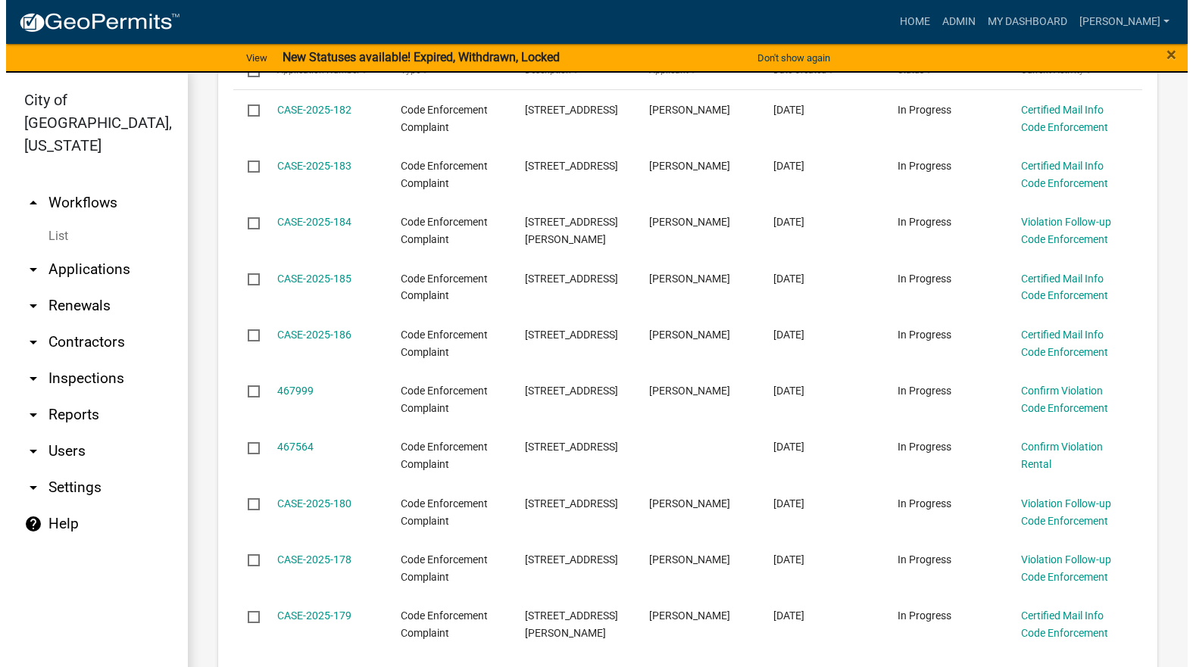
scroll to position [454, 0]
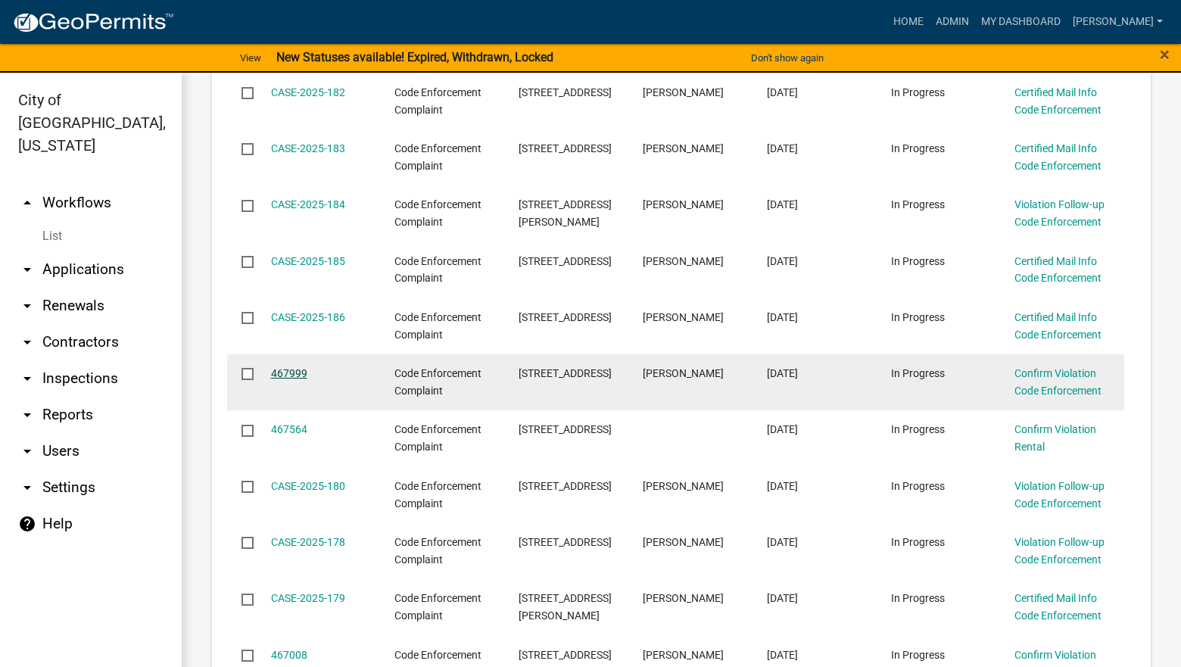
click at [293, 368] on link "467999" at bounding box center [289, 373] width 36 height 12
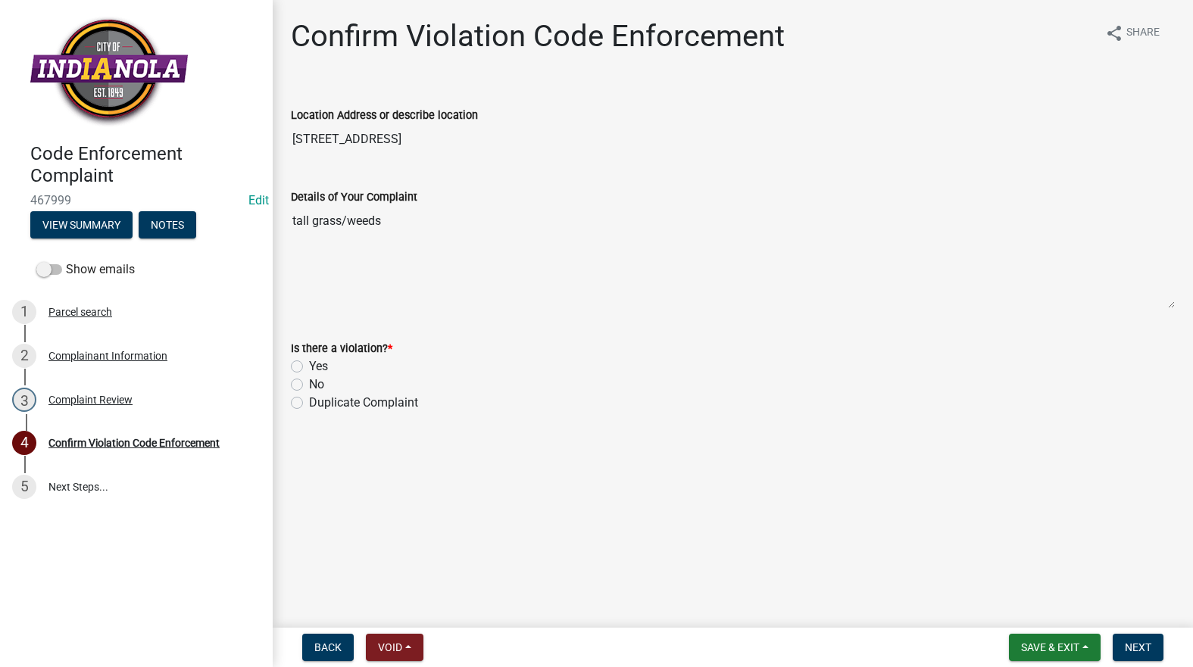
click at [309, 366] on label "Yes" at bounding box center [318, 366] width 19 height 18
click at [309, 366] on input "Yes" at bounding box center [314, 362] width 10 height 10
radio input "true"
drag, startPoint x: 1139, startPoint y: 650, endPoint x: 1131, endPoint y: 660, distance: 13.0
click at [1139, 648] on span "Next" at bounding box center [1138, 647] width 27 height 12
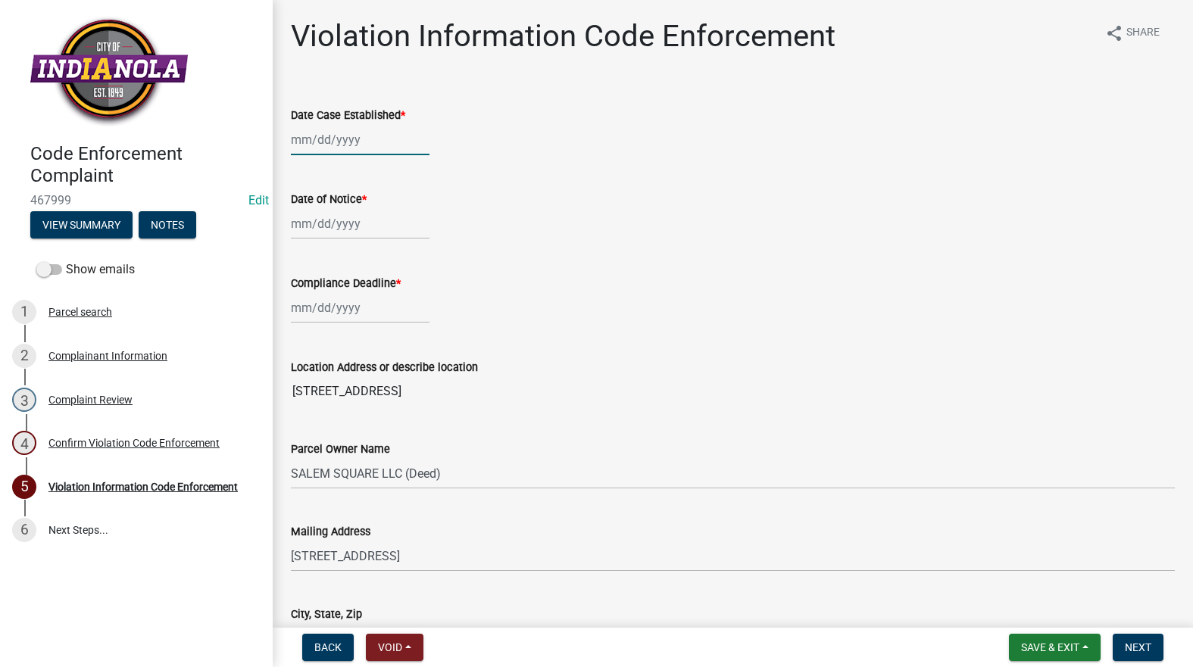
click at [388, 136] on div at bounding box center [360, 139] width 139 height 31
select select "8"
select select "2025"
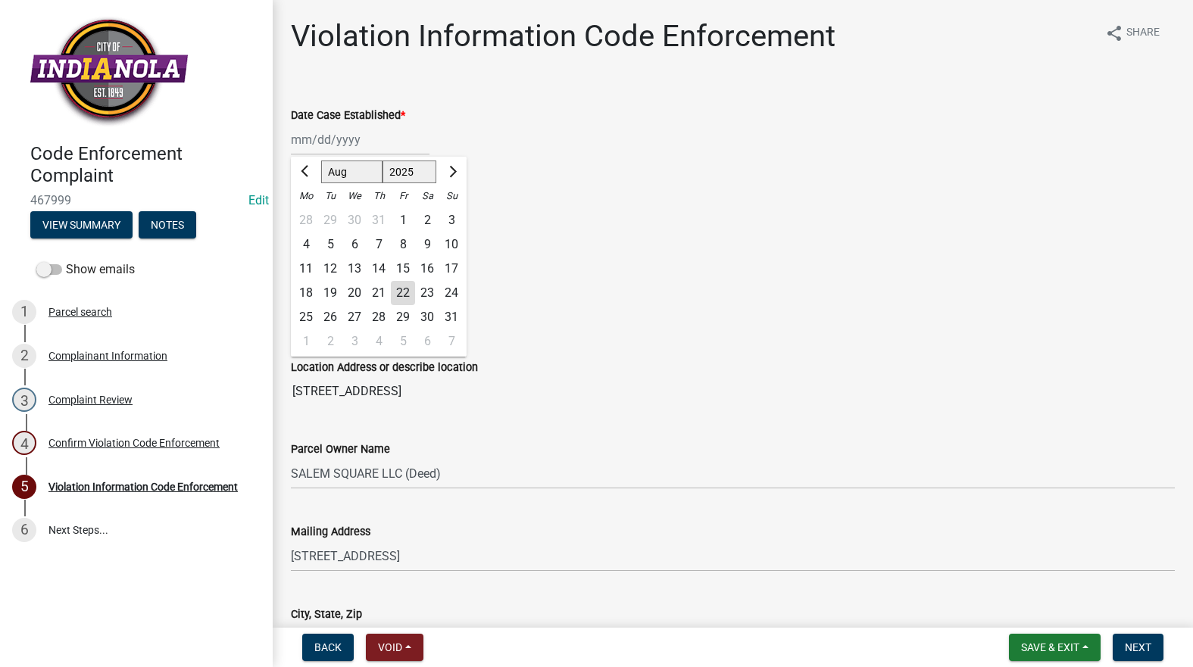
click at [309, 314] on div "25" at bounding box center [306, 317] width 24 height 24
type input "08/25/2025"
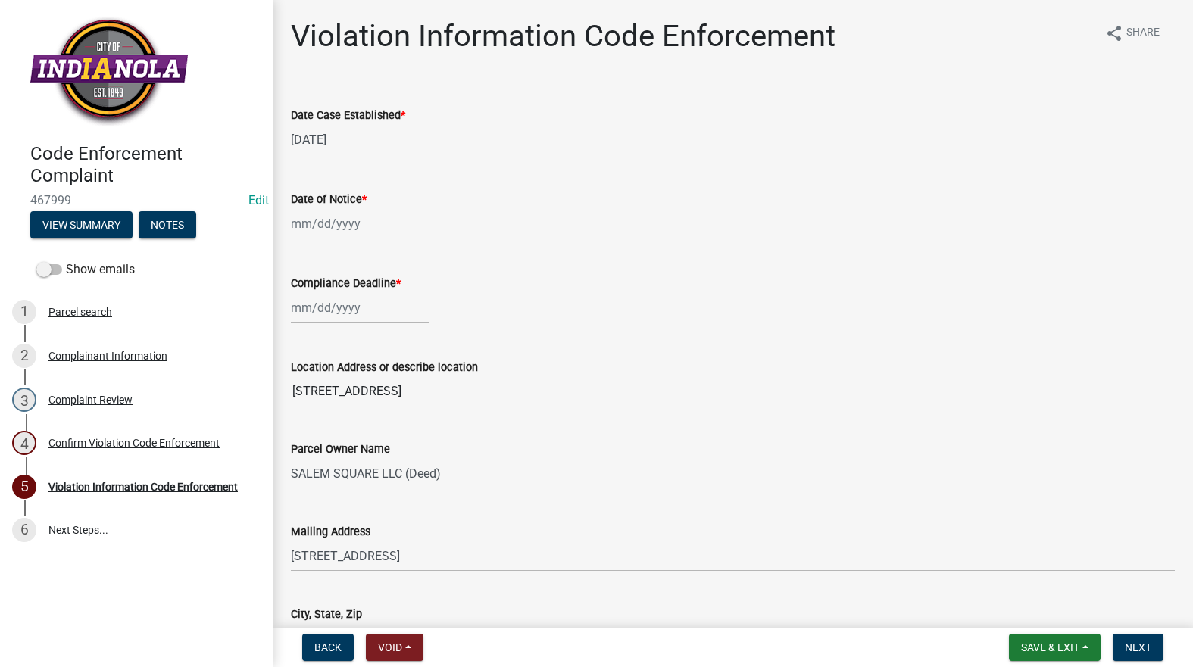
select select "8"
select select "2025"
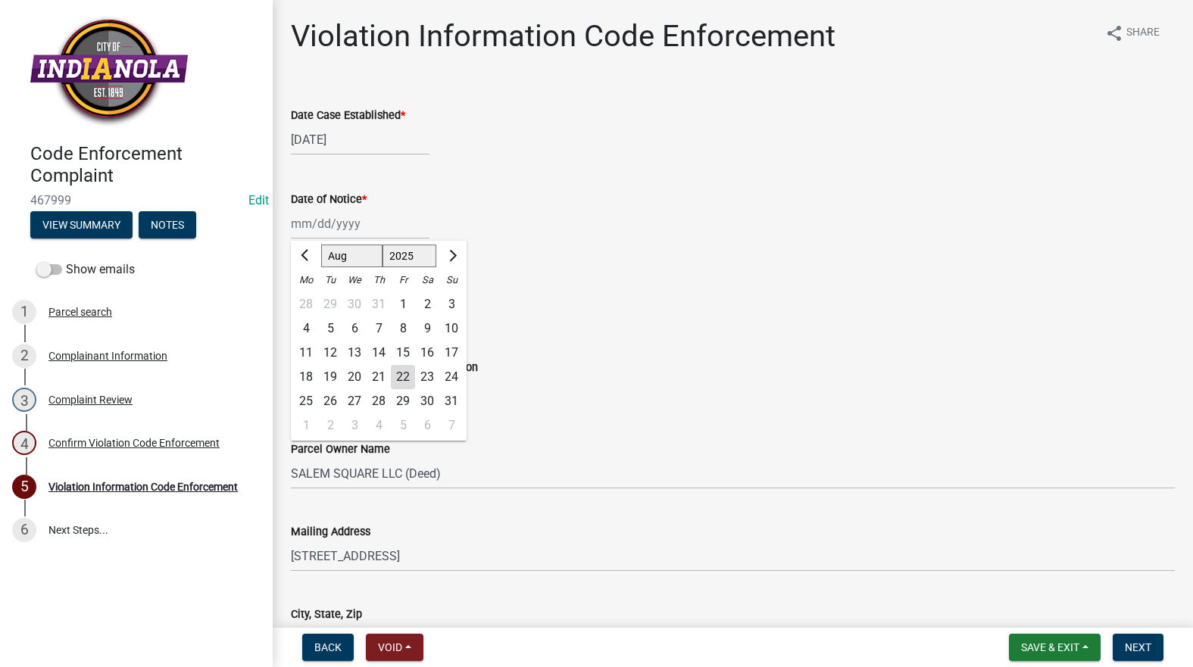
click at [338, 219] on div "Jan Feb Mar Apr May Jun Jul Aug Sep Oct Nov Dec 1525 1526 1527 1528 1529 1530 1…" at bounding box center [360, 223] width 139 height 31
click at [307, 401] on div "25" at bounding box center [306, 401] width 24 height 24
type input "08/25/2025"
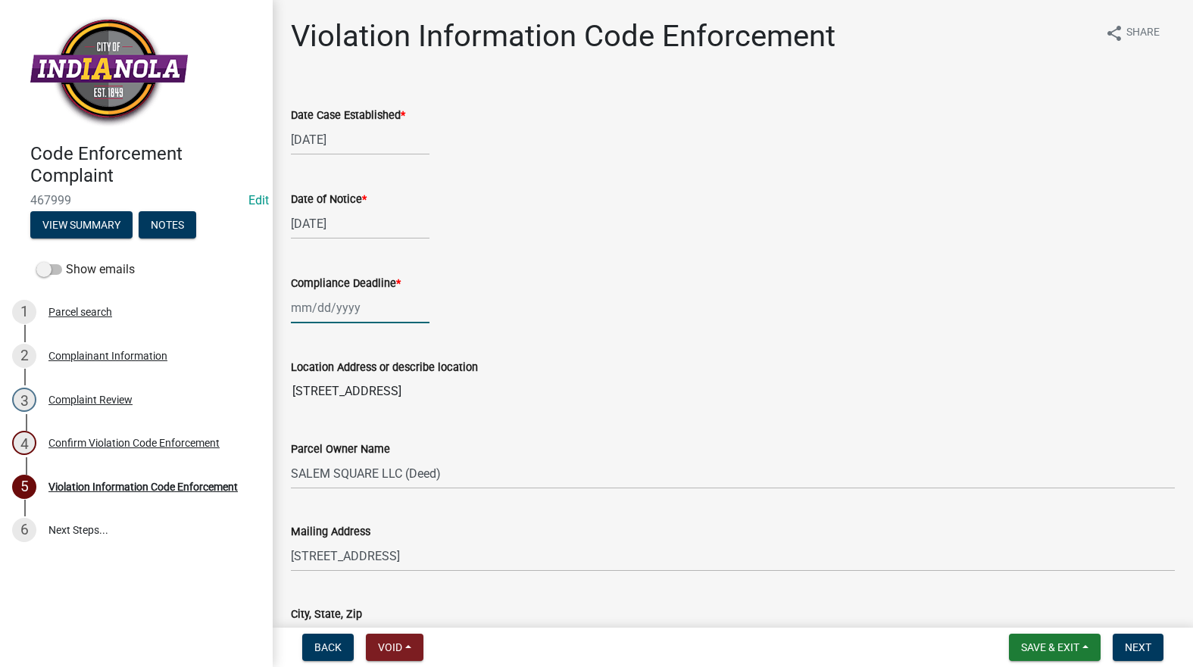
click at [321, 312] on div at bounding box center [360, 307] width 139 height 31
select select "8"
select select "2025"
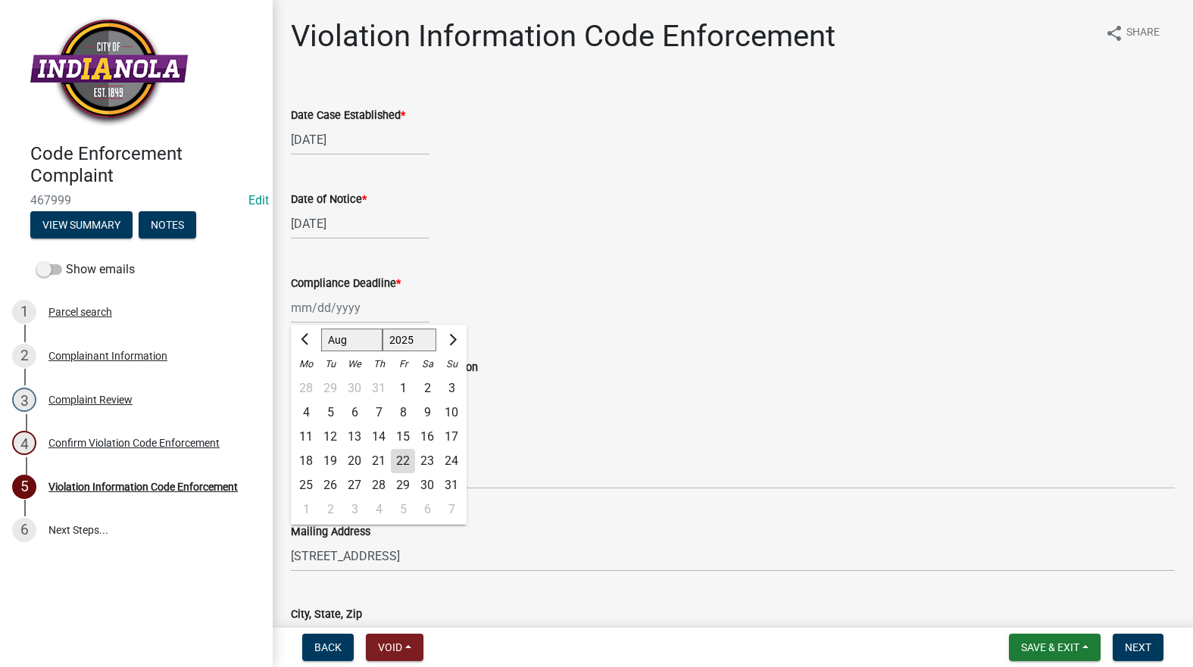
click at [307, 483] on div "25" at bounding box center [306, 485] width 24 height 24
type input "08/25/2025"
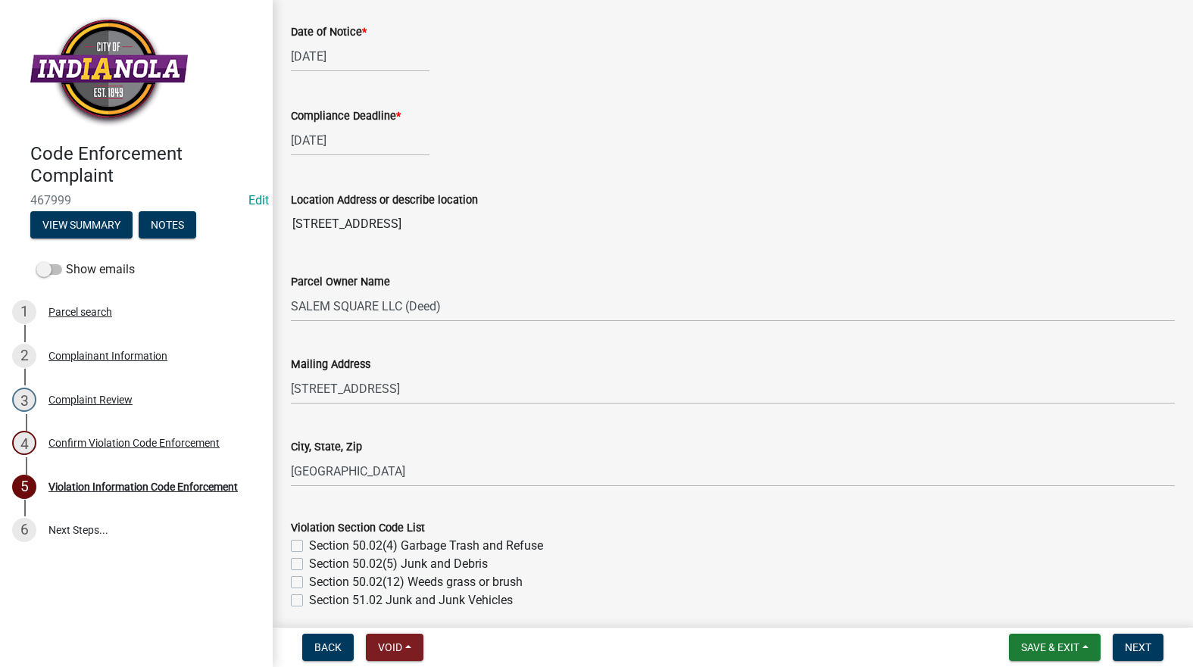
scroll to position [454, 0]
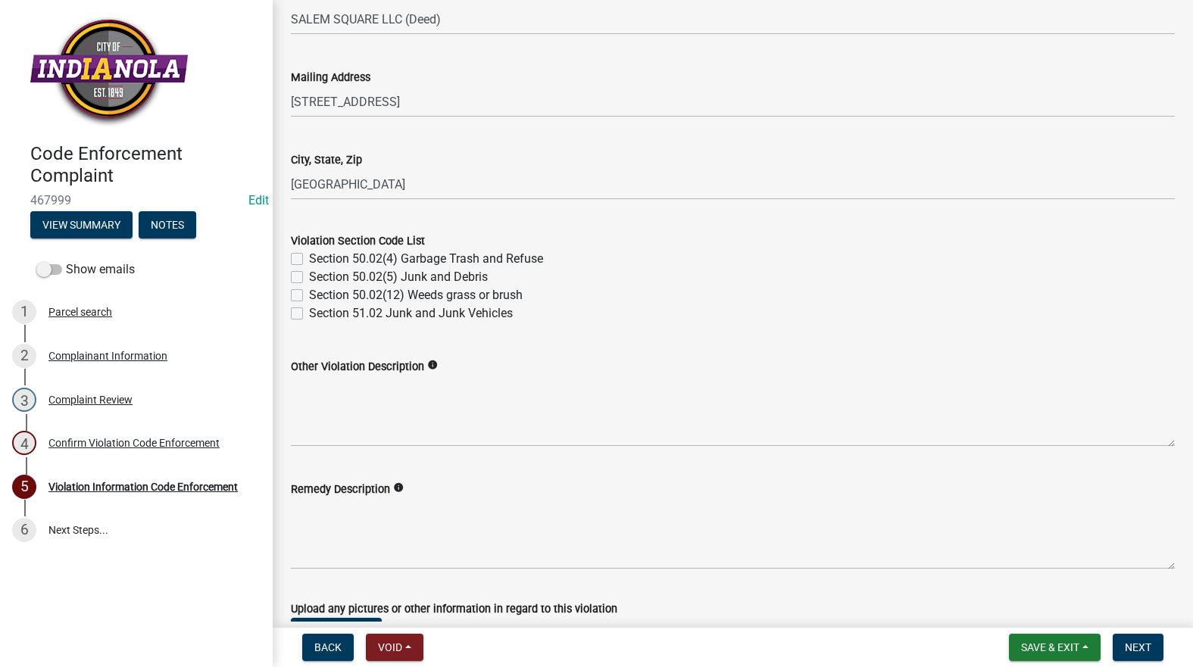
click at [309, 292] on label "Section 50.02(12) Weeds grass or brush" at bounding box center [416, 295] width 214 height 18
click at [309, 292] on input "Section 50.02(12) Weeds grass or brush" at bounding box center [314, 291] width 10 height 10
checkbox input "true"
checkbox input "false"
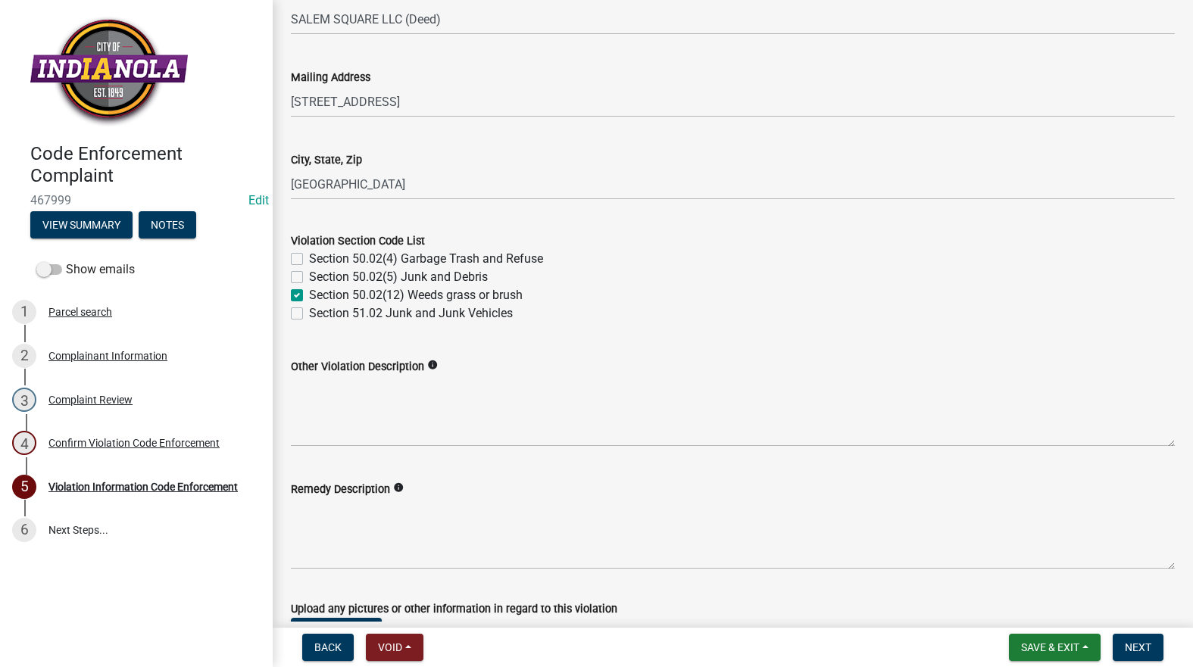
checkbox input "true"
checkbox input "false"
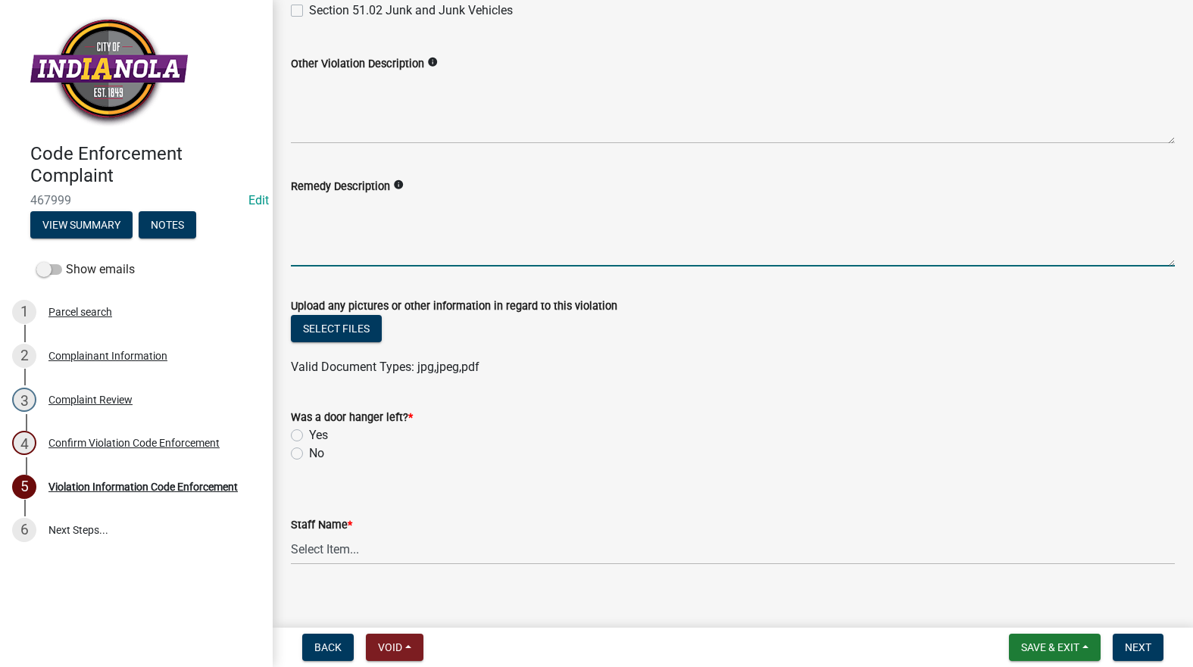
paste textarea "Mow and trim the property, front and rear, including any right-of-way areas adj…"
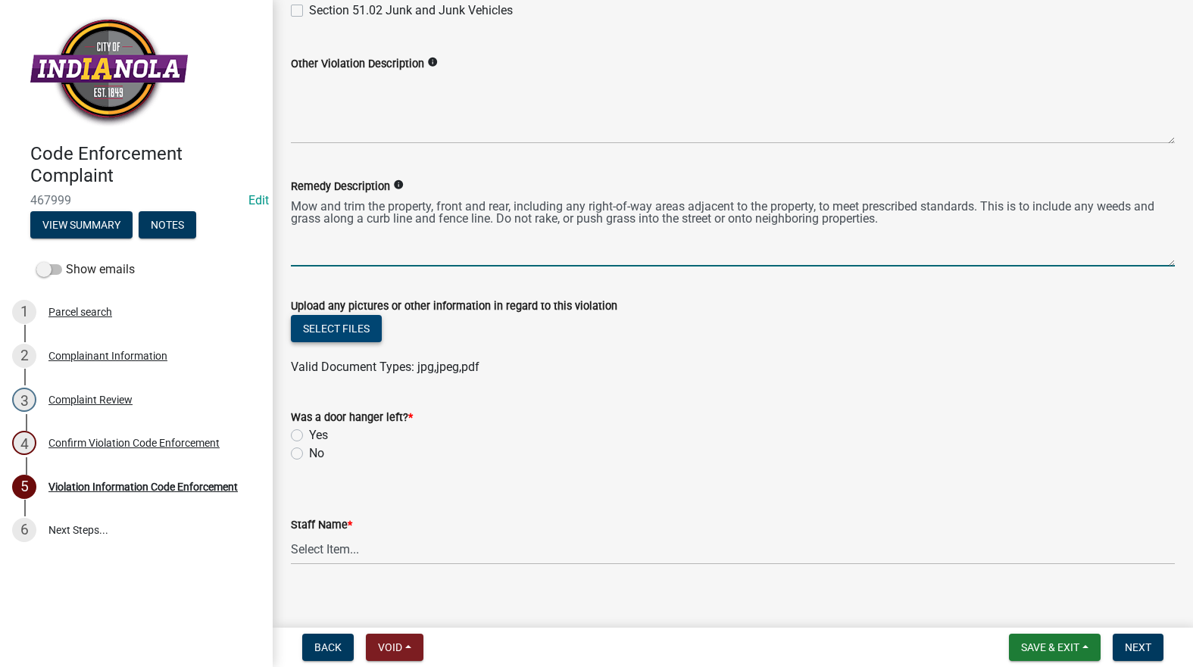
type textarea "Mow and trim the property, front and rear, including any right-of-way areas adj…"
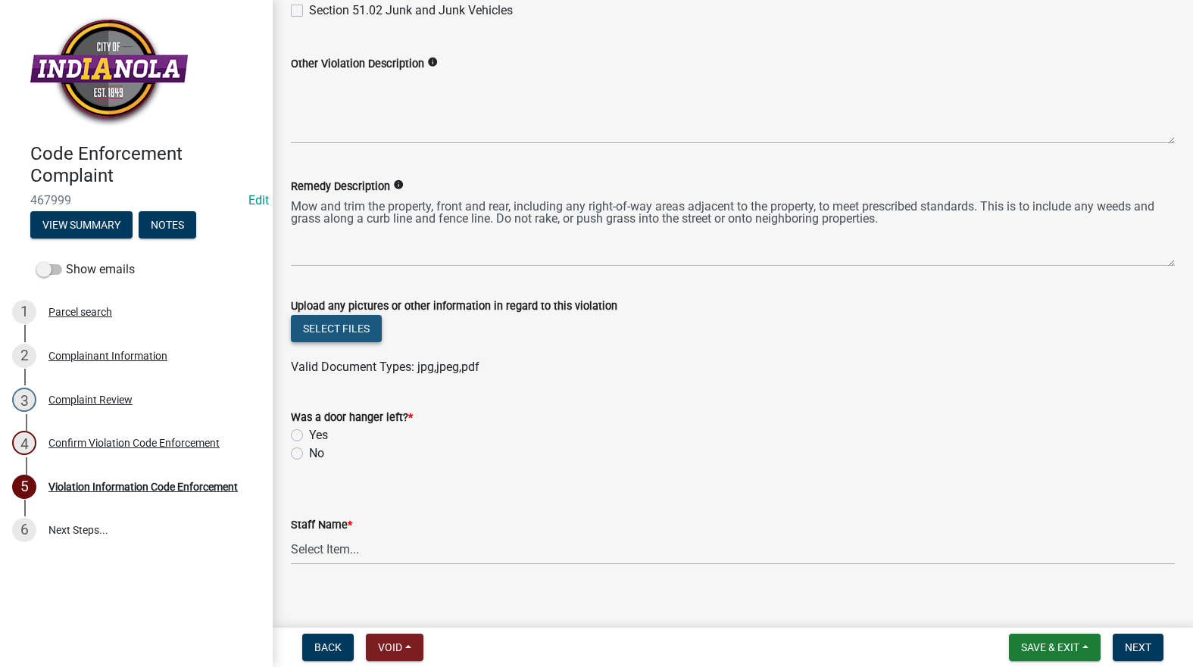
click at [318, 326] on button "Select files" at bounding box center [336, 328] width 91 height 27
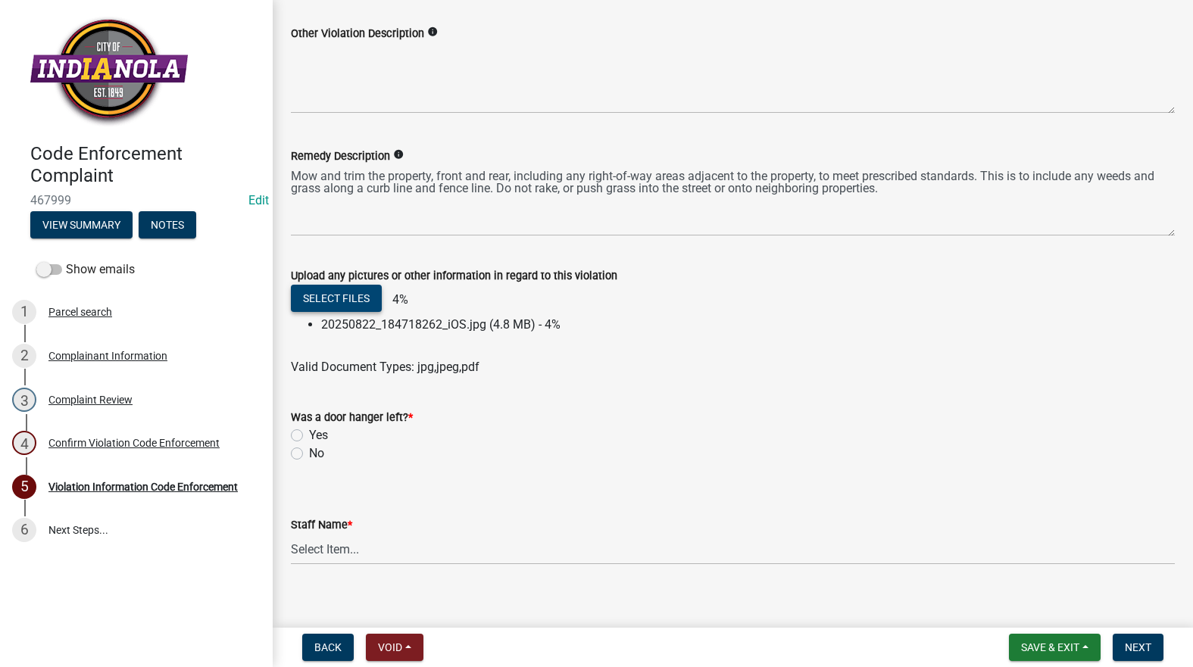
scroll to position [803, 0]
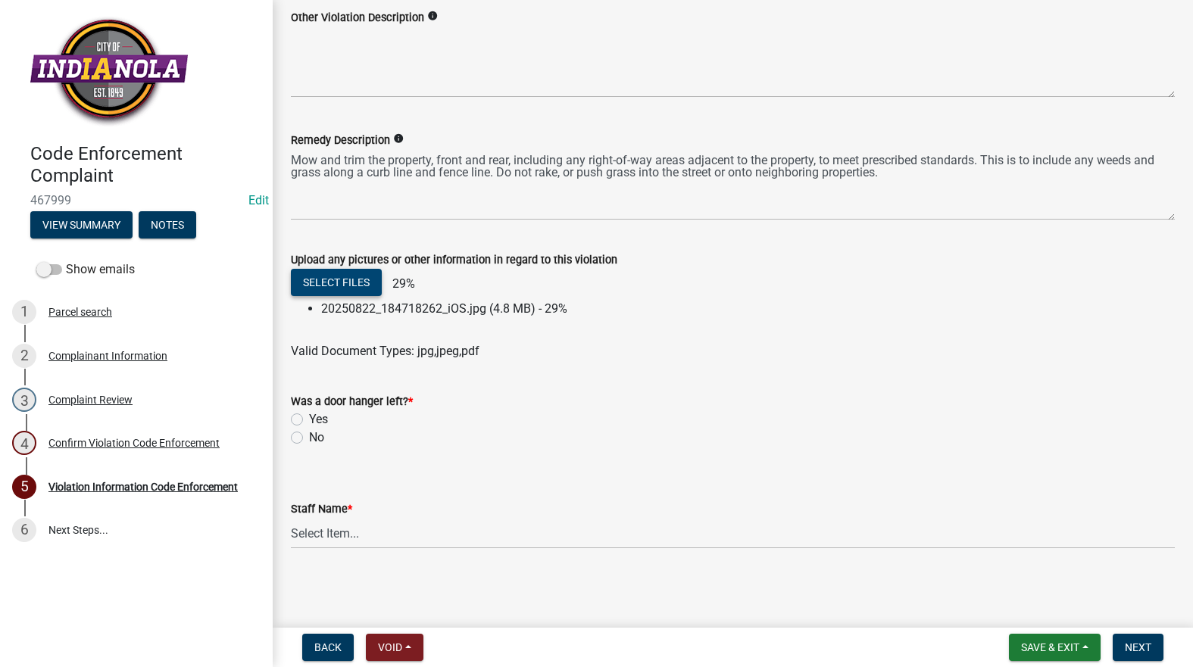
click at [342, 276] on button "Select files" at bounding box center [336, 282] width 91 height 27
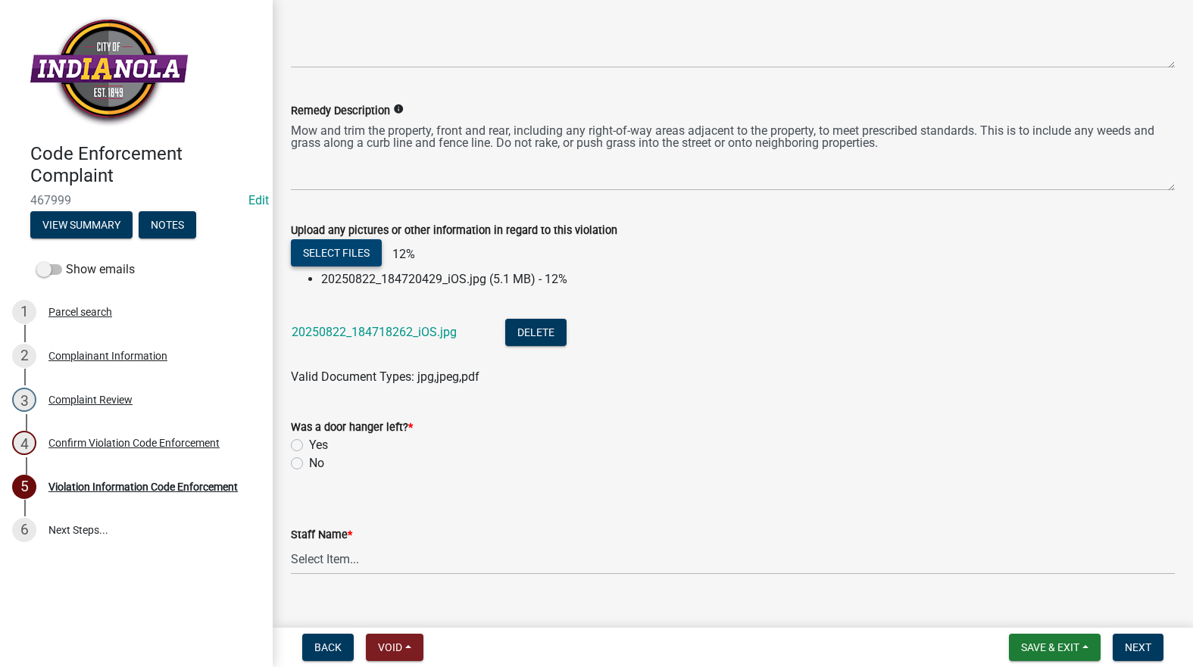
scroll to position [859, 0]
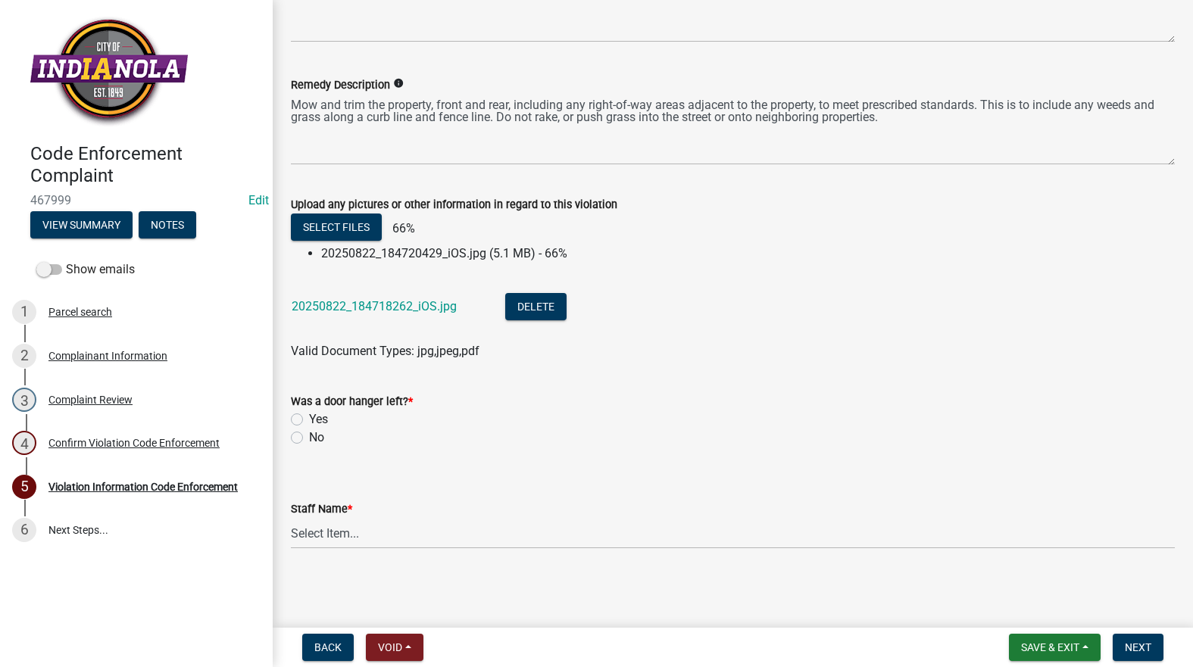
click at [309, 435] on label "No" at bounding box center [316, 438] width 15 height 18
click at [309, 435] on input "No" at bounding box center [314, 434] width 10 height 10
radio input "true"
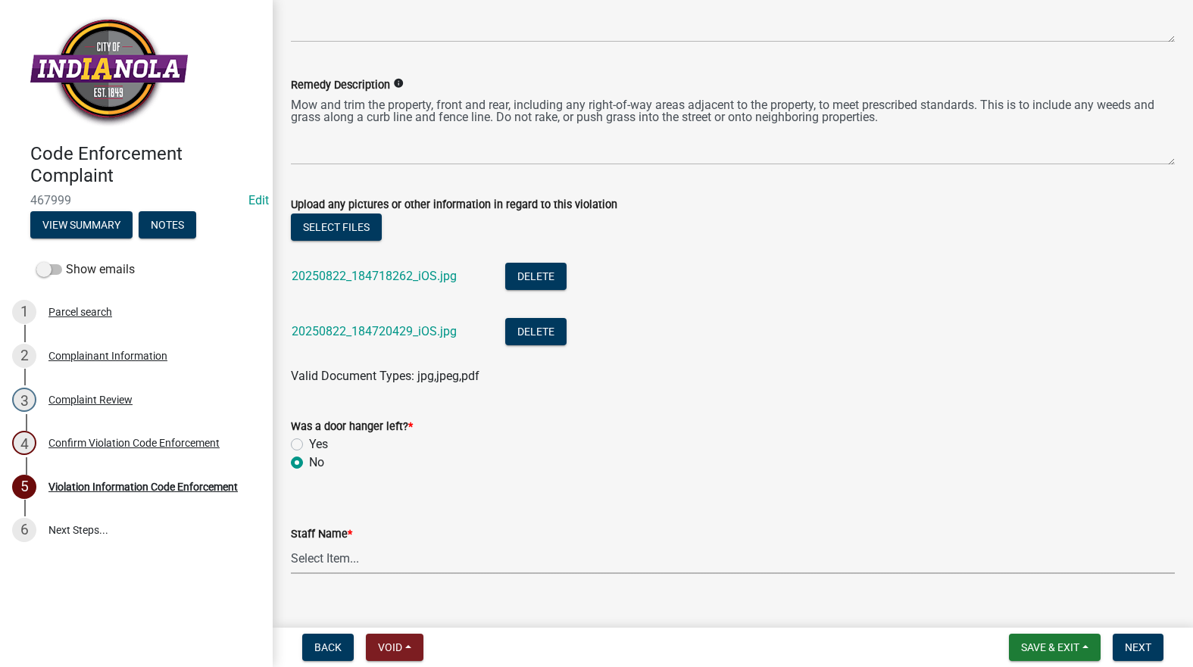
click at [379, 539] on div "Staff Name * Select Item... Mike Visser Kevin Michels Tim Little Other" at bounding box center [733, 549] width 884 height 49
click at [291, 543] on select "Select Item... Mike Visser Kevin Michels Tim Little Other" at bounding box center [733, 558] width 884 height 31
select select "634d5426-b8b3-48ee-aa1e-d523f7499186"
click at [1147, 638] on button "Next" at bounding box center [1137, 647] width 51 height 27
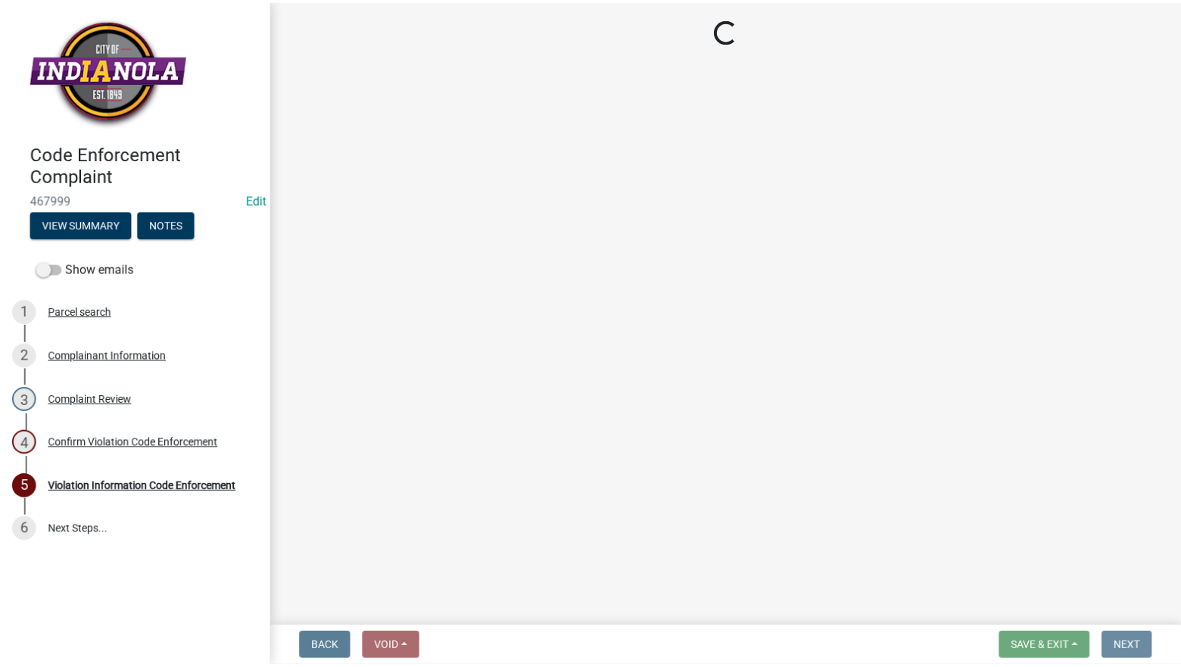
scroll to position [0, 0]
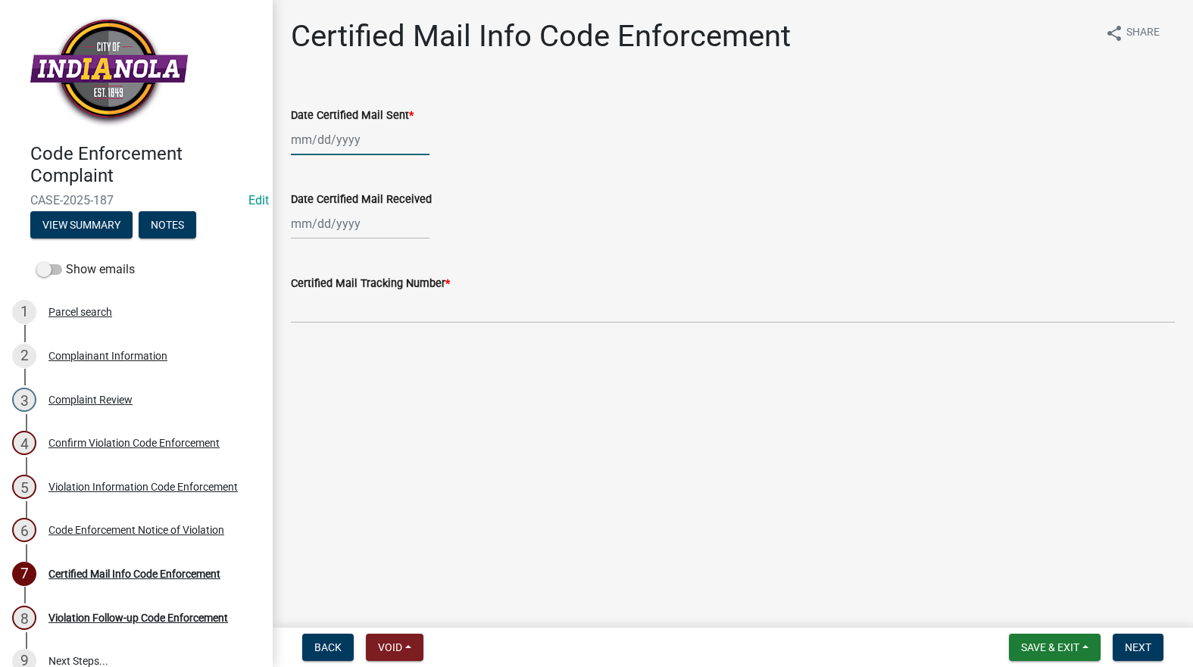
click at [346, 140] on div at bounding box center [360, 139] width 139 height 31
select select "8"
select select "2025"
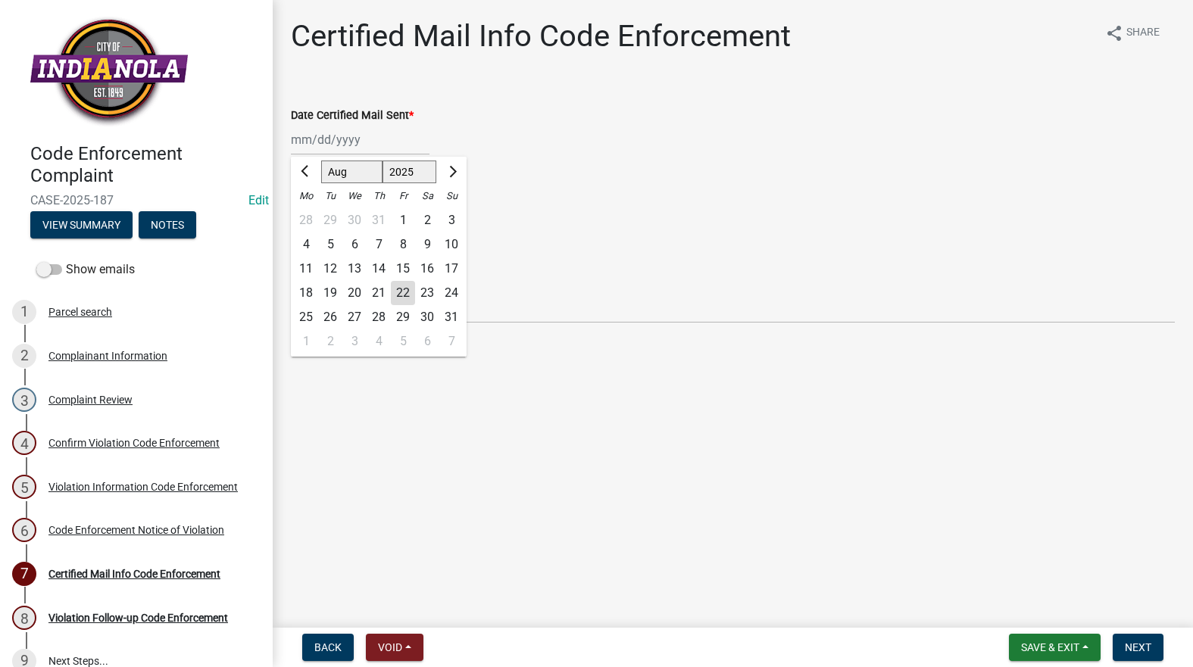
click at [404, 289] on div "22" at bounding box center [403, 293] width 24 height 24
type input "[DATE]"
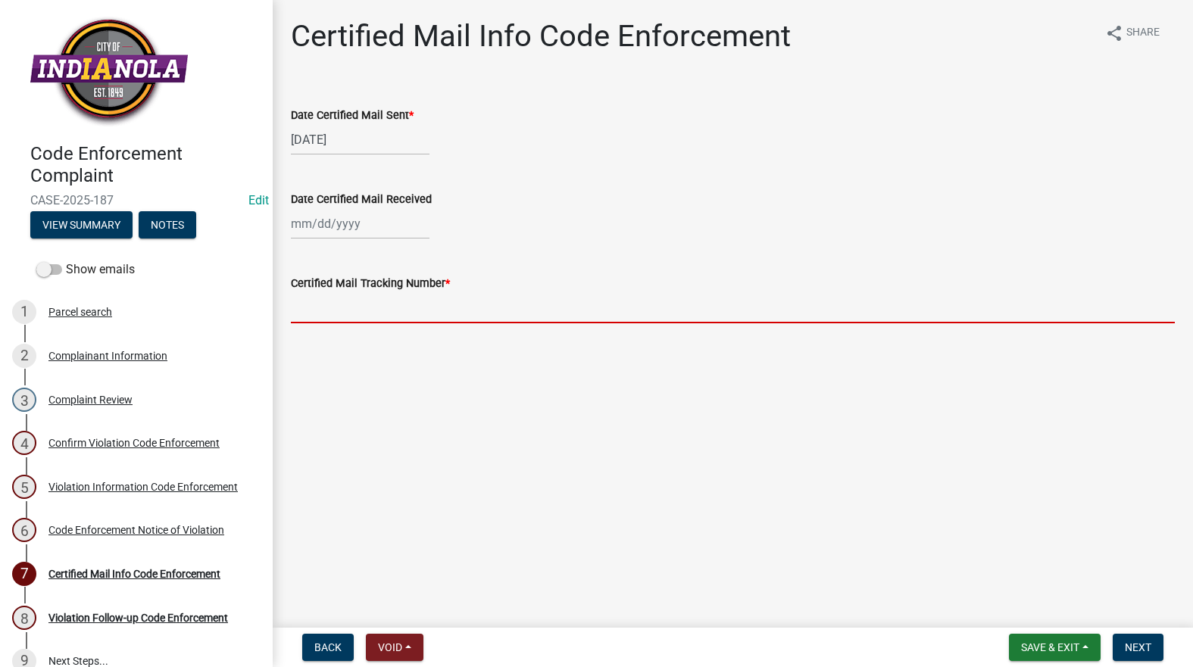
click at [403, 305] on input "Certified Mail Tracking Number *" at bounding box center [733, 307] width 884 height 31
click at [404, 314] on input "Certified Mail Tracking Number *" at bounding box center [733, 307] width 884 height 31
click at [394, 314] on input "Certified Mail Tracking Number *" at bounding box center [733, 307] width 884 height 31
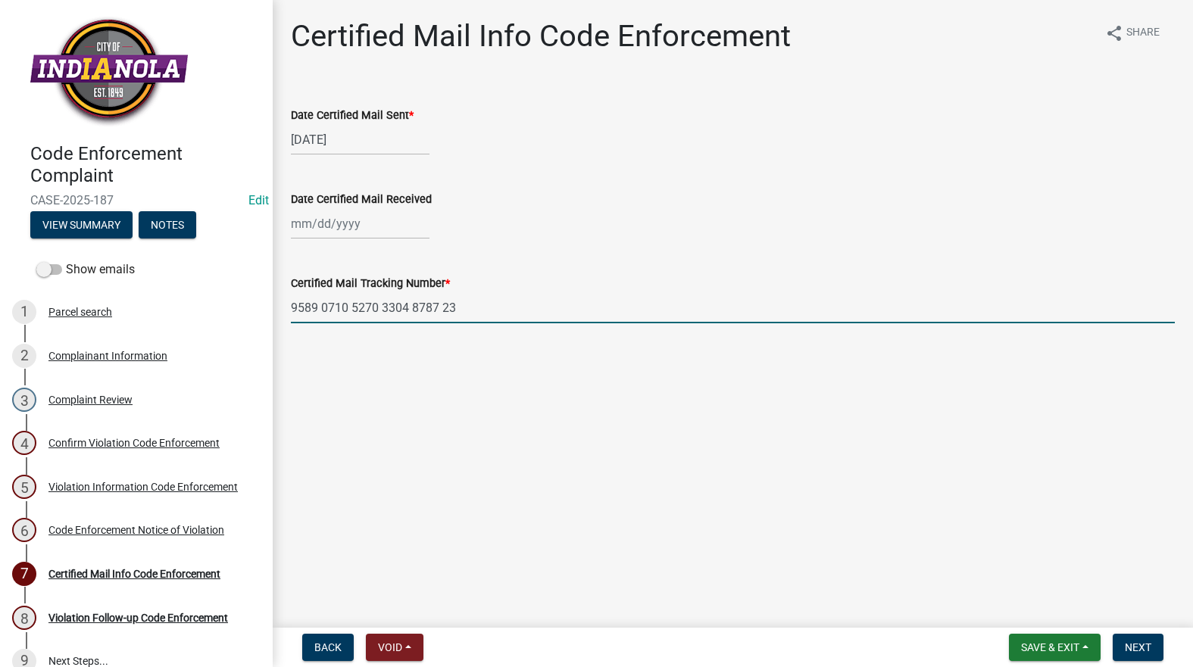
type input "9589 0710 5270 3304 8787 23"
click at [1053, 647] on span "Save & Exit" at bounding box center [1050, 647] width 58 height 12
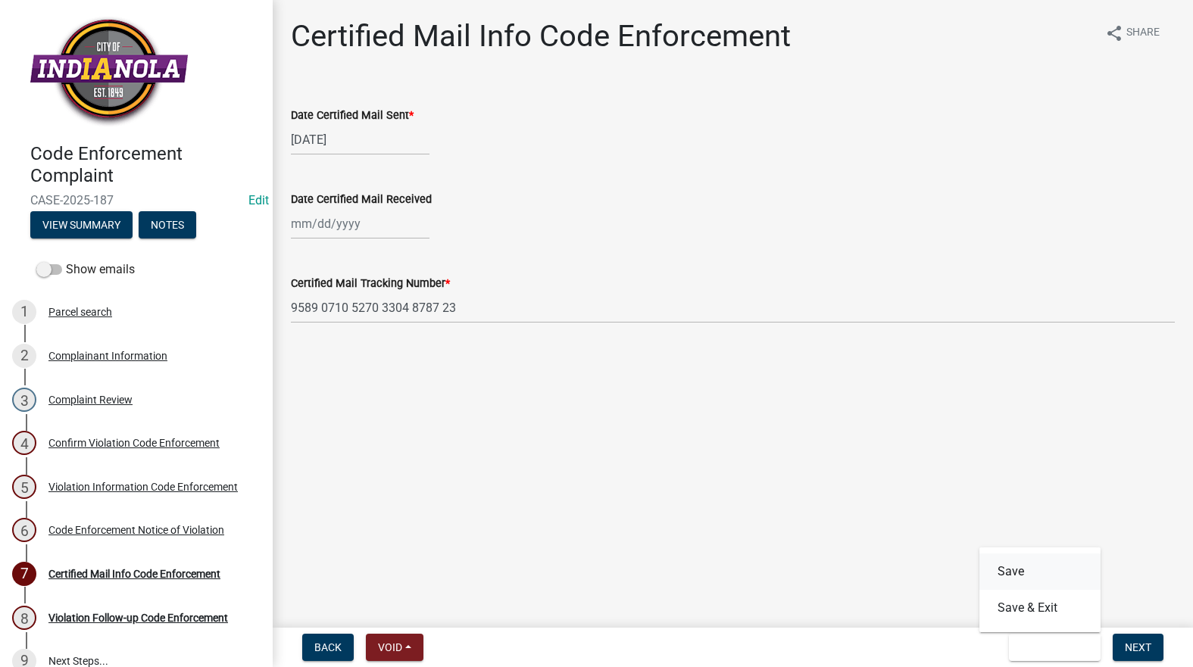
click at [1032, 572] on button "Save" at bounding box center [1039, 572] width 121 height 36
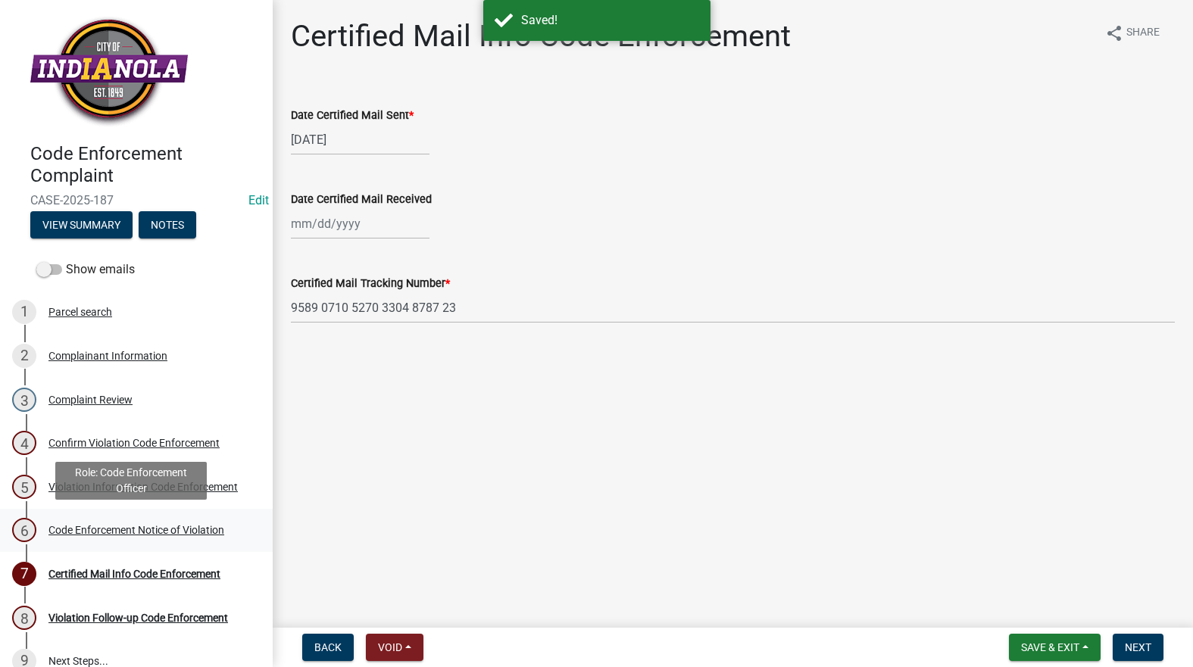
click at [77, 533] on div "Code Enforcement Notice of Violation" at bounding box center [136, 530] width 176 height 11
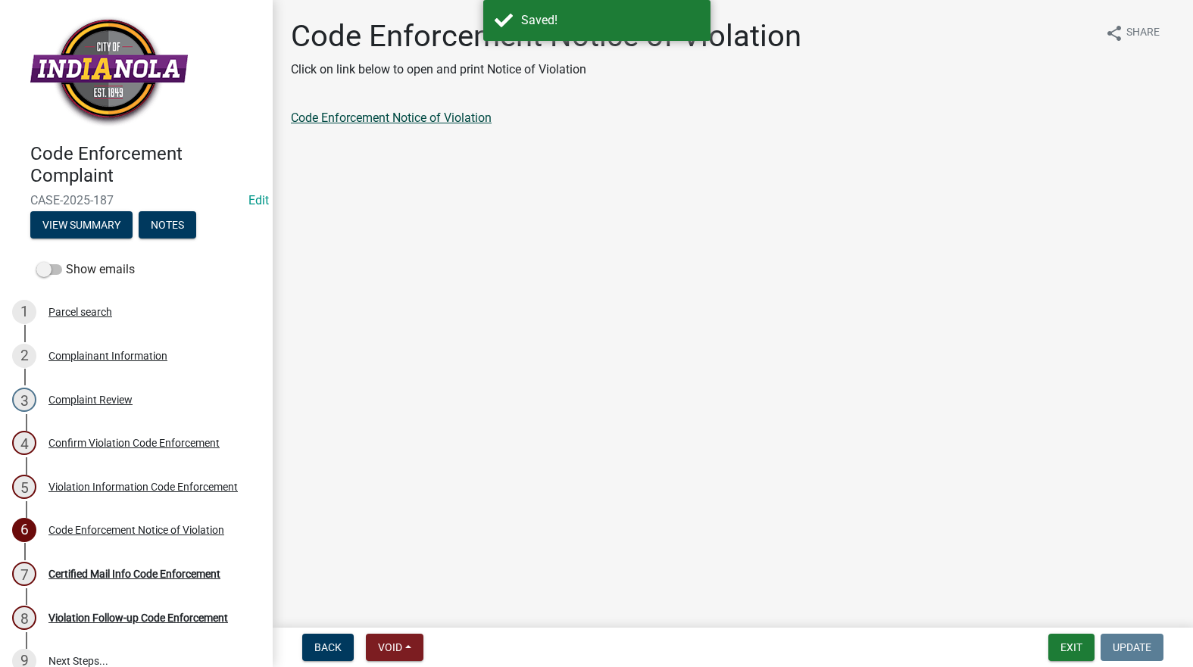
click at [374, 116] on link "Code Enforcement Notice of Violation" at bounding box center [391, 118] width 201 height 14
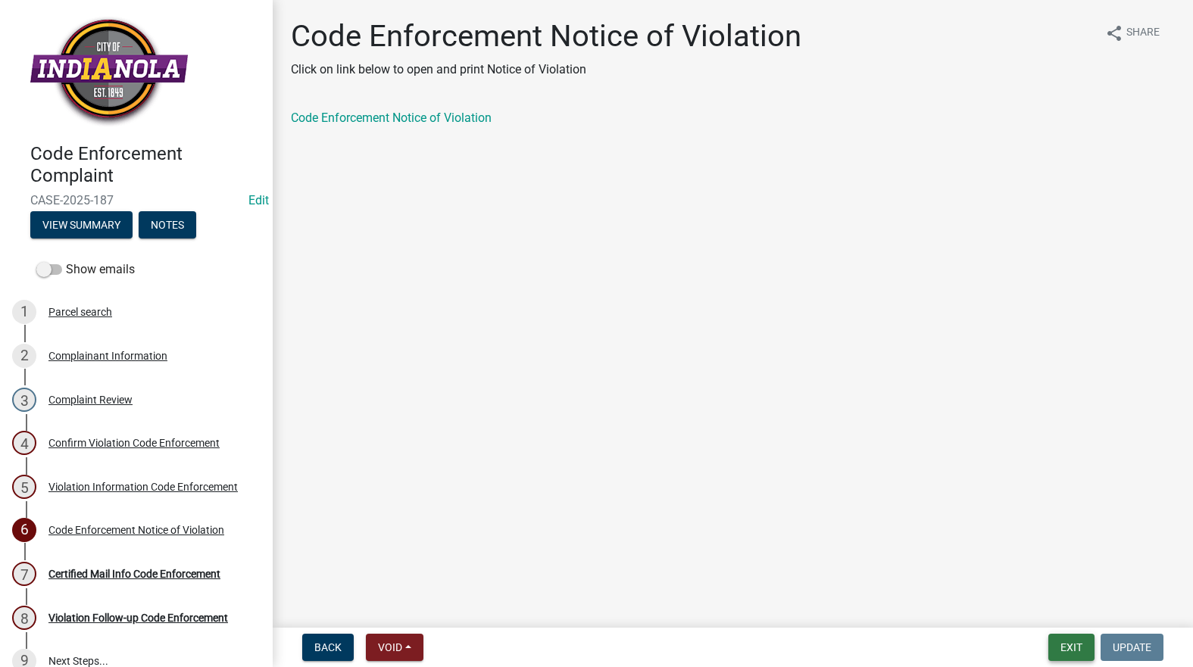
click at [1055, 646] on button "Exit" at bounding box center [1071, 647] width 46 height 27
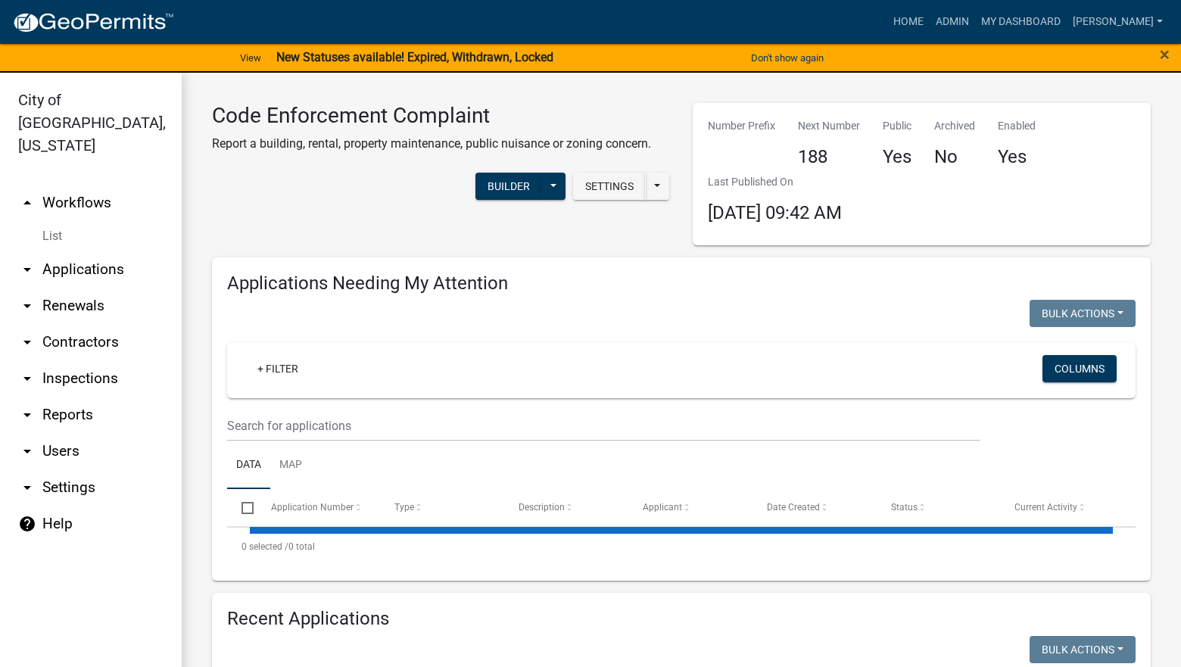
select select "3: 100"
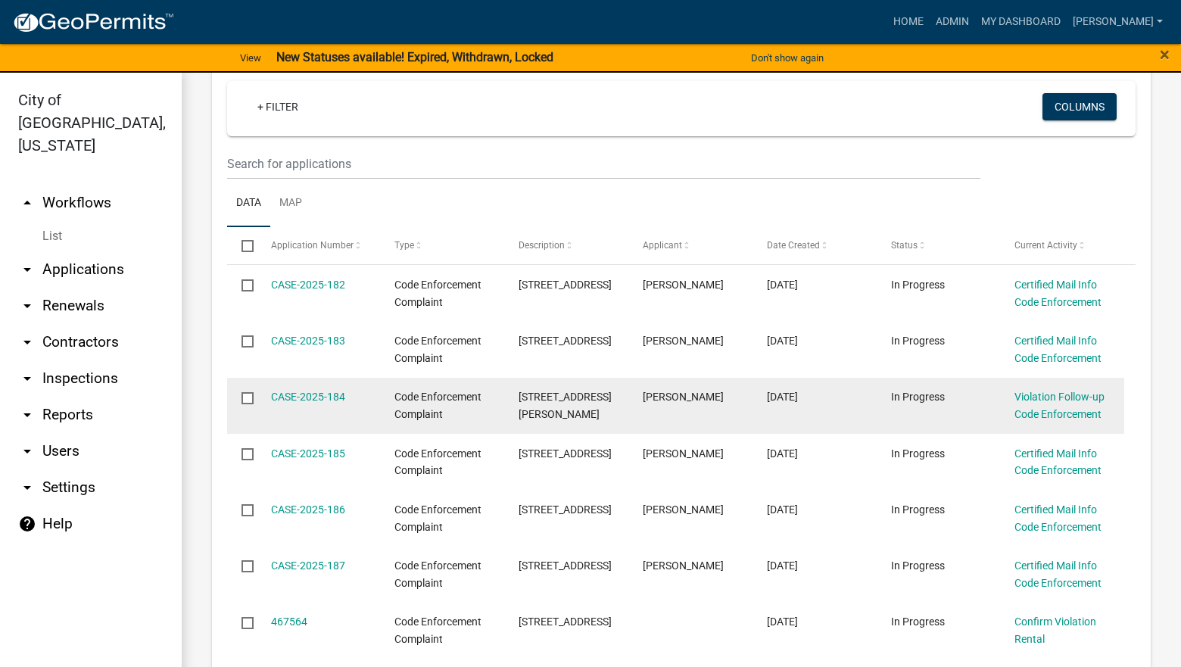
scroll to position [641, 0]
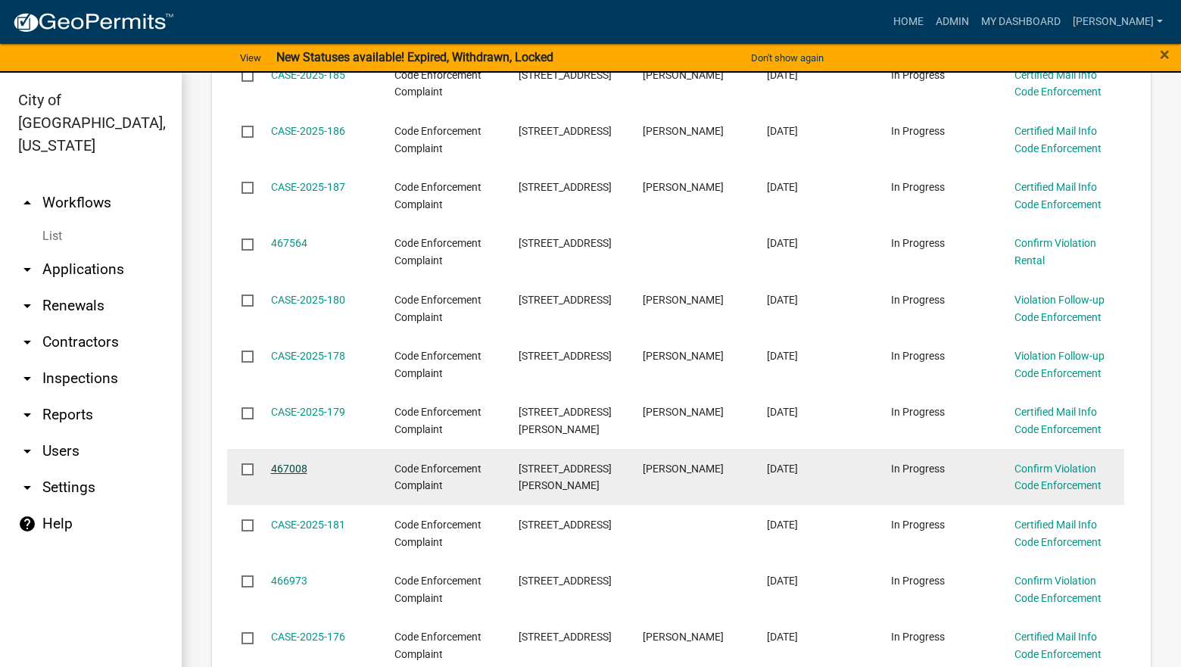
click at [293, 463] on link "467008" at bounding box center [289, 469] width 36 height 12
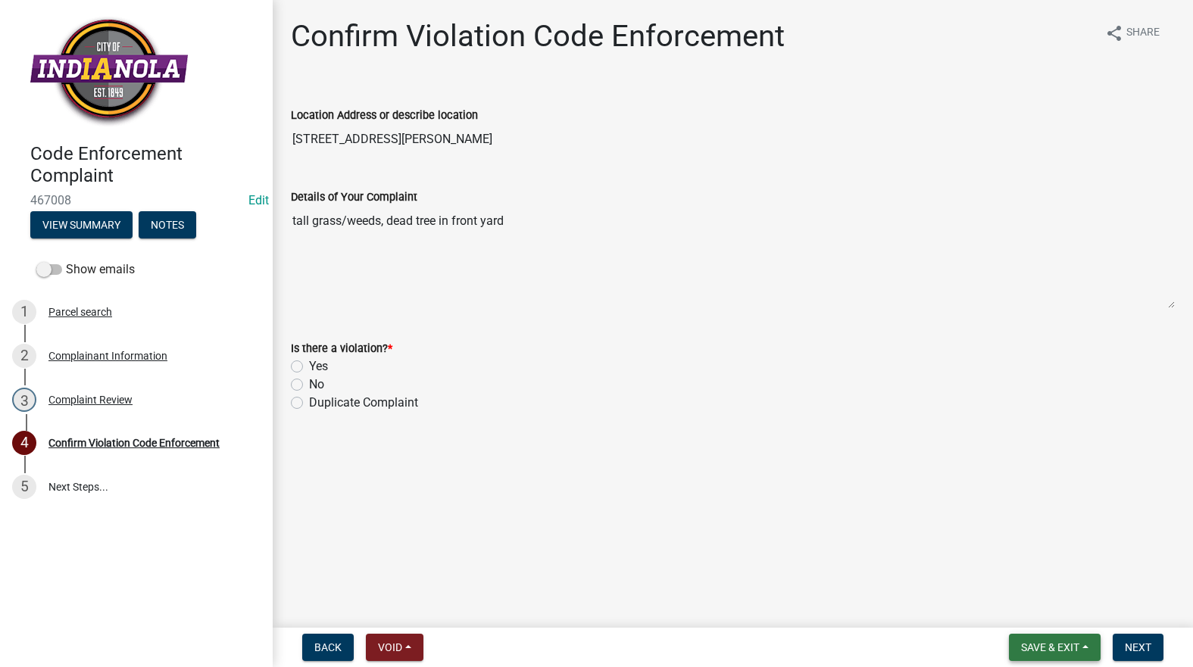
click at [1027, 645] on span "Save & Exit" at bounding box center [1050, 647] width 58 height 12
click at [1042, 598] on button "Save & Exit" at bounding box center [1039, 608] width 121 height 36
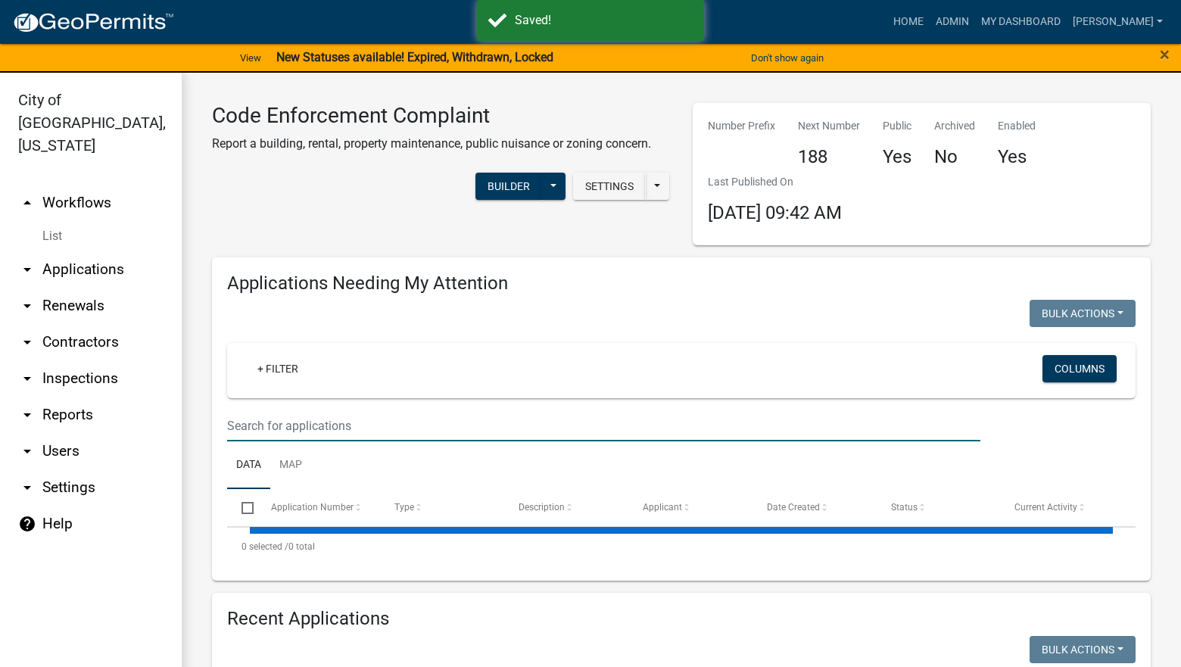
click at [477, 426] on input "text" at bounding box center [604, 425] width 754 height 31
select select "3: 100"
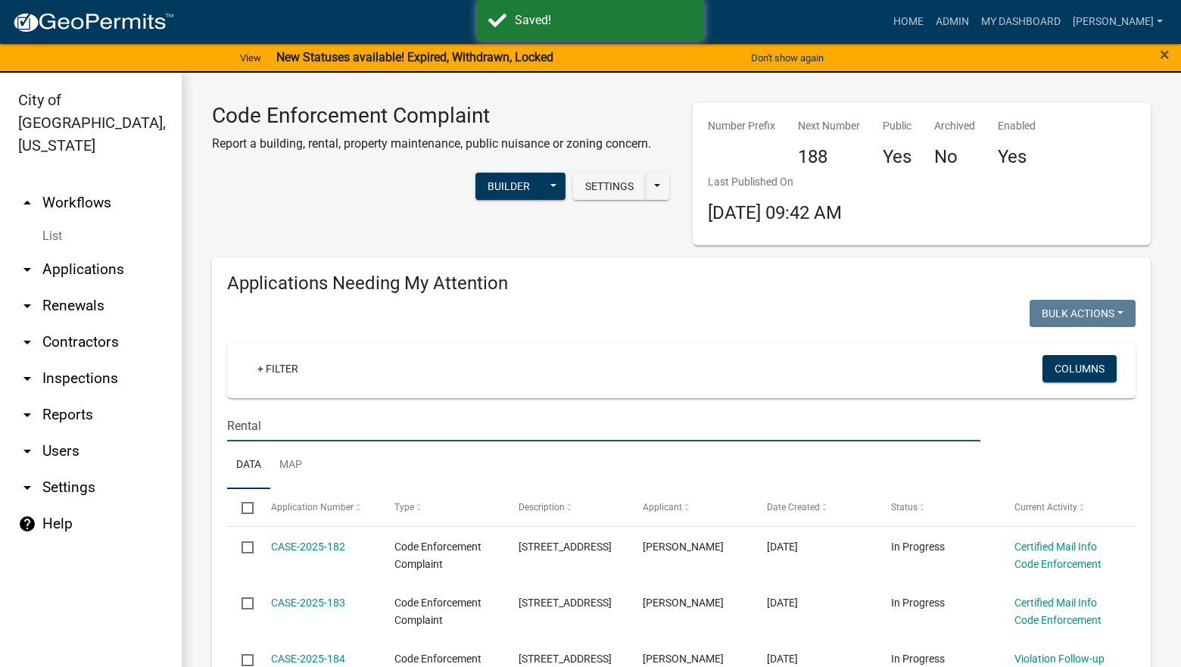
type input "Rental"
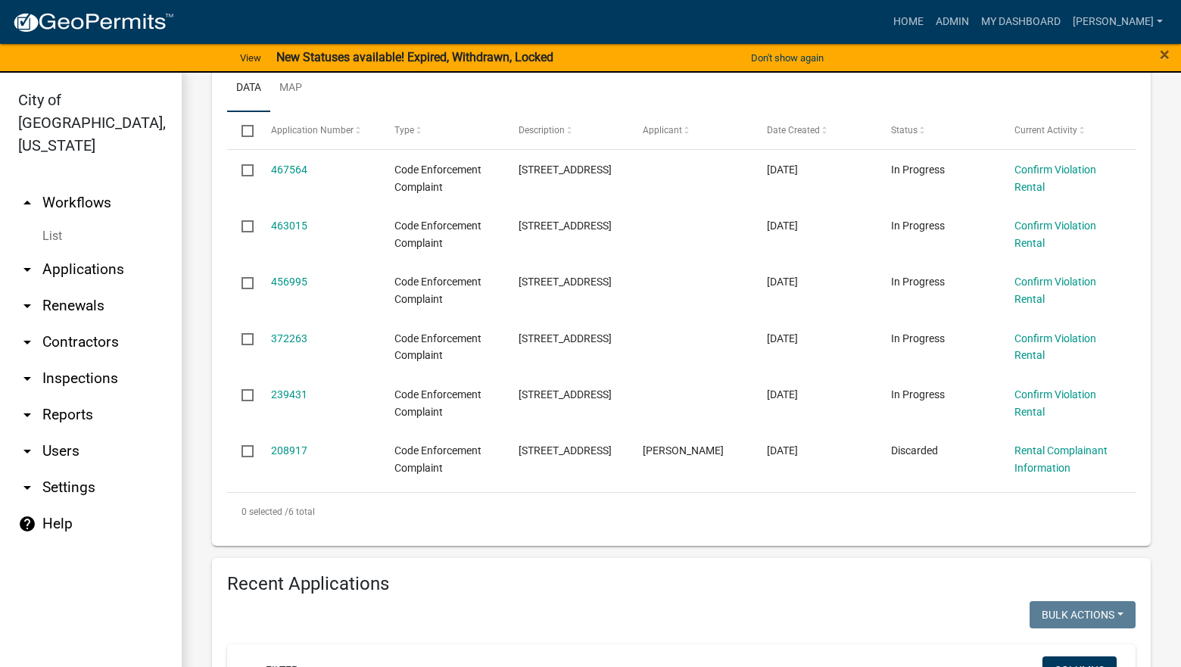
scroll to position [379, 0]
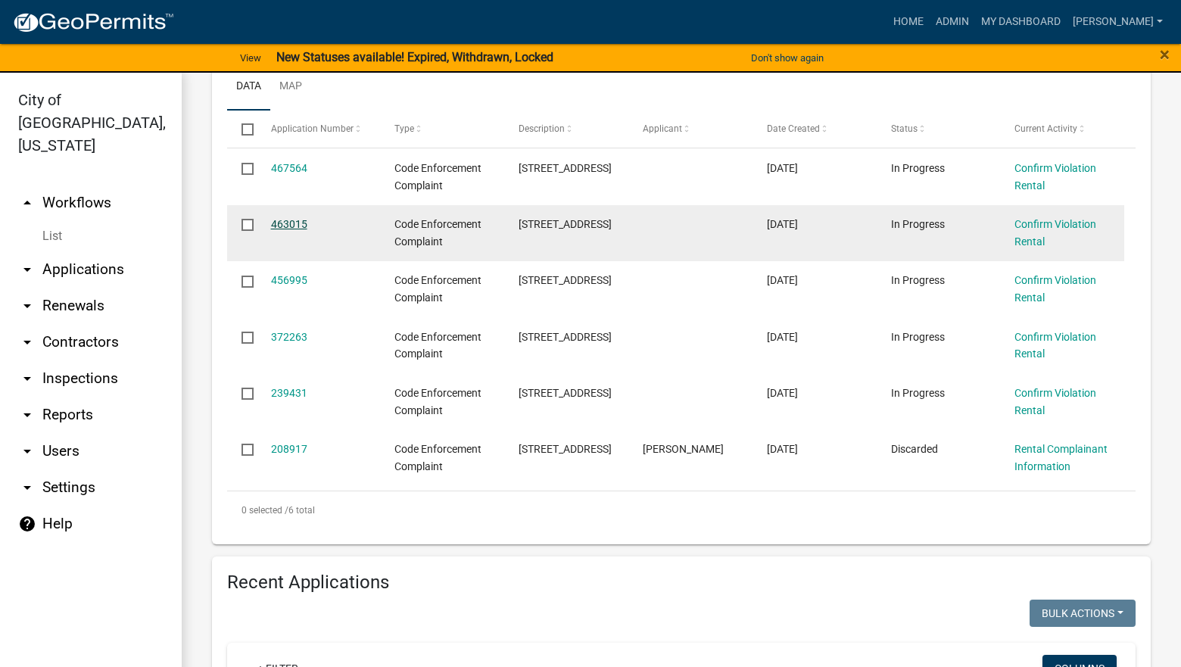
click at [289, 222] on link "463015" at bounding box center [289, 224] width 36 height 12
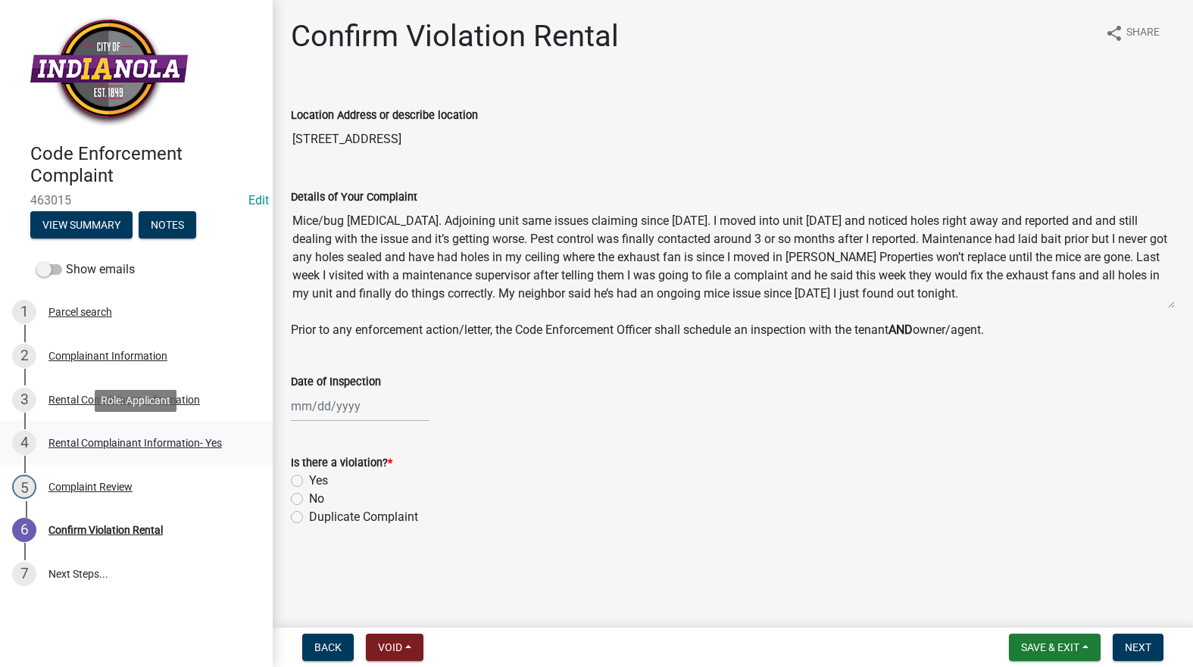
click at [116, 440] on div "Rental Complainant Information- Yes" at bounding box center [134, 443] width 173 height 11
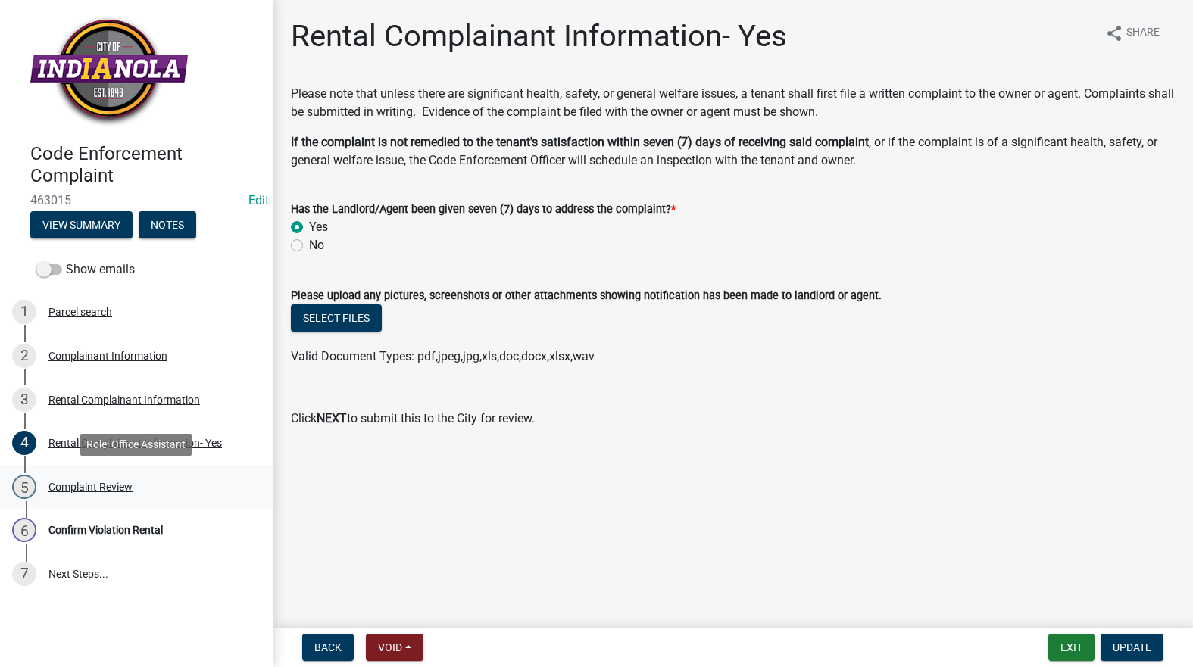
click at [103, 482] on div "Complaint Review" at bounding box center [90, 487] width 84 height 11
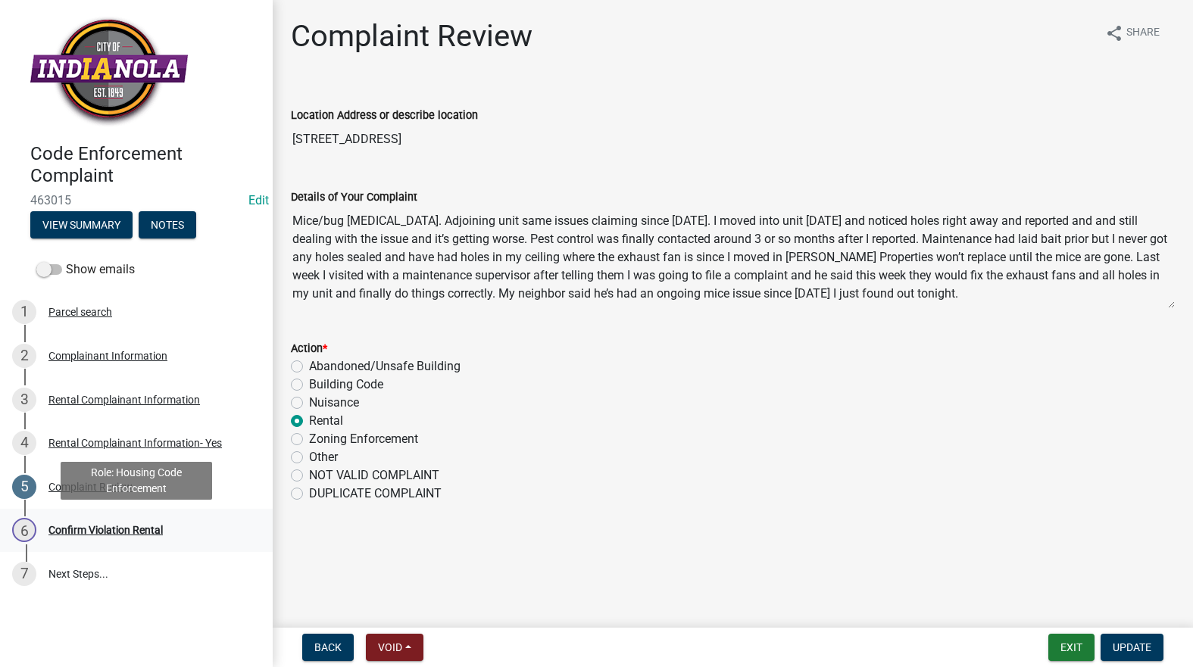
click at [152, 526] on div "Confirm Violation Rental" at bounding box center [105, 530] width 114 height 11
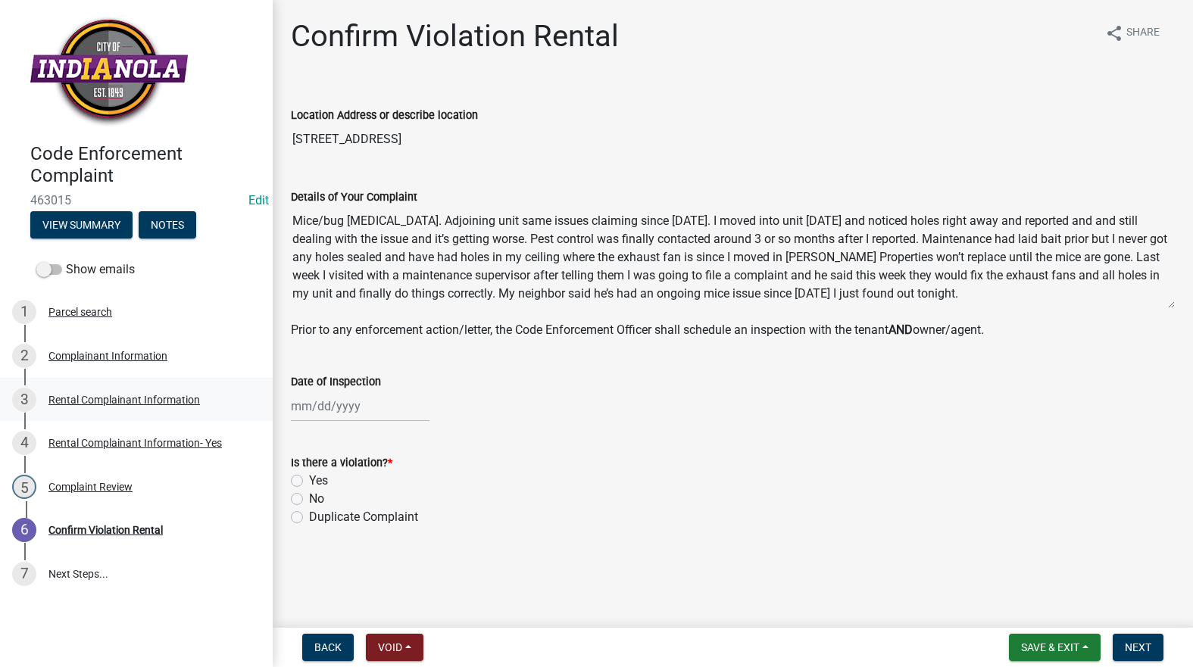
click at [135, 392] on div "3 Rental Complainant Information" at bounding box center [130, 400] width 236 height 24
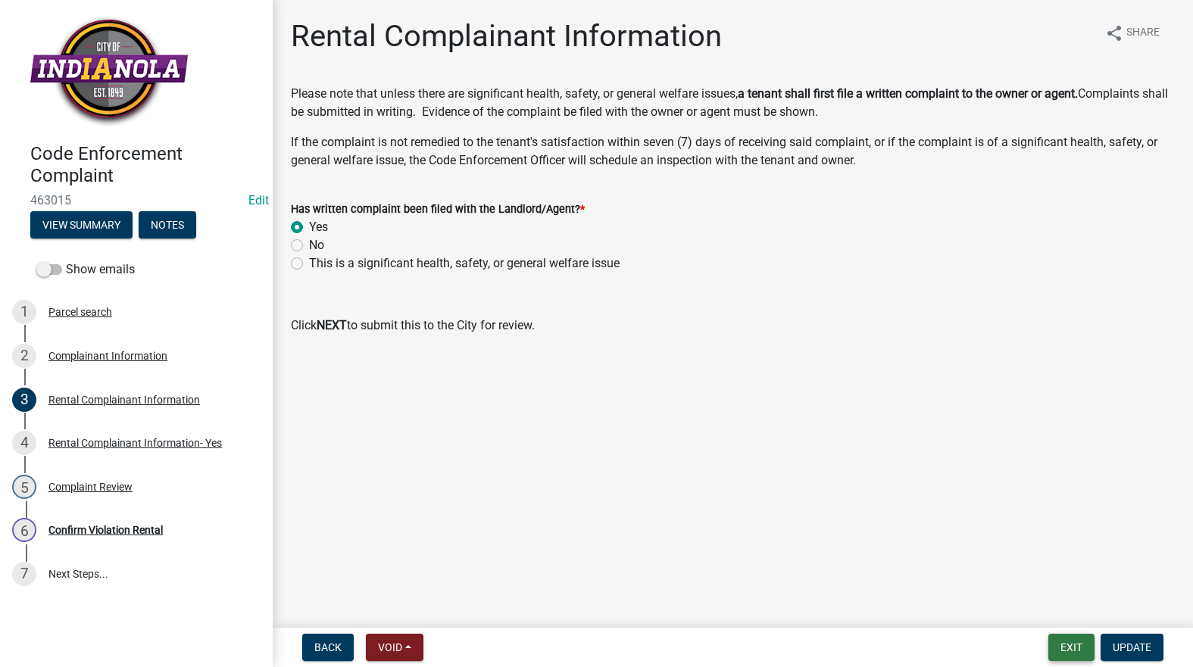
click at [1058, 644] on button "Exit" at bounding box center [1071, 647] width 46 height 27
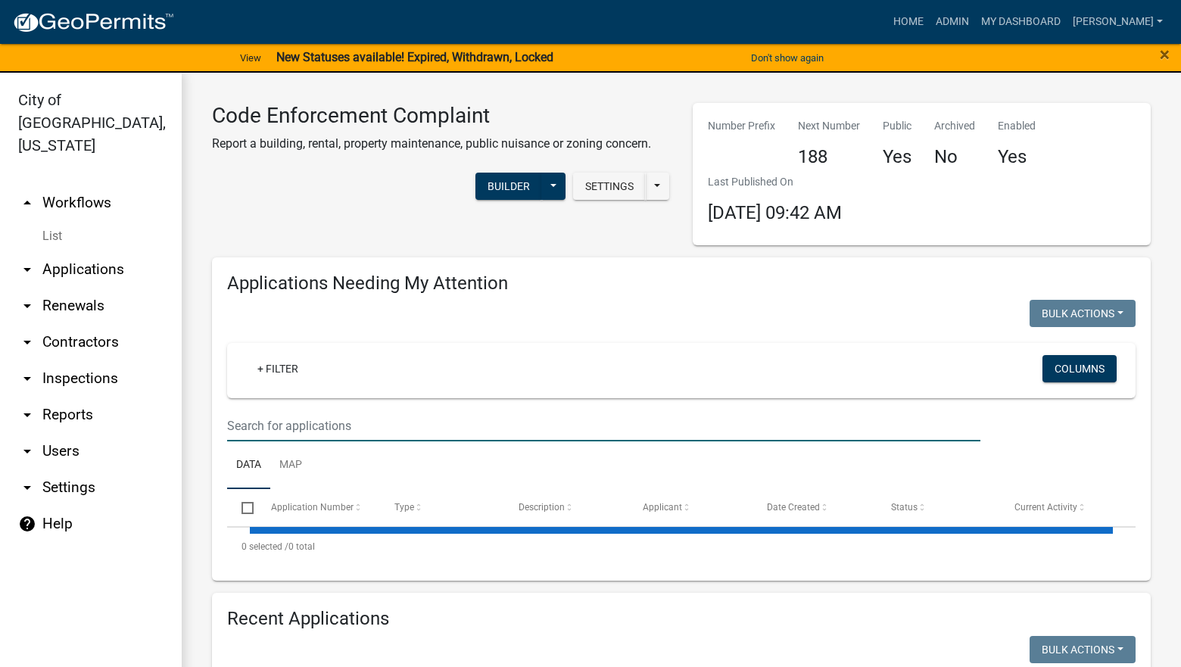
click at [609, 420] on input "text" at bounding box center [604, 425] width 754 height 31
select select "3: 100"
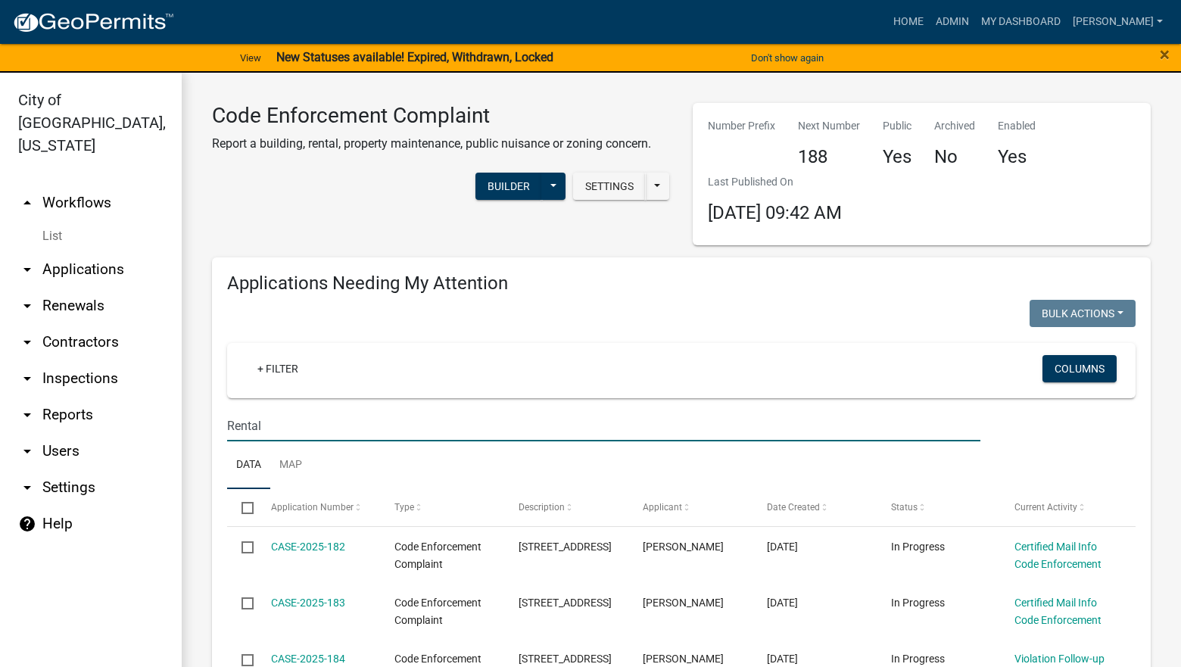
type input "Rental"
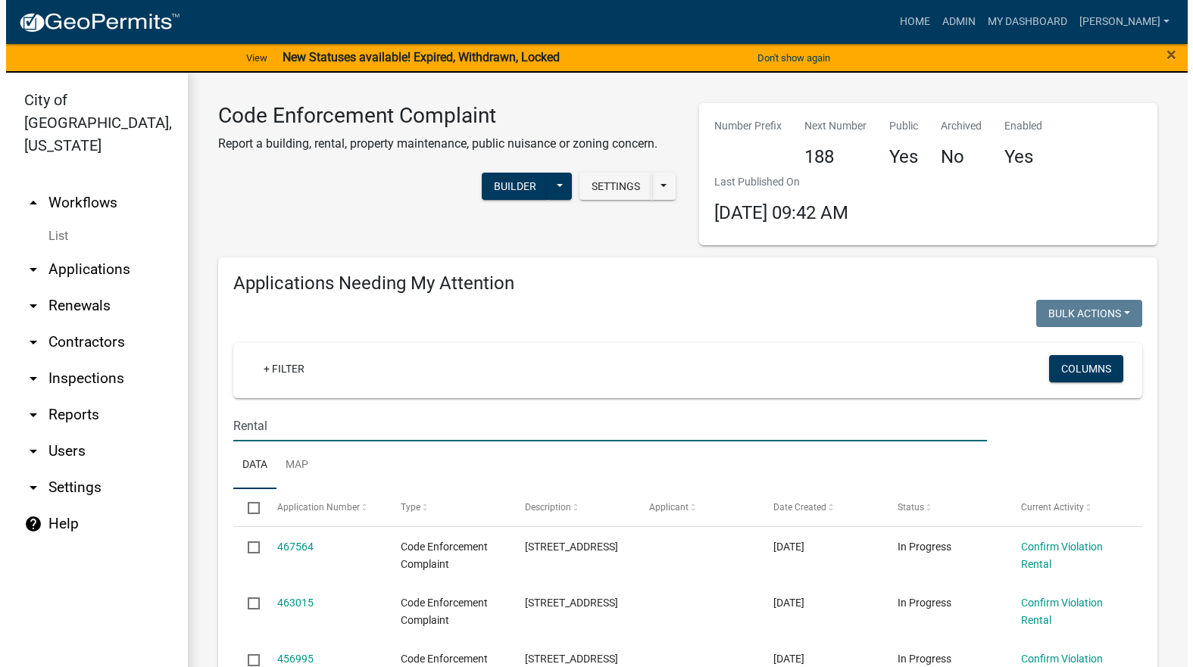
scroll to position [379, 0]
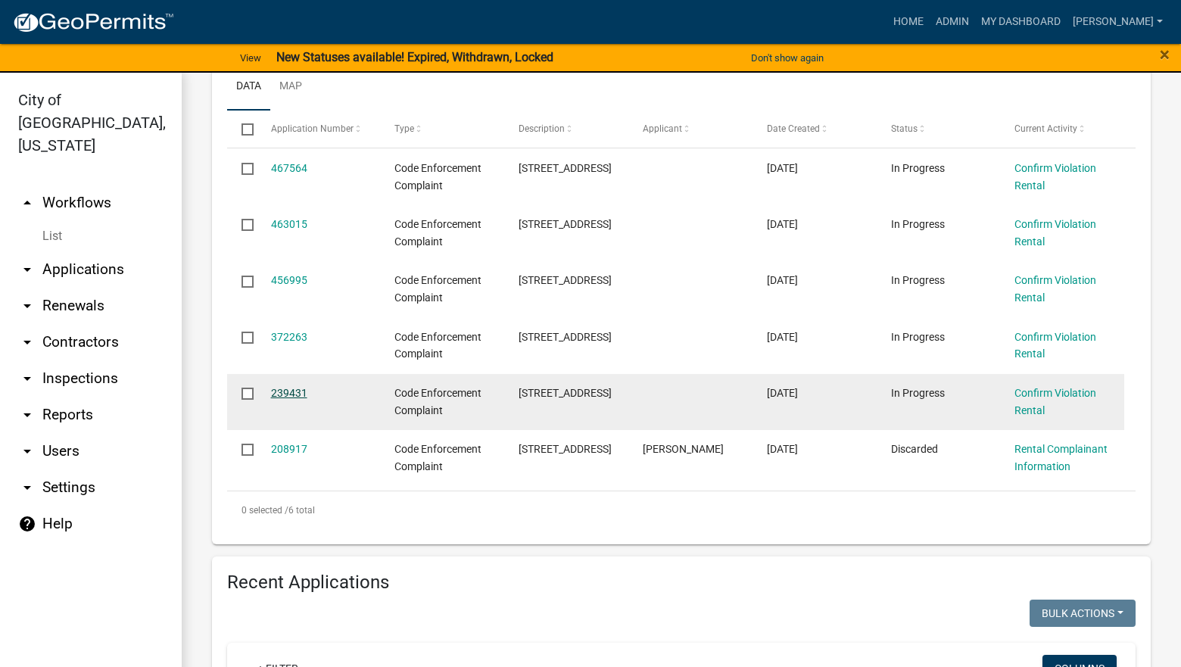
click at [288, 390] on link "239431" at bounding box center [289, 393] width 36 height 12
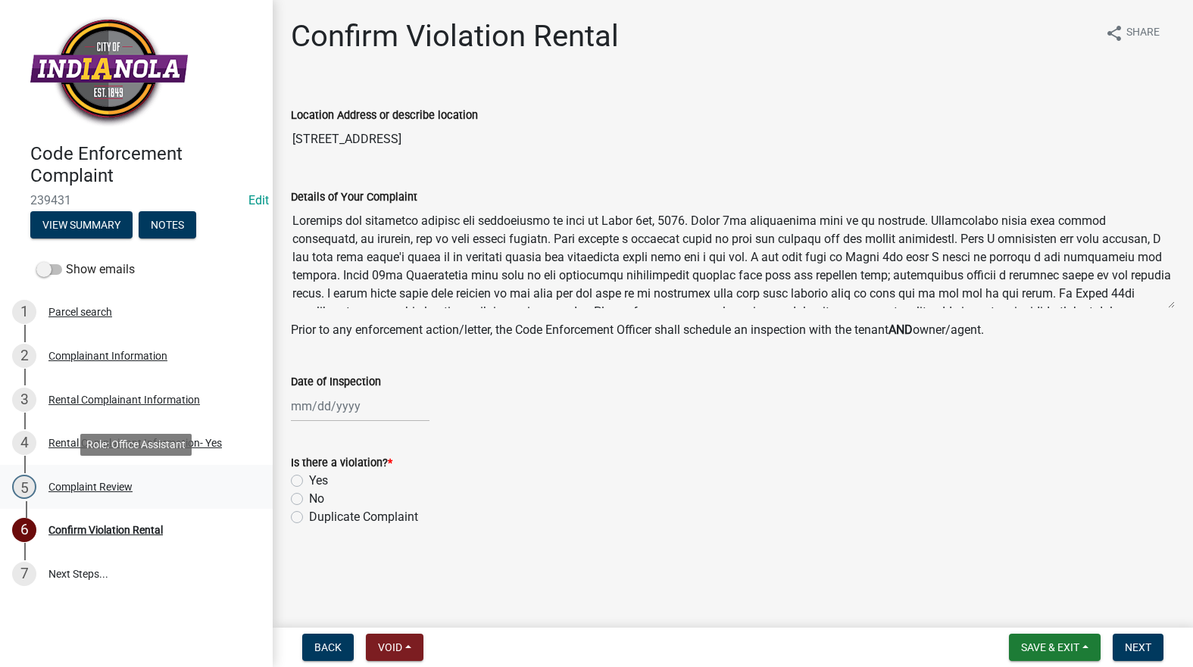
click at [105, 479] on div "5 Complaint Review" at bounding box center [130, 487] width 236 height 24
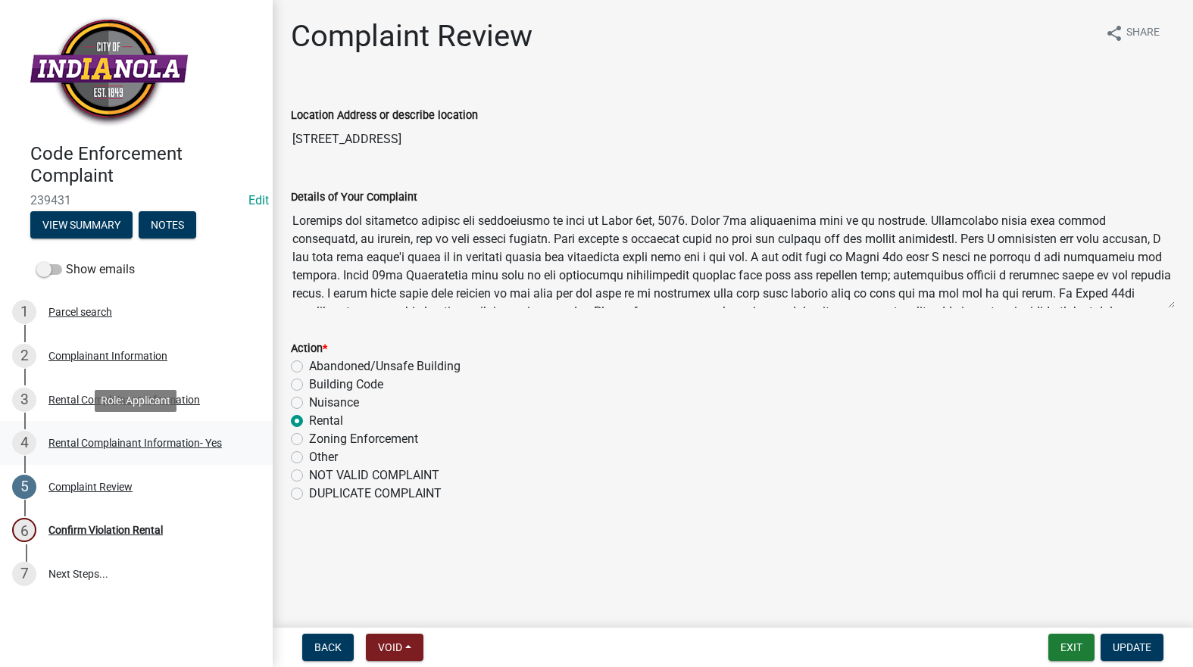
click at [116, 442] on div "Rental Complainant Information- Yes" at bounding box center [134, 443] width 173 height 11
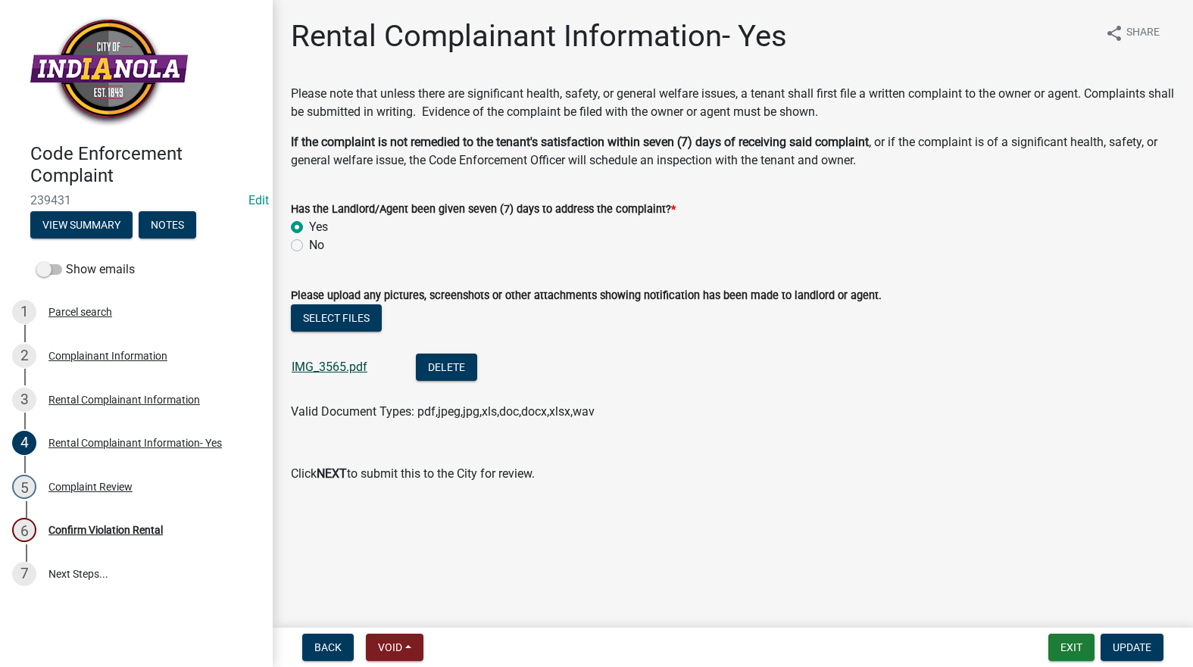
click at [329, 363] on link "IMG_3565.pdf" at bounding box center [330, 367] width 76 height 14
click at [98, 532] on div "Confirm Violation Rental" at bounding box center [105, 530] width 114 height 11
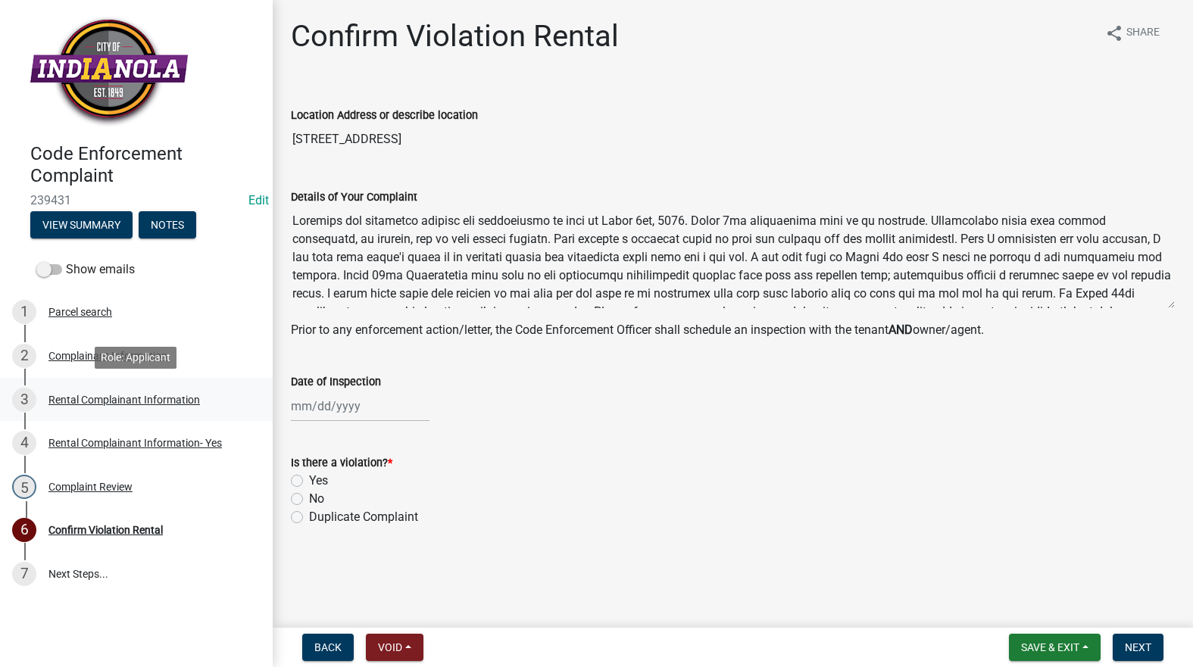
click at [226, 387] on link "3 Rental Complainant Information" at bounding box center [136, 400] width 273 height 44
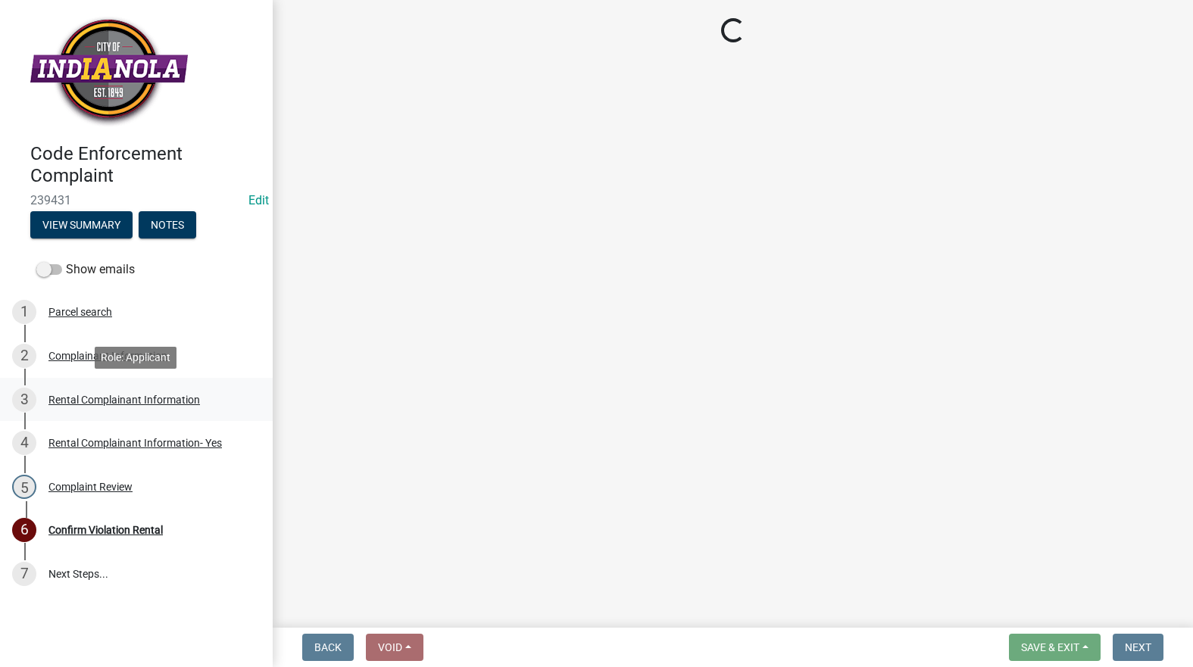
click at [155, 389] on div "3 Rental Complainant Information" at bounding box center [130, 400] width 236 height 24
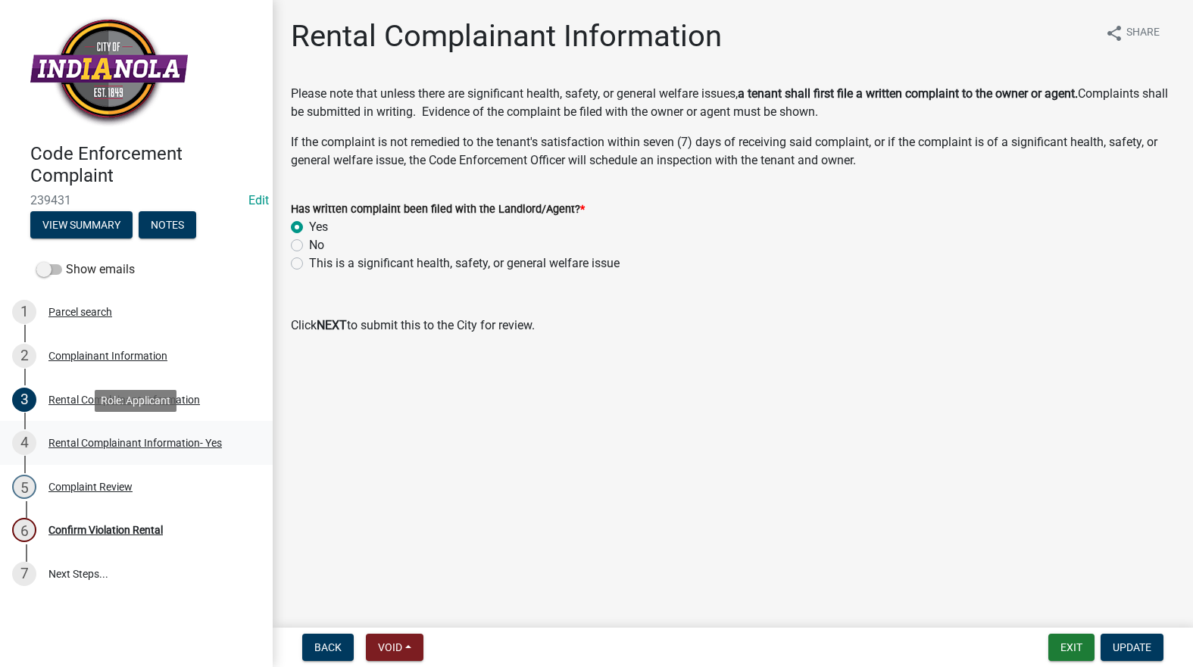
click at [215, 438] on div "Rental Complainant Information- Yes" at bounding box center [134, 443] width 173 height 11
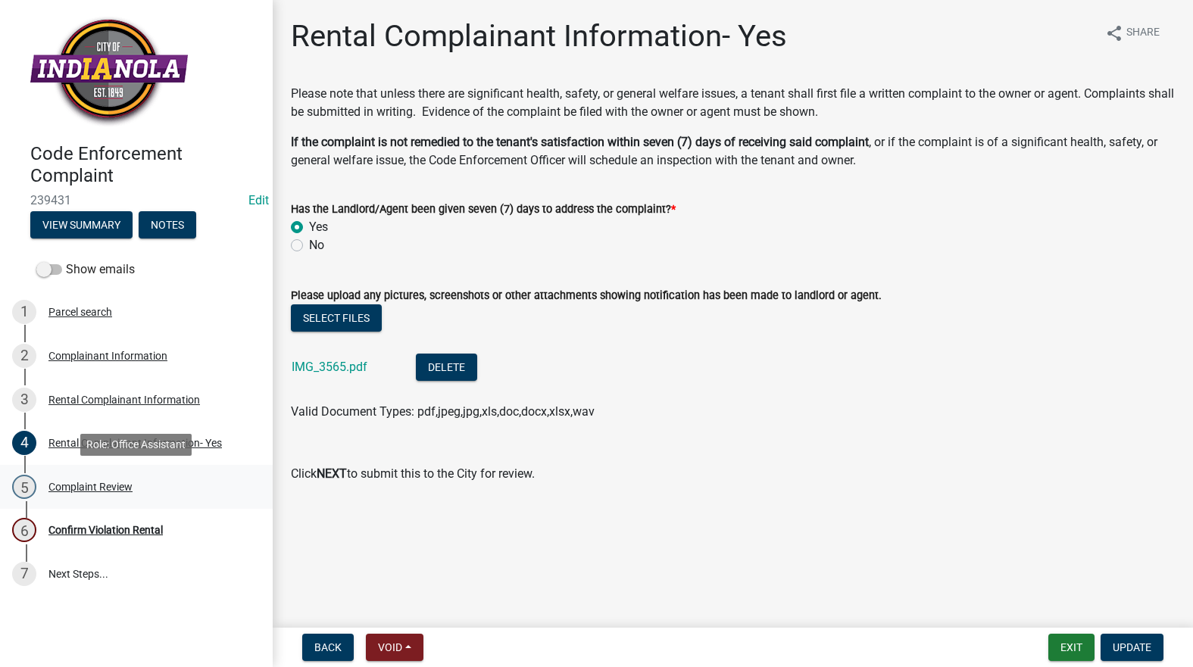
click at [120, 487] on div "Complaint Review" at bounding box center [90, 487] width 84 height 11
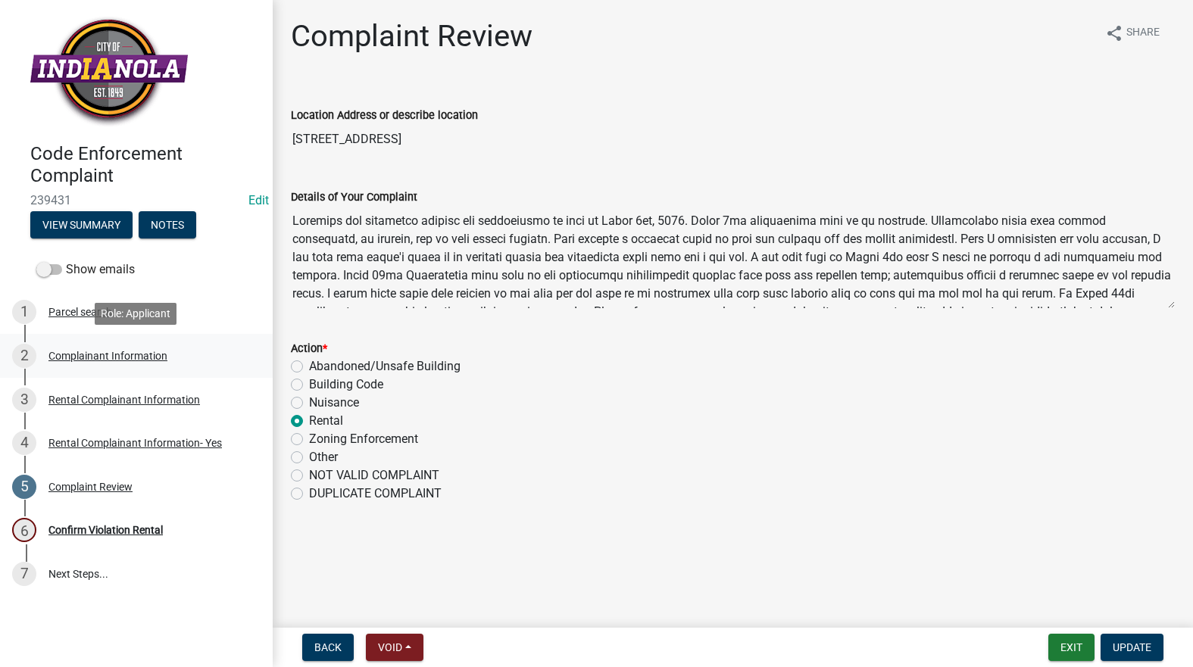
click at [118, 362] on div "2 Complainant Information" at bounding box center [130, 356] width 236 height 24
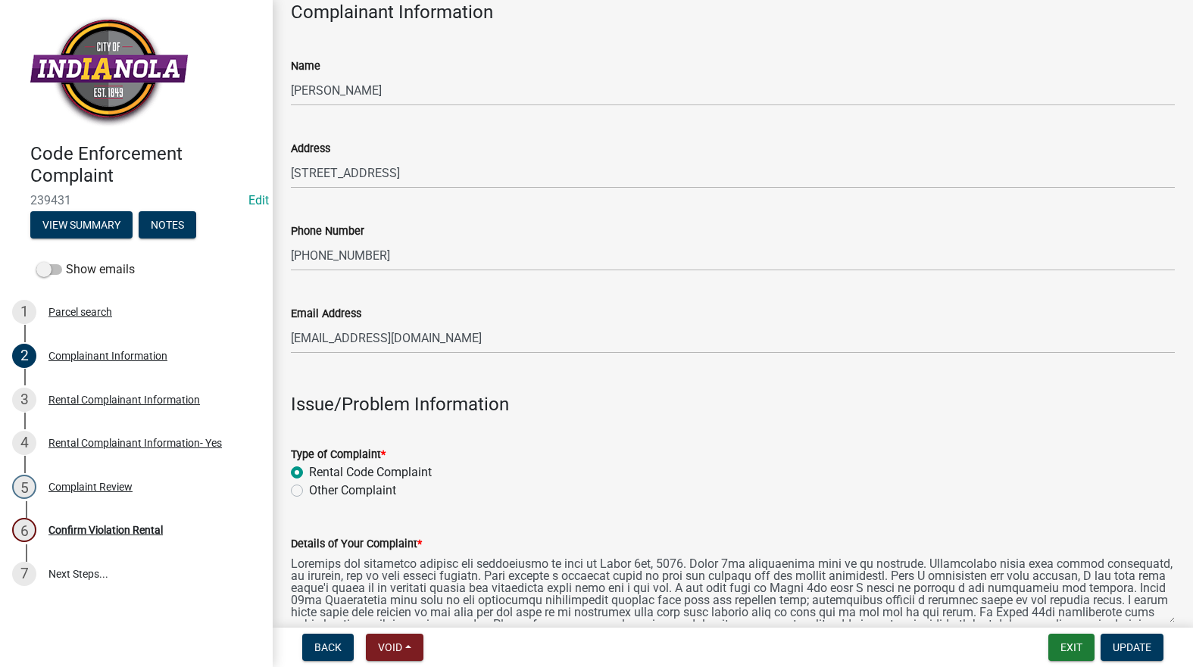
scroll to position [303, 0]
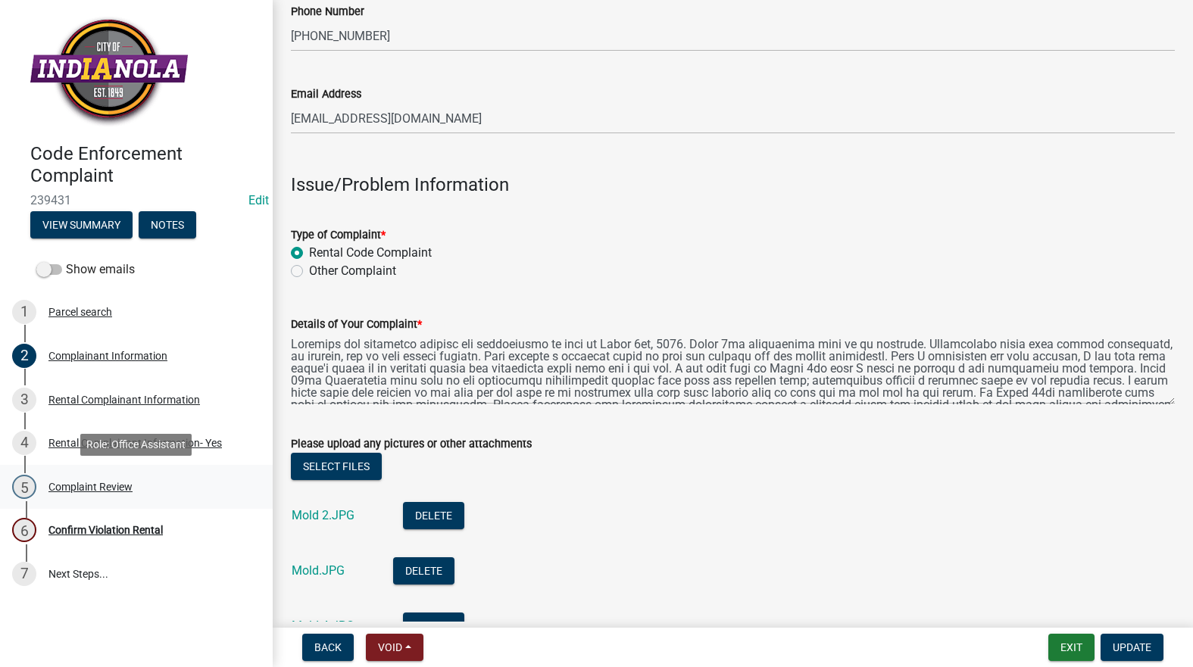
click at [105, 492] on div "Complaint Review" at bounding box center [90, 487] width 84 height 11
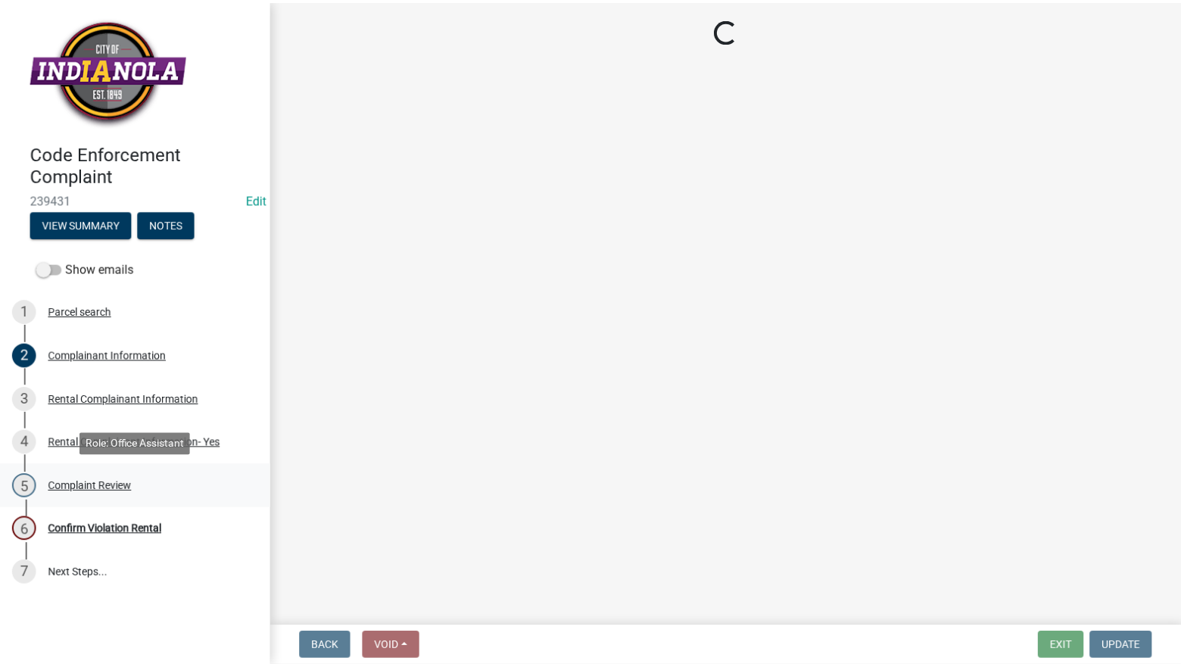
scroll to position [0, 0]
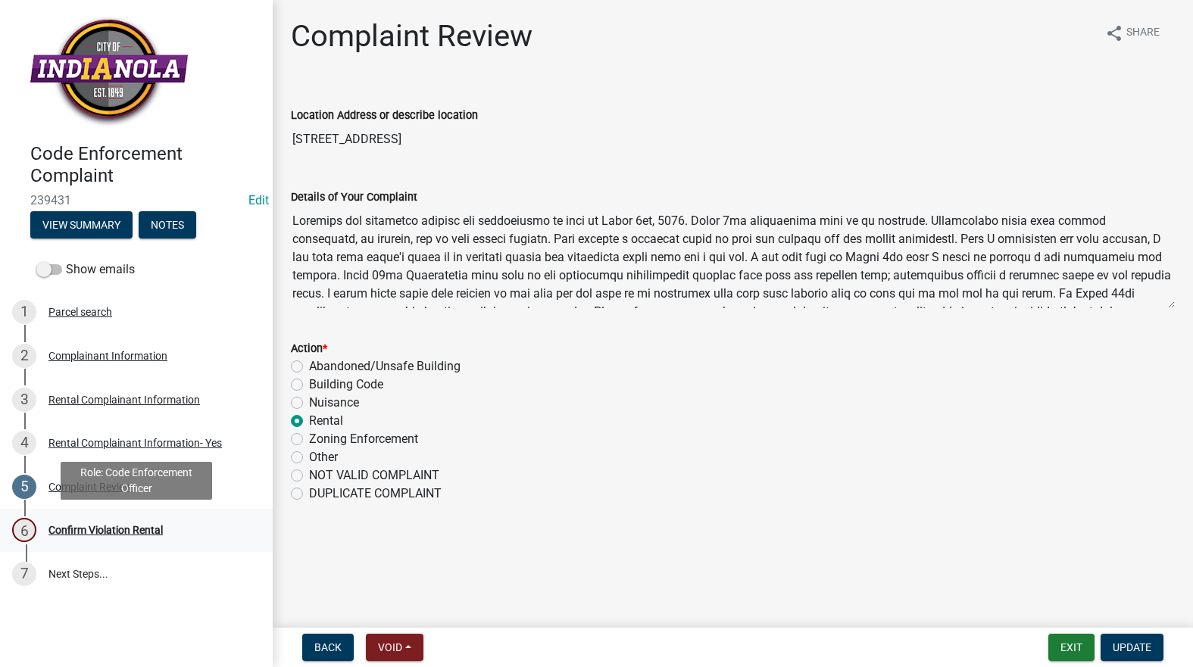
click at [121, 541] on div "6 Confirm Violation Rental" at bounding box center [130, 530] width 236 height 24
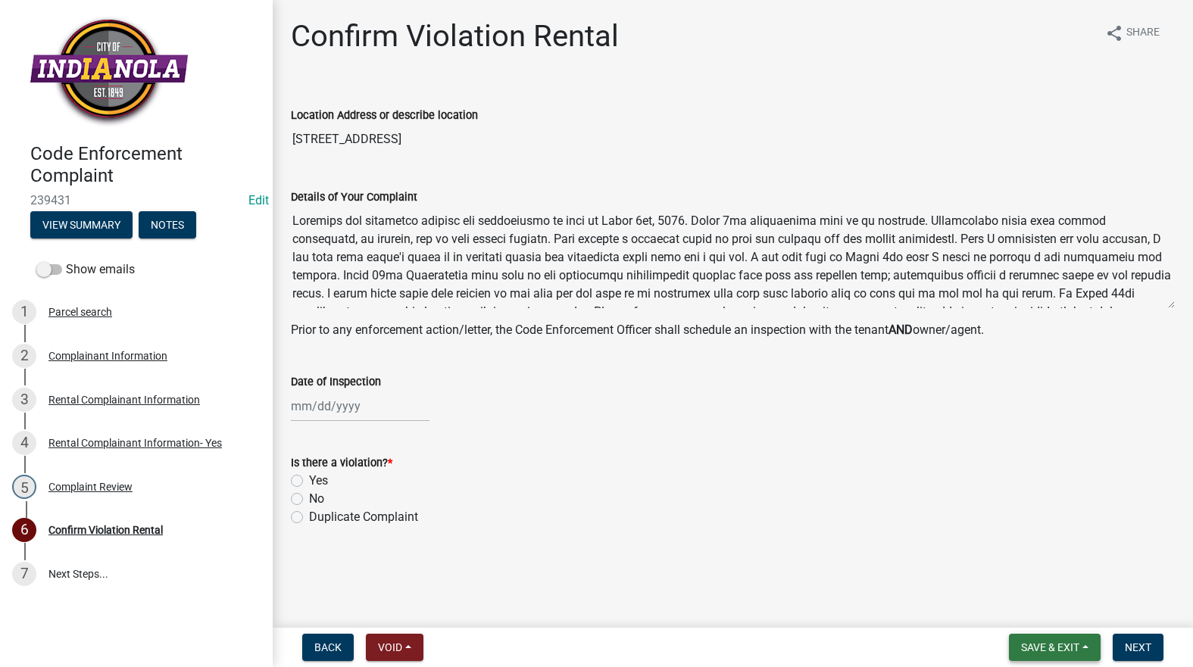
click at [1066, 642] on span "Save & Exit" at bounding box center [1050, 647] width 58 height 12
click at [1021, 603] on button "Save & Exit" at bounding box center [1039, 608] width 121 height 36
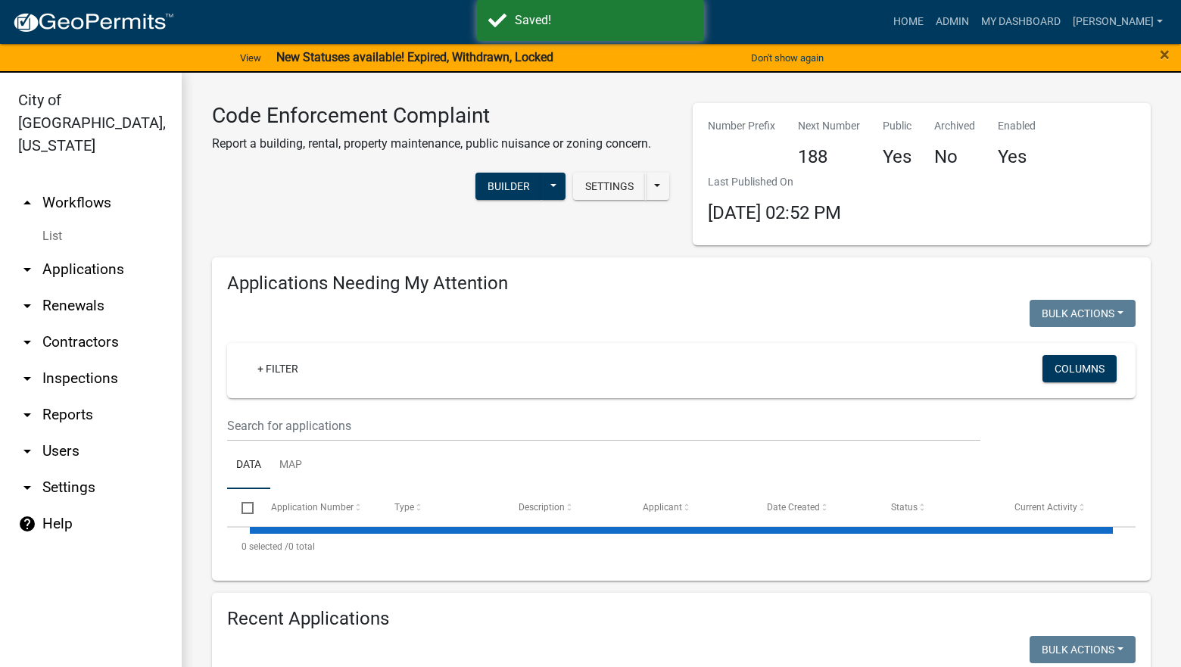
select select "3: 100"
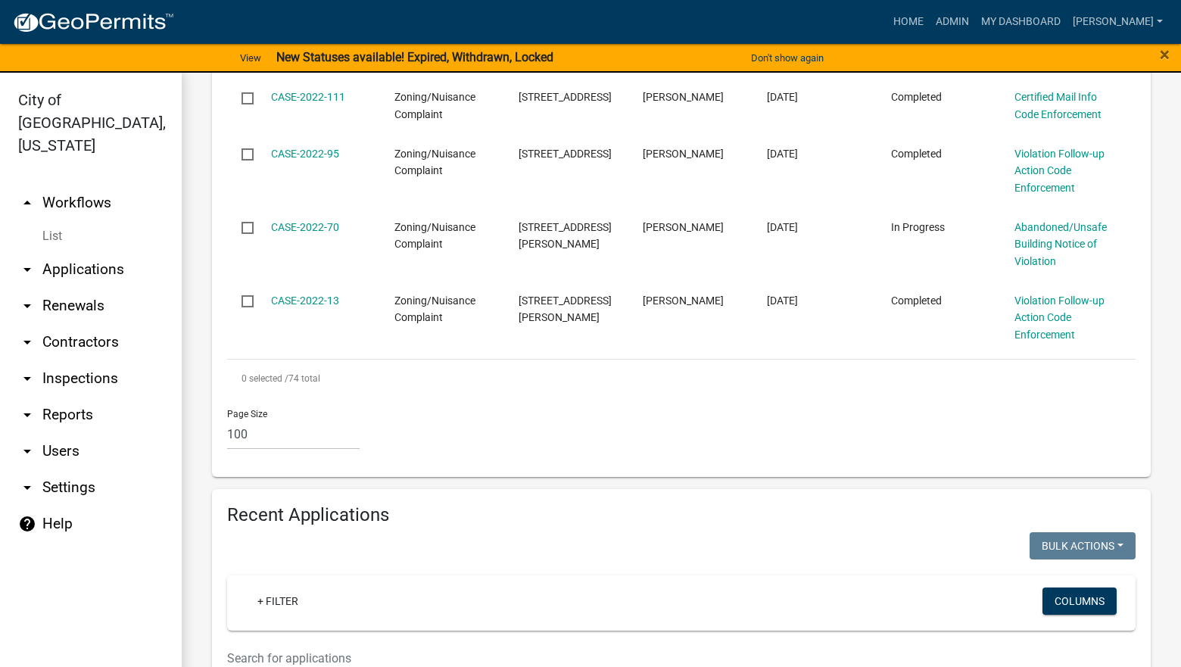
scroll to position [4695, 0]
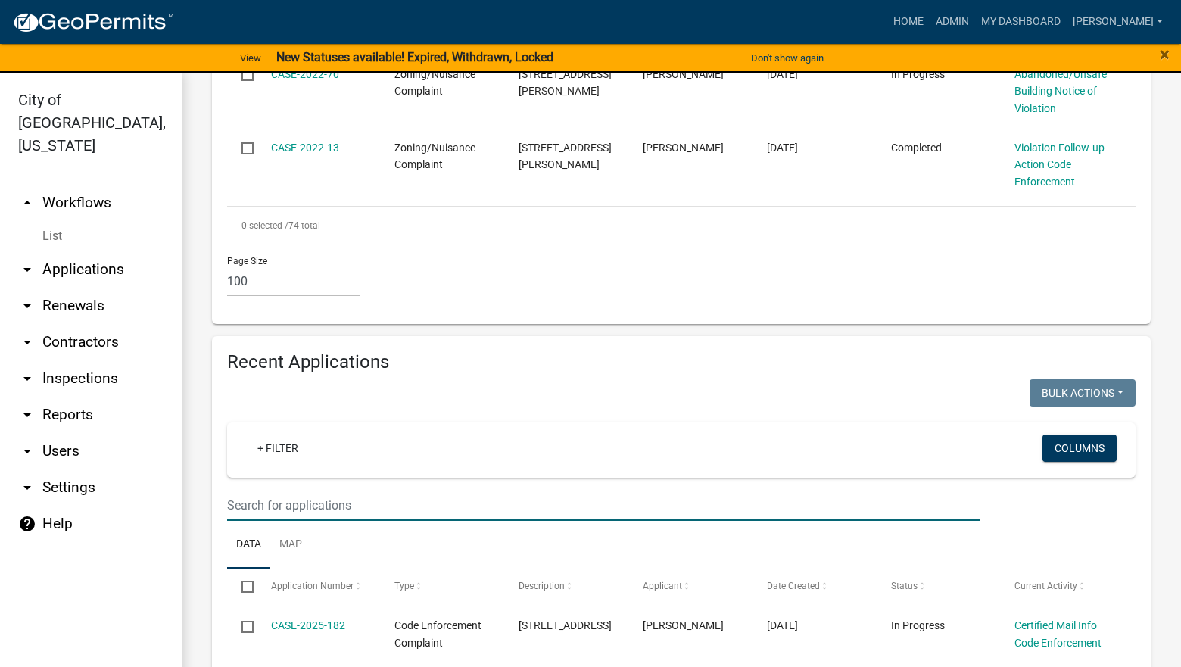
type input "Rental"
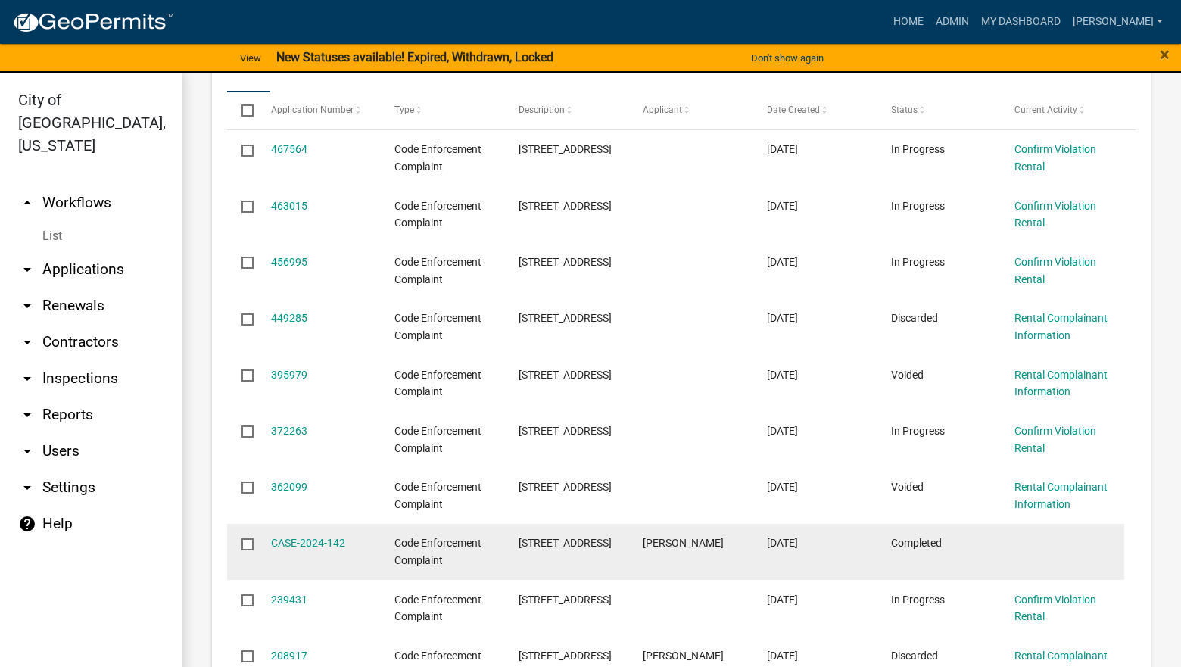
scroll to position [5410, 0]
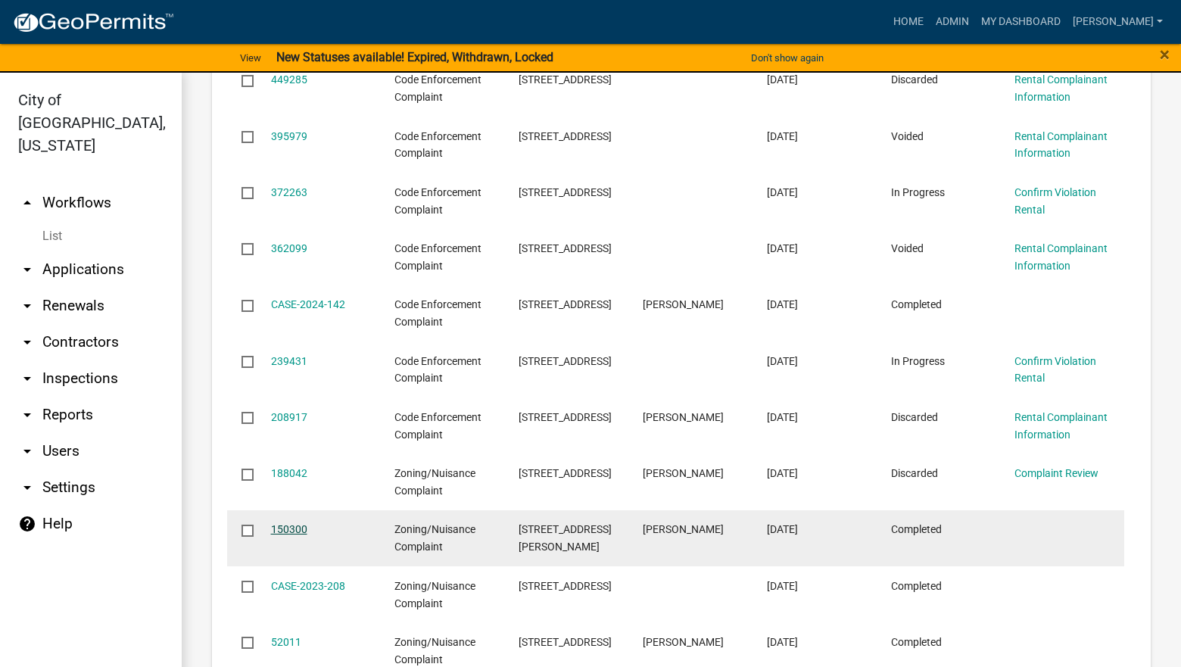
click at [289, 523] on link "150300" at bounding box center [289, 529] width 36 height 12
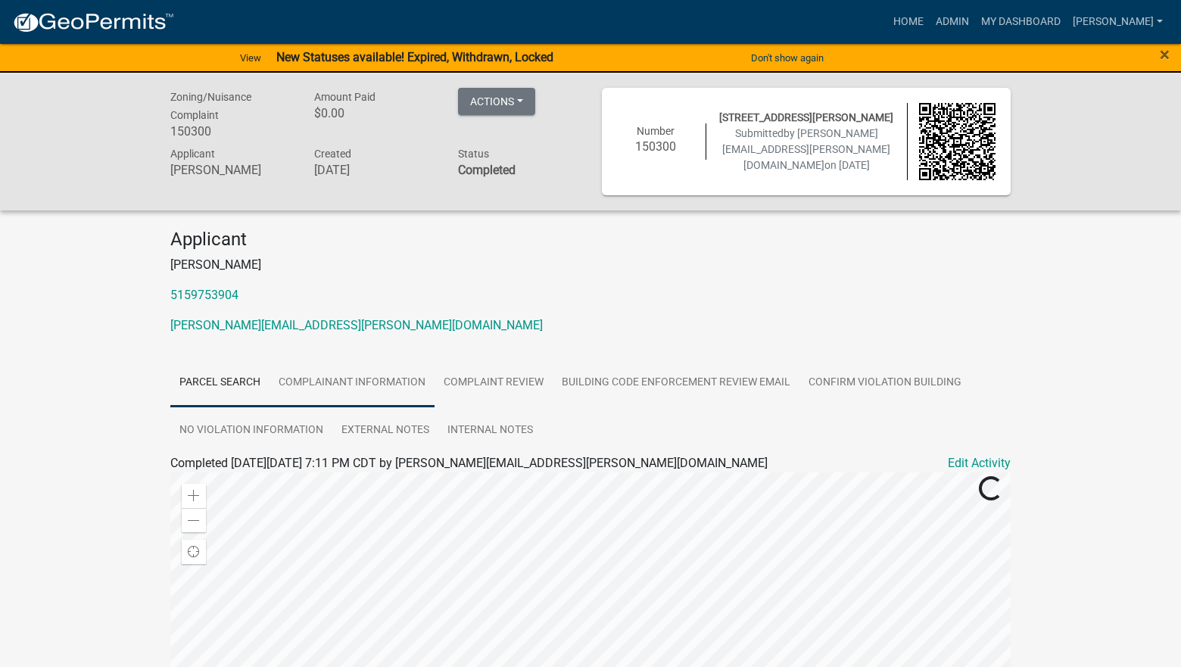
click at [363, 372] on link "Complainant Information" at bounding box center [352, 383] width 165 height 48
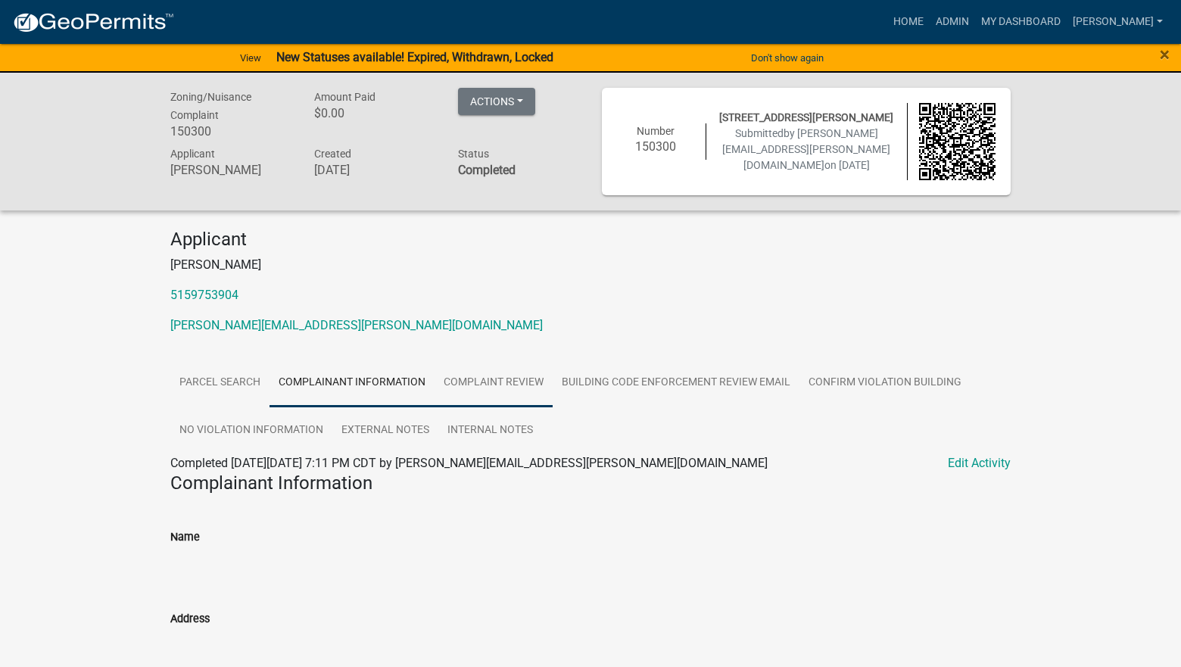
click at [476, 382] on link "Complaint Review" at bounding box center [494, 383] width 118 height 48
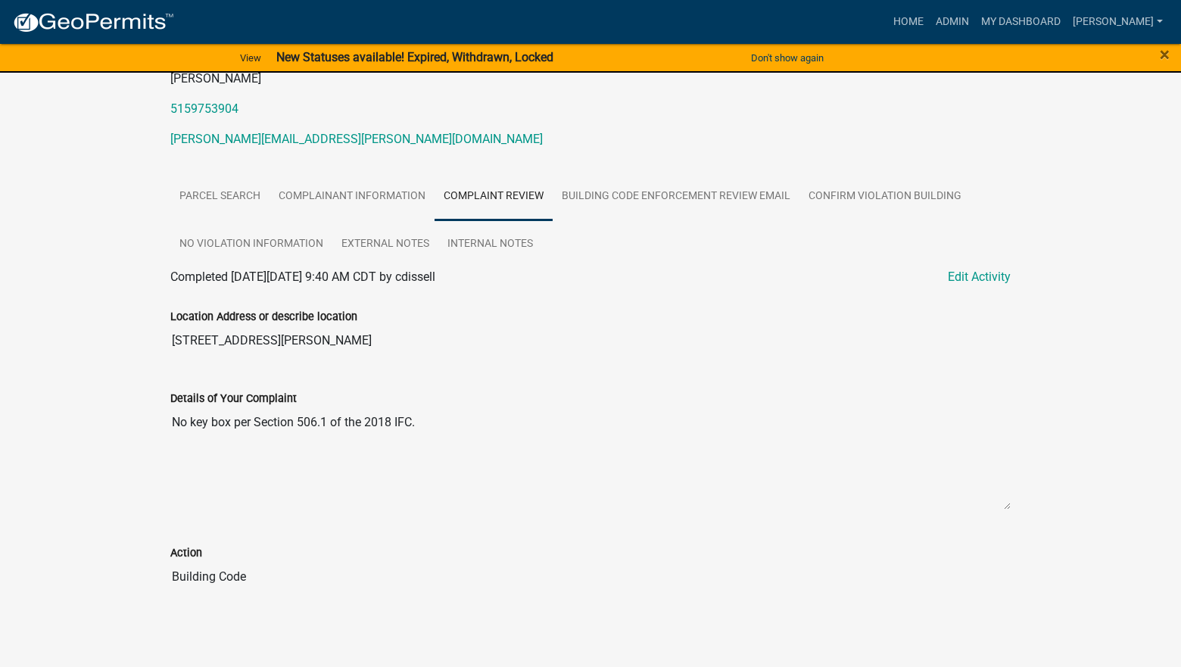
scroll to position [187, 0]
click at [644, 201] on link "Building Code Enforcement Review Email" at bounding box center [676, 196] width 247 height 48
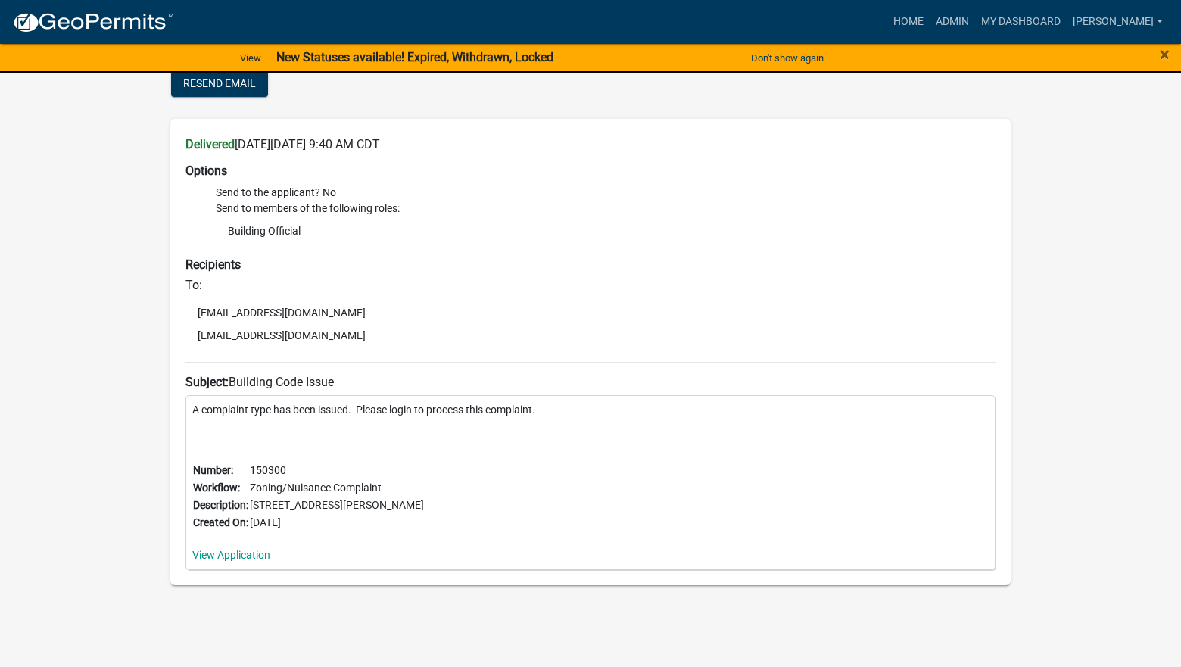
scroll to position [0, 0]
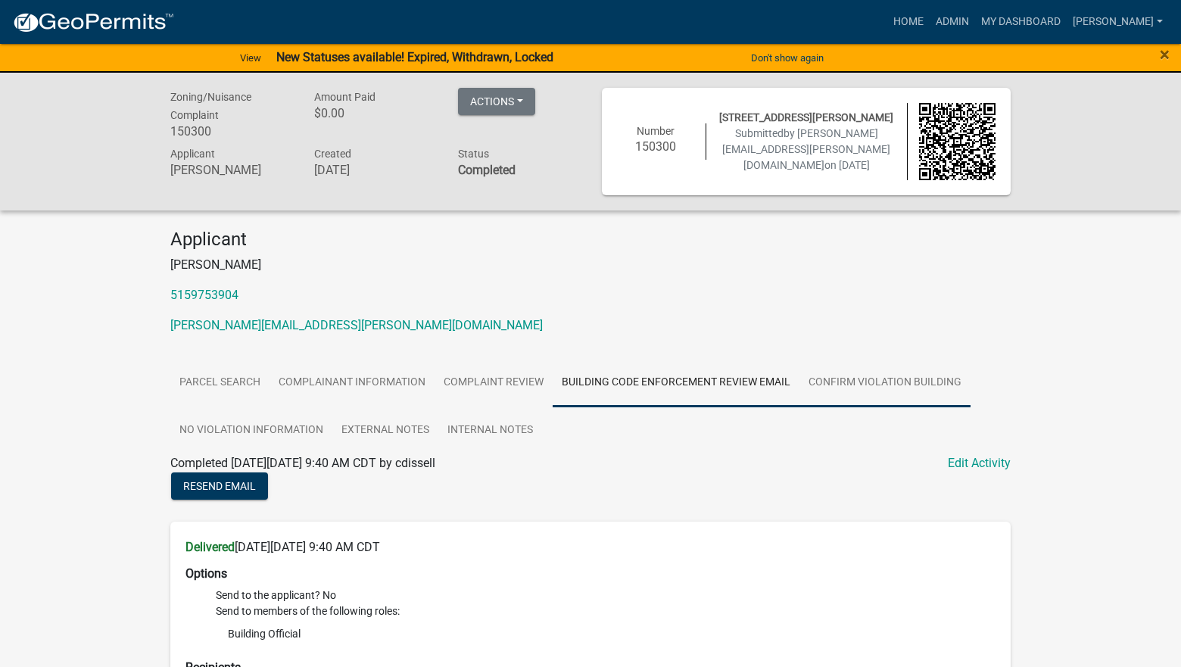
click at [893, 376] on link "Confirm Violation Building" at bounding box center [885, 383] width 171 height 48
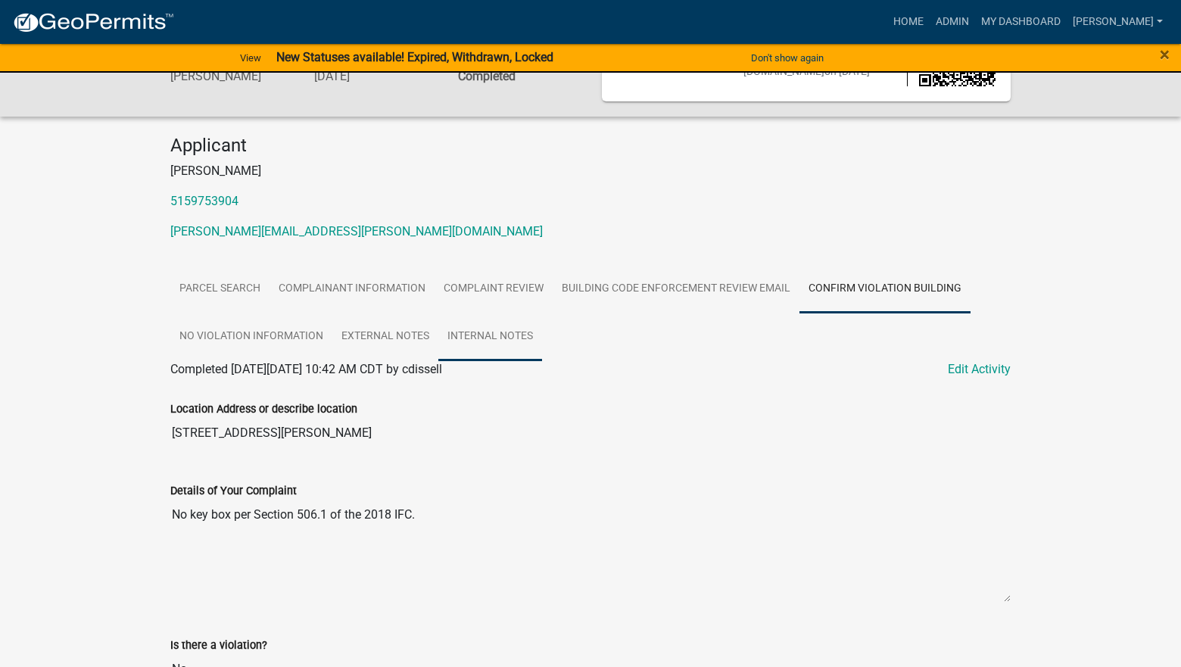
scroll to position [187, 0]
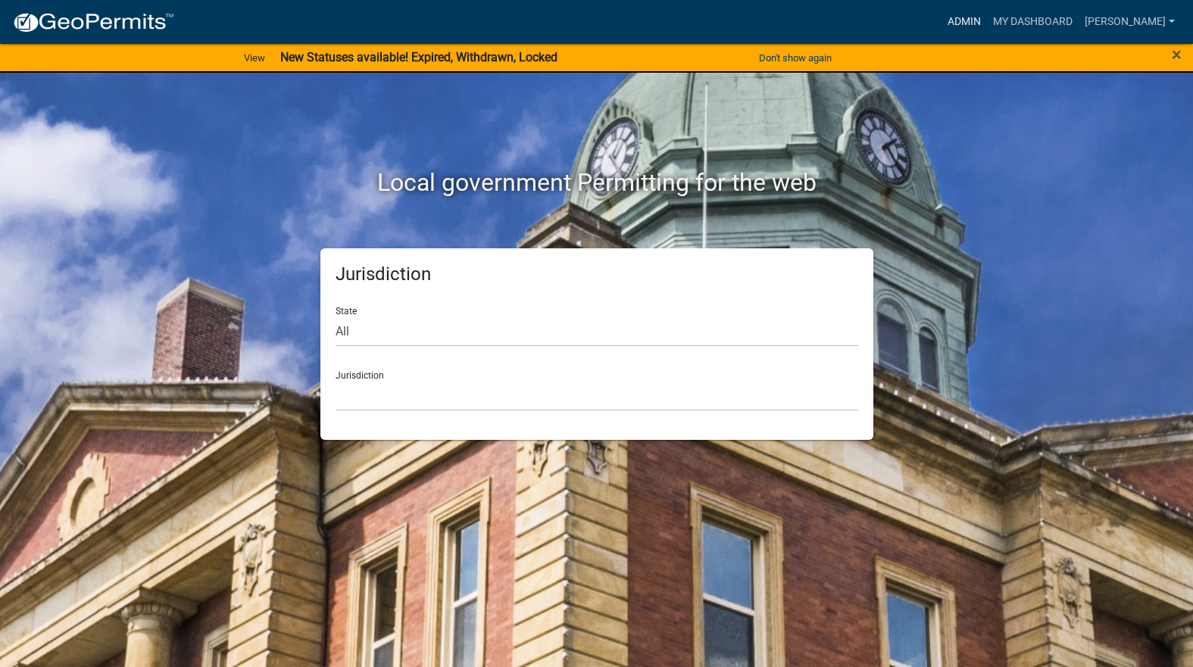
click at [987, 16] on link "Admin" at bounding box center [963, 22] width 45 height 29
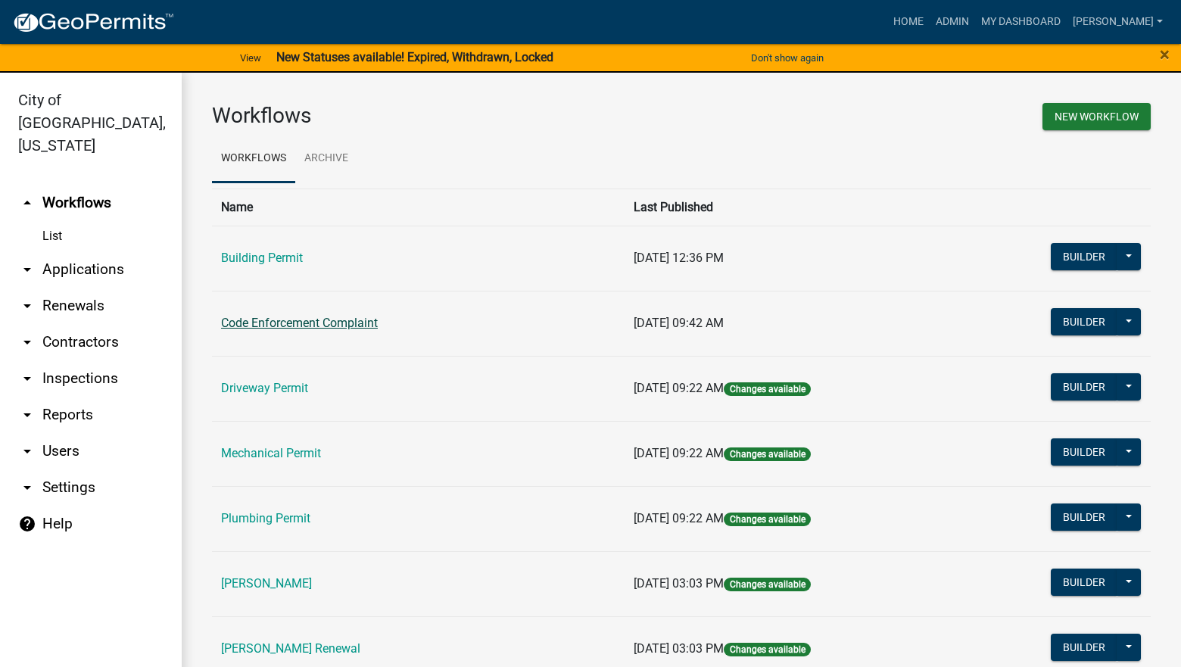
click at [308, 323] on link "Code Enforcement Complaint" at bounding box center [299, 323] width 157 height 14
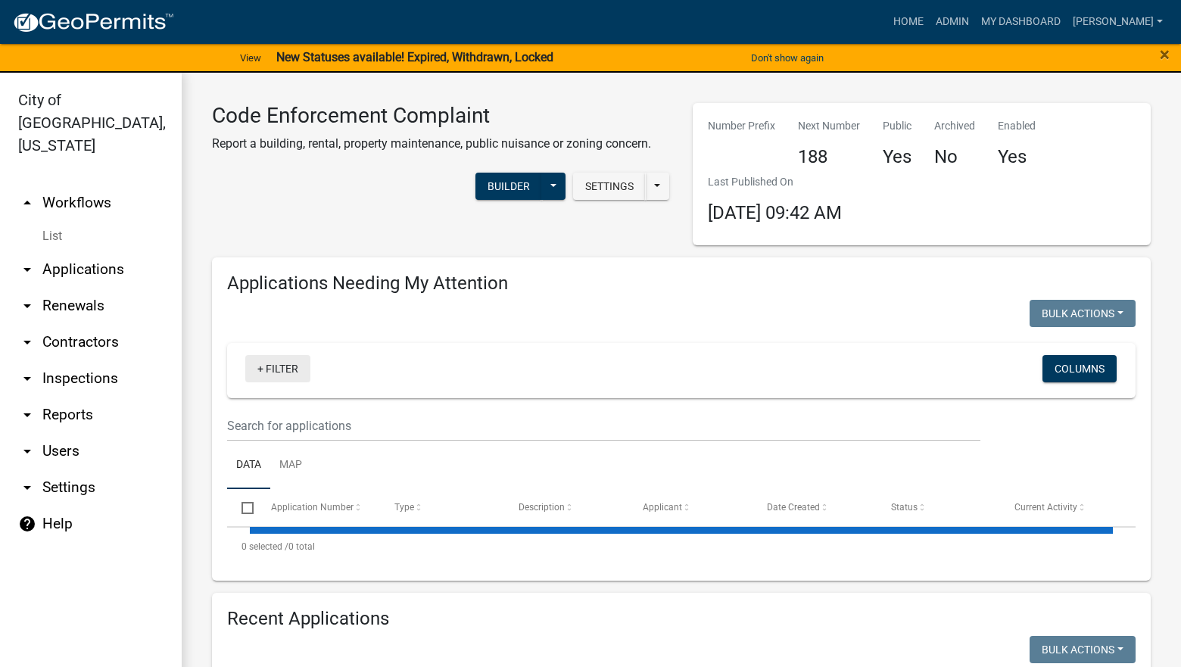
select select "3: 100"
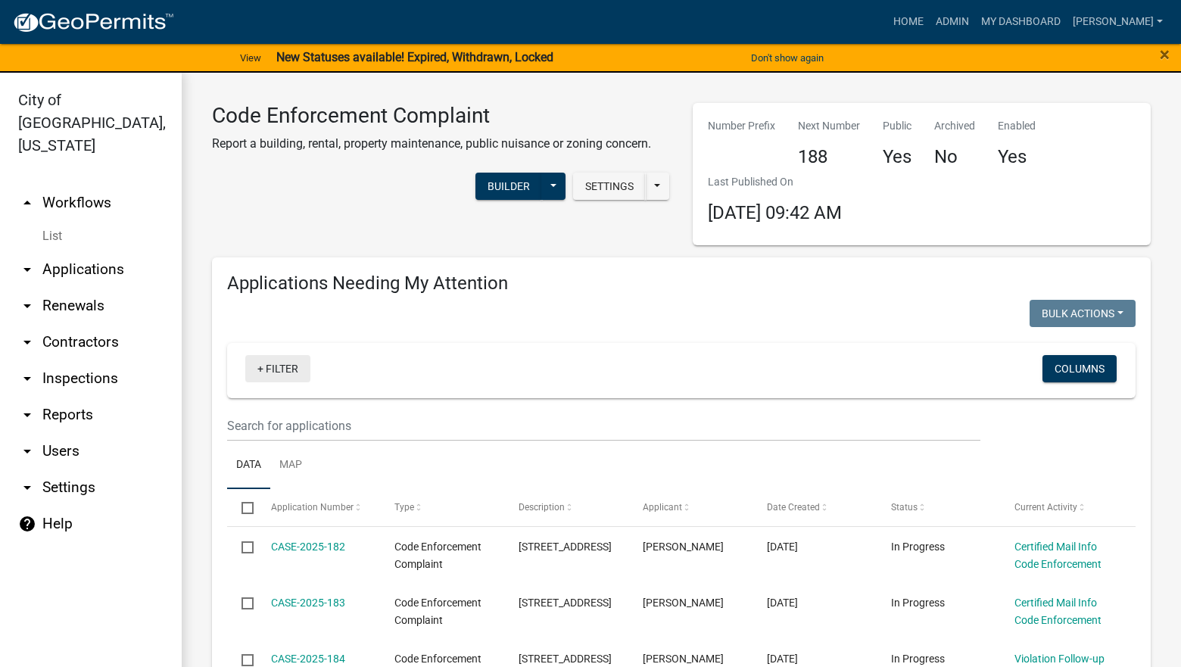
select select "3: 100"
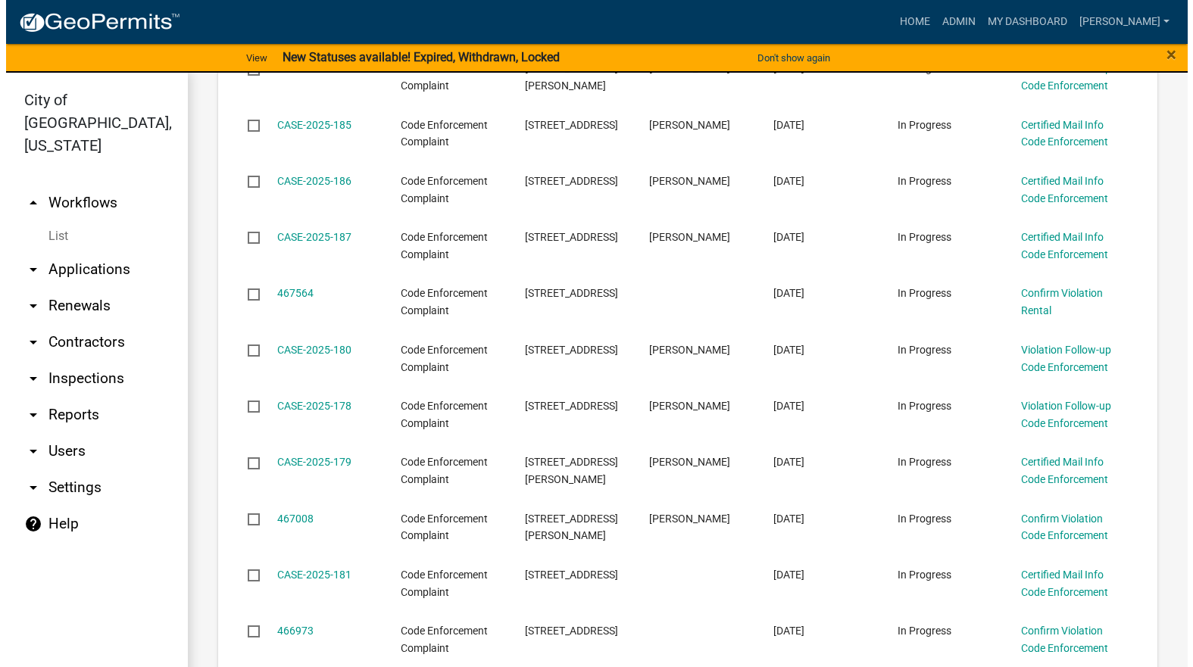
scroll to position [606, 0]
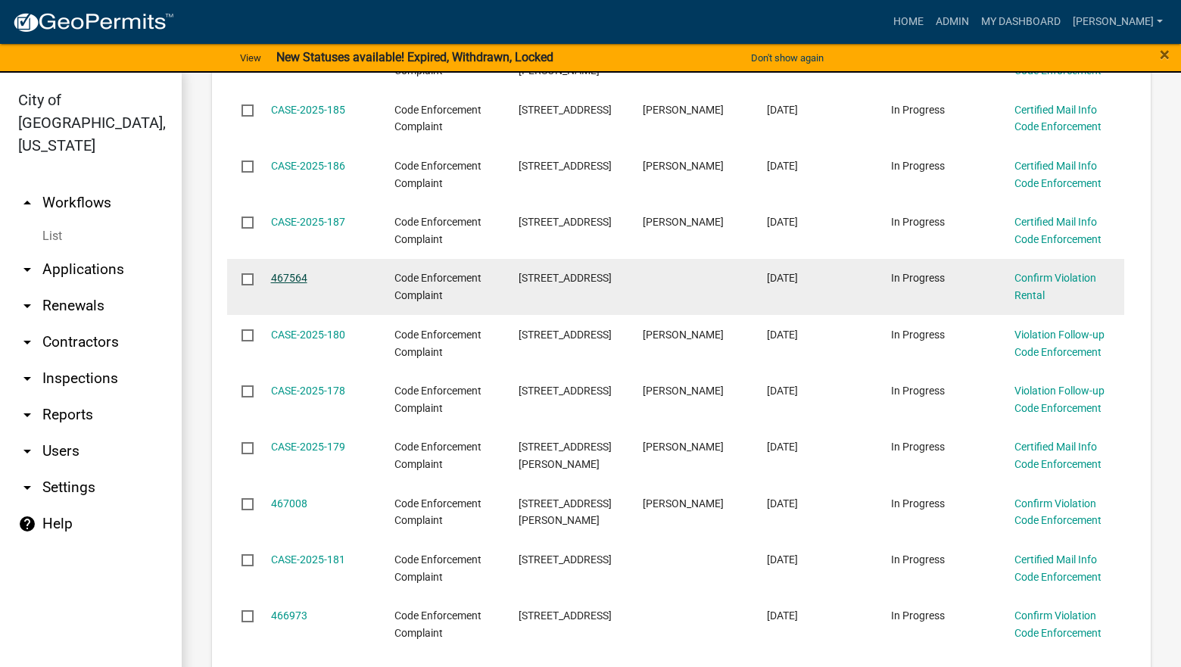
click at [294, 282] on link "467564" at bounding box center [289, 278] width 36 height 12
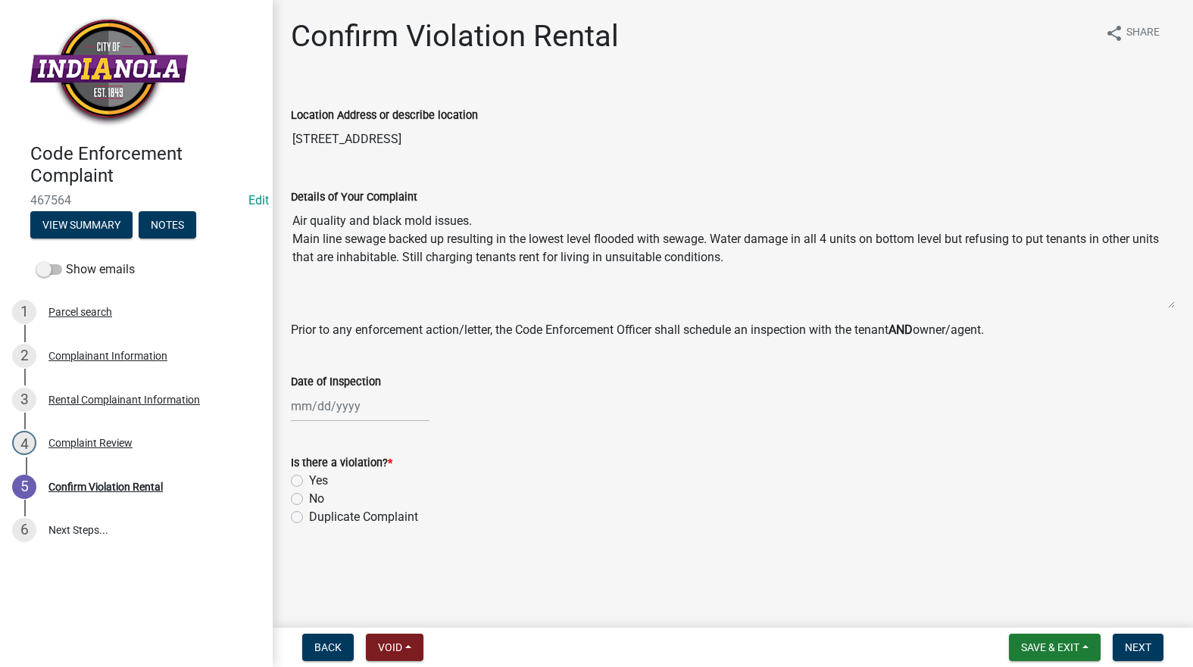
select select "8"
select select "2025"
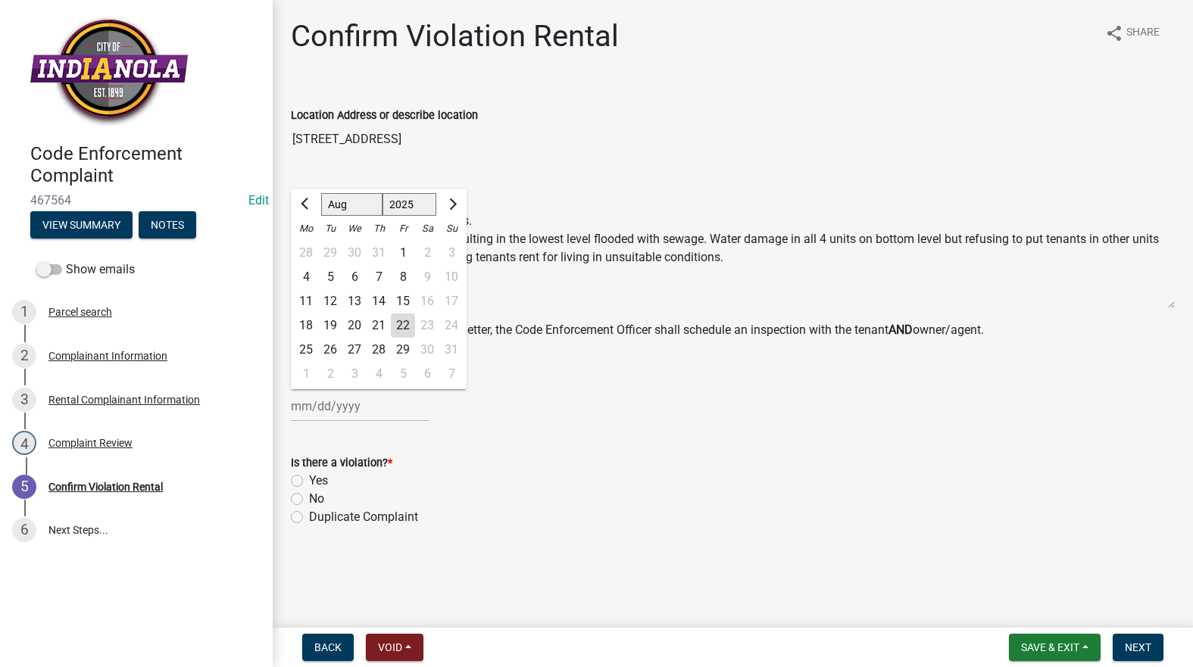
click at [338, 400] on div "Jan Feb Mar Apr May Jun Jul Aug Sep Oct Nov Dec 1525 1526 1527 1528 1529 1530 1…" at bounding box center [360, 406] width 139 height 31
click at [312, 342] on div "25" at bounding box center [306, 350] width 24 height 24
type input "08/25/2025"
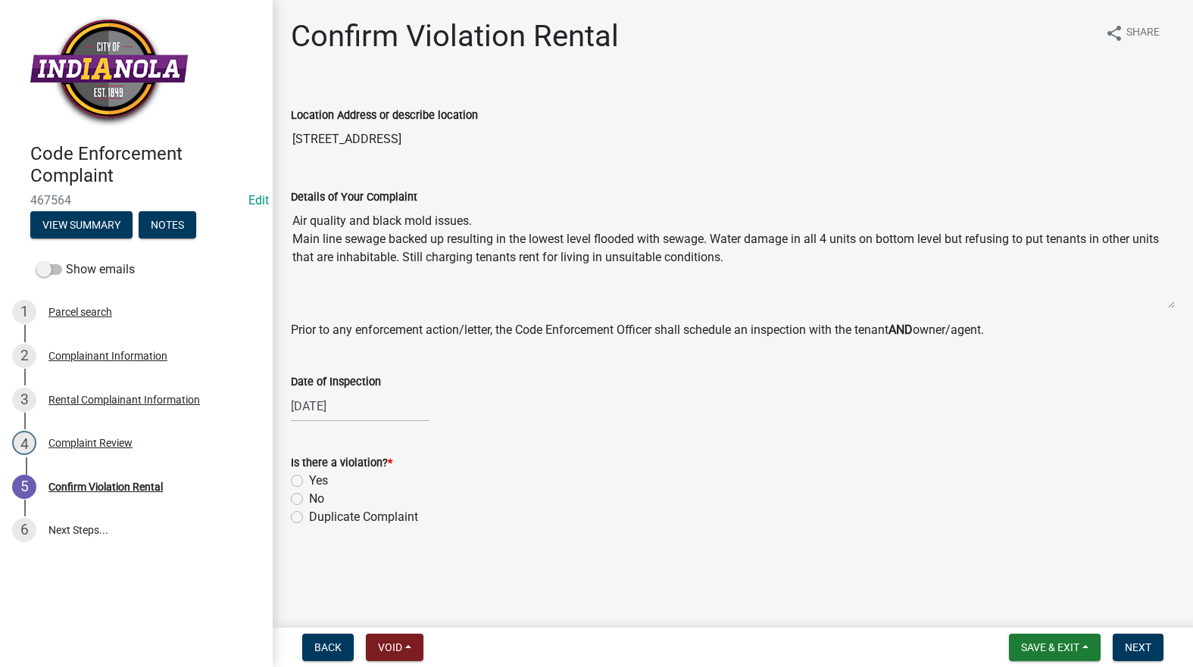
click at [309, 481] on label "Yes" at bounding box center [318, 481] width 19 height 18
click at [309, 481] on input "Yes" at bounding box center [314, 477] width 10 height 10
radio input "true"
drag, startPoint x: 729, startPoint y: 261, endPoint x: 286, endPoint y: 244, distance: 442.6
click at [286, 244] on div "Details of Your Complaint Air quality and black mold issues. Main line sewage b…" at bounding box center [732, 238] width 906 height 142
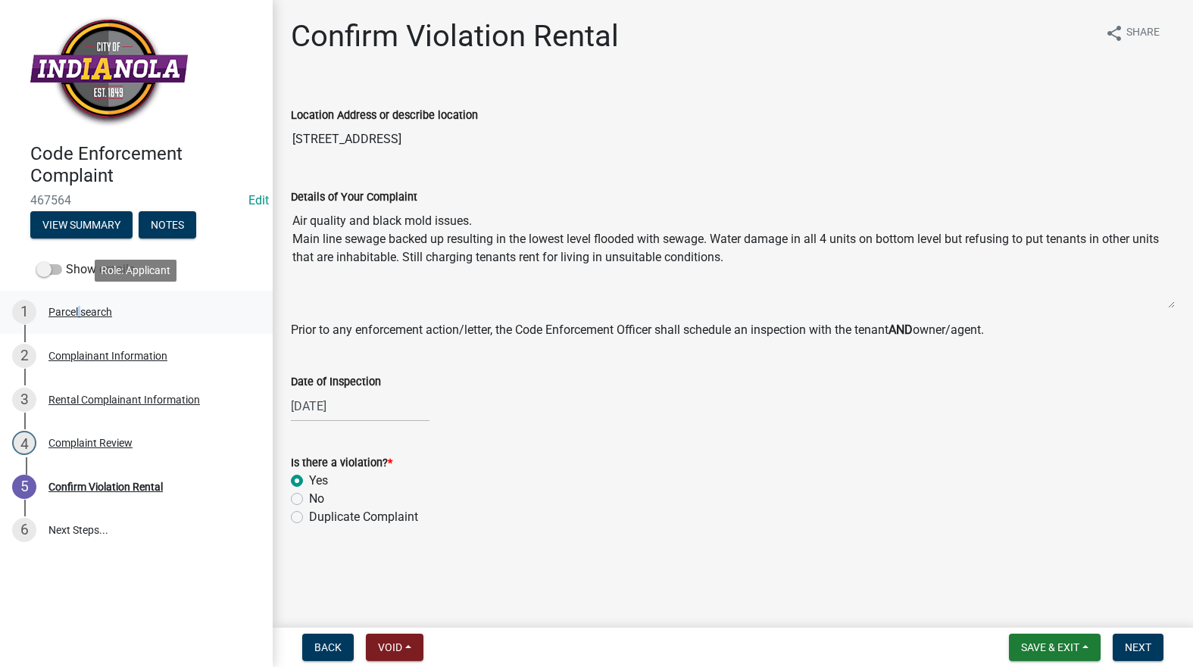
click at [78, 304] on div "1 Parcel search" at bounding box center [130, 312] width 236 height 24
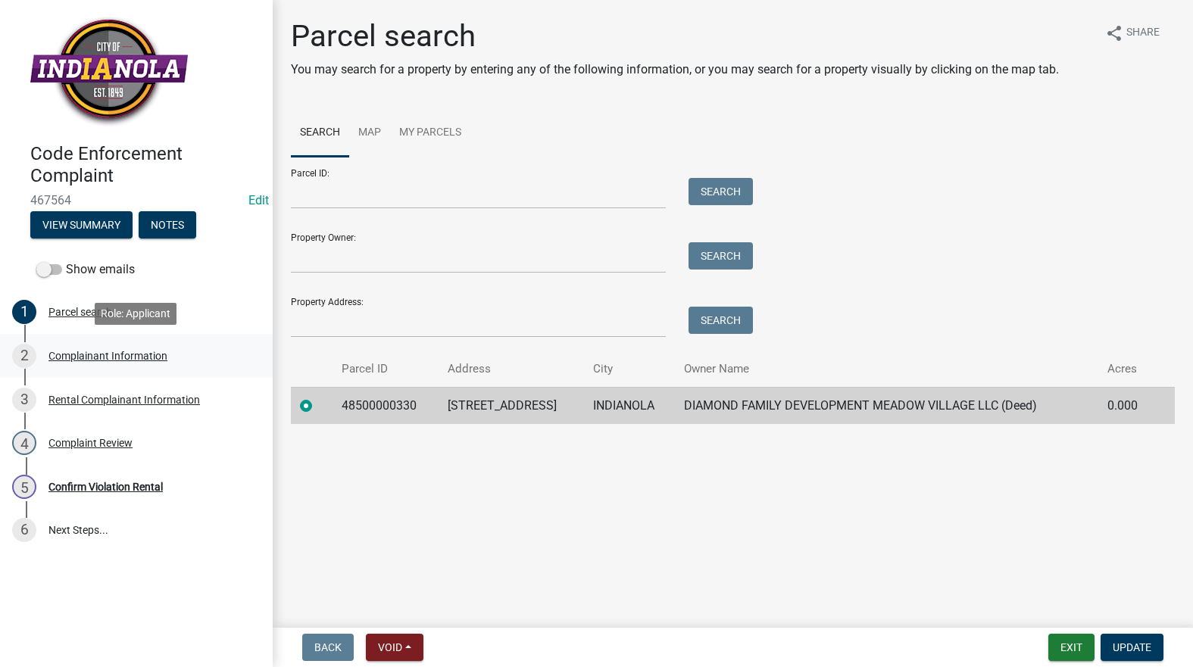
click at [130, 351] on div "Complainant Information" at bounding box center [107, 356] width 119 height 11
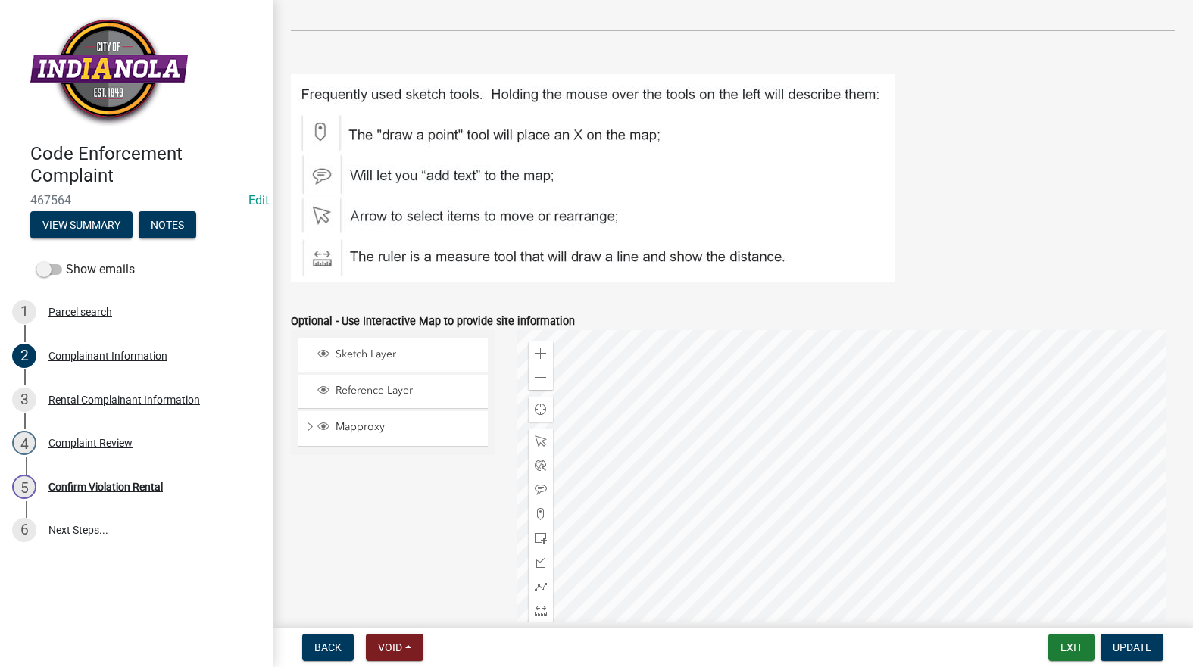
scroll to position [1978, 0]
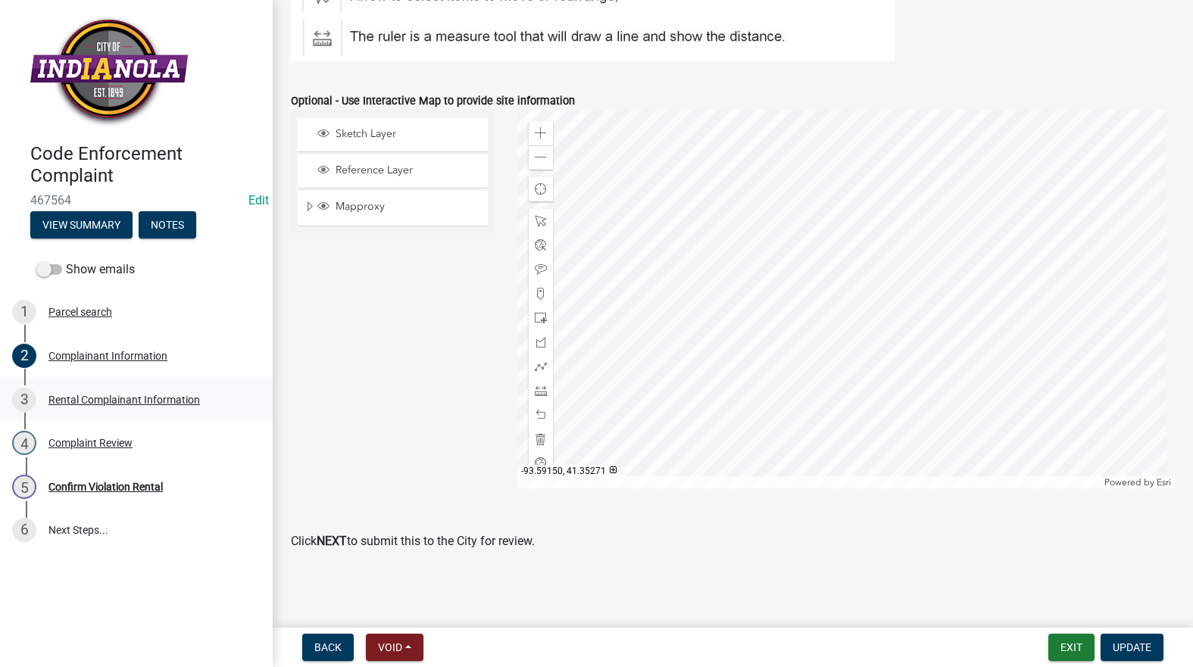
click at [183, 405] on div "3 Rental Complainant Information" at bounding box center [130, 400] width 236 height 24
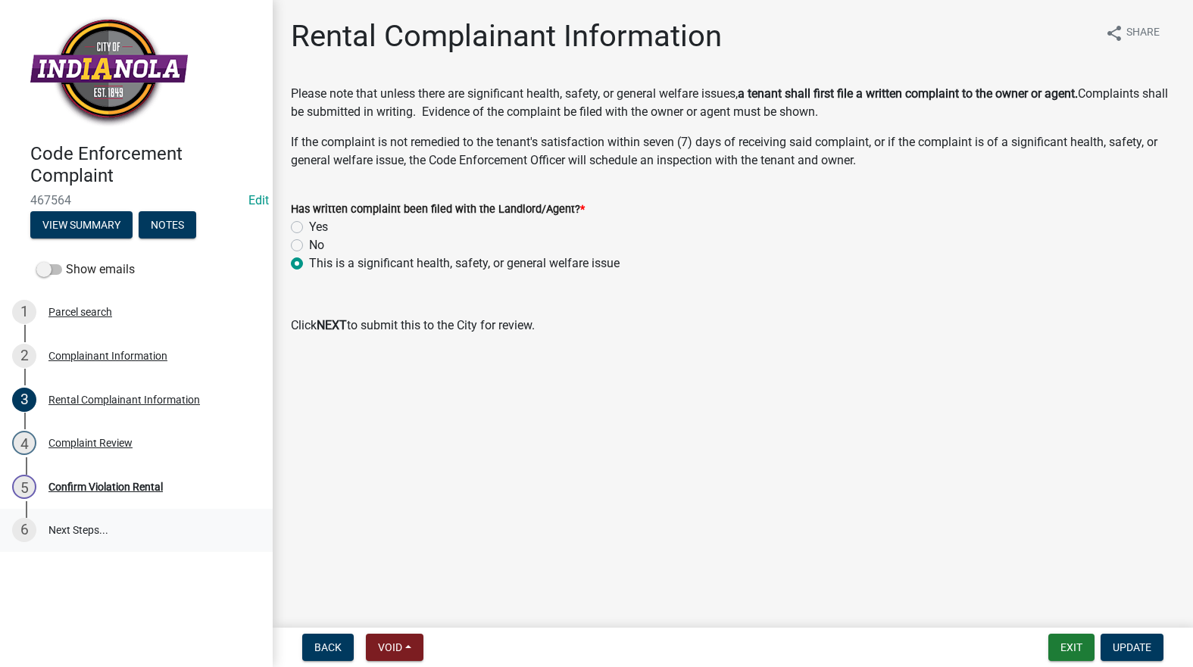
click at [81, 529] on link "6 Next Steps..." at bounding box center [136, 531] width 273 height 44
click at [126, 484] on div "Confirm Violation Rental" at bounding box center [105, 487] width 114 height 11
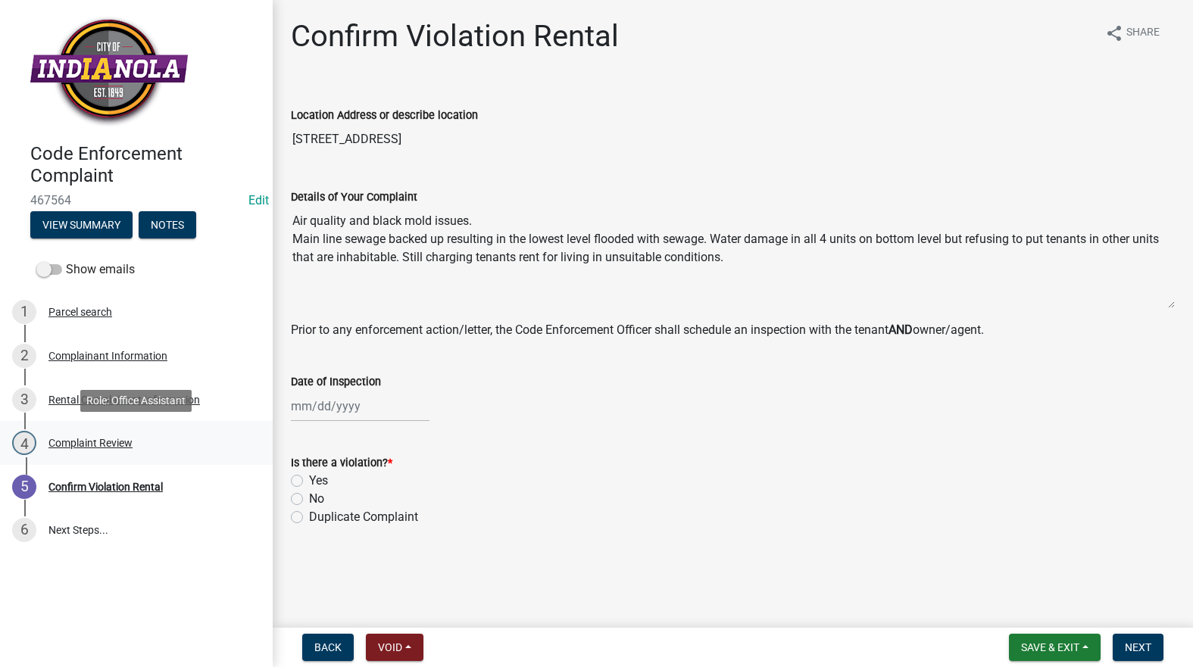
click at [87, 449] on div "4 Complaint Review" at bounding box center [130, 443] width 236 height 24
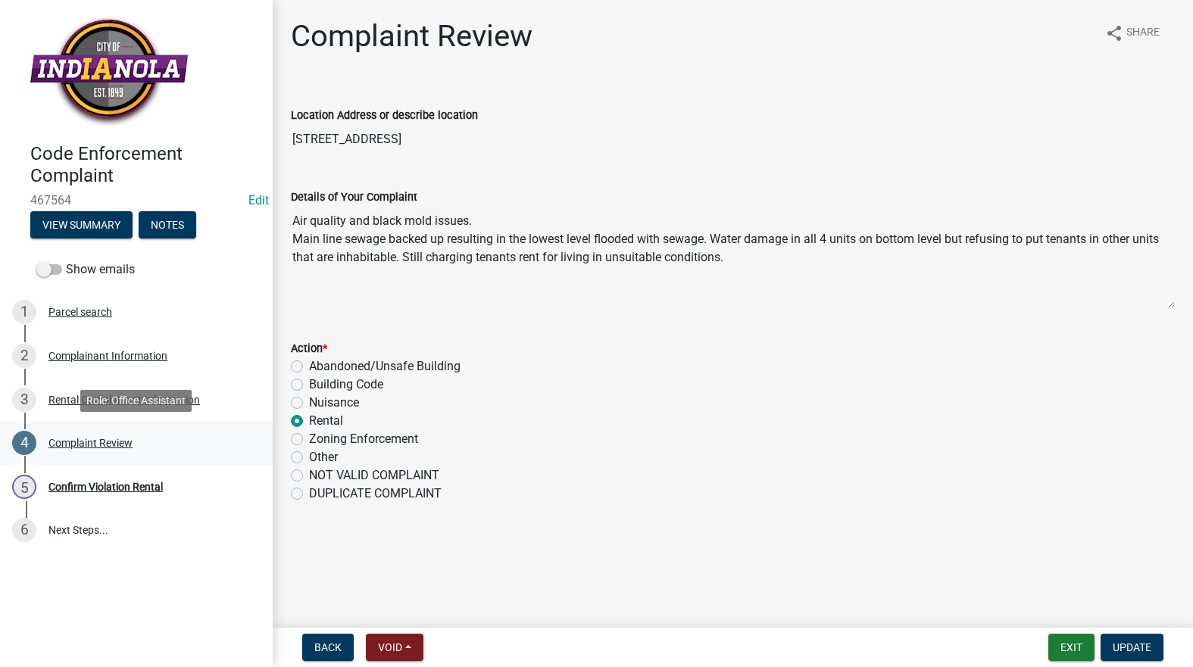
click at [86, 446] on div "Complaint Review" at bounding box center [90, 443] width 84 height 11
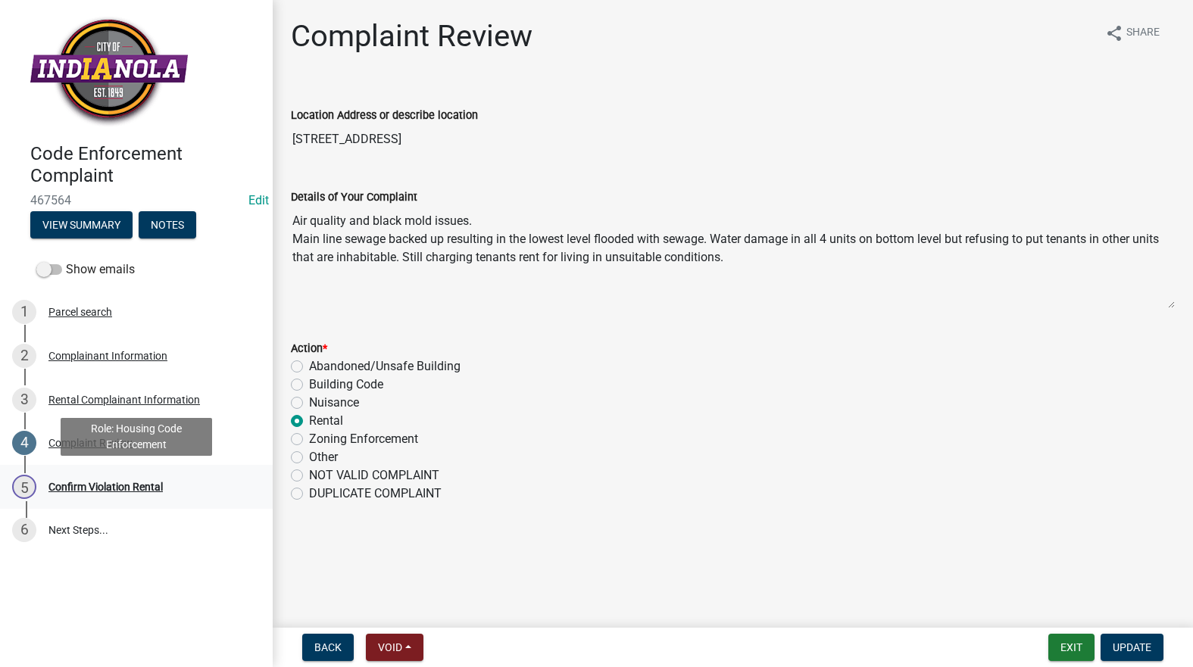
click at [88, 488] on div "Confirm Violation Rental" at bounding box center [105, 487] width 114 height 11
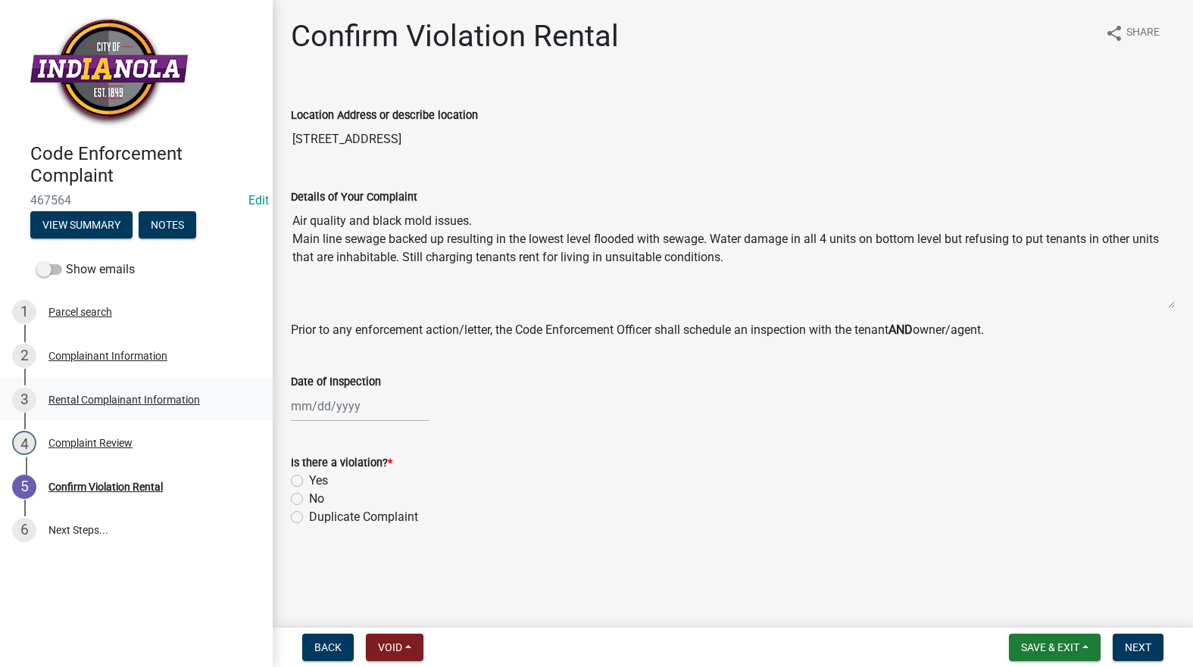
click at [157, 386] on link "3 Rental Complainant Information" at bounding box center [136, 400] width 273 height 44
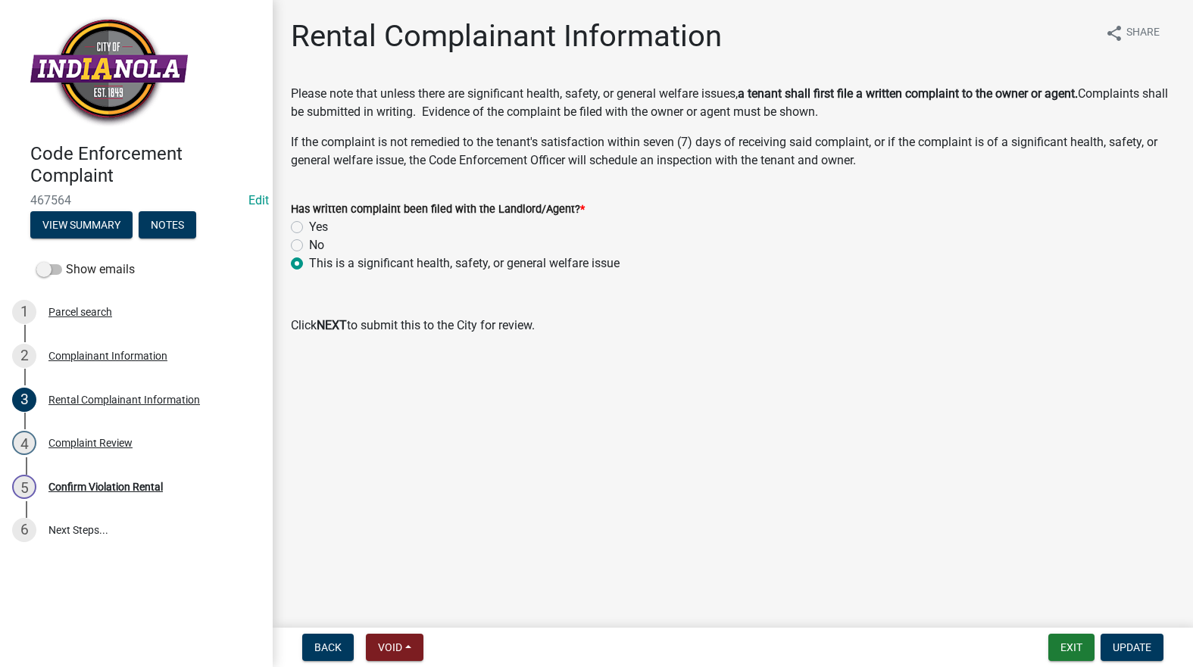
drag, startPoint x: 574, startPoint y: 273, endPoint x: 289, endPoint y: 266, distance: 285.6
click at [289, 266] on div "Has written complaint been filed with the Landlord/Agent? * Yes No This is a si…" at bounding box center [732, 227] width 906 height 91
